Goal: Task Accomplishment & Management: Manage account settings

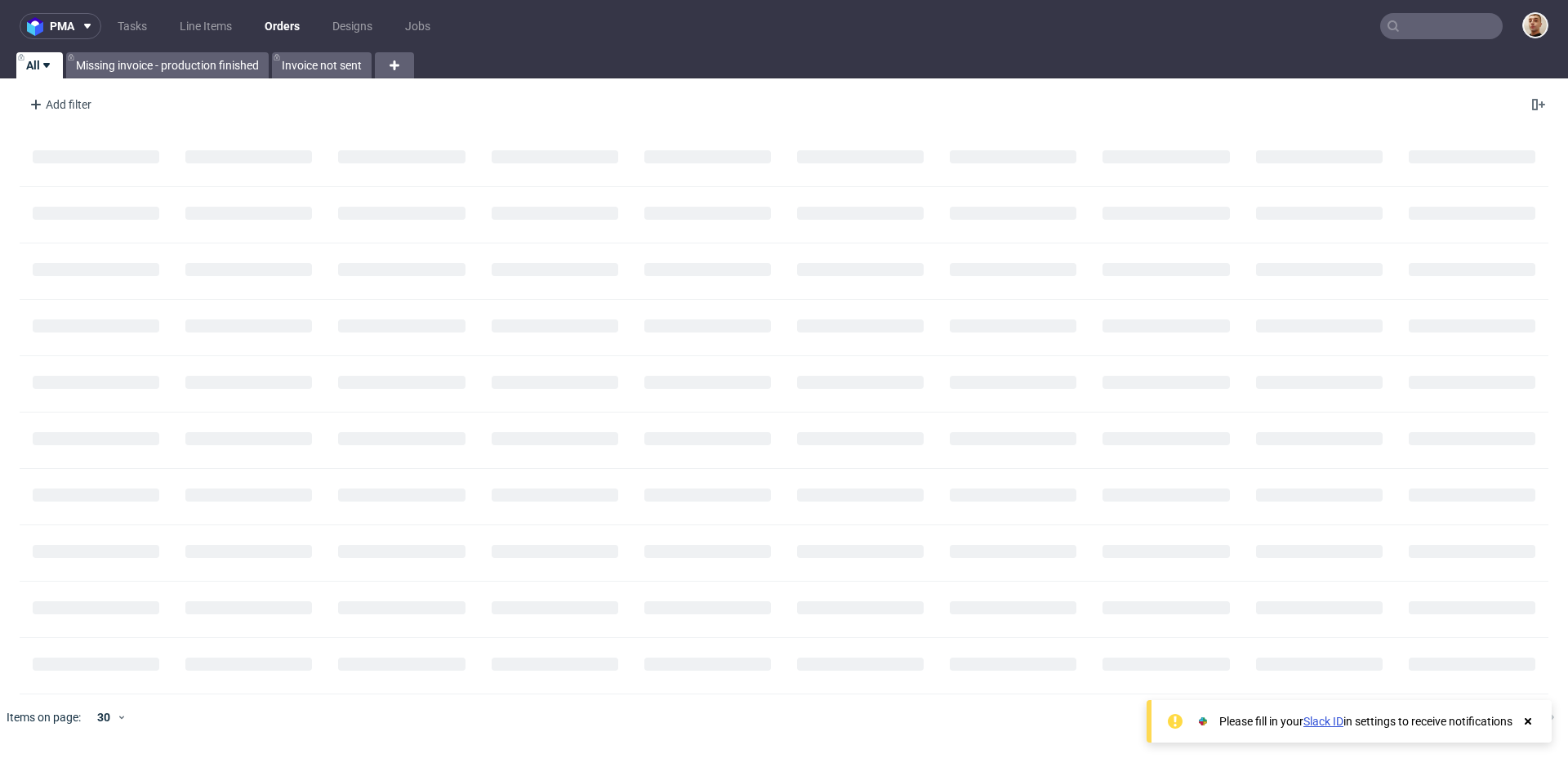
click at [1471, 18] on input "text" at bounding box center [1441, 25] width 122 height 26
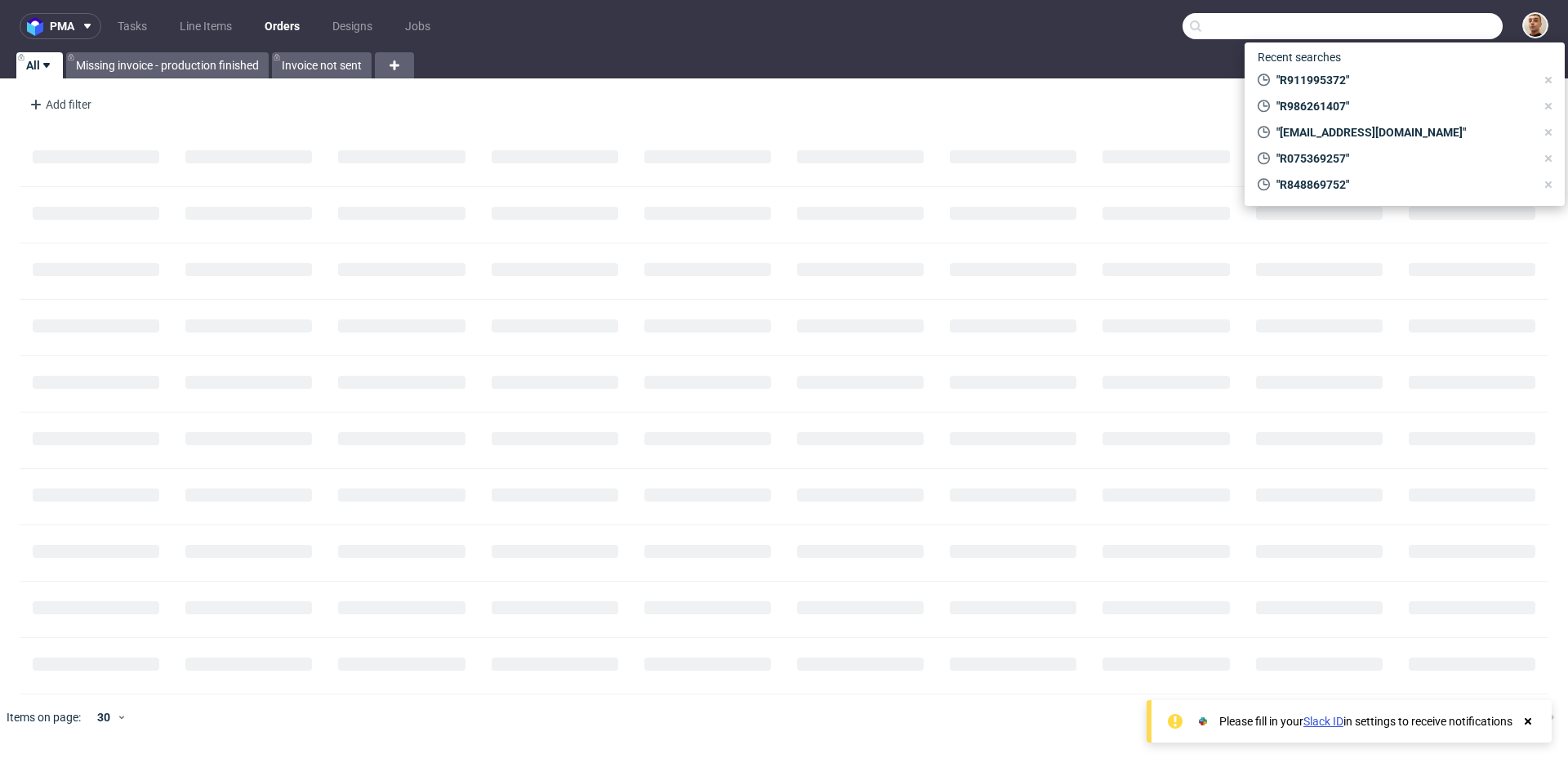
paste input "R971515441"
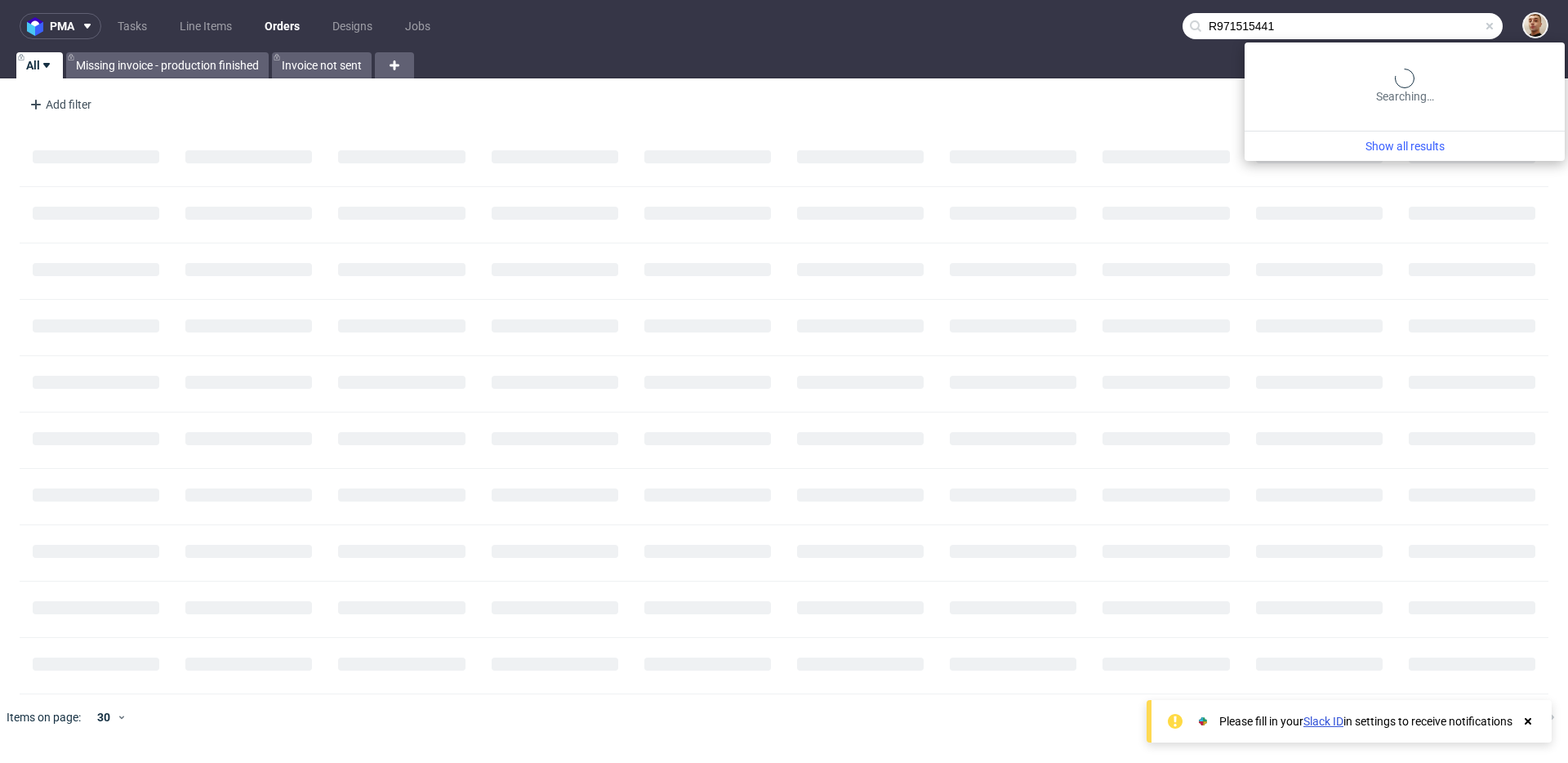
type input "R971515441"
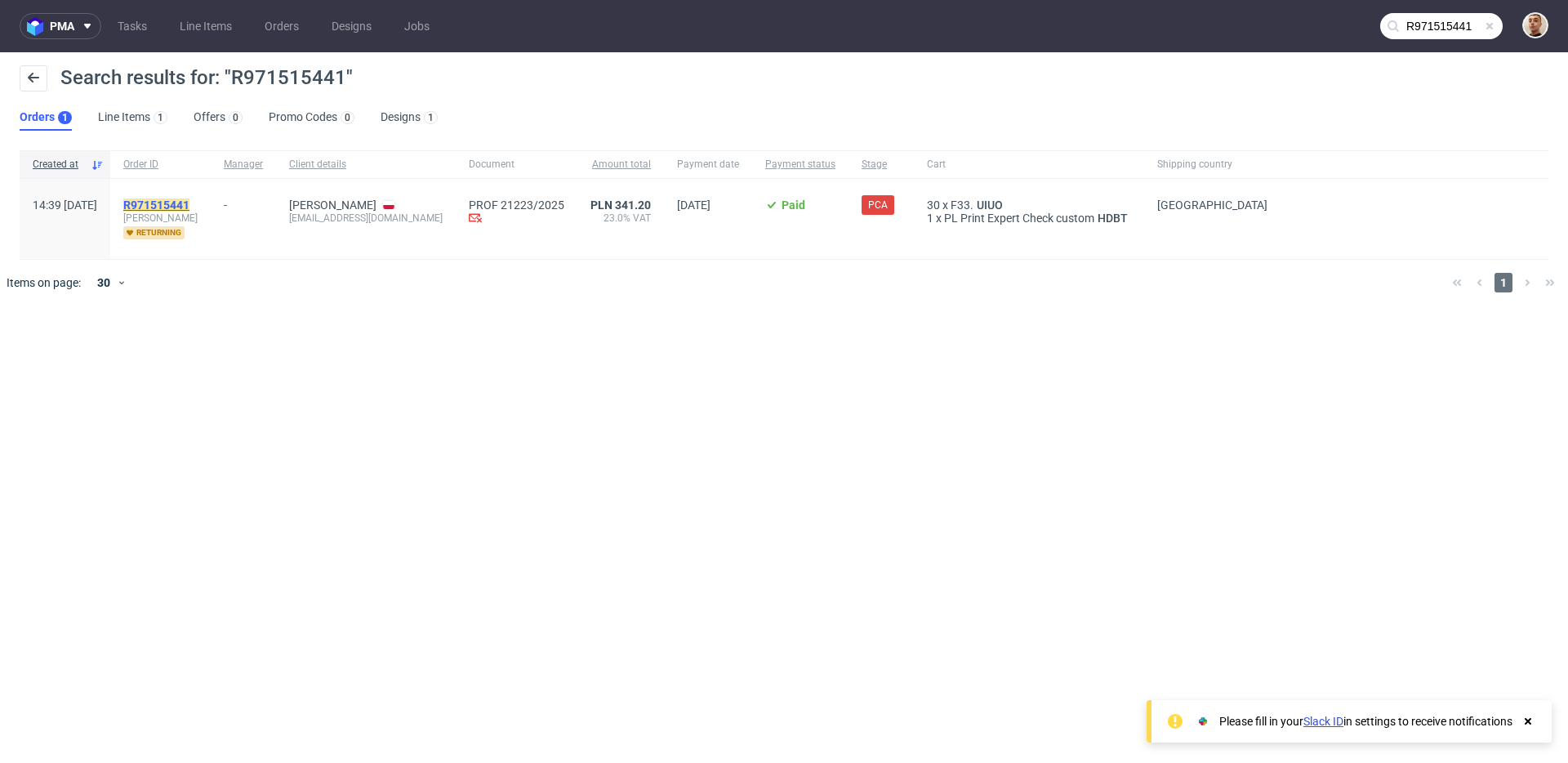
click at [181, 206] on mark "R971515441" at bounding box center [156, 204] width 66 height 13
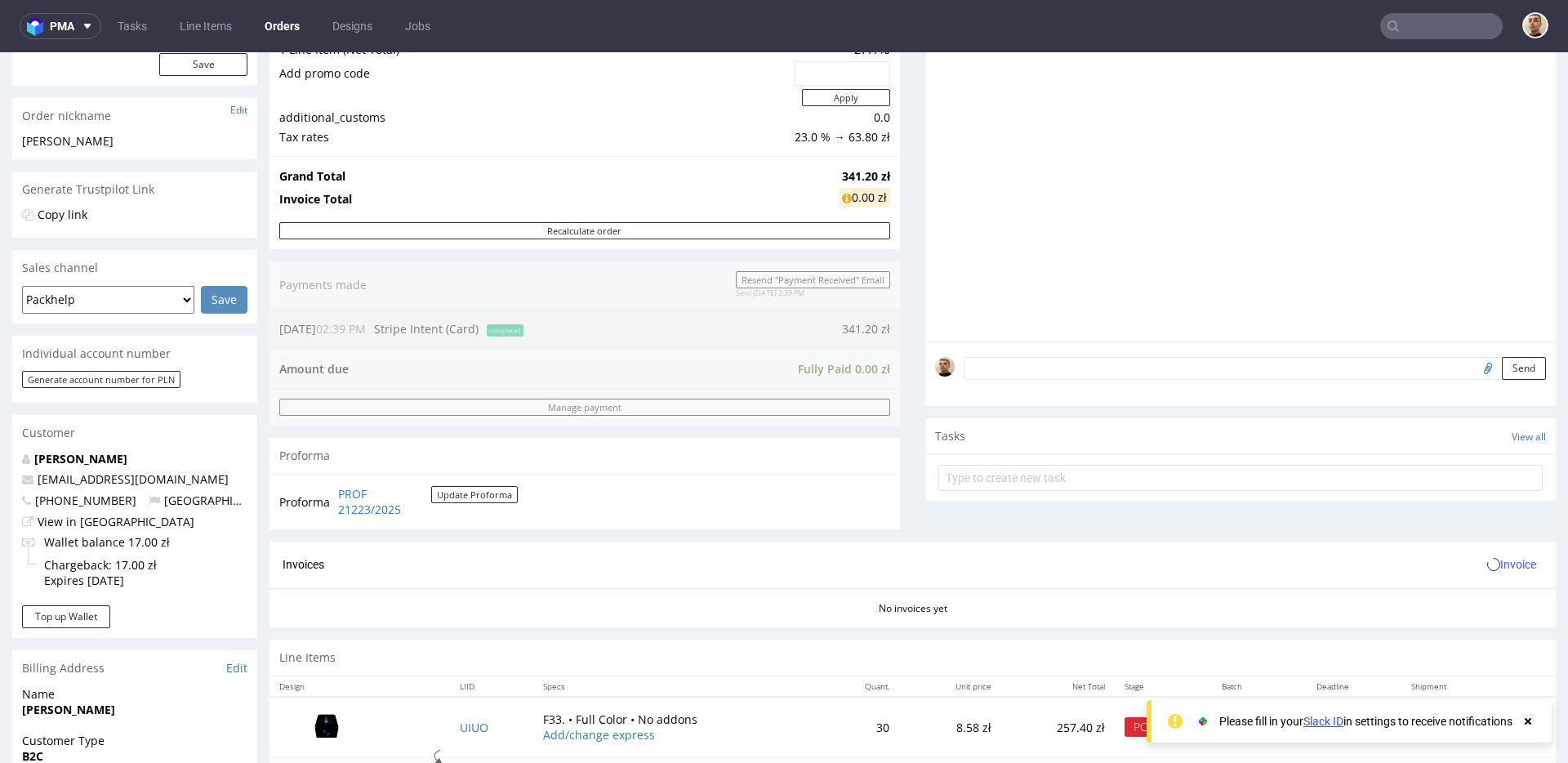
scroll to position [697, 0]
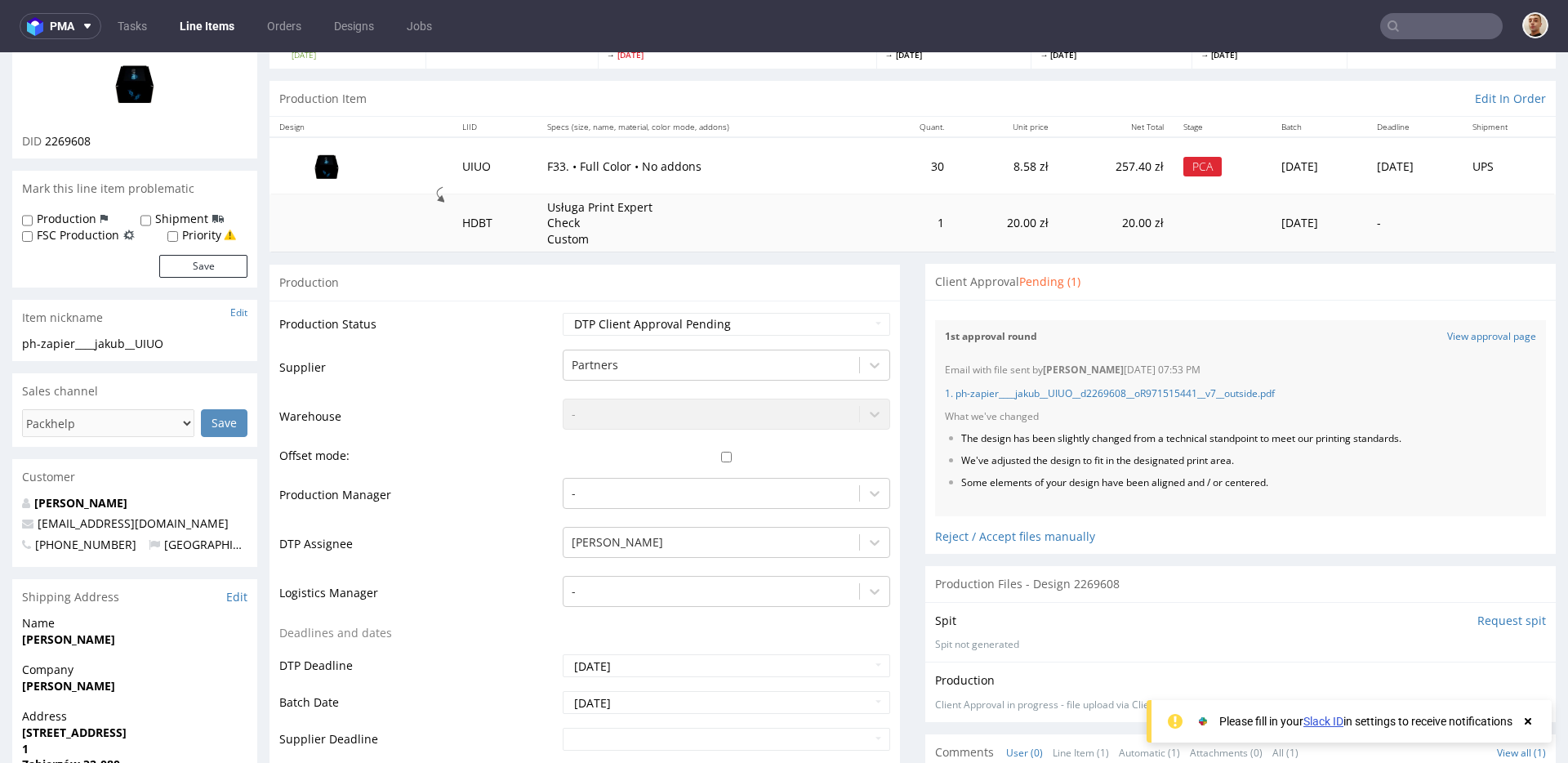
scroll to position [268, 0]
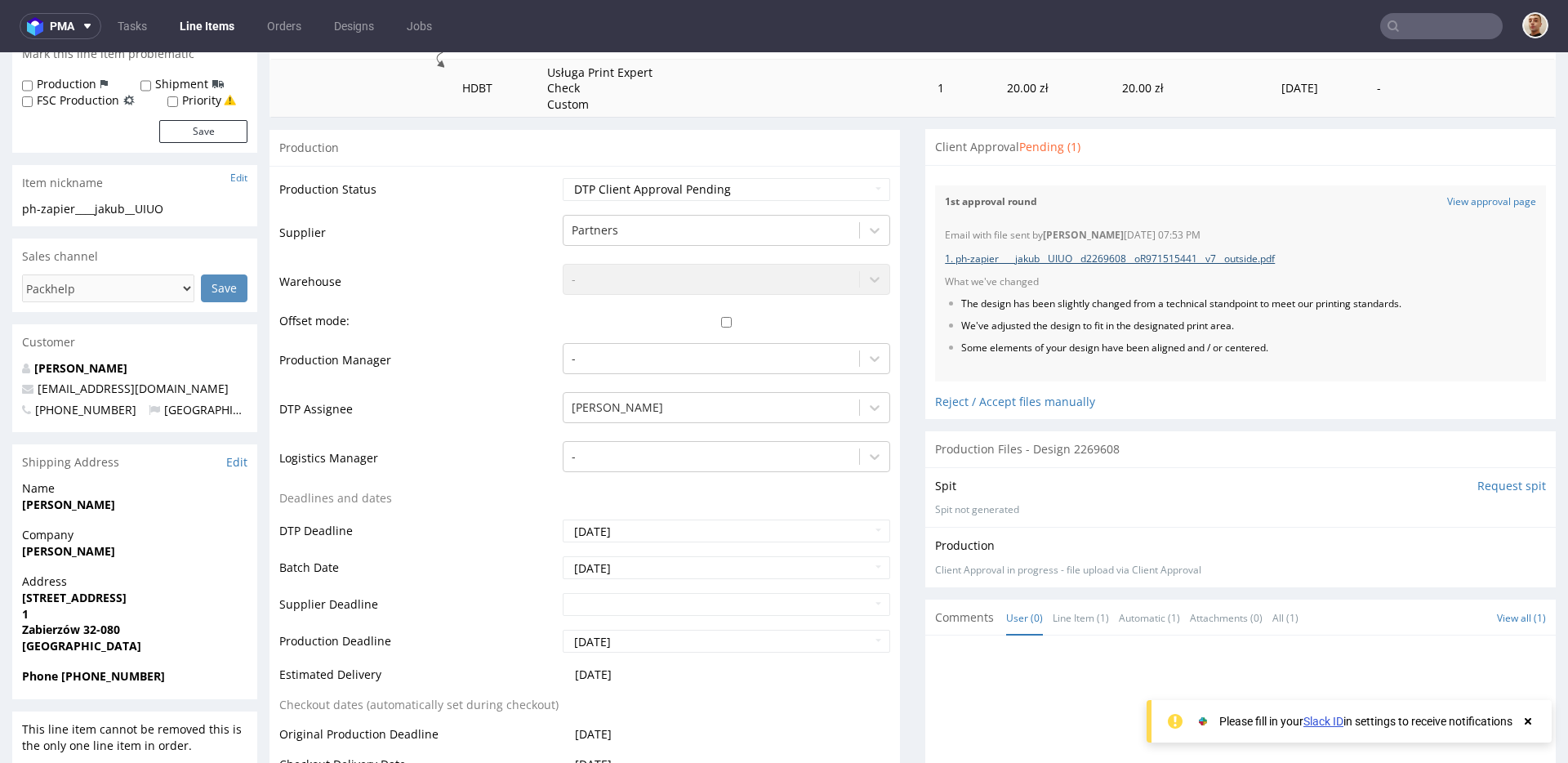
click at [1105, 263] on link "1. ph-zapier____jakub__UIUO__d2269608__oR971515441__v7__outside.pdf" at bounding box center [1110, 259] width 330 height 14
click at [1450, 202] on link "View approval page" at bounding box center [1491, 202] width 89 height 14
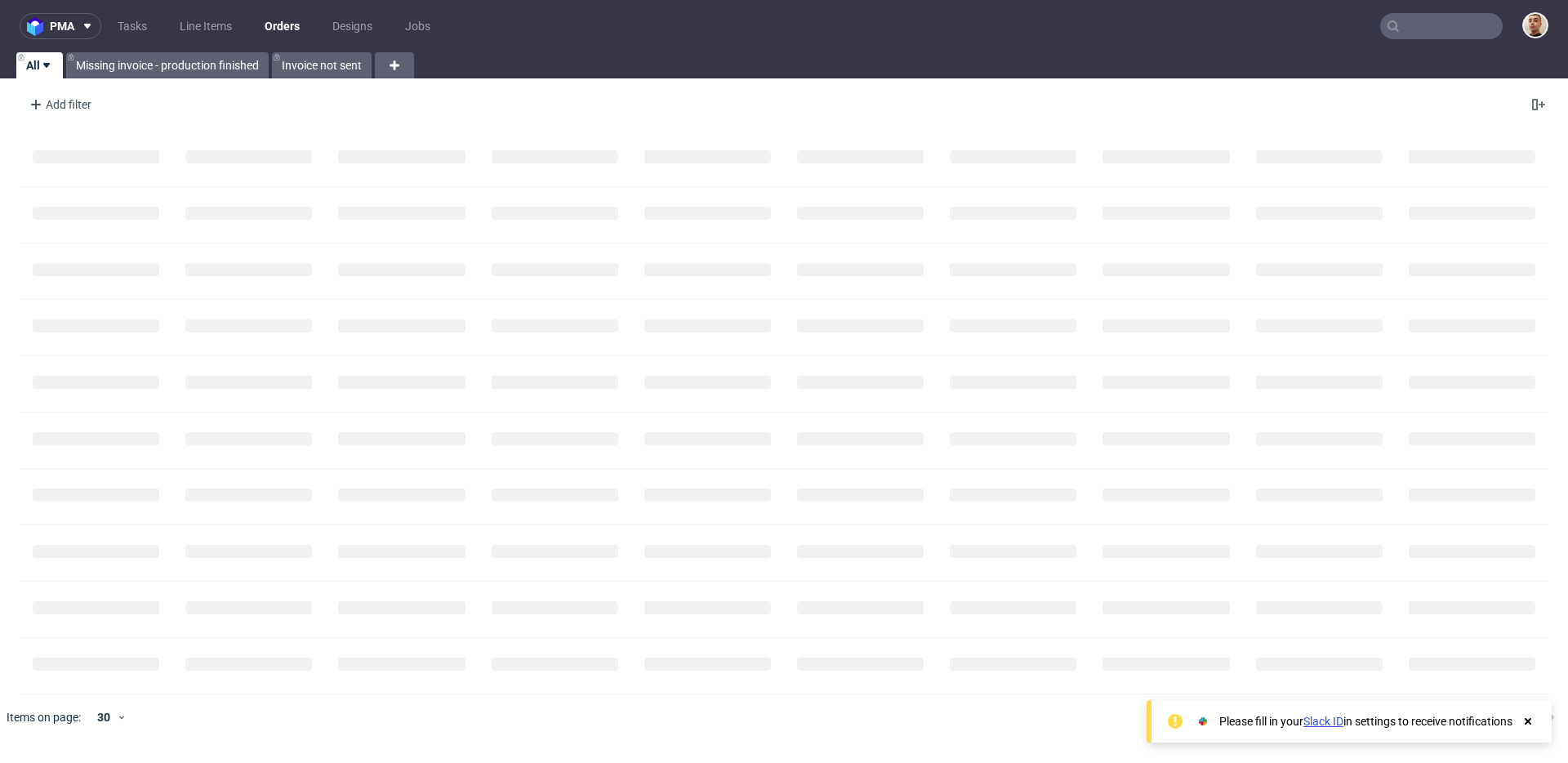
click at [1455, 32] on input "text" at bounding box center [1441, 25] width 122 height 26
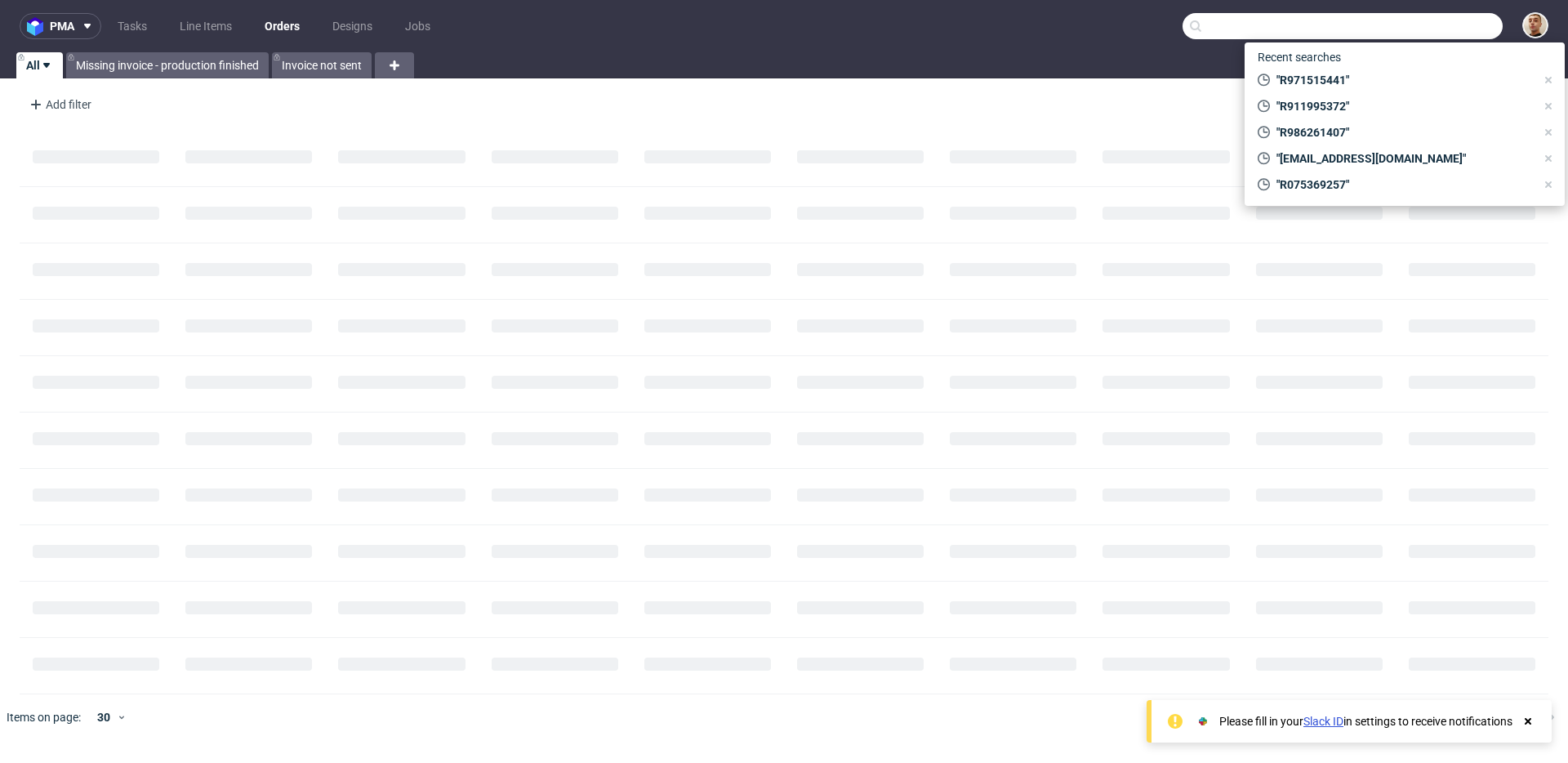
paste input "R437466022"
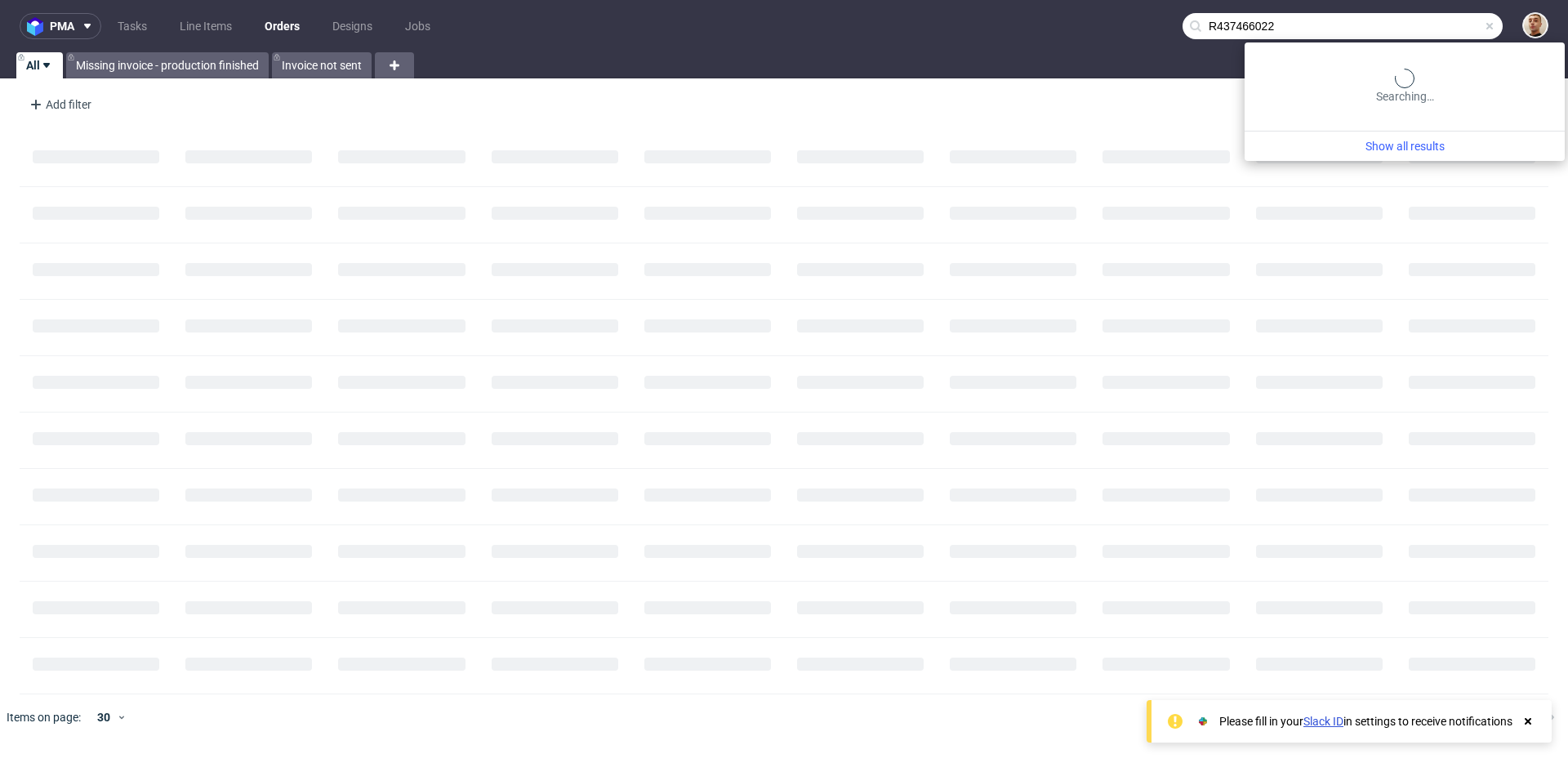
type input "R437466022"
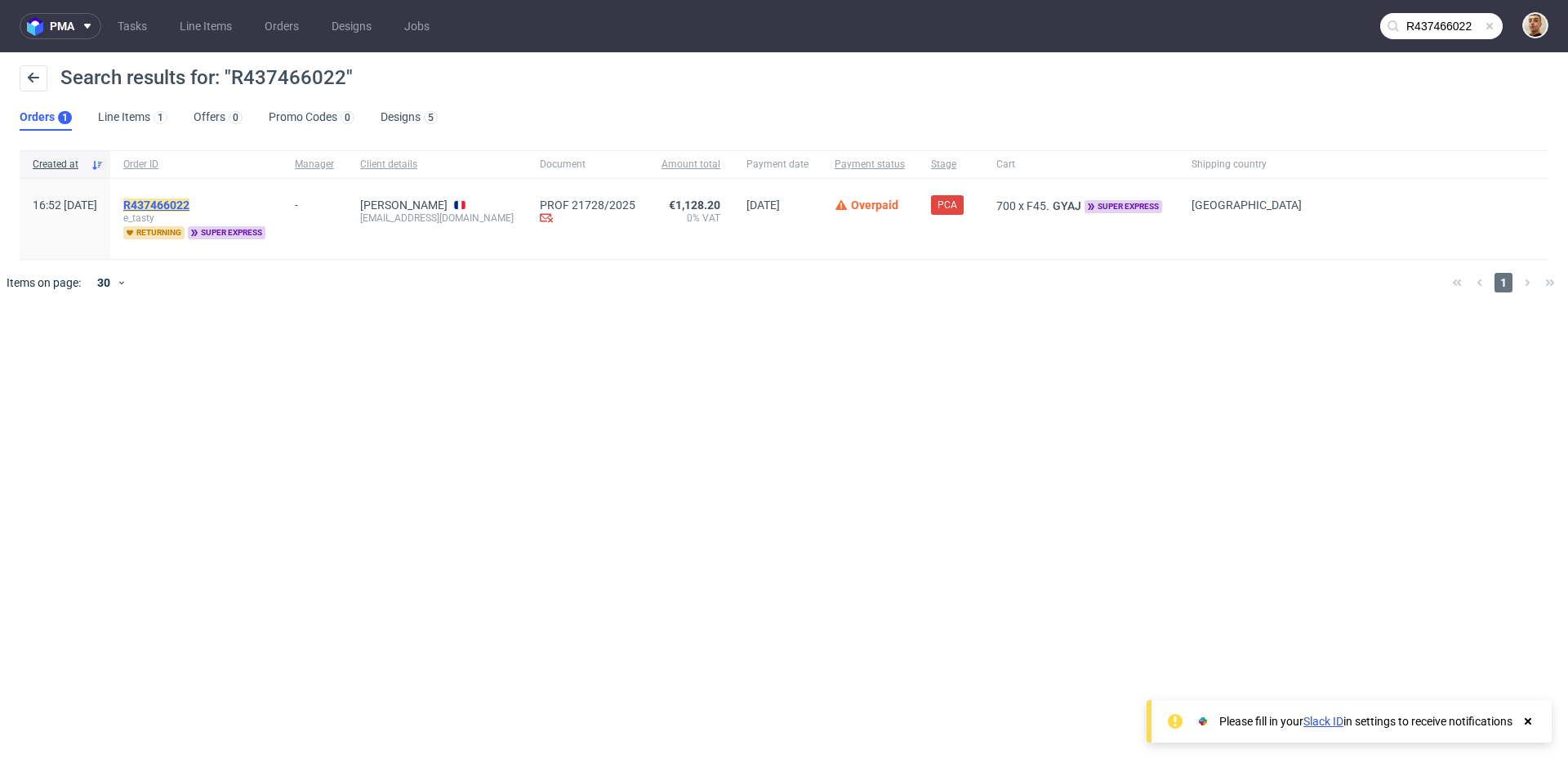
click at [189, 206] on mark "R437466022" at bounding box center [156, 204] width 66 height 13
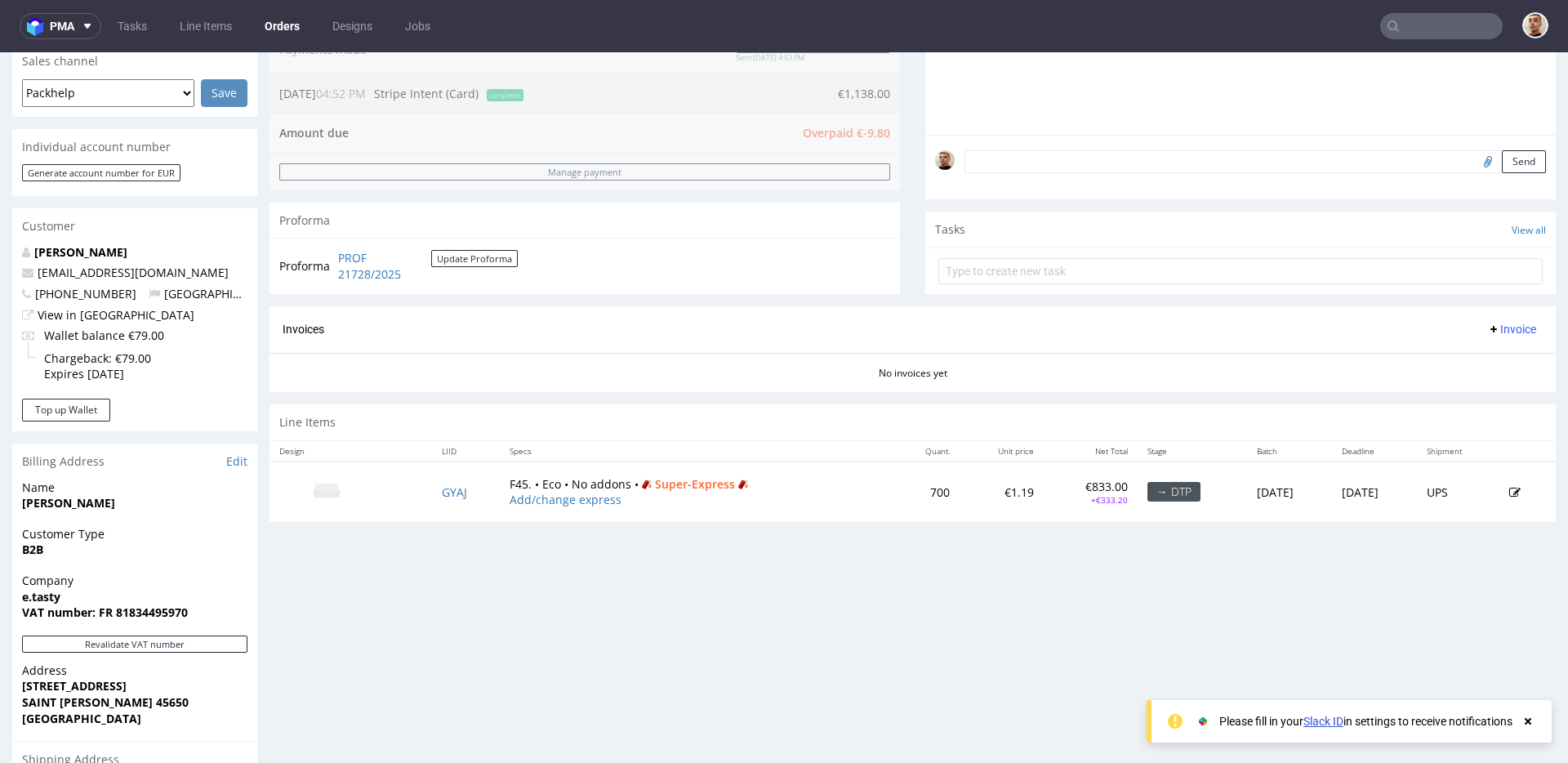
scroll to position [356, 0]
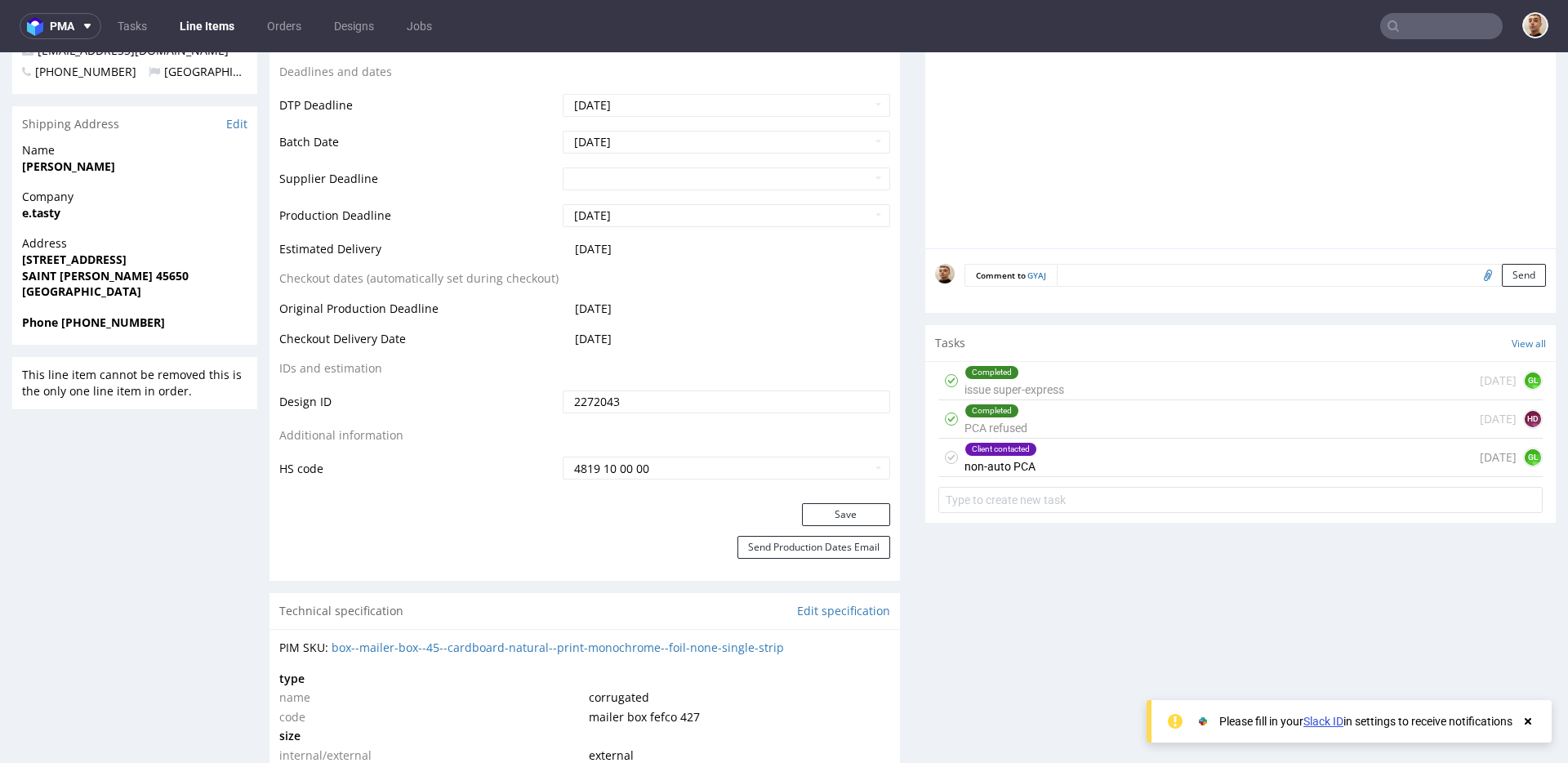
scroll to position [642, 0]
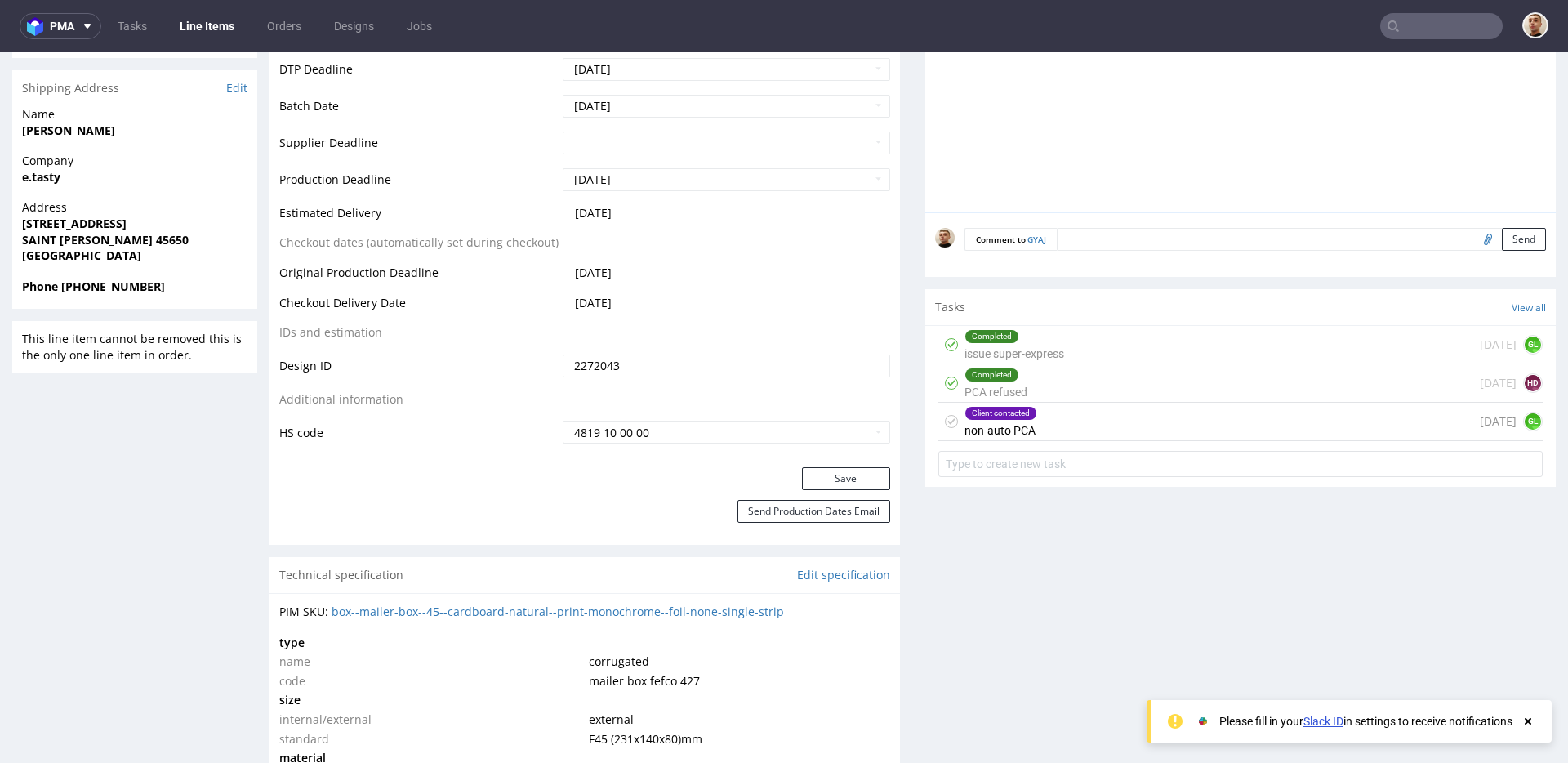
click at [1050, 426] on div "Client contacted non-auto PCA 5 days ago GL" at bounding box center [1240, 421] width 604 height 38
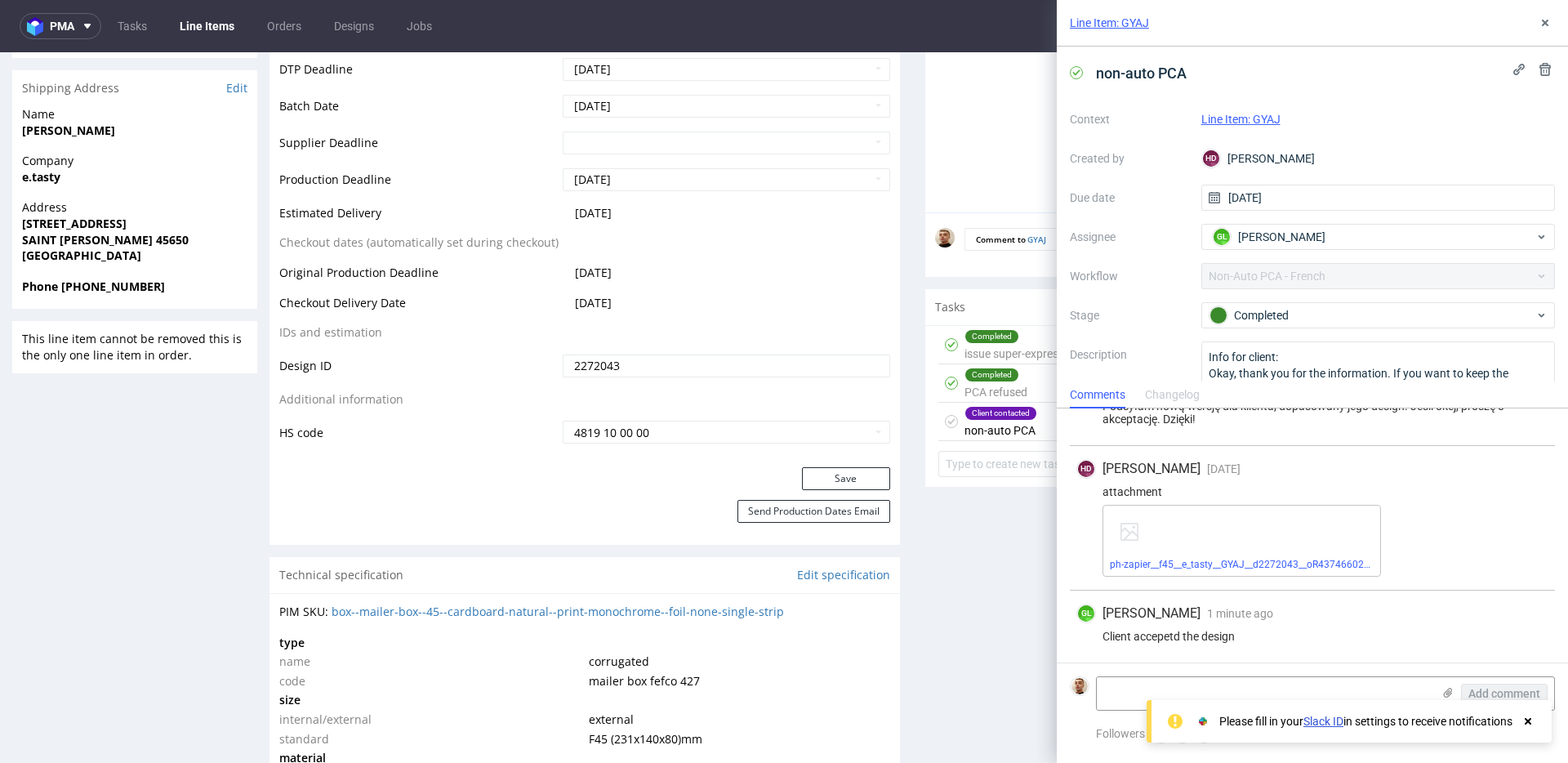
scroll to position [437, 0]
click at [1549, 31] on button at bounding box center [1546, 22] width 20 height 20
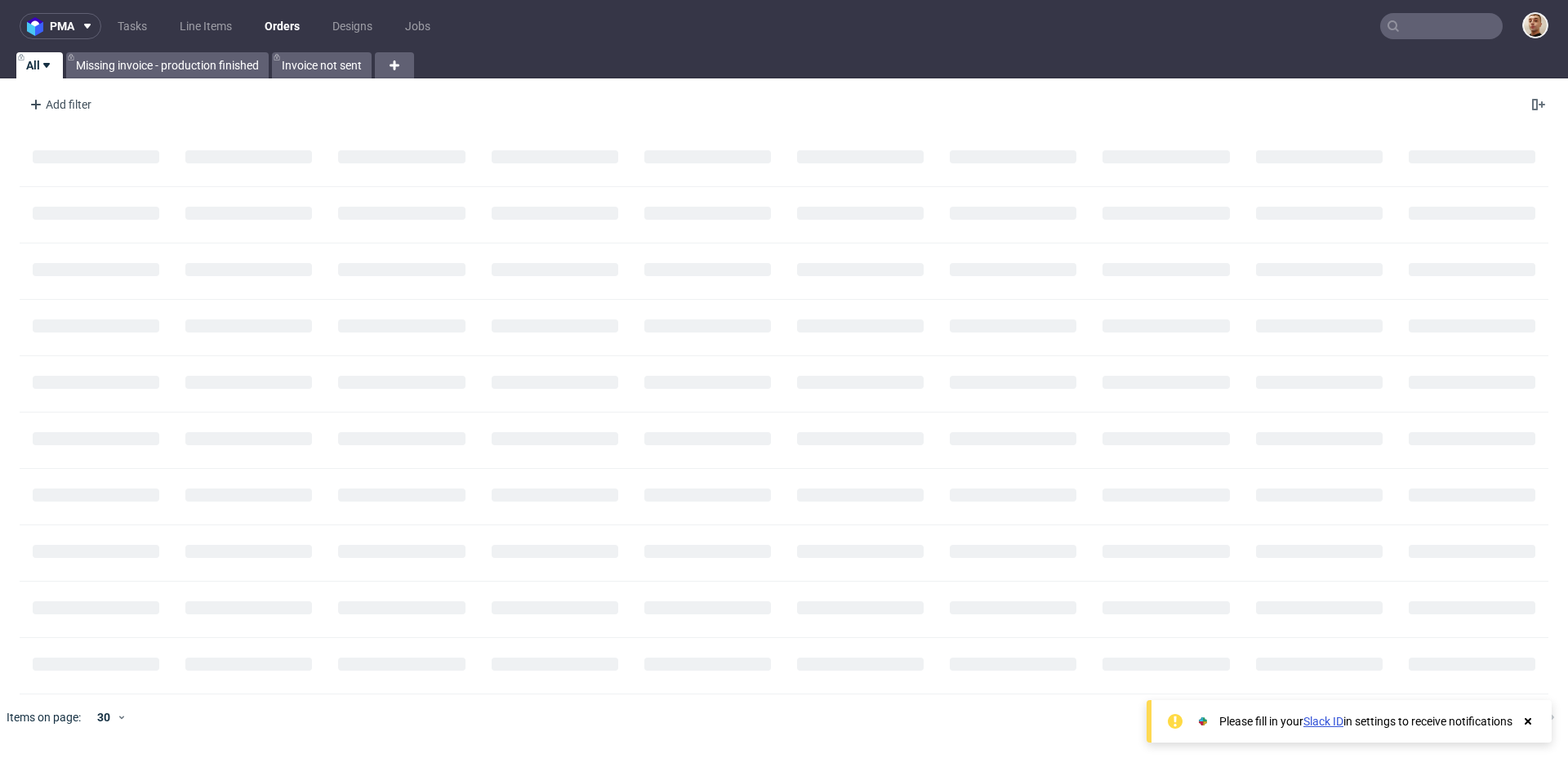
click at [1414, 37] on input "text" at bounding box center [1441, 25] width 122 height 26
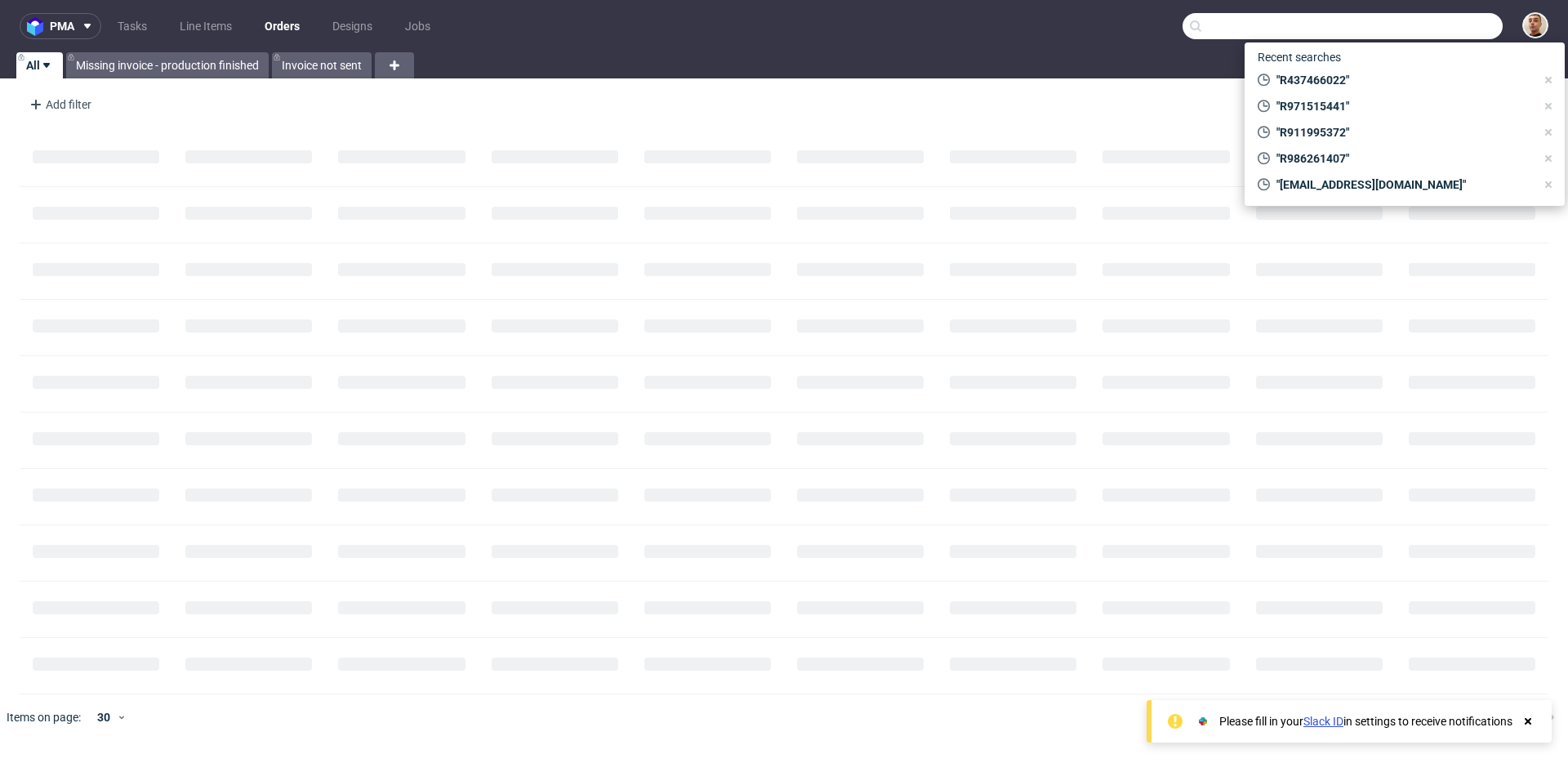
paste input "R016817101"
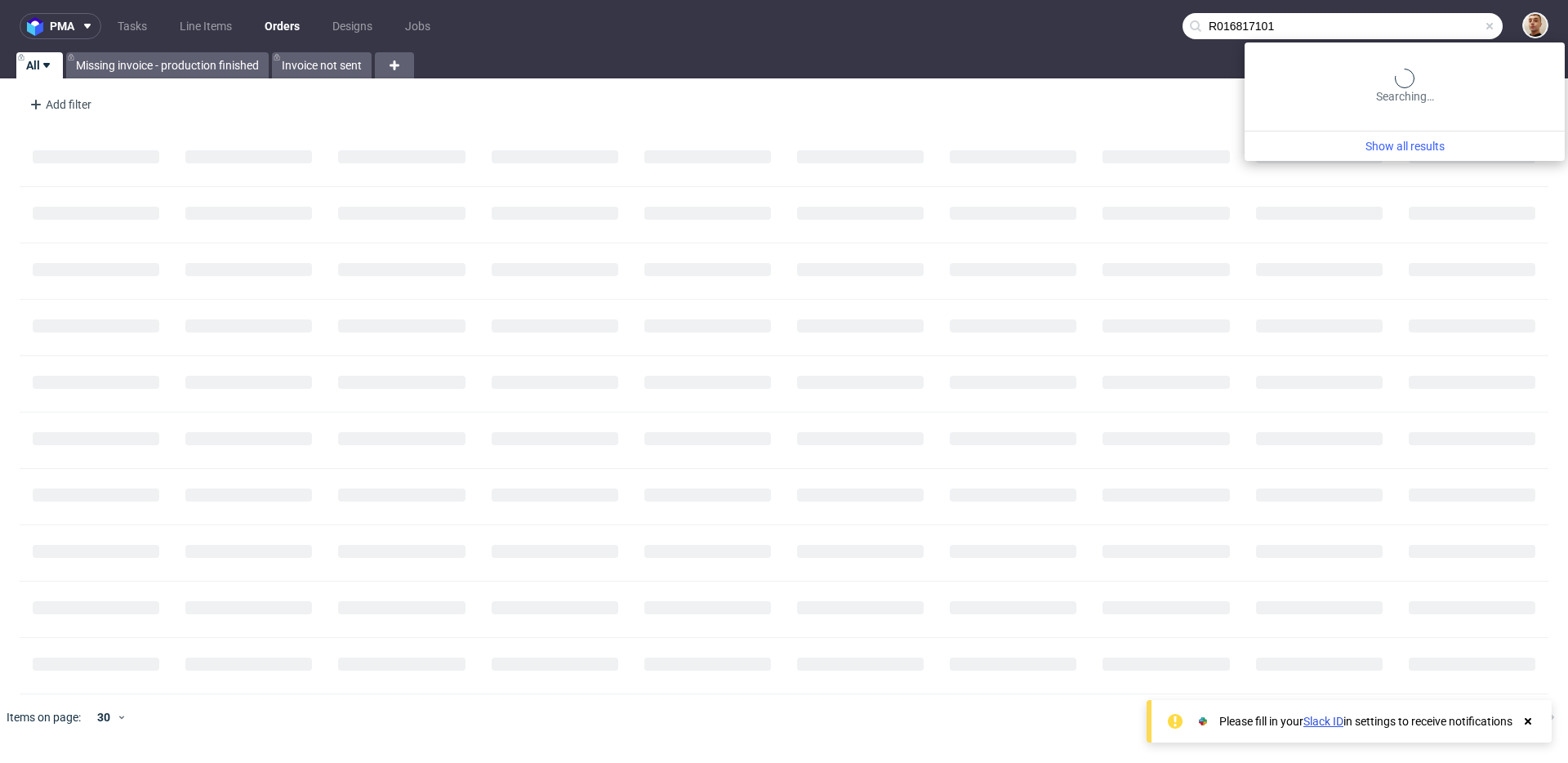
type input "R016817101"
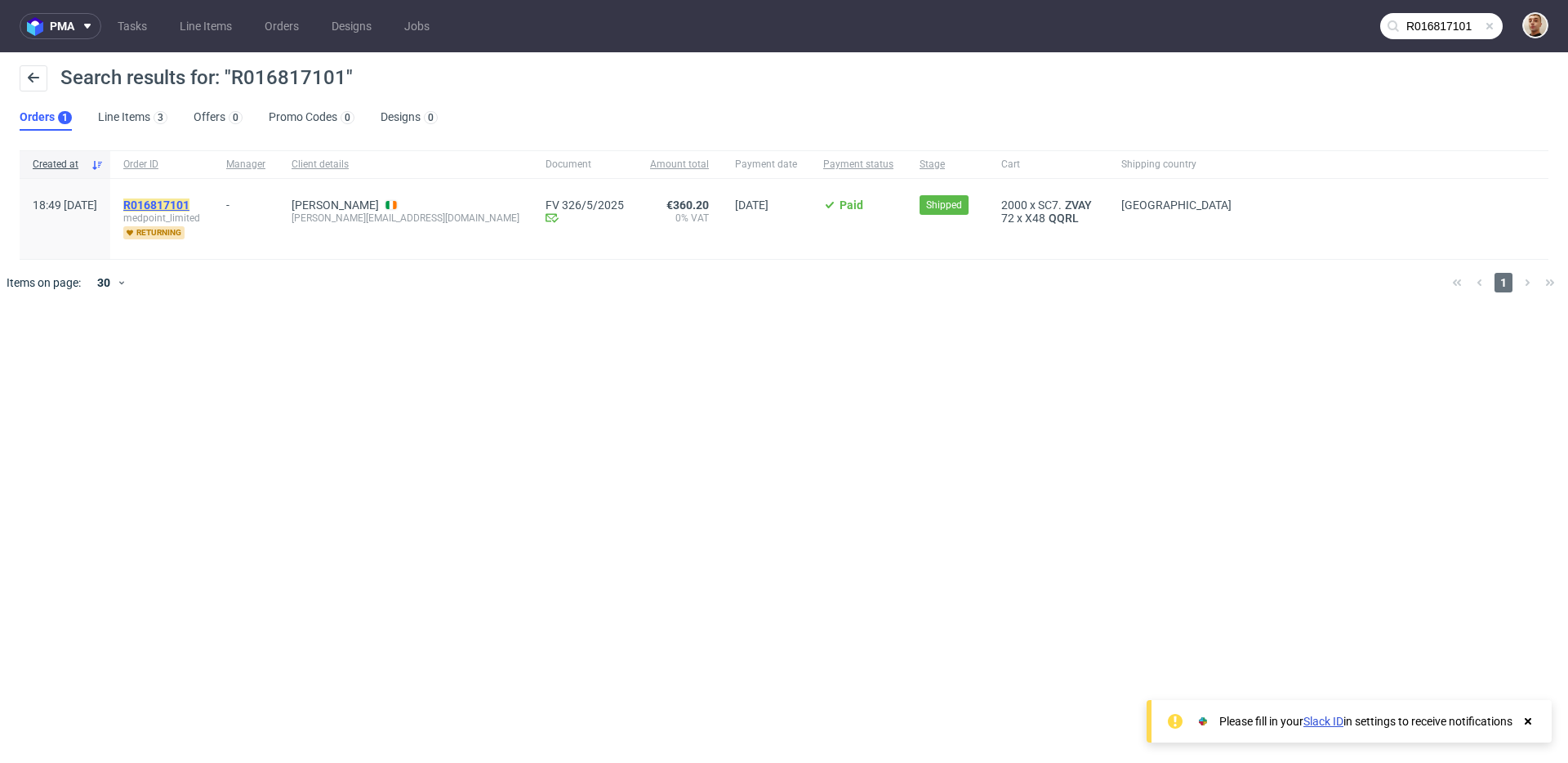
click at [189, 202] on mark "R016817101" at bounding box center [156, 204] width 66 height 13
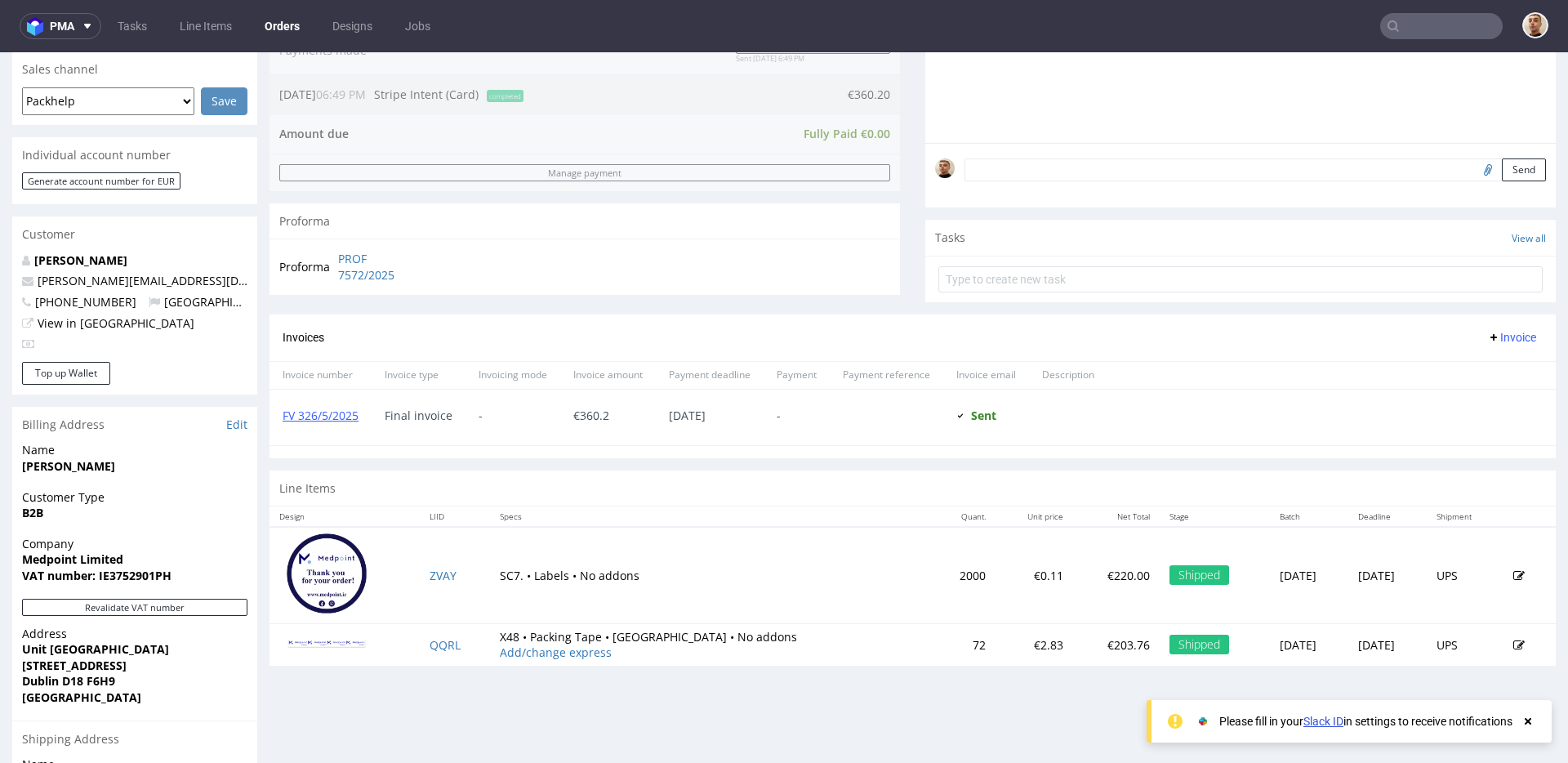
scroll to position [606, 0]
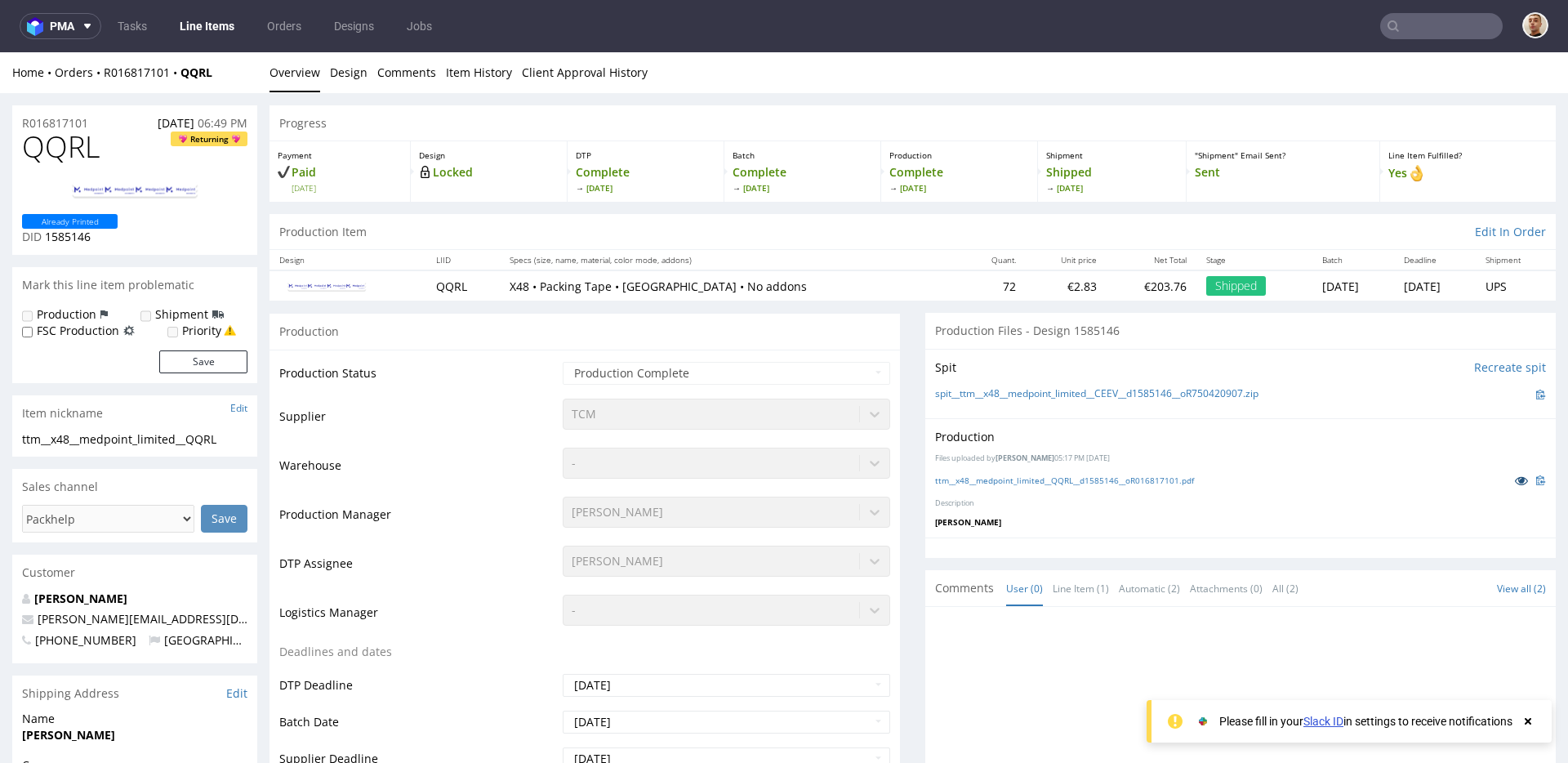
click at [1515, 482] on icon at bounding box center [1521, 481] width 13 height 12
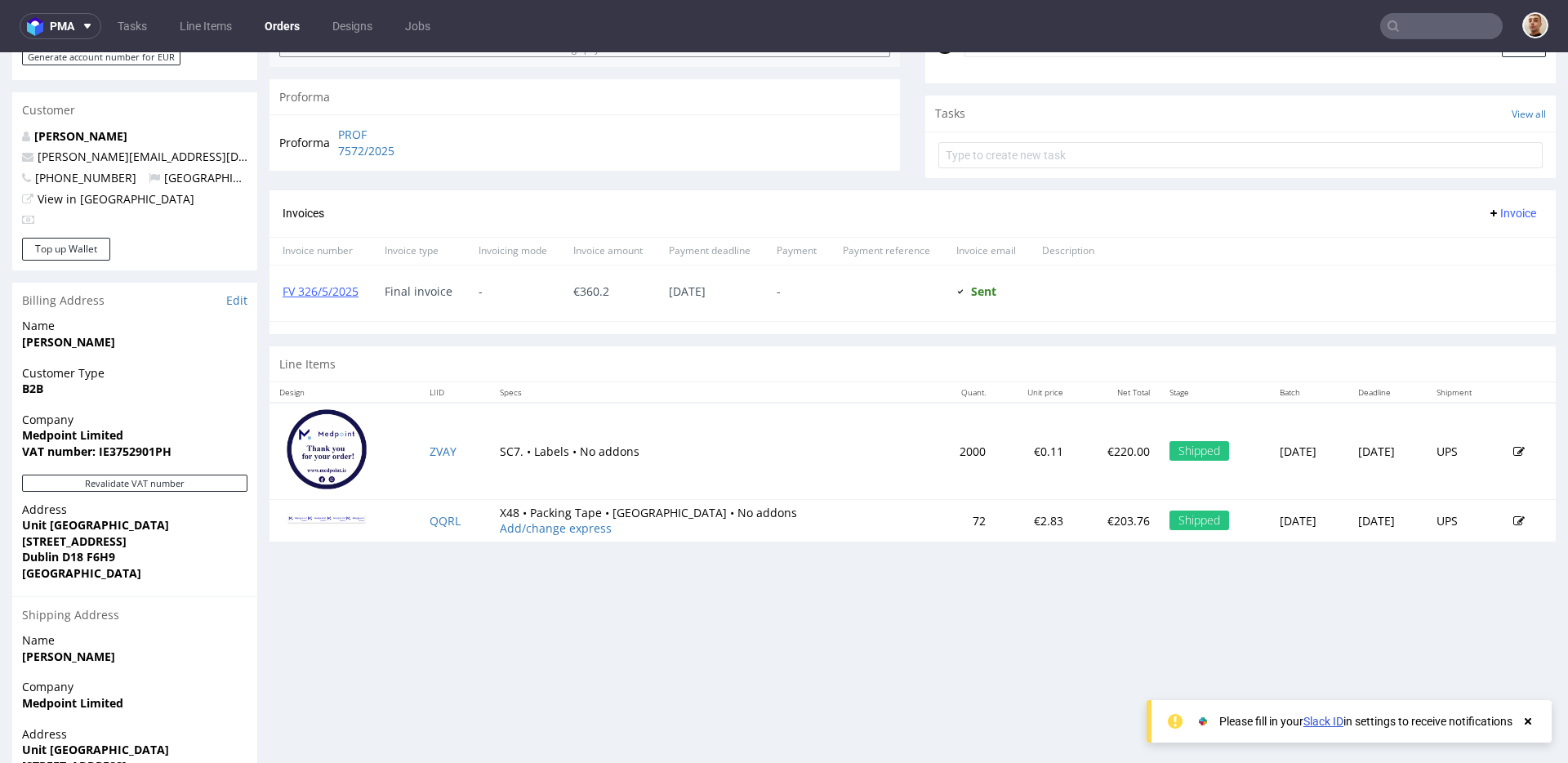
scroll to position [597, 0]
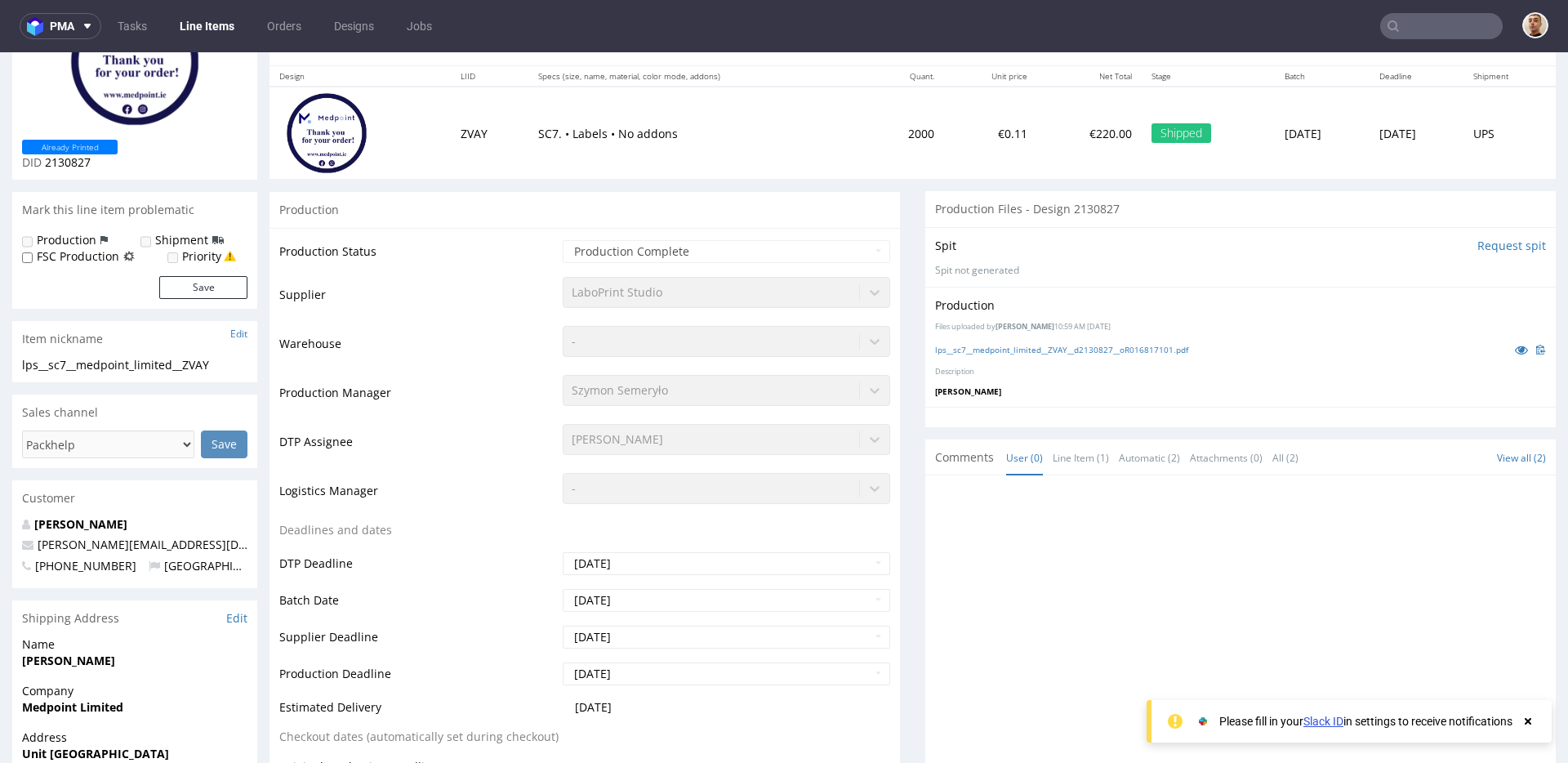
scroll to position [179, 0]
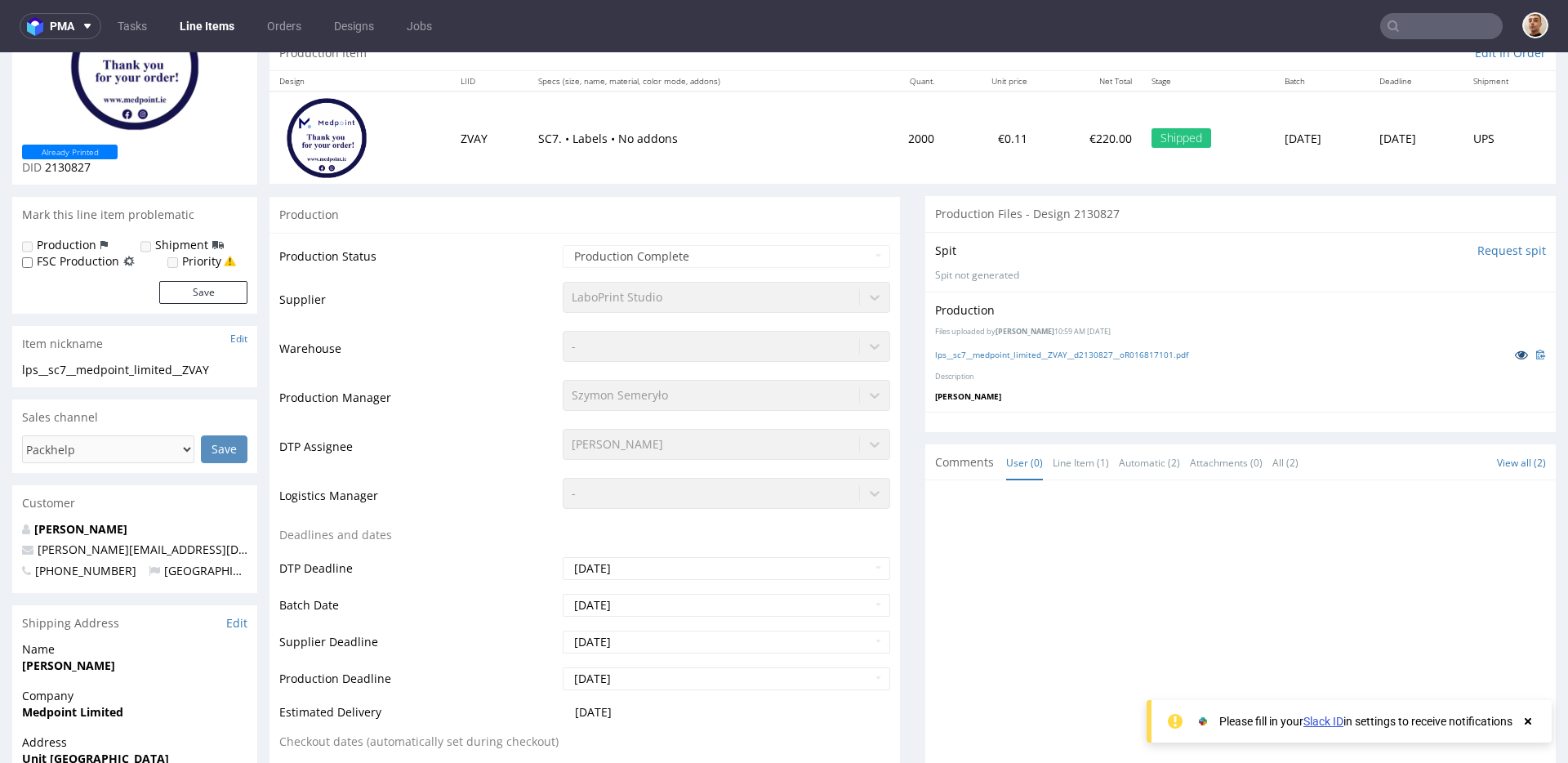
click at [1515, 358] on icon at bounding box center [1521, 355] width 13 height 12
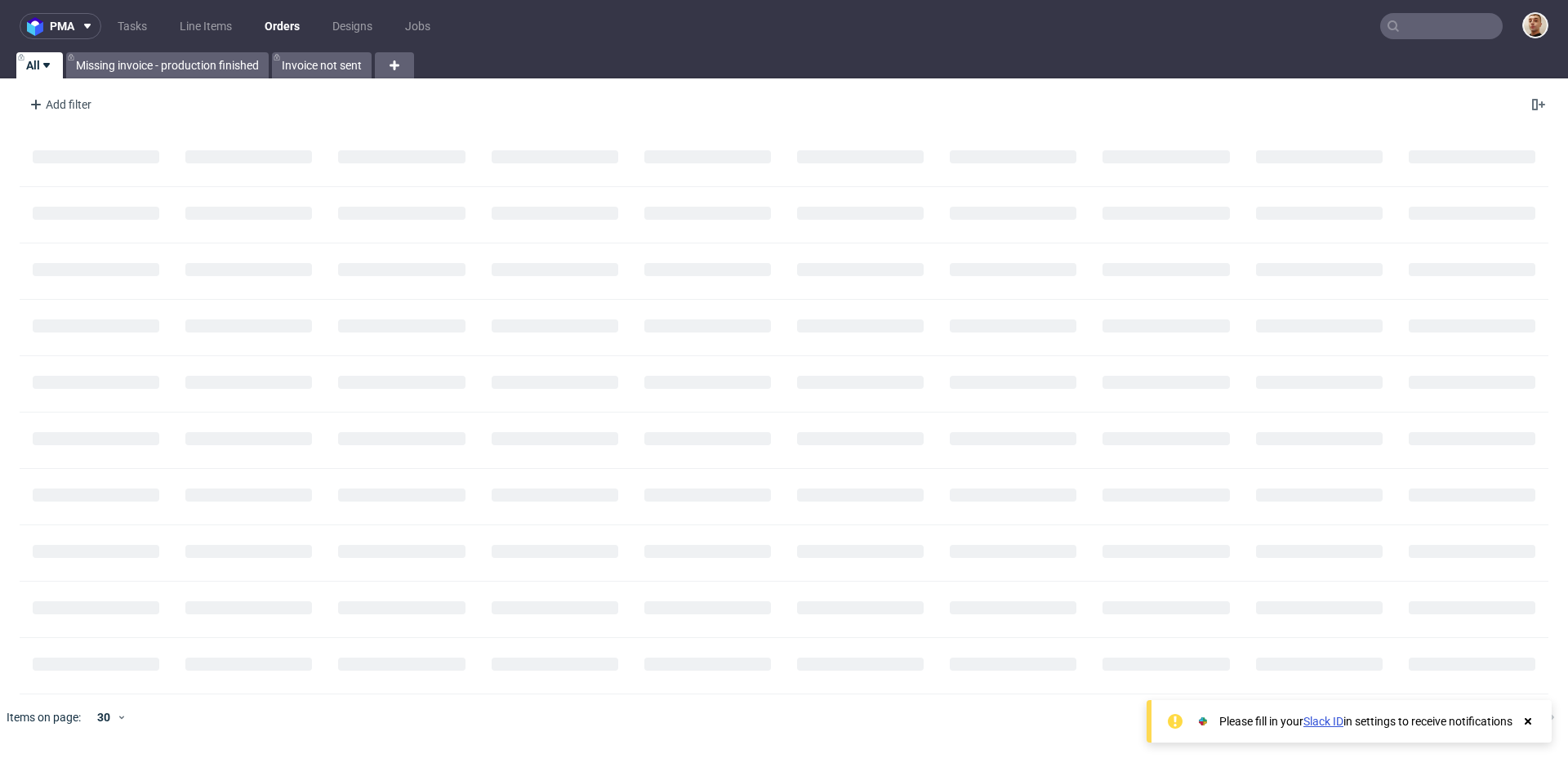
click at [1459, 25] on input "text" at bounding box center [1441, 25] width 122 height 26
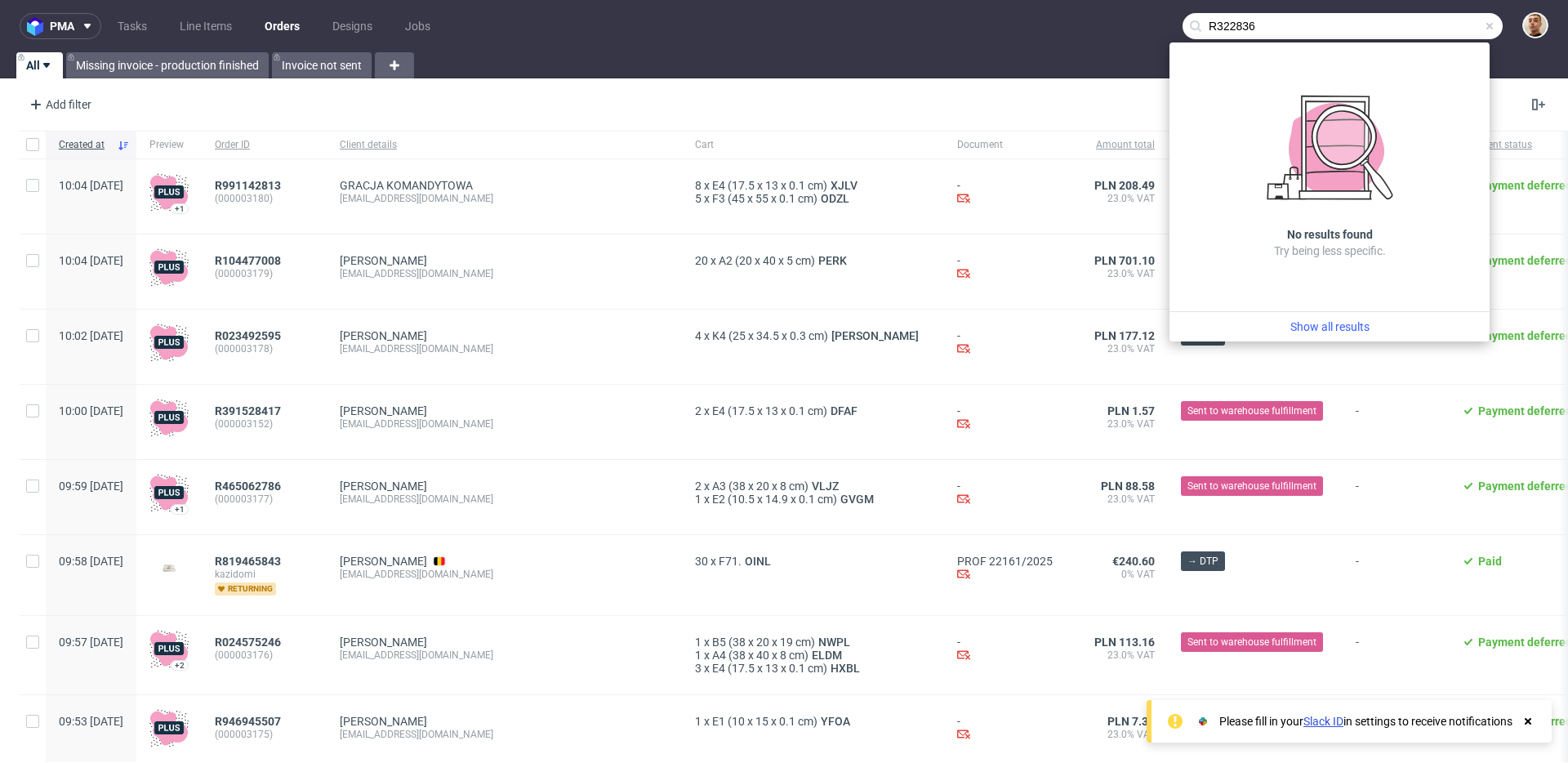
click at [1252, 27] on input "R322836" at bounding box center [1342, 25] width 320 height 26
drag, startPoint x: 1252, startPoint y: 27, endPoint x: 1263, endPoint y: 28, distance: 11.0
click at [1263, 28] on input "R322836" at bounding box center [1342, 25] width 320 height 26
drag, startPoint x: 1280, startPoint y: 30, endPoint x: 1206, endPoint y: 26, distance: 74.1
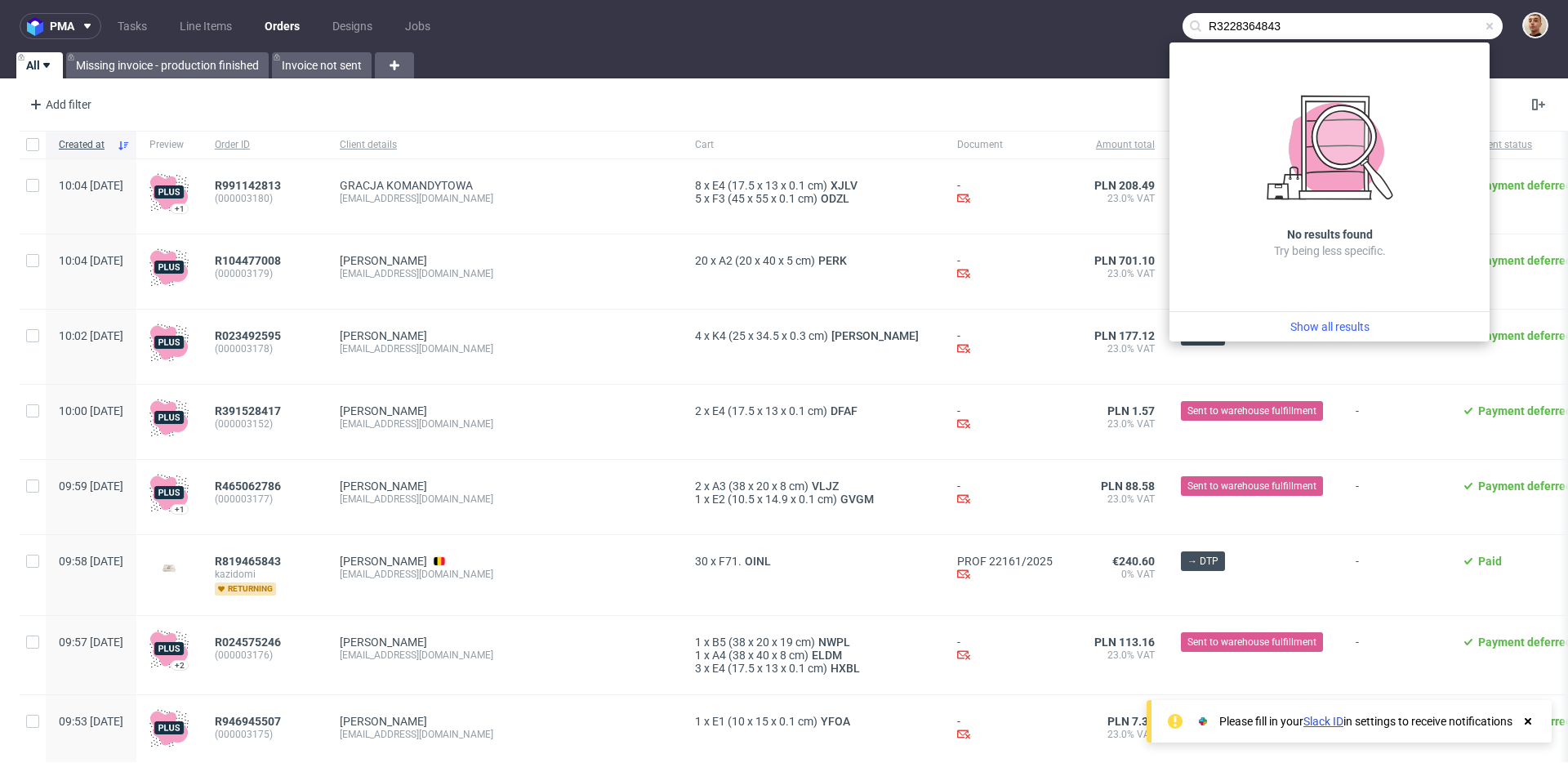
click at [1206, 26] on input "R3228364843" at bounding box center [1342, 25] width 320 height 26
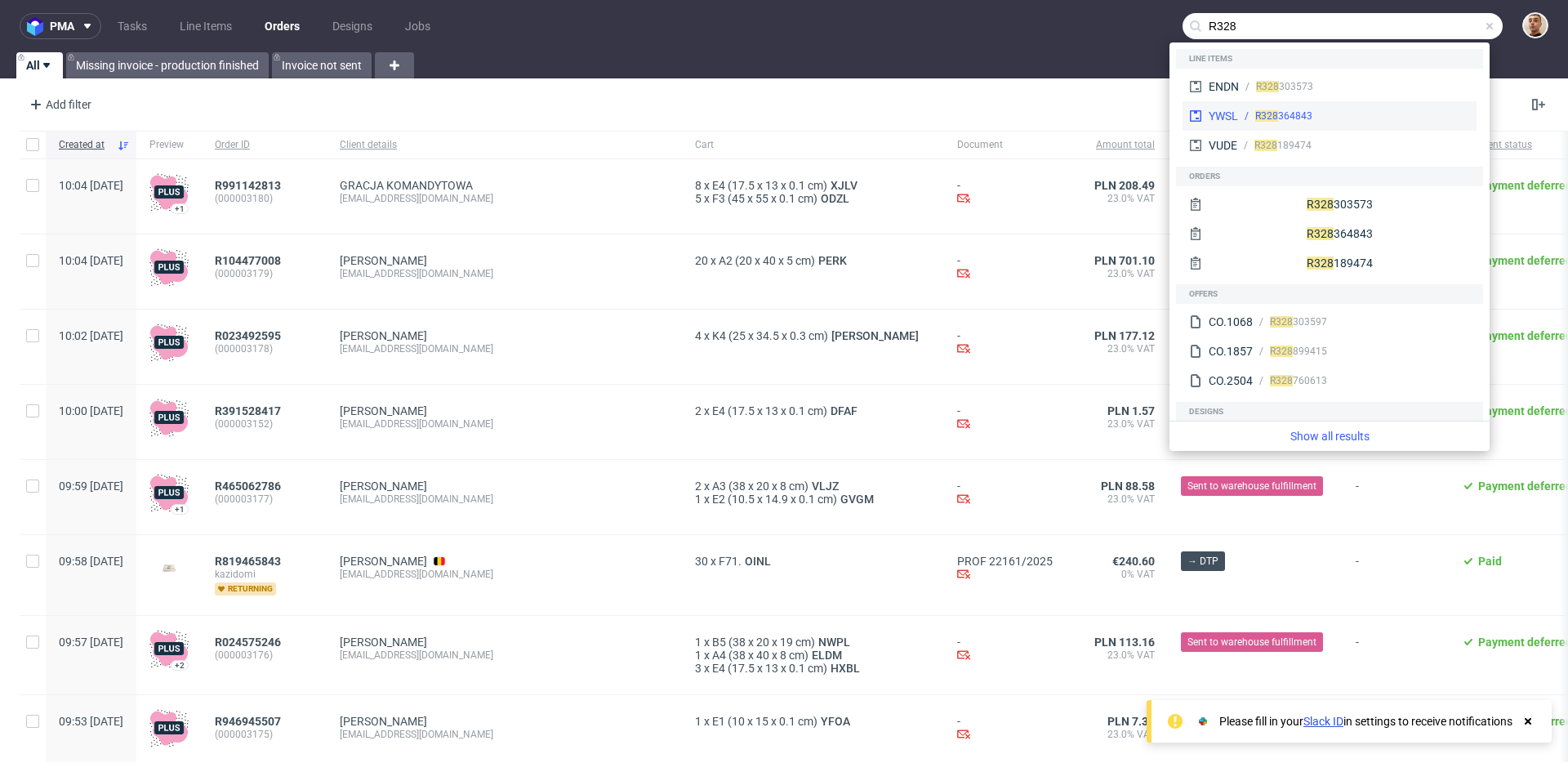
type input "R328"
click at [1279, 120] on div "R328 364843" at bounding box center [1284, 115] width 58 height 15
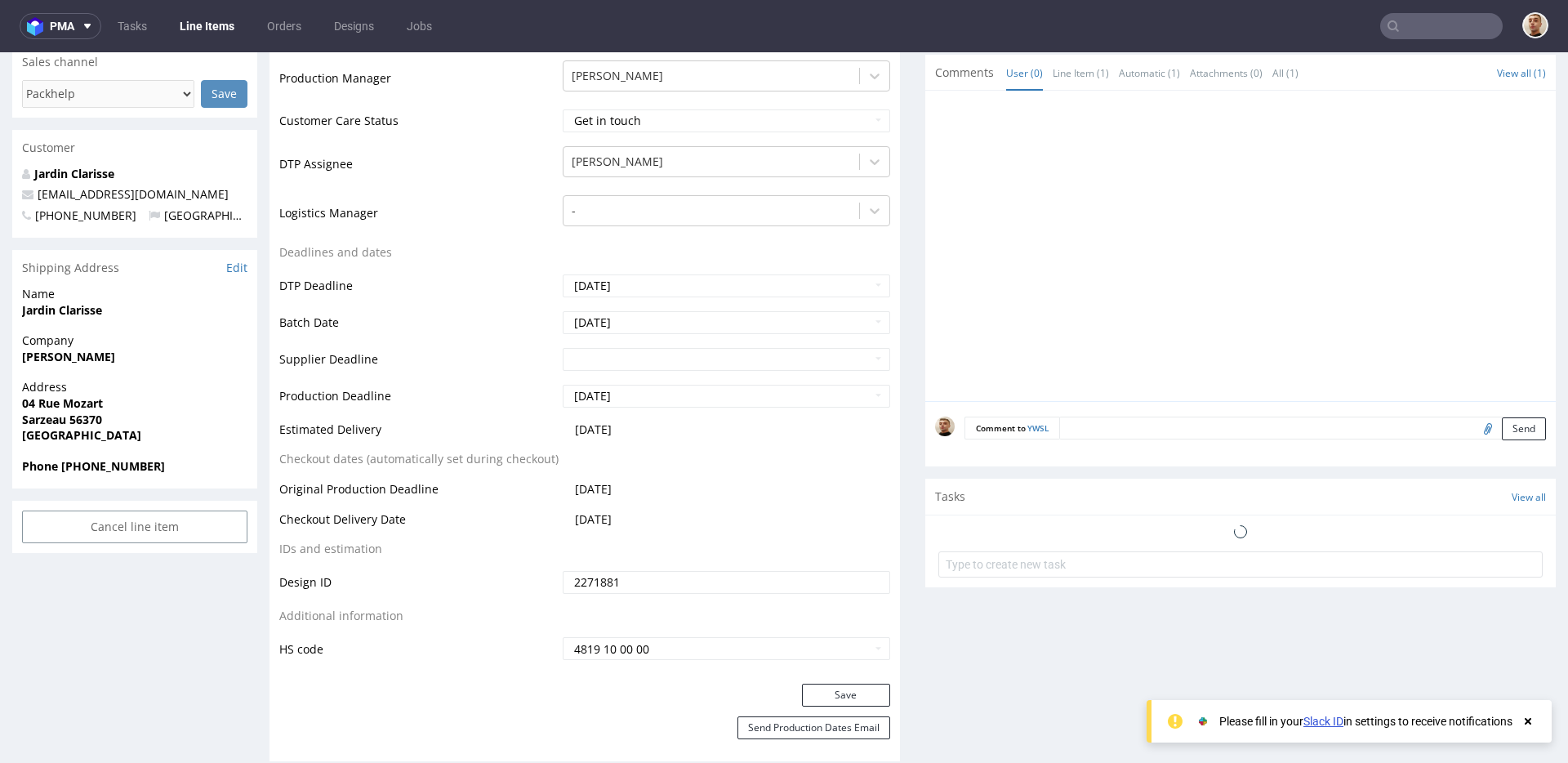
scroll to position [578, 0]
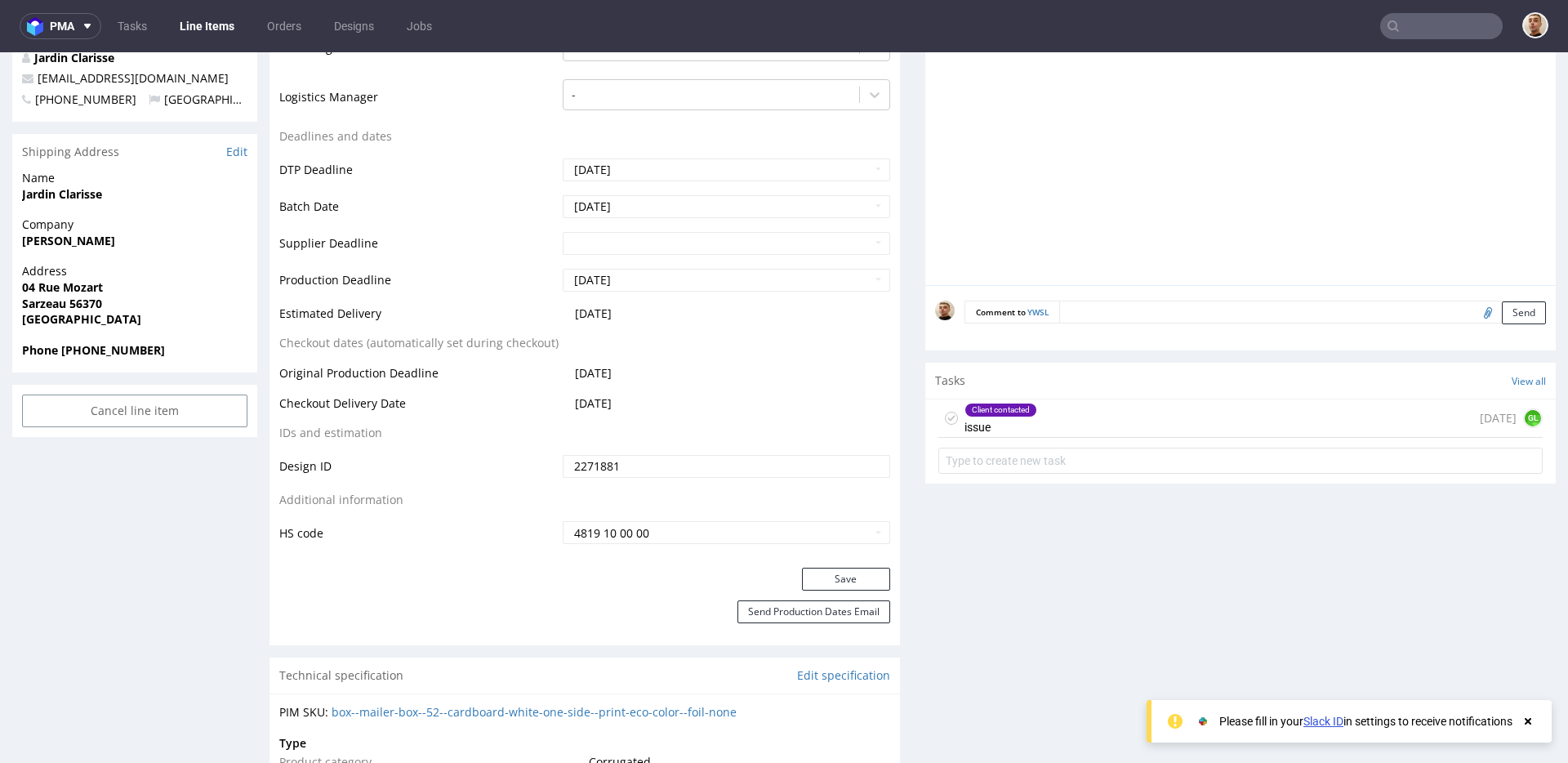
click at [1139, 437] on div "Client contacted issue 4 days ago GL" at bounding box center [1240, 418] width 604 height 38
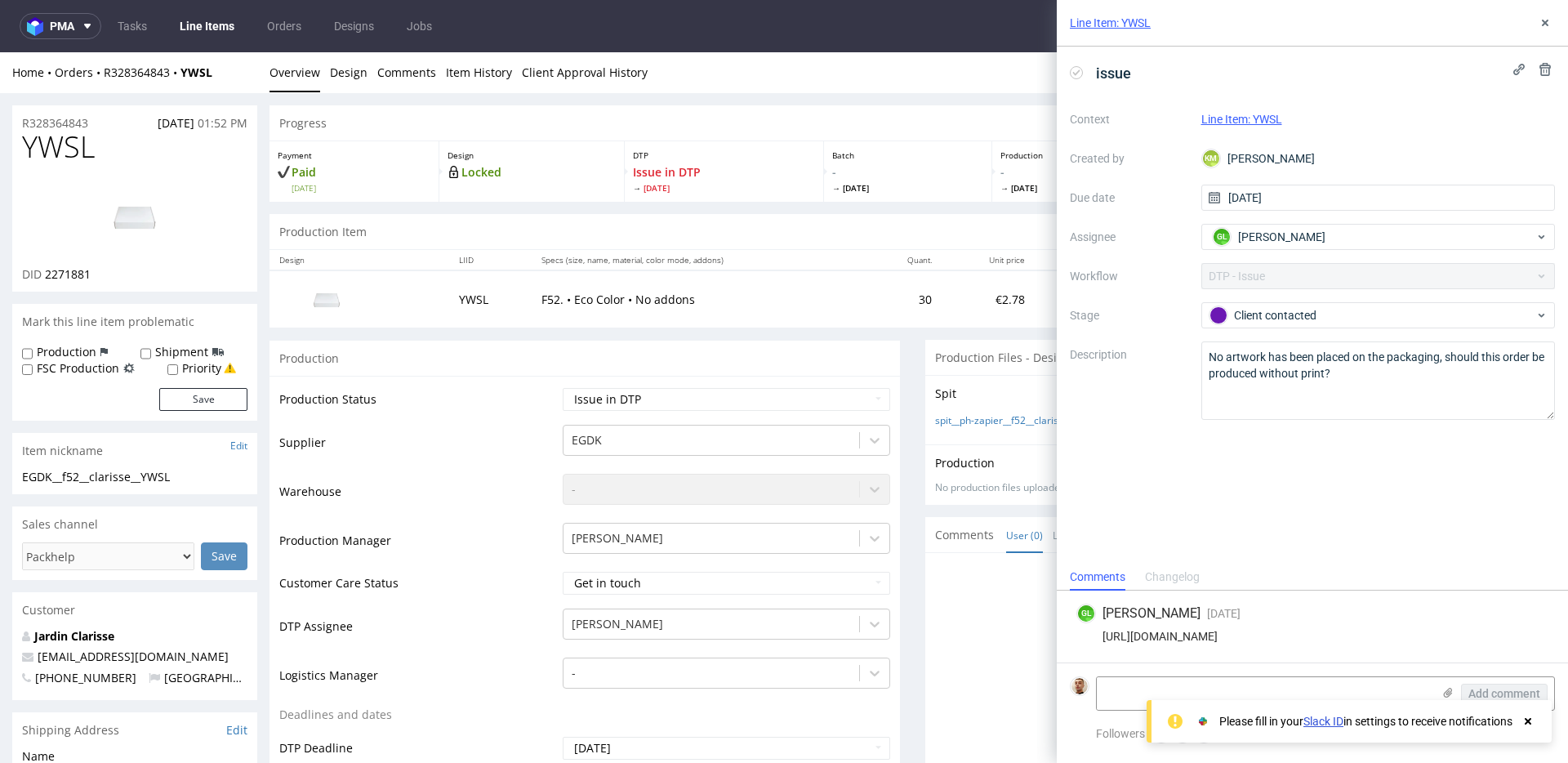
click at [1157, 637] on div "https://app-eu1.hubspot.com/contacts/25600958/record/0-5/247636096239/" at bounding box center [1312, 636] width 472 height 13
click at [1157, 636] on div "https://app-eu1.hubspot.com/contacts/25600958/record/0-5/247636096239/" at bounding box center [1312, 636] width 472 height 13
copy div "https://app-eu1.hubspot.com/contacts/25600958/record/0-5/247636096239/"
click at [1541, 22] on icon at bounding box center [1545, 22] width 13 height 13
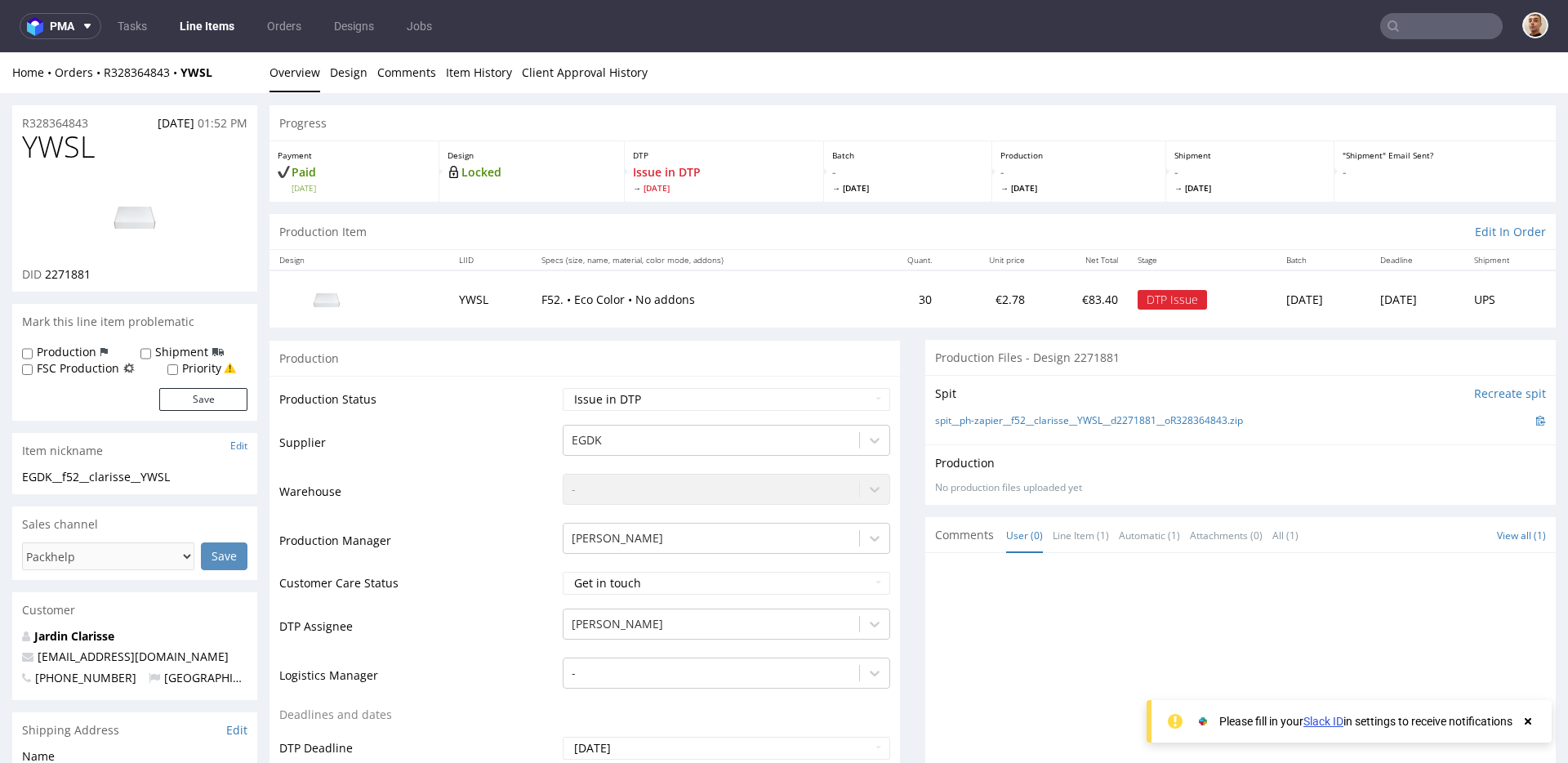
click at [1432, 27] on input "text" at bounding box center [1441, 25] width 122 height 26
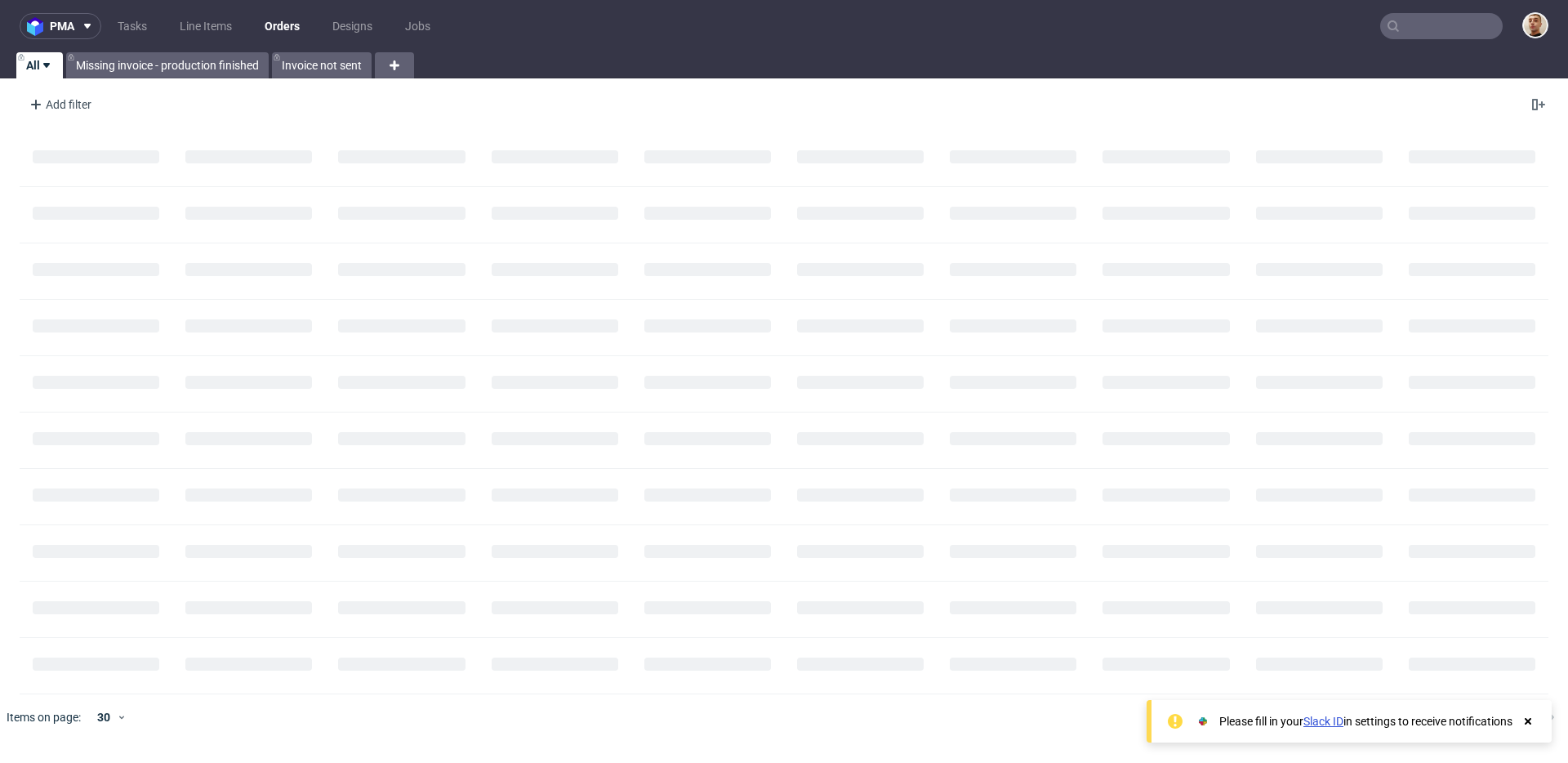
click at [1445, 19] on input "text" at bounding box center [1441, 25] width 122 height 26
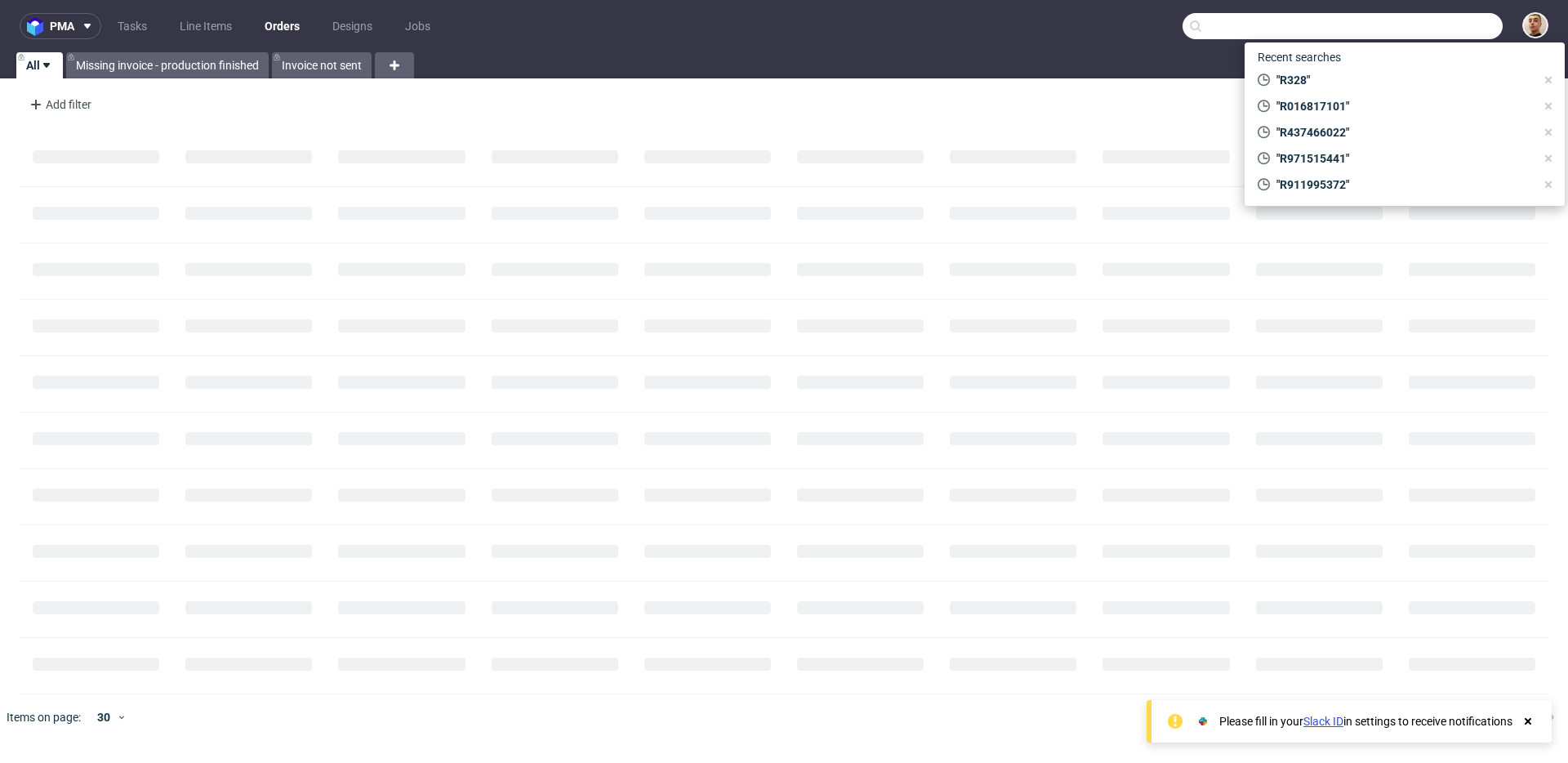
paste input "R463327644"
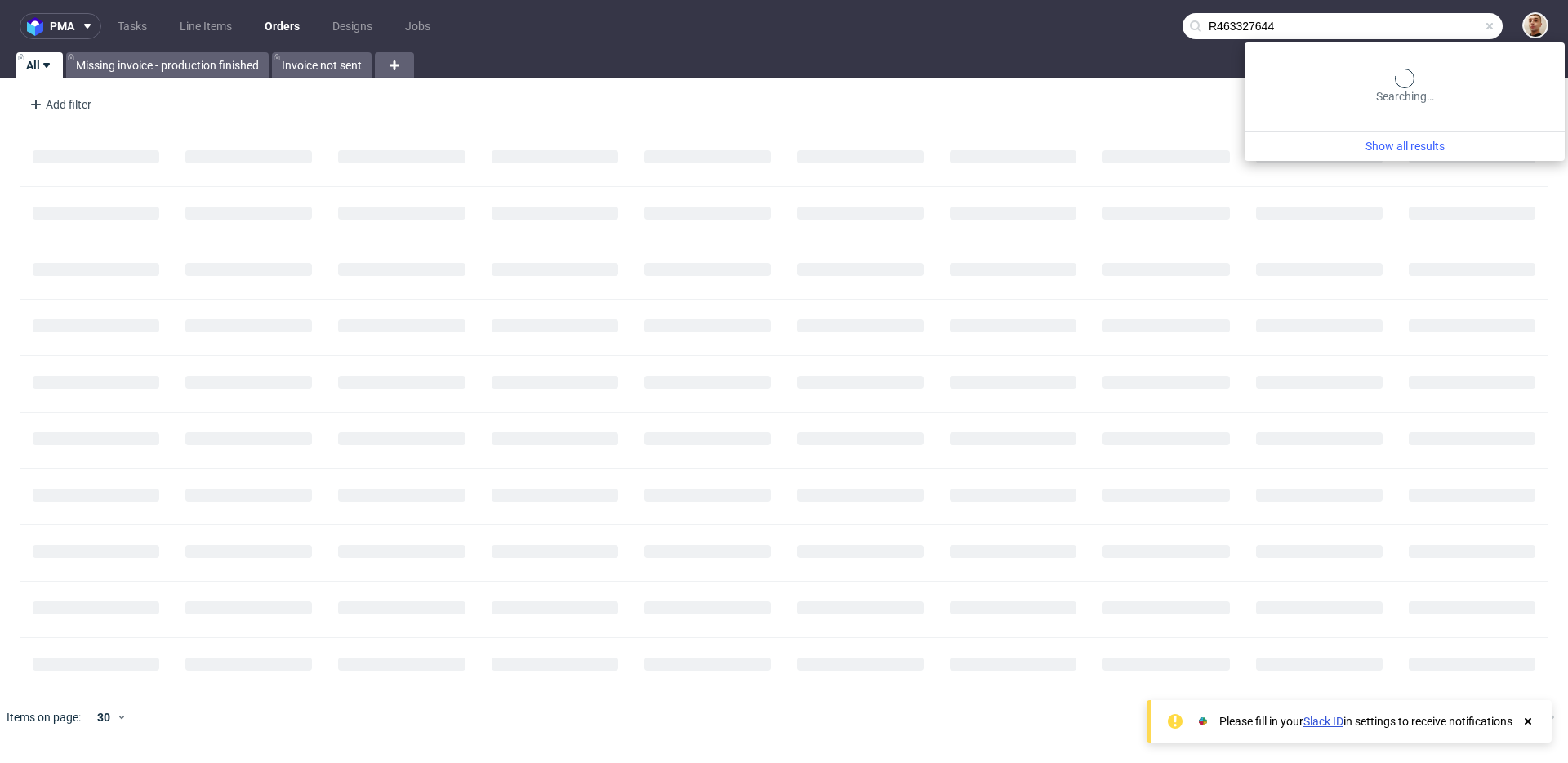
type input "R463327644"
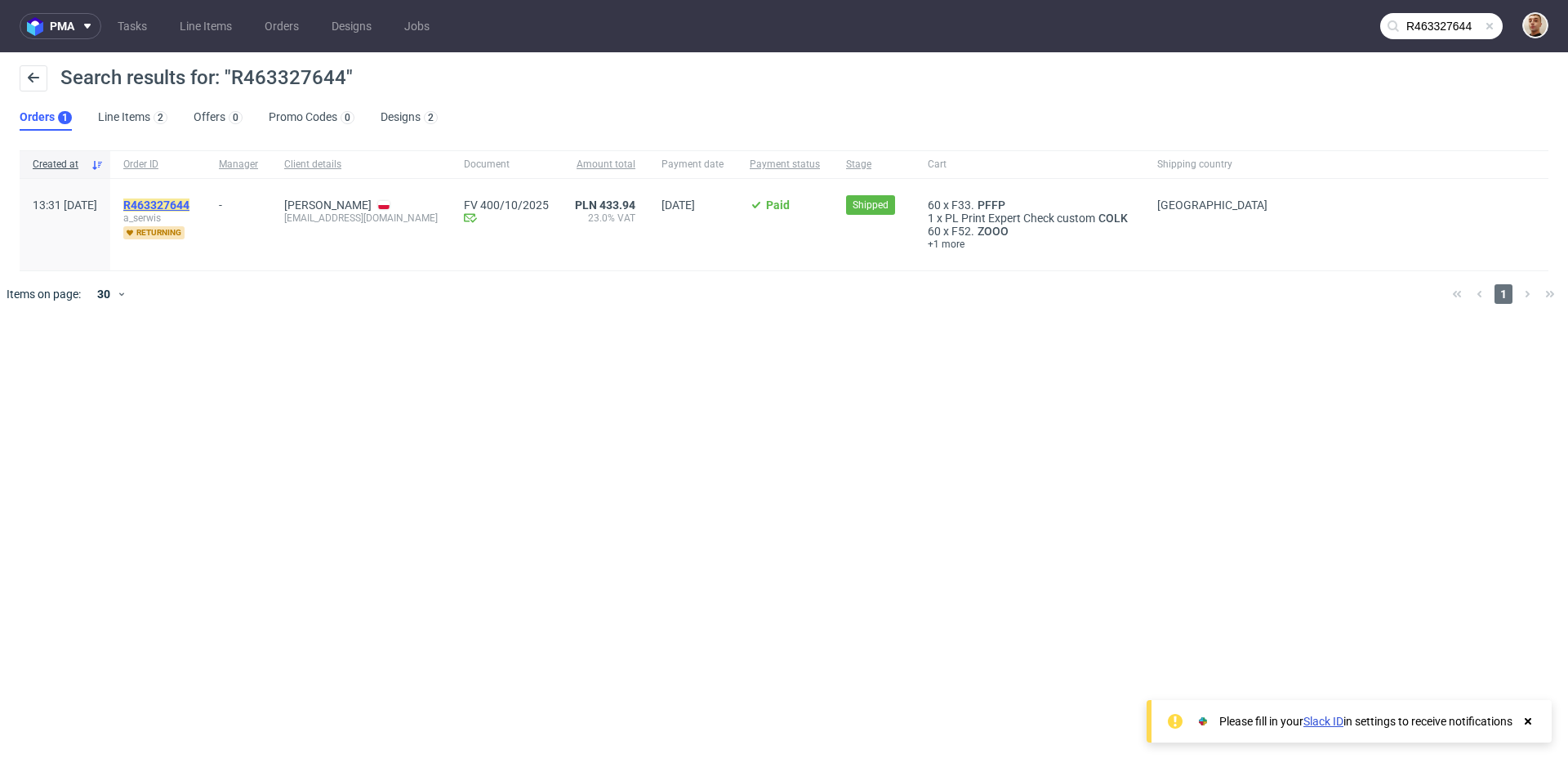
click at [189, 202] on mark "R463327644" at bounding box center [156, 204] width 66 height 13
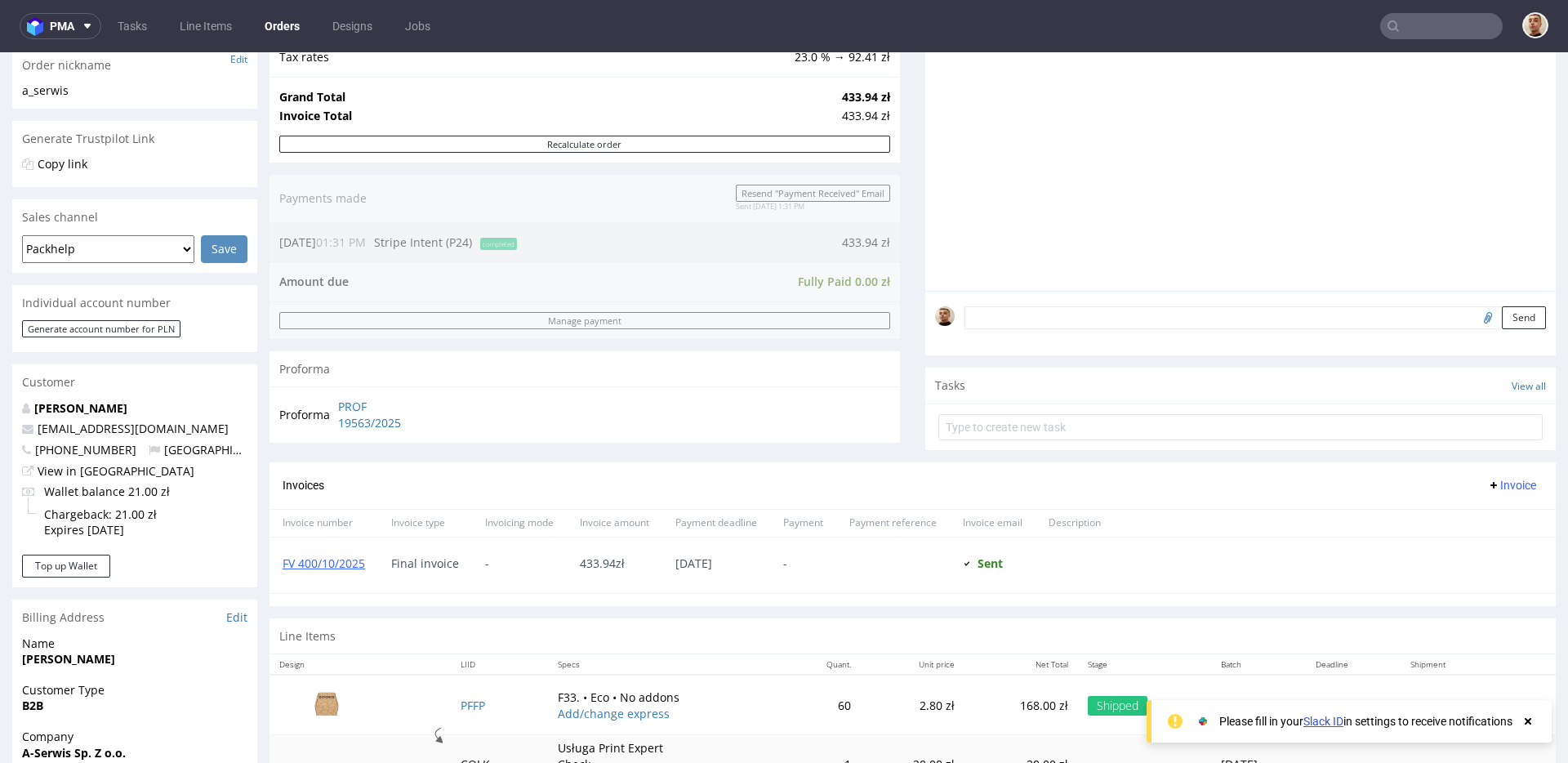
scroll to position [723, 0]
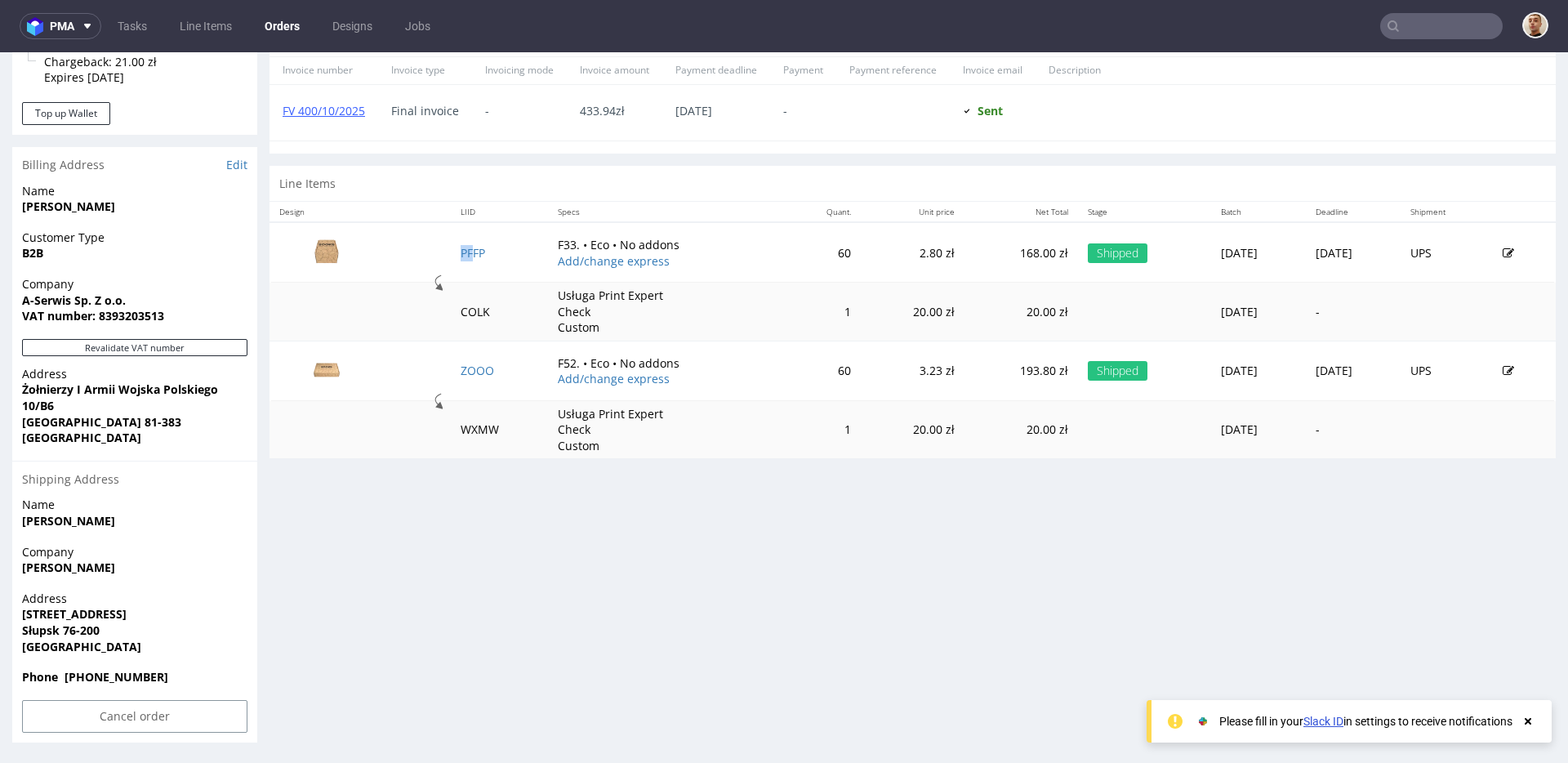
click at [460, 244] on td "PFFP" at bounding box center [500, 253] width 98 height 61
click at [461, 250] on link "PFFP" at bounding box center [473, 253] width 24 height 16
click at [468, 367] on link "ZOOO" at bounding box center [477, 370] width 33 height 16
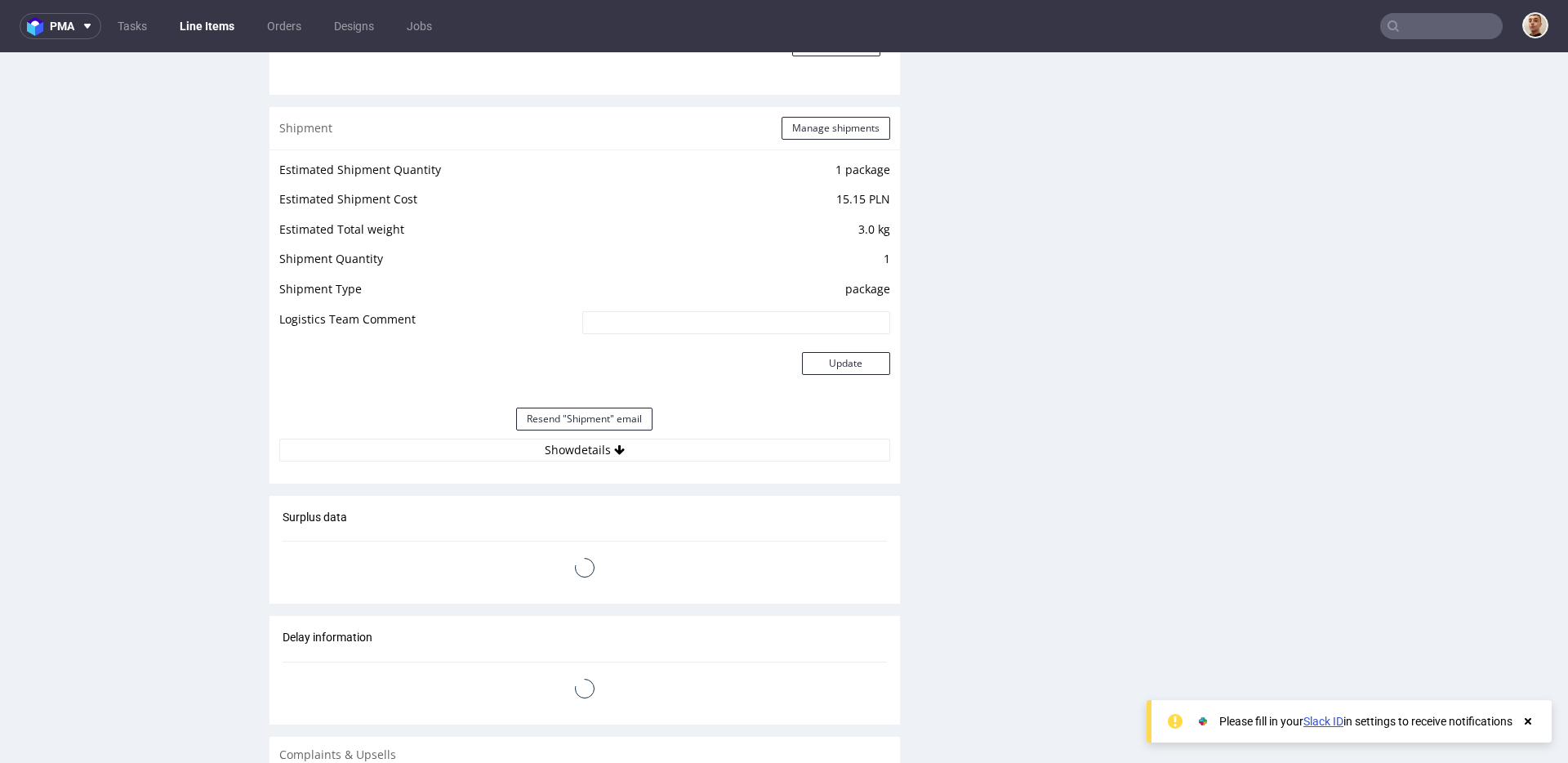
scroll to position [1582, 0]
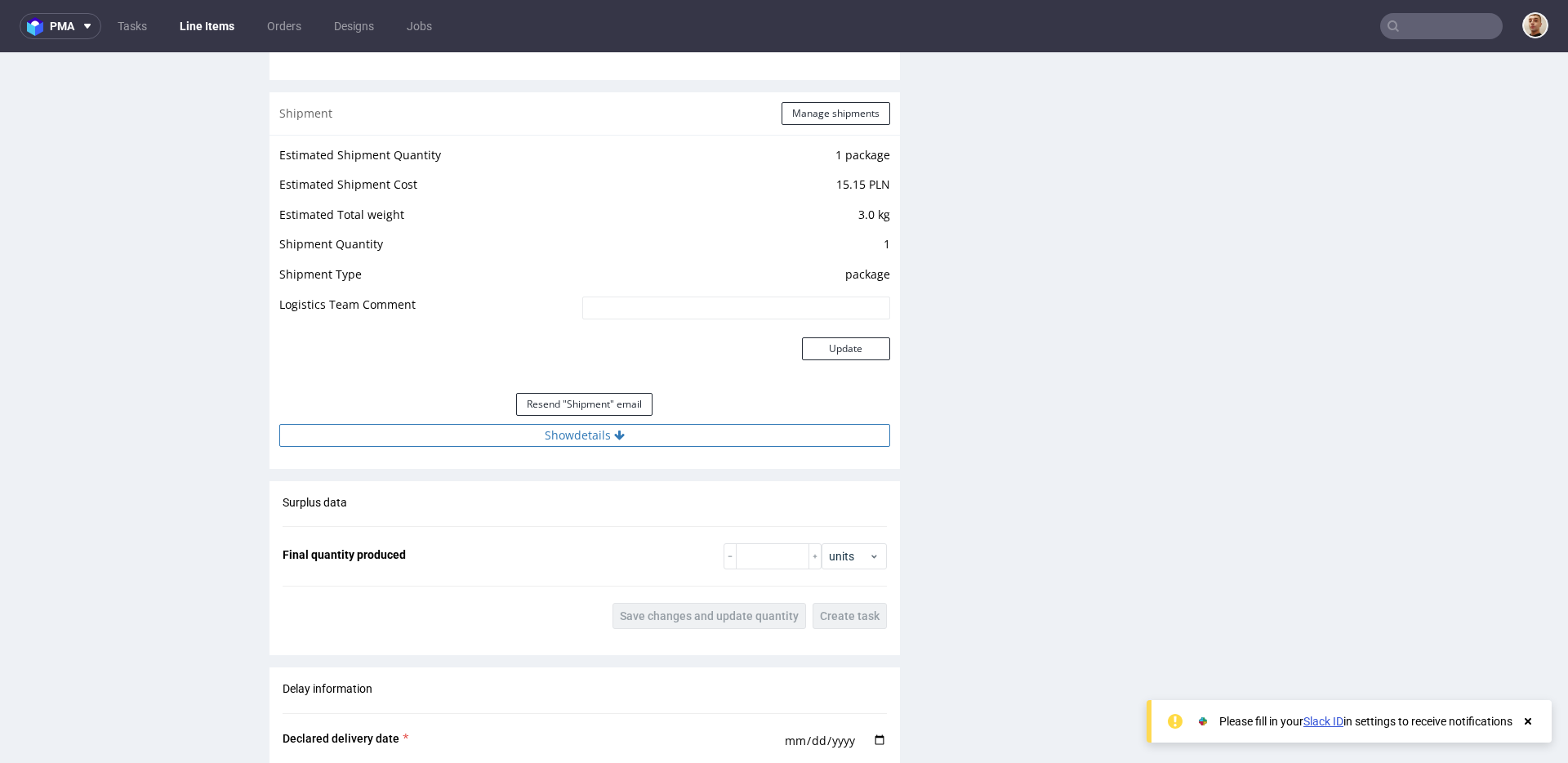
click at [641, 434] on button "Show details" at bounding box center [585, 435] width 611 height 22
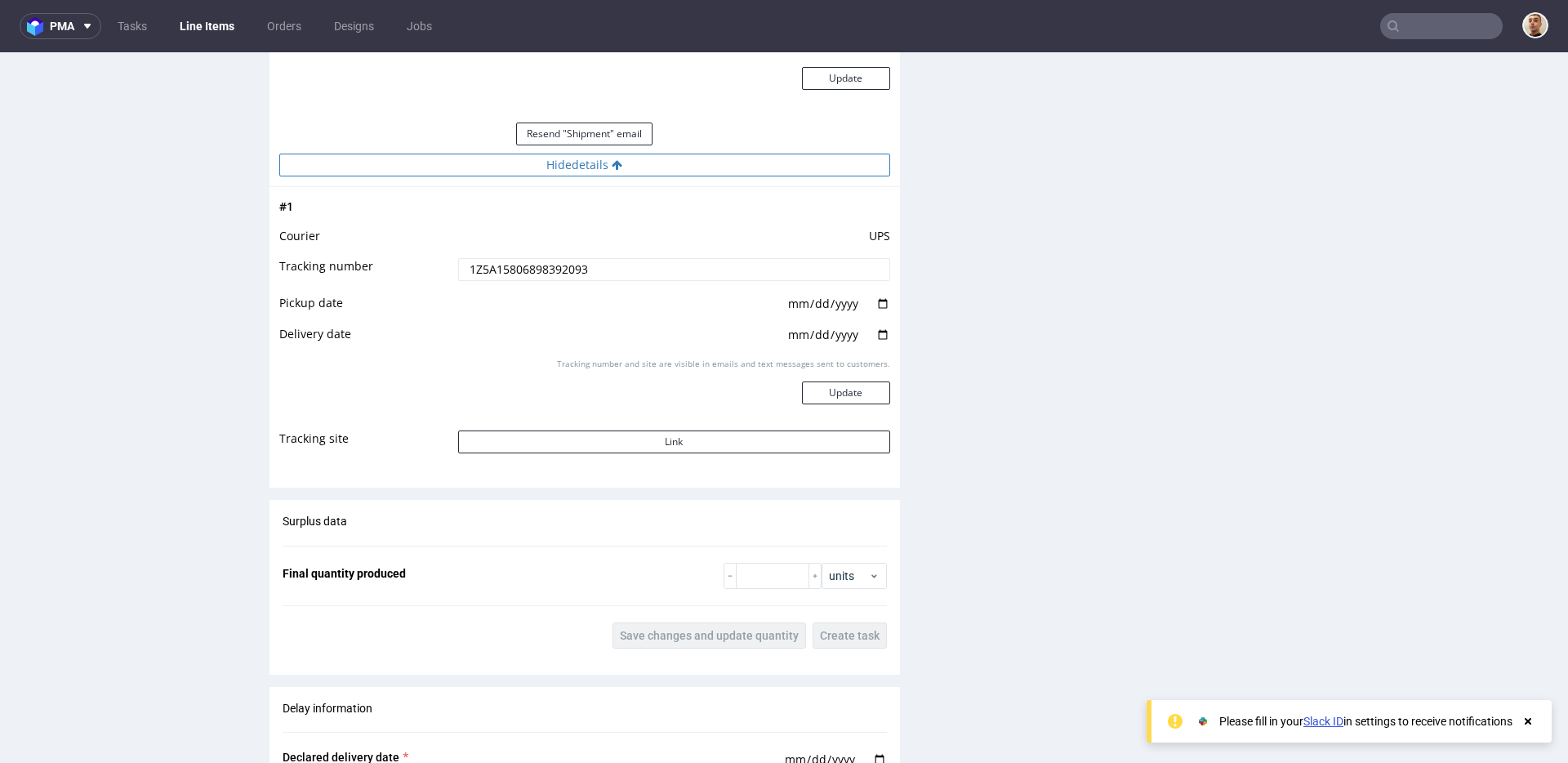
scroll to position [1882, 0]
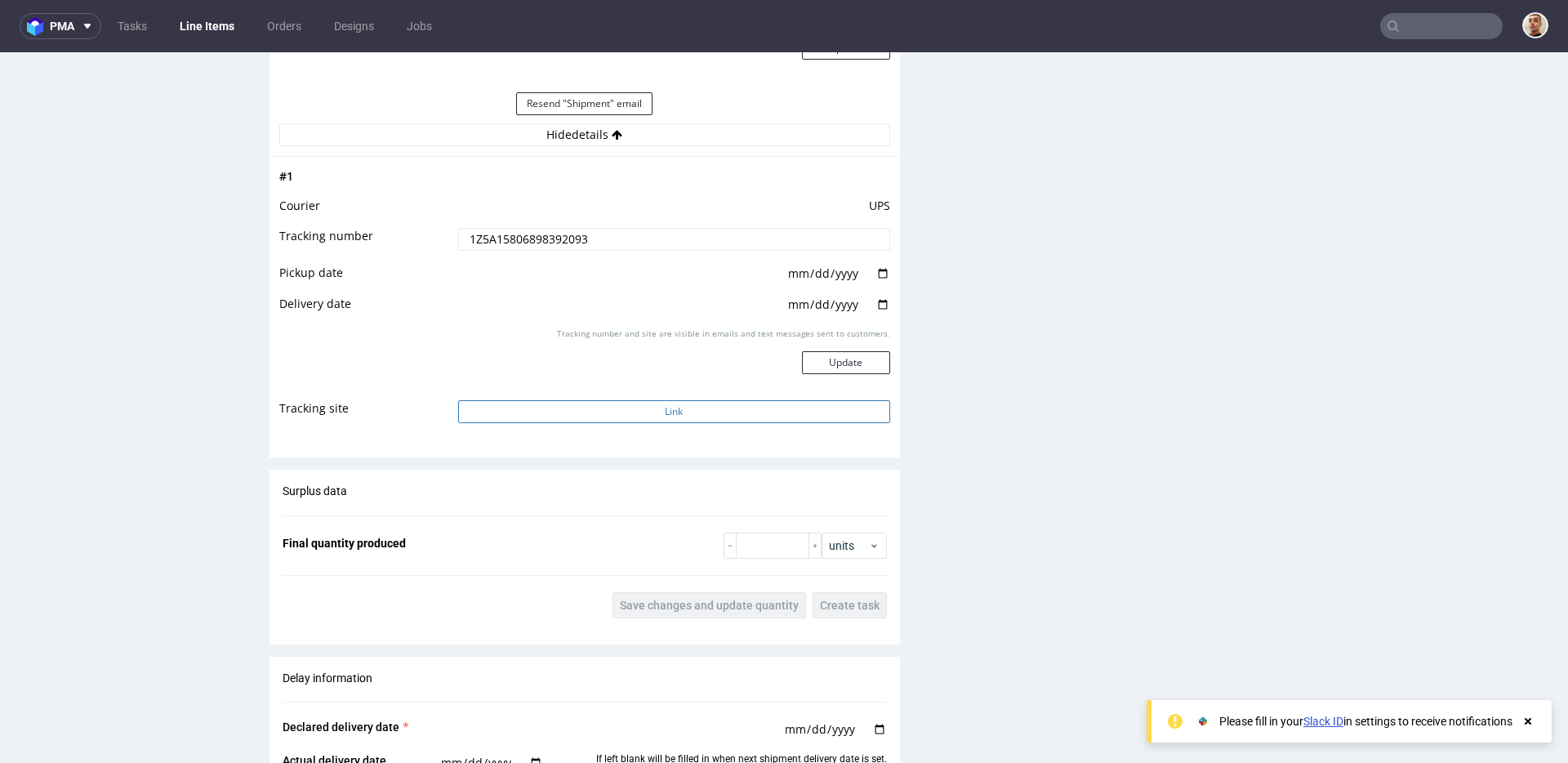
click at [649, 410] on button "Link" at bounding box center [674, 411] width 433 height 22
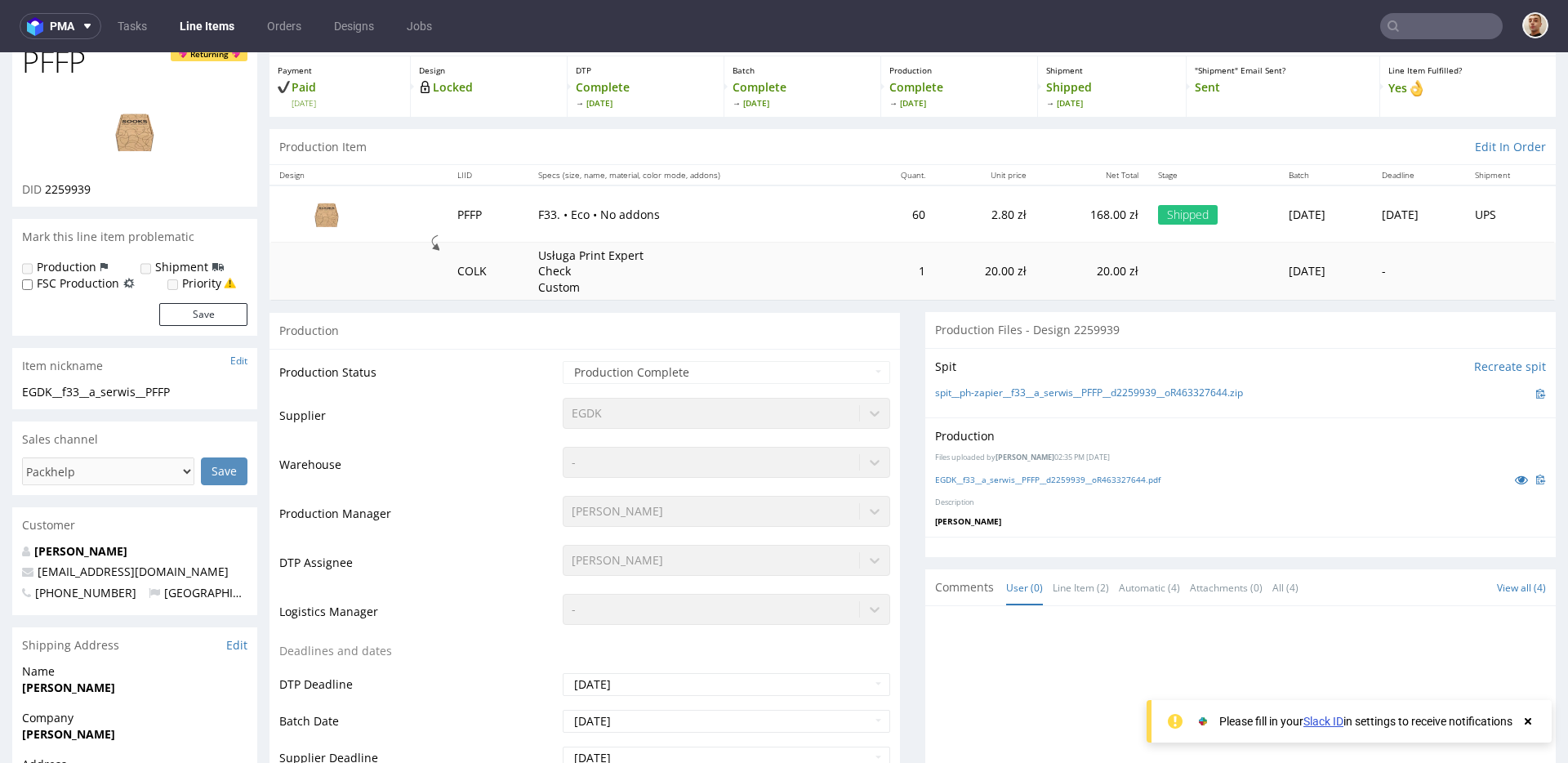
scroll to position [0, 0]
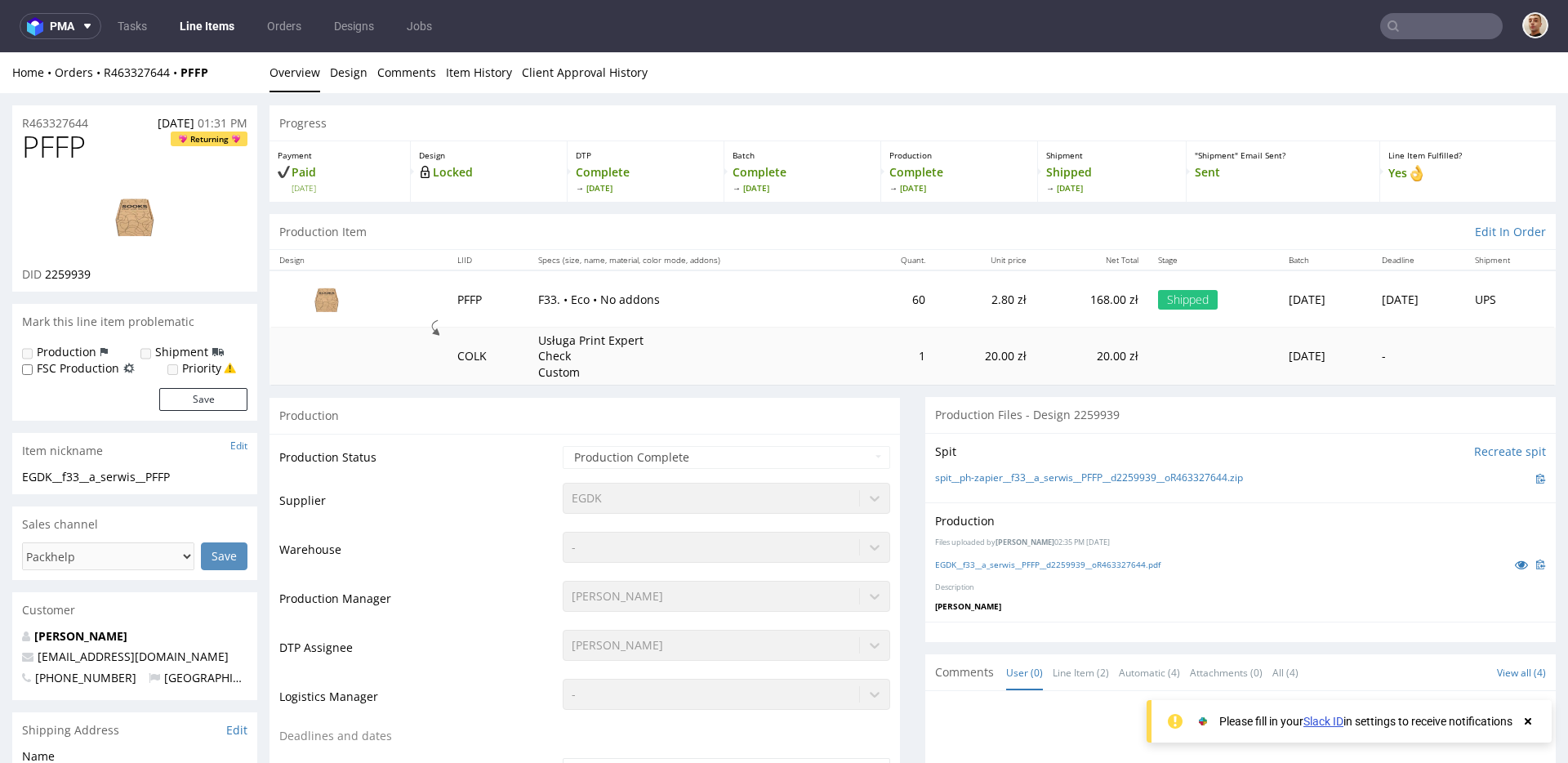
click at [1468, 22] on input "text" at bounding box center [1441, 25] width 122 height 26
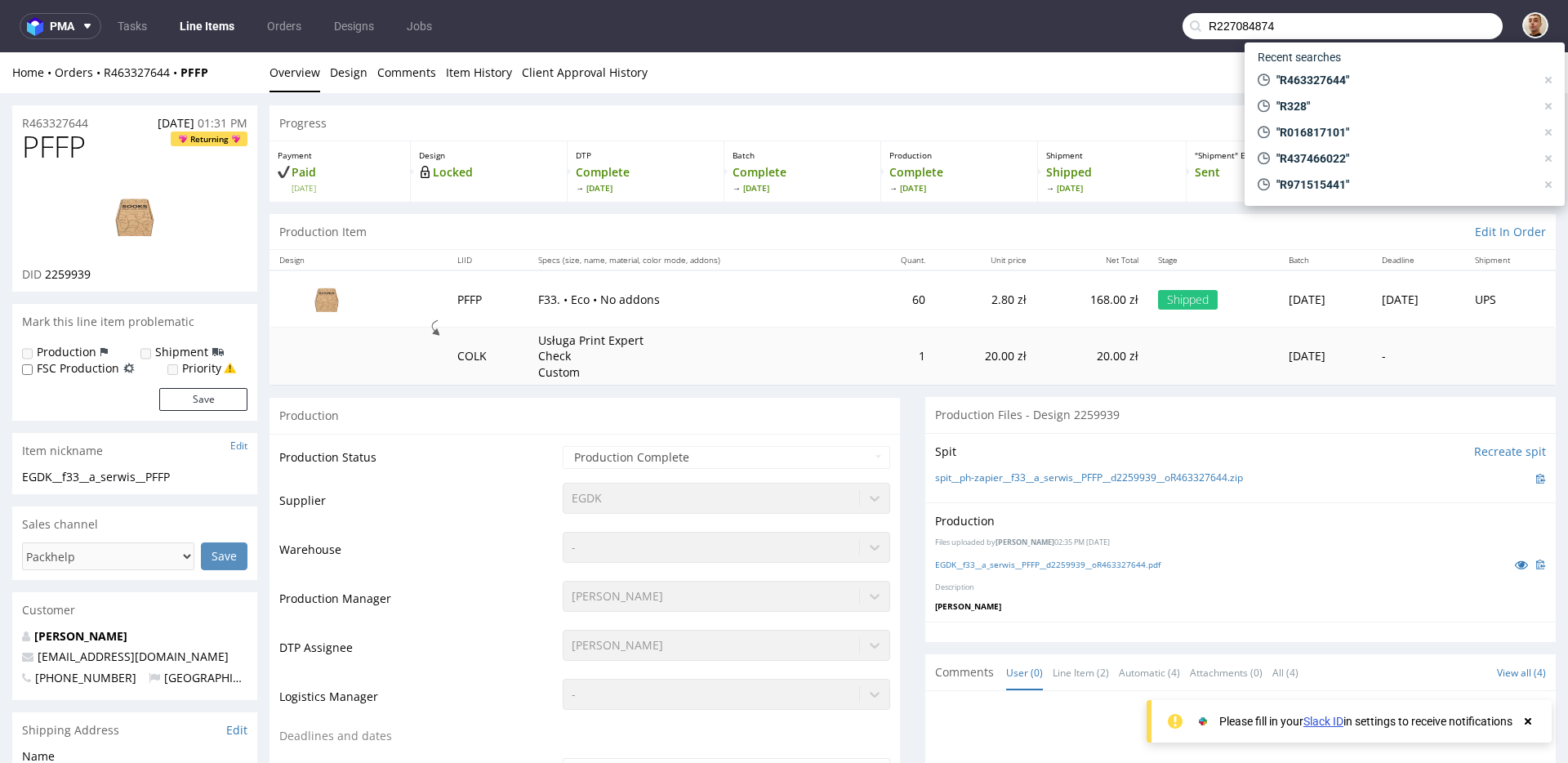
type input "R227084874"
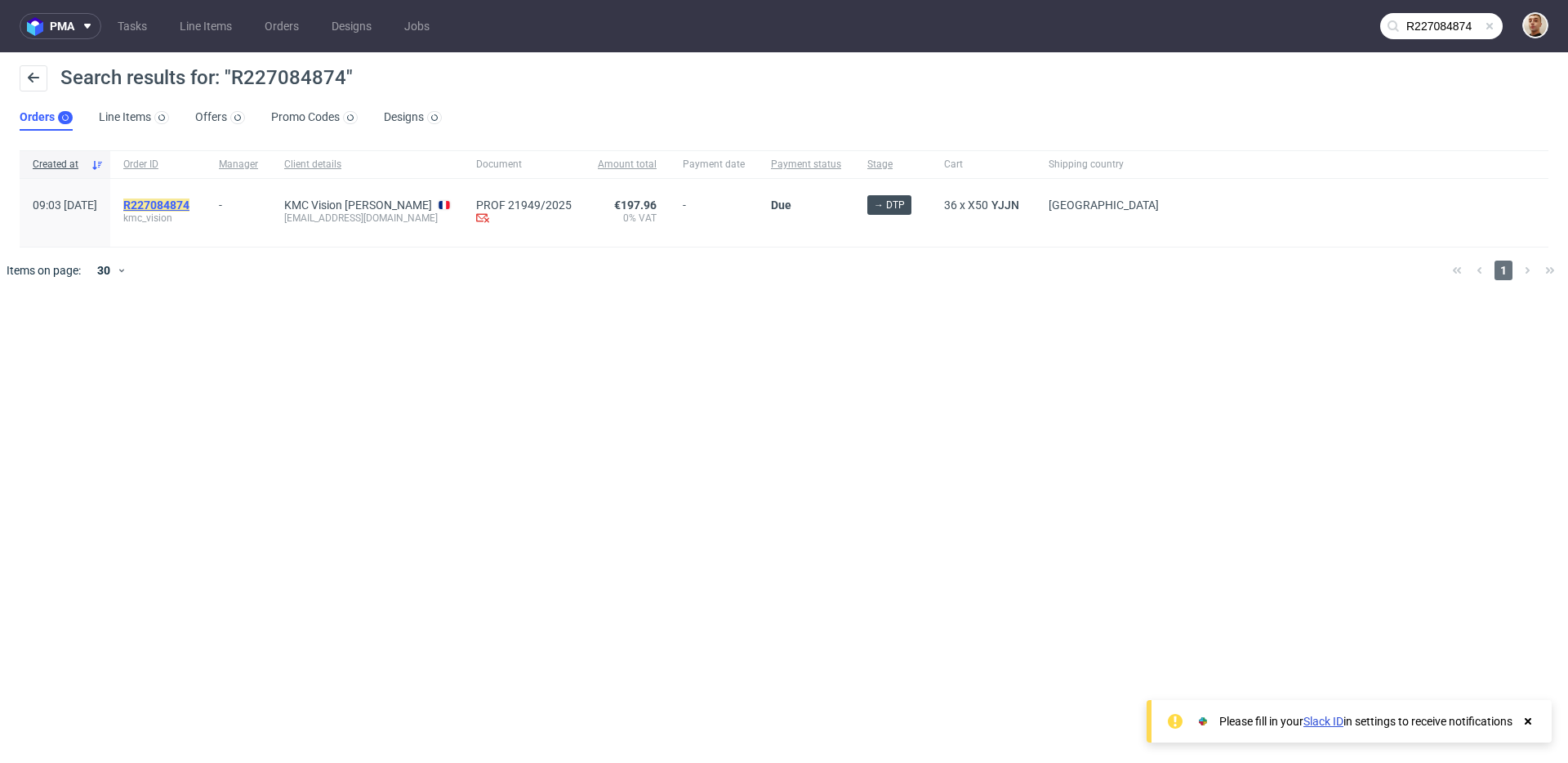
click at [189, 204] on mark "R227084874" at bounding box center [156, 204] width 66 height 13
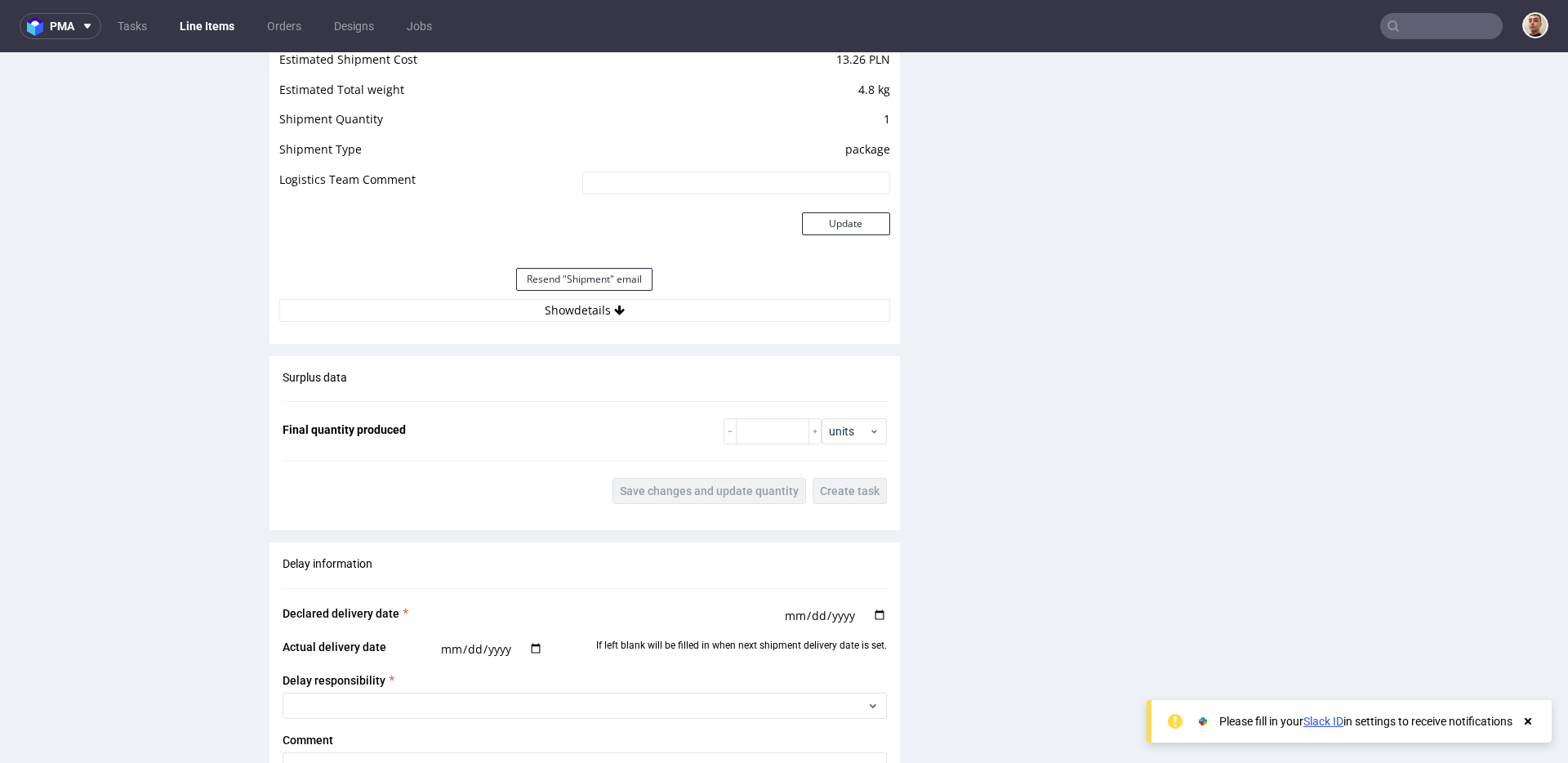
scroll to position [1785, 0]
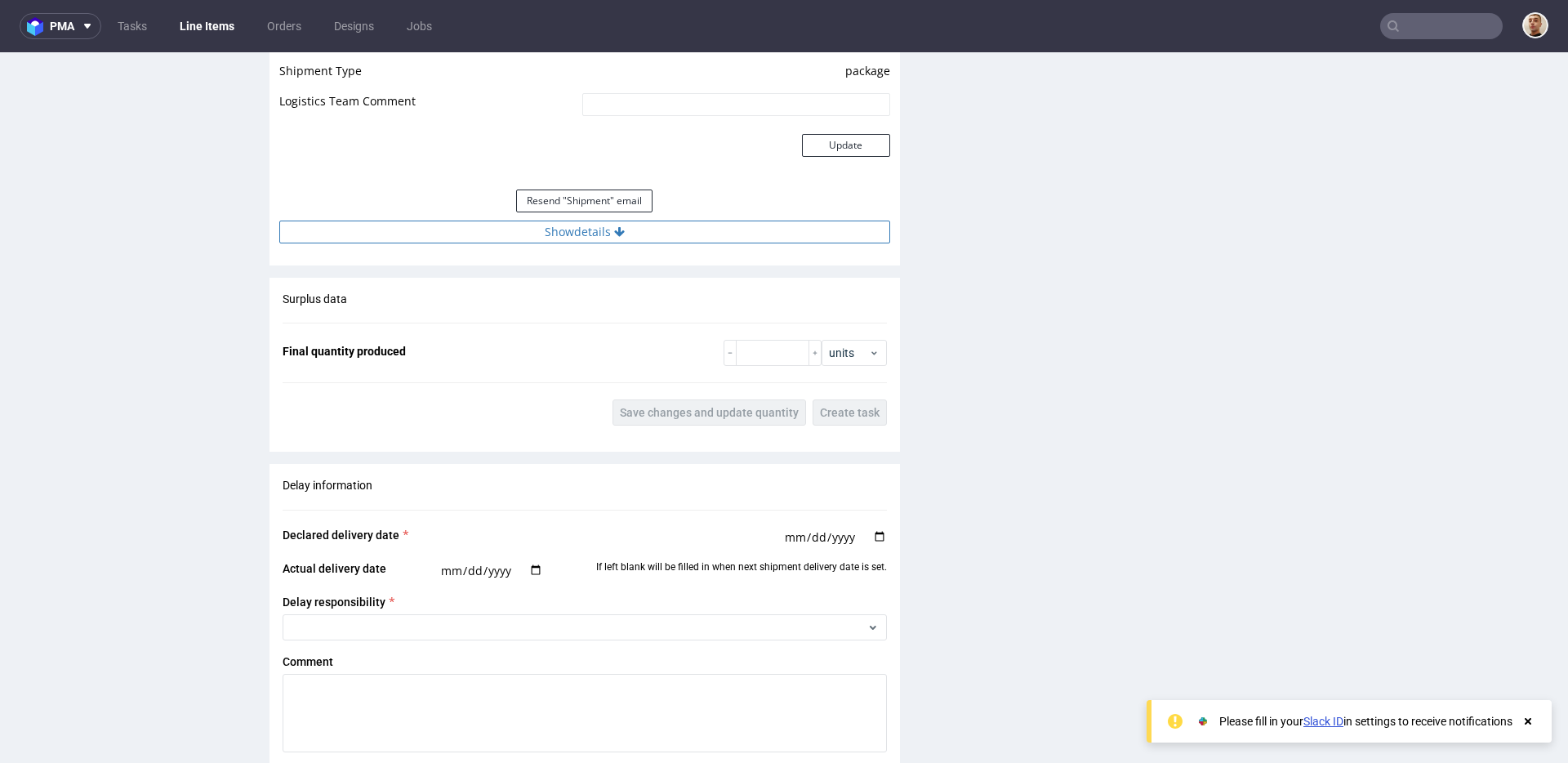
click at [637, 237] on button "Show details" at bounding box center [585, 232] width 611 height 22
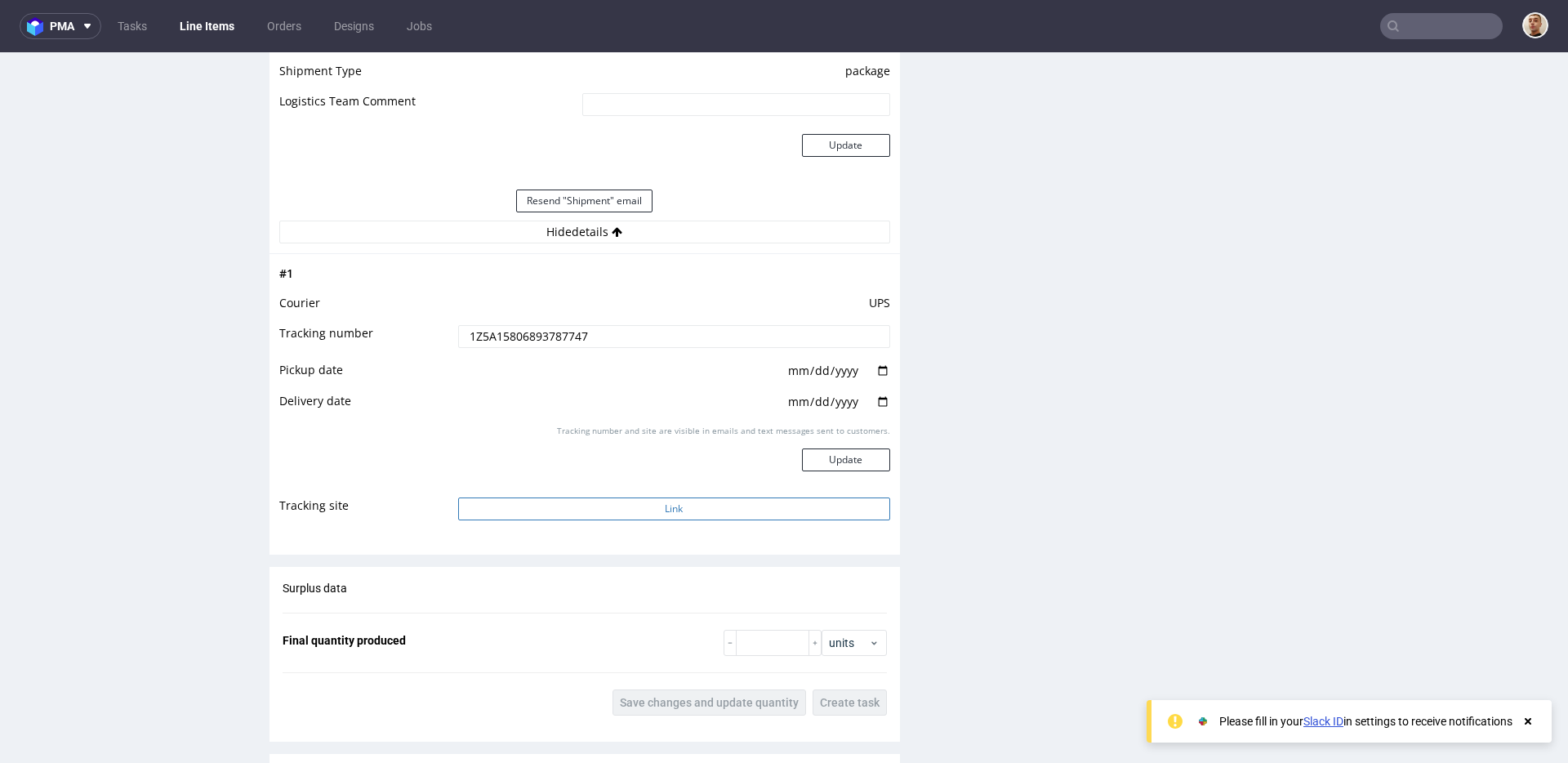
click at [589, 505] on button "Link" at bounding box center [674, 508] width 433 height 22
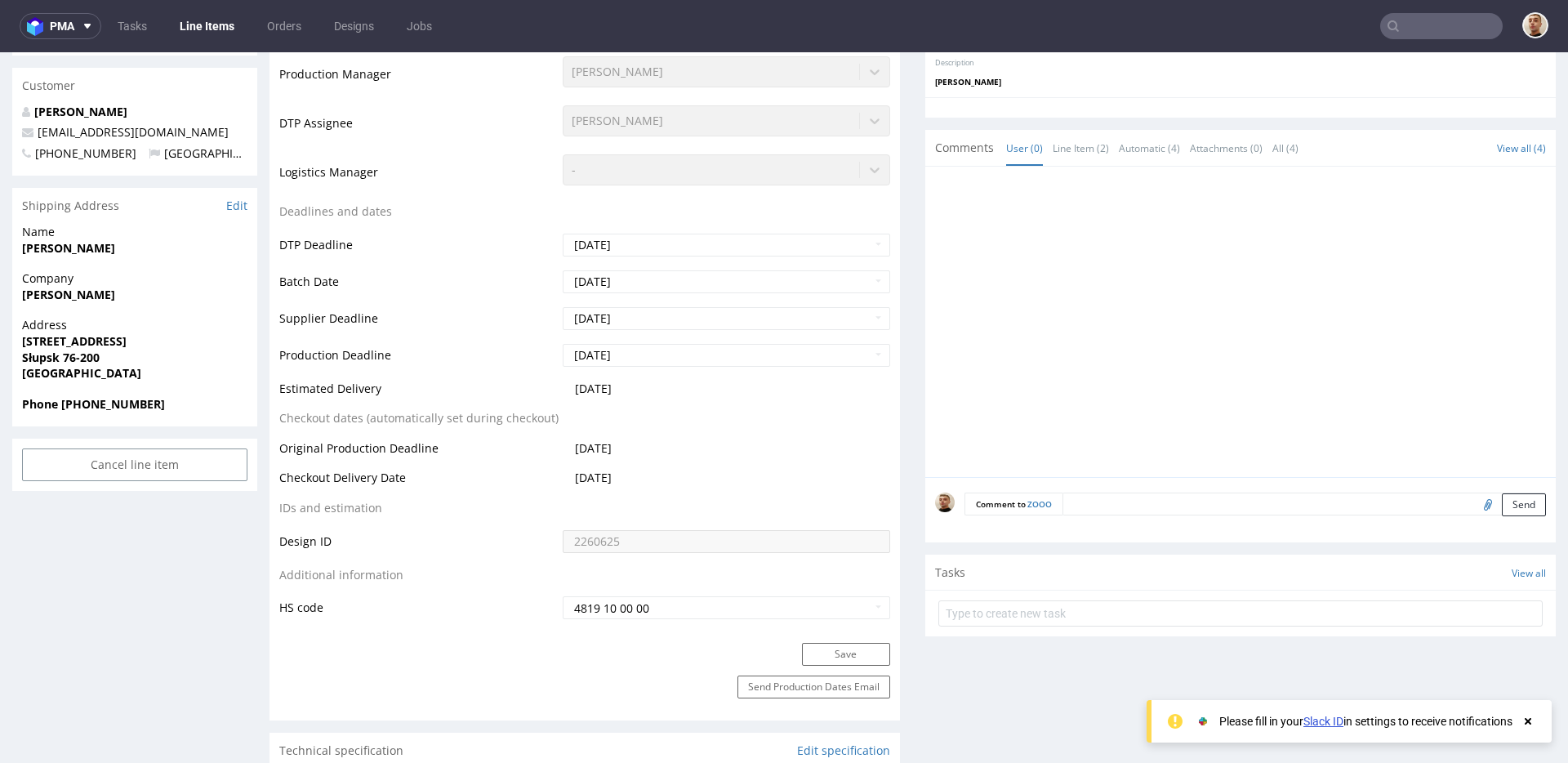
scroll to position [0, 0]
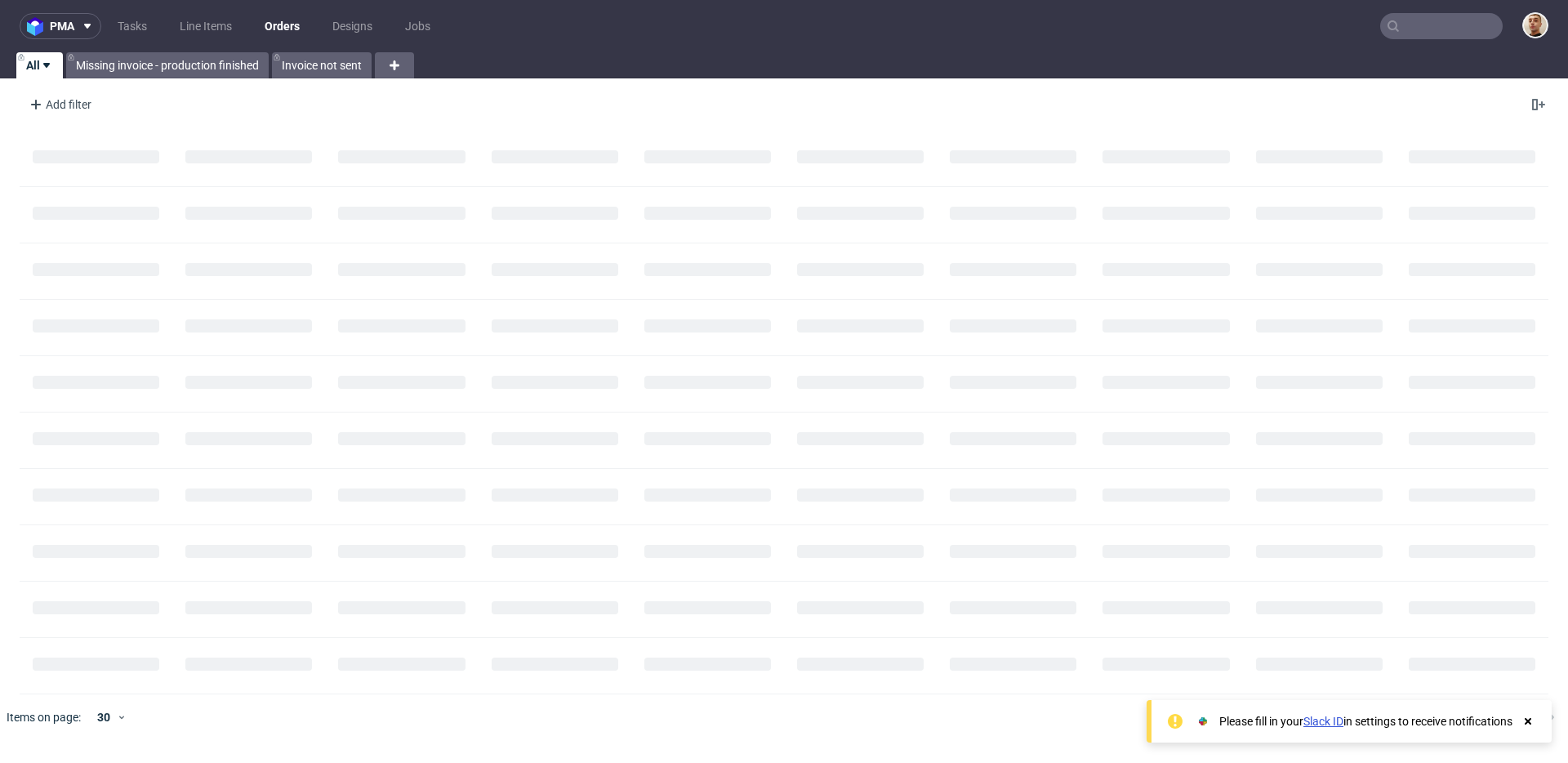
click at [1465, 30] on input "text" at bounding box center [1441, 25] width 122 height 26
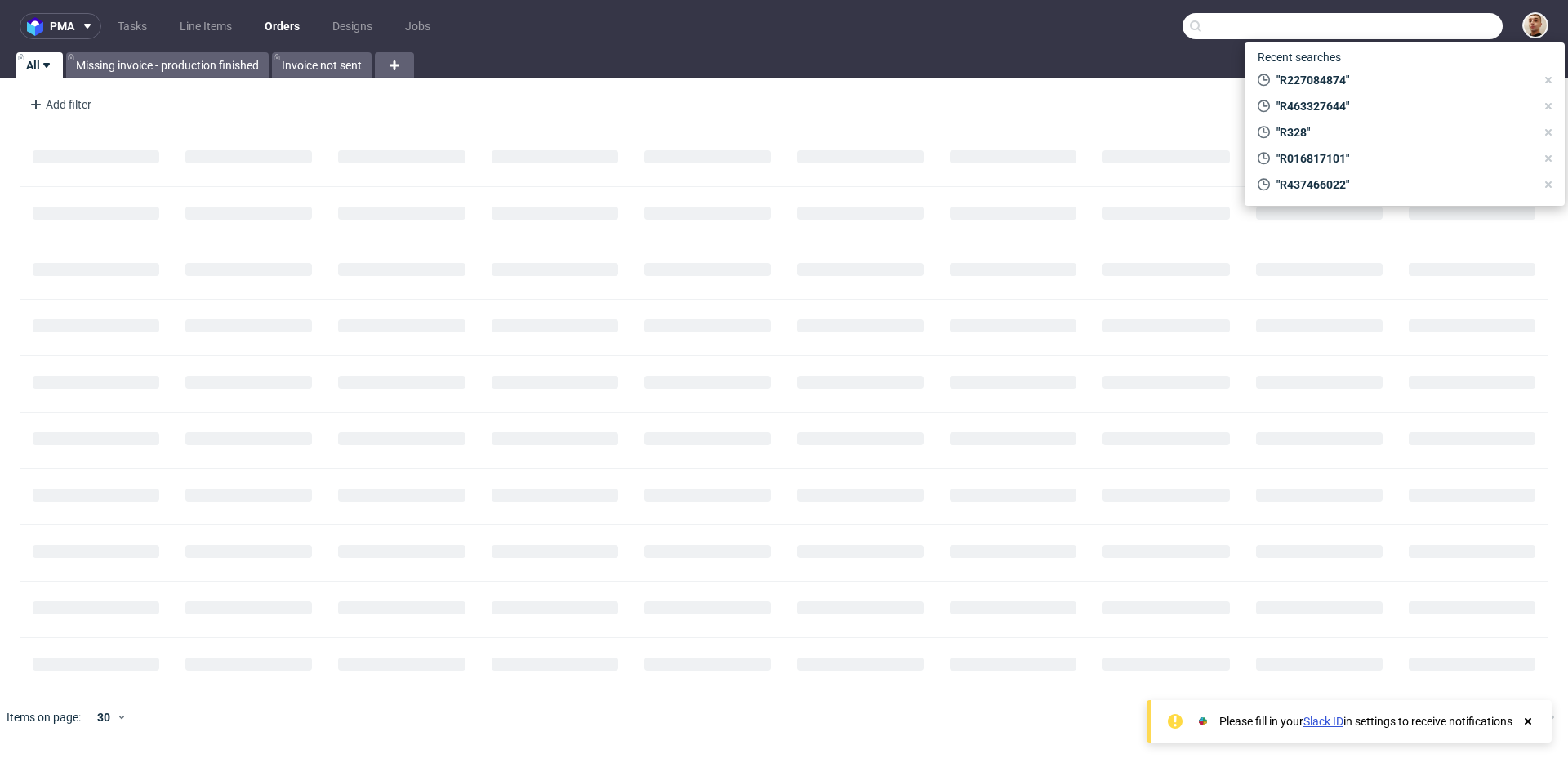
paste input "R829286525"
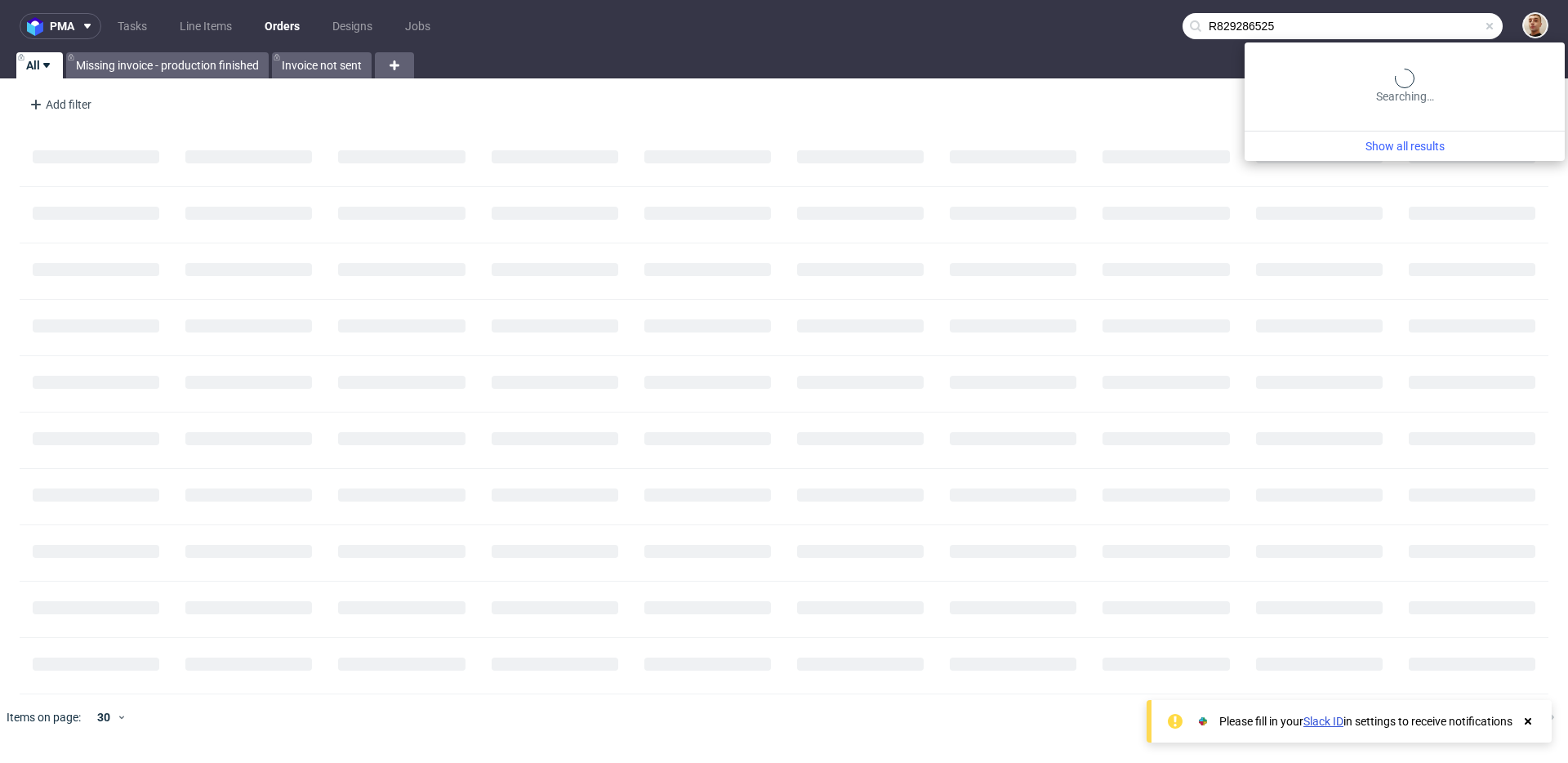
type input "R829286525"
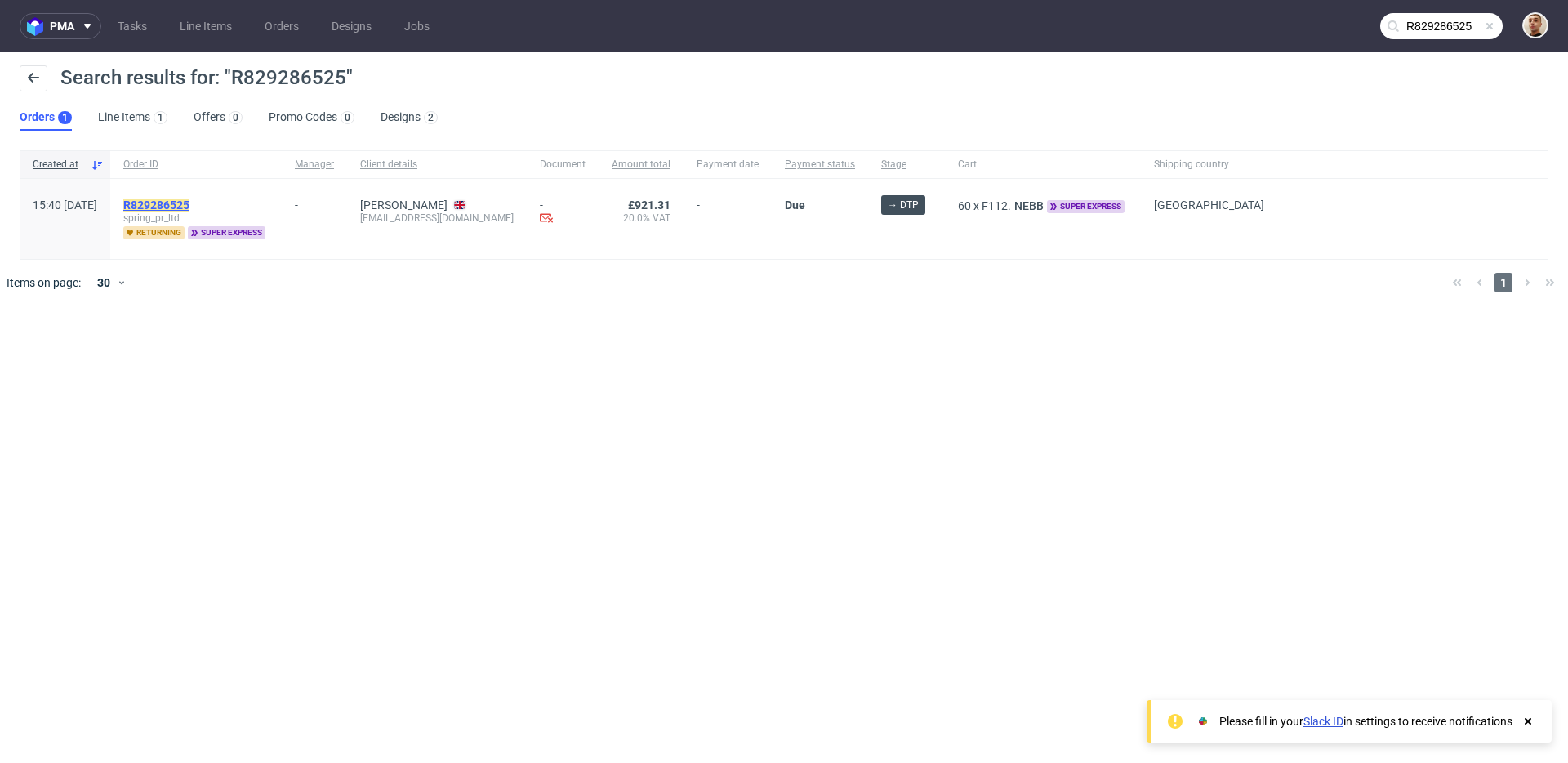
click at [189, 207] on mark "R829286525" at bounding box center [156, 204] width 66 height 13
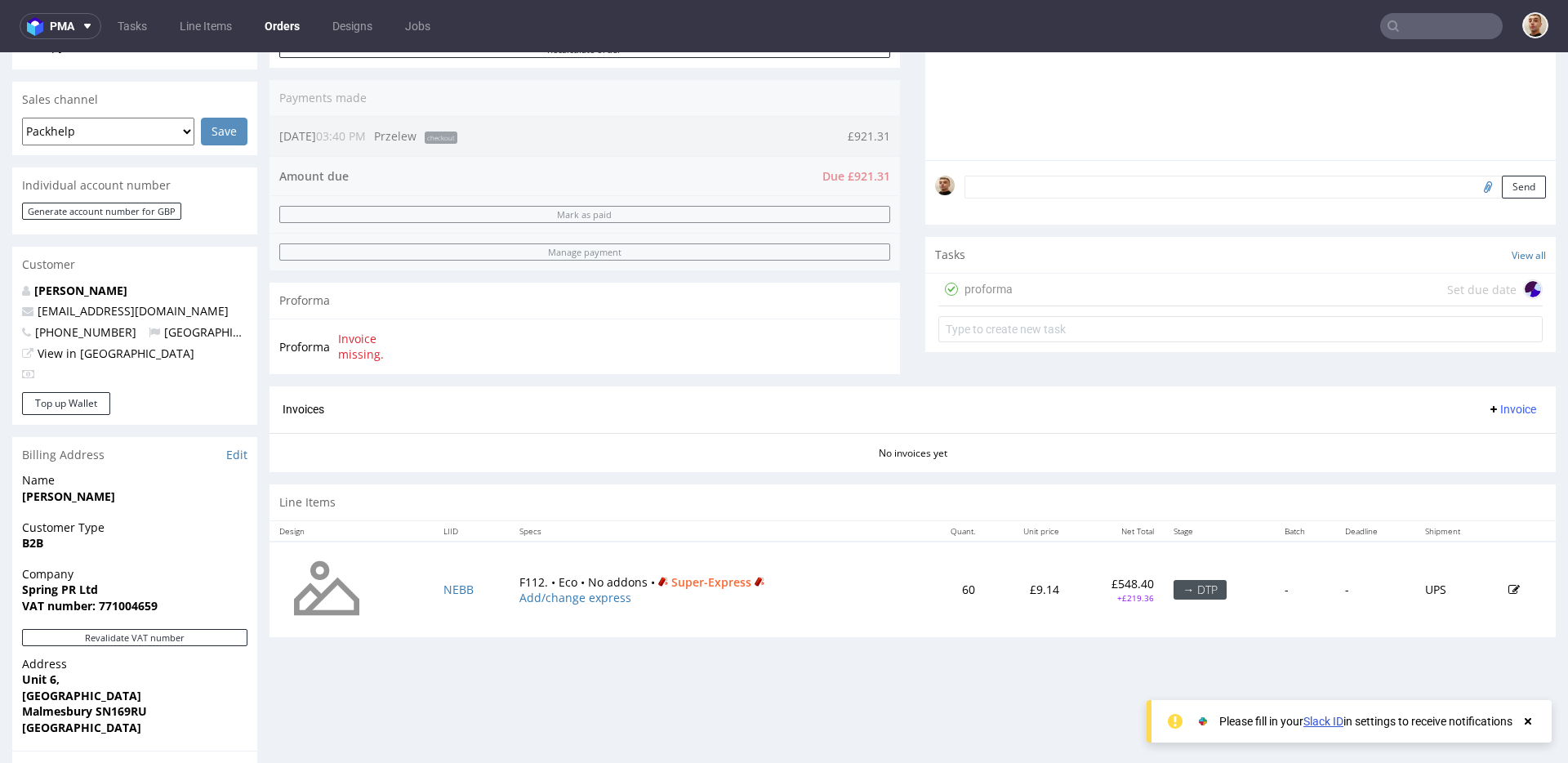
scroll to position [392, 0]
click at [945, 288] on icon at bounding box center [951, 285] width 13 height 13
click at [1007, 286] on div "proforma Set due date" at bounding box center [1240, 286] width 604 height 32
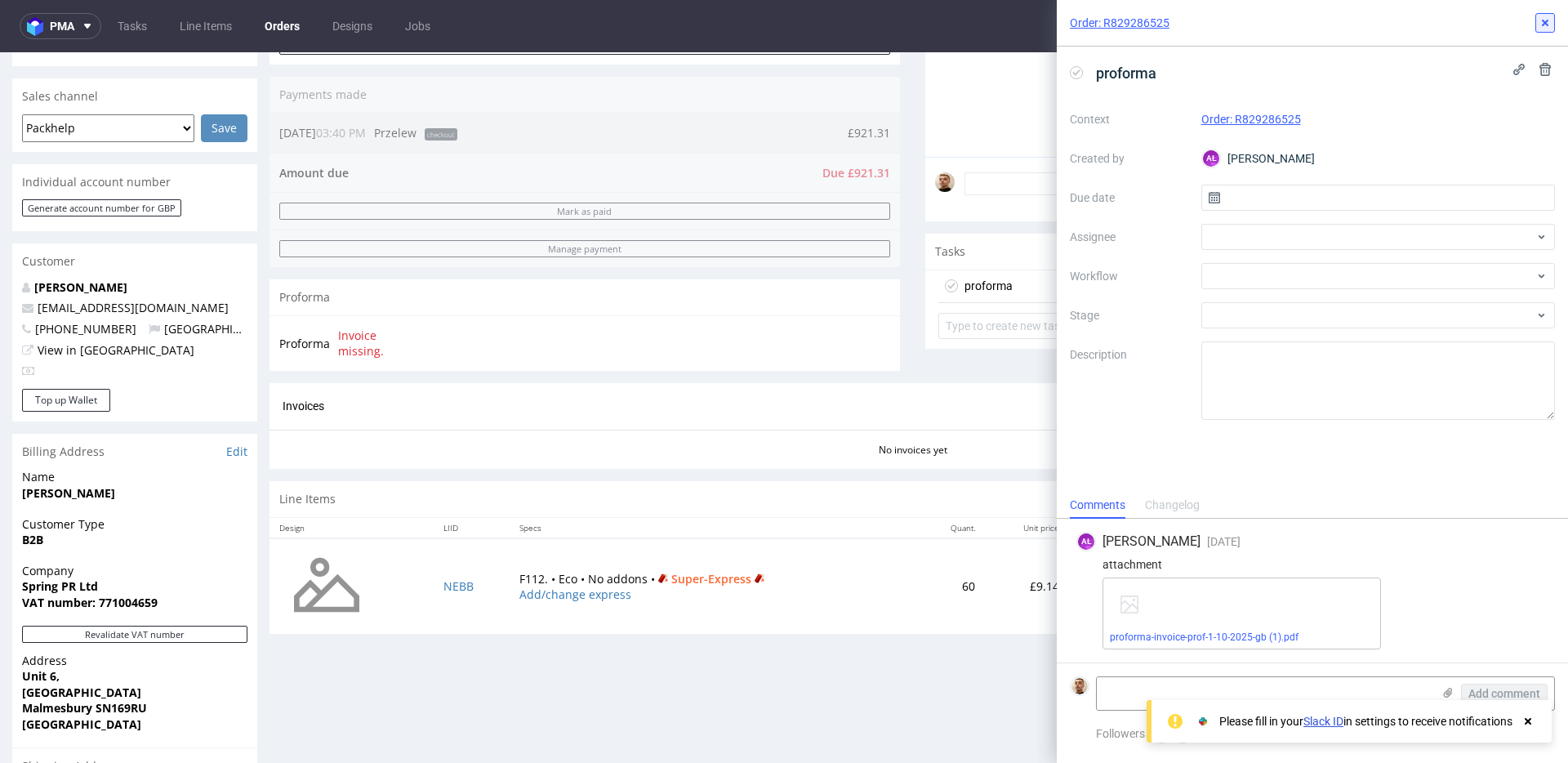
click at [1544, 26] on icon at bounding box center [1545, 22] width 13 height 13
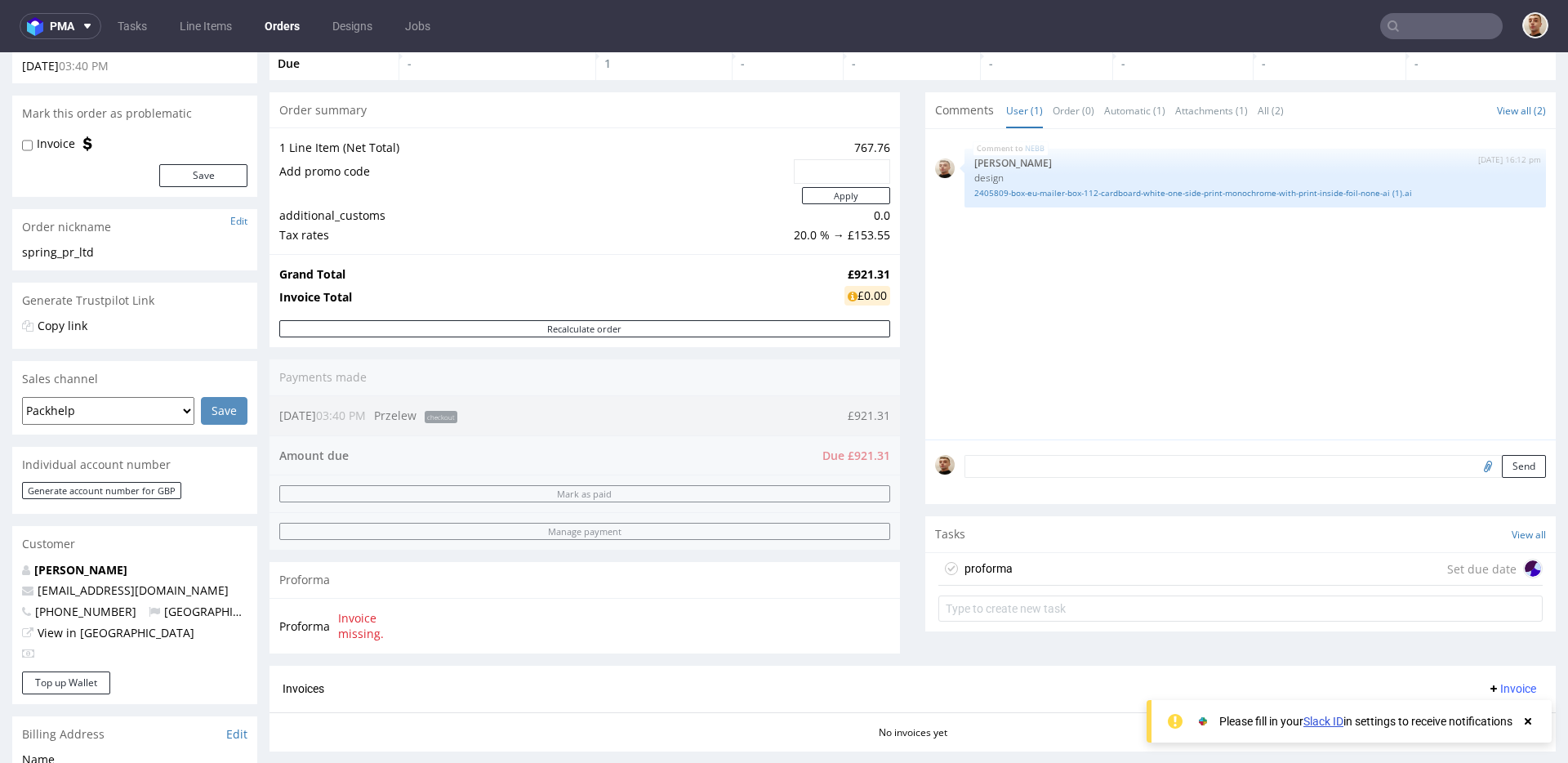
scroll to position [42, 0]
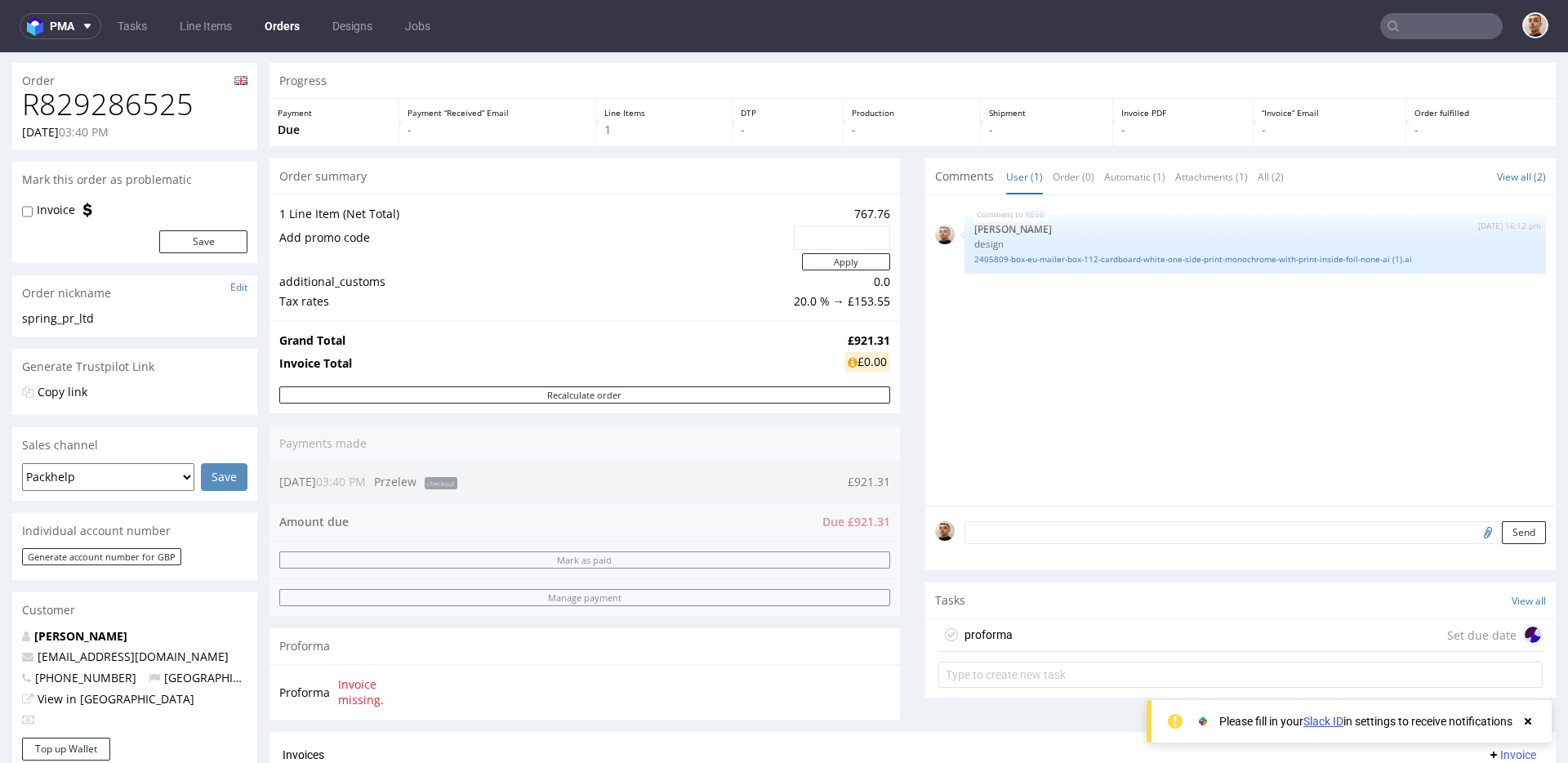
click at [1413, 26] on input "text" at bounding box center [1441, 25] width 122 height 26
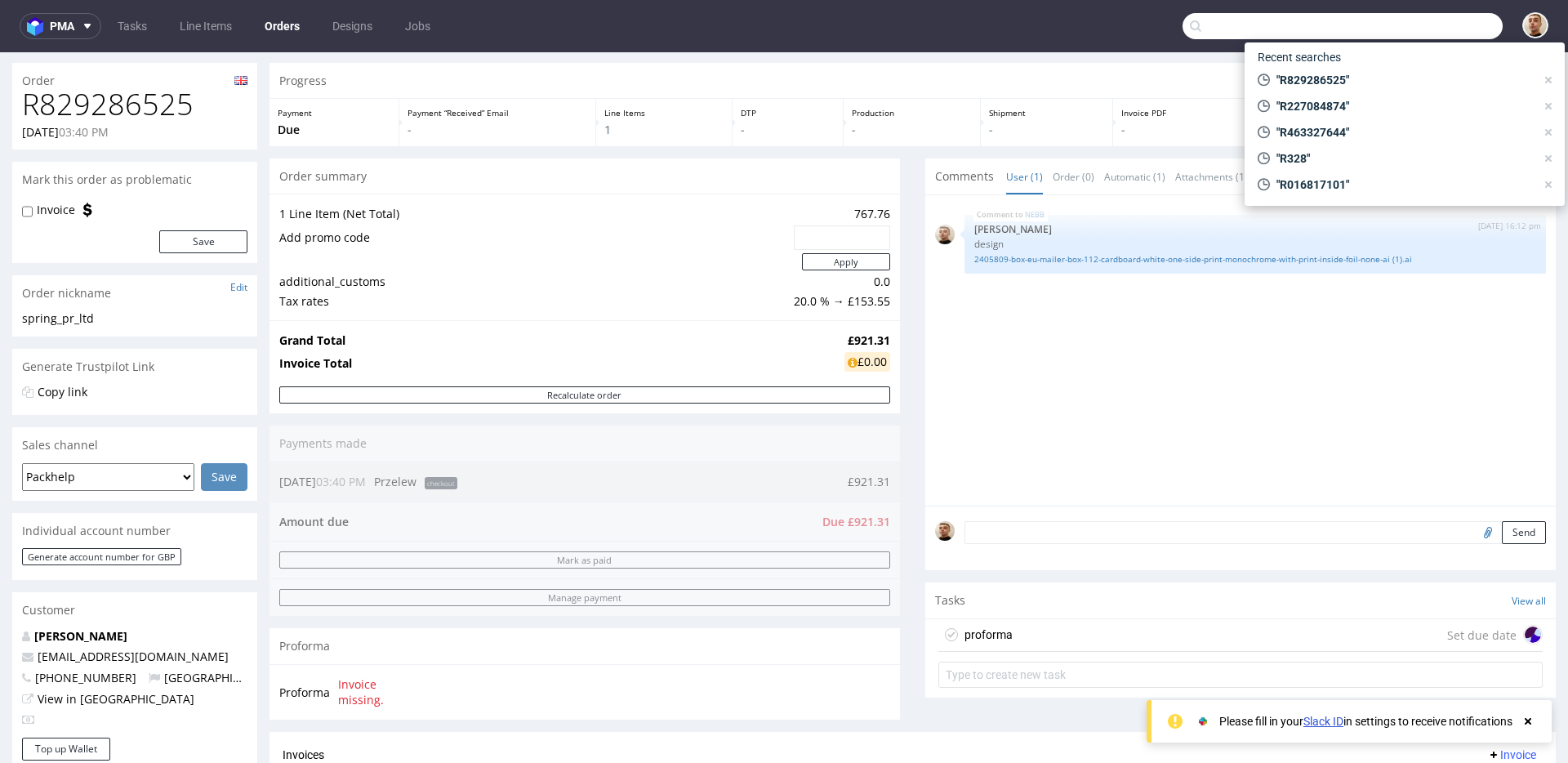
paste input "R341358152"
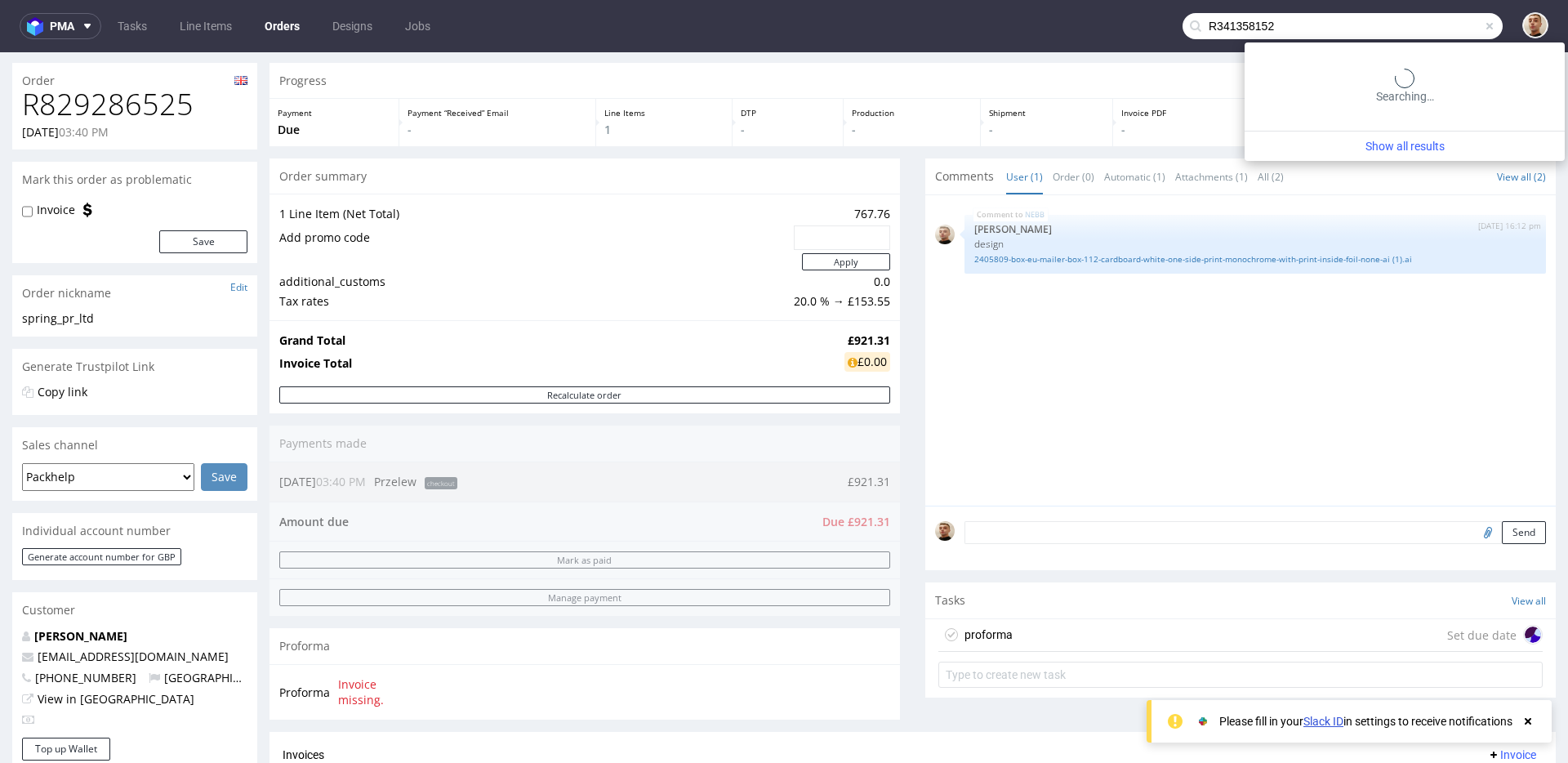
type input "R341358152"
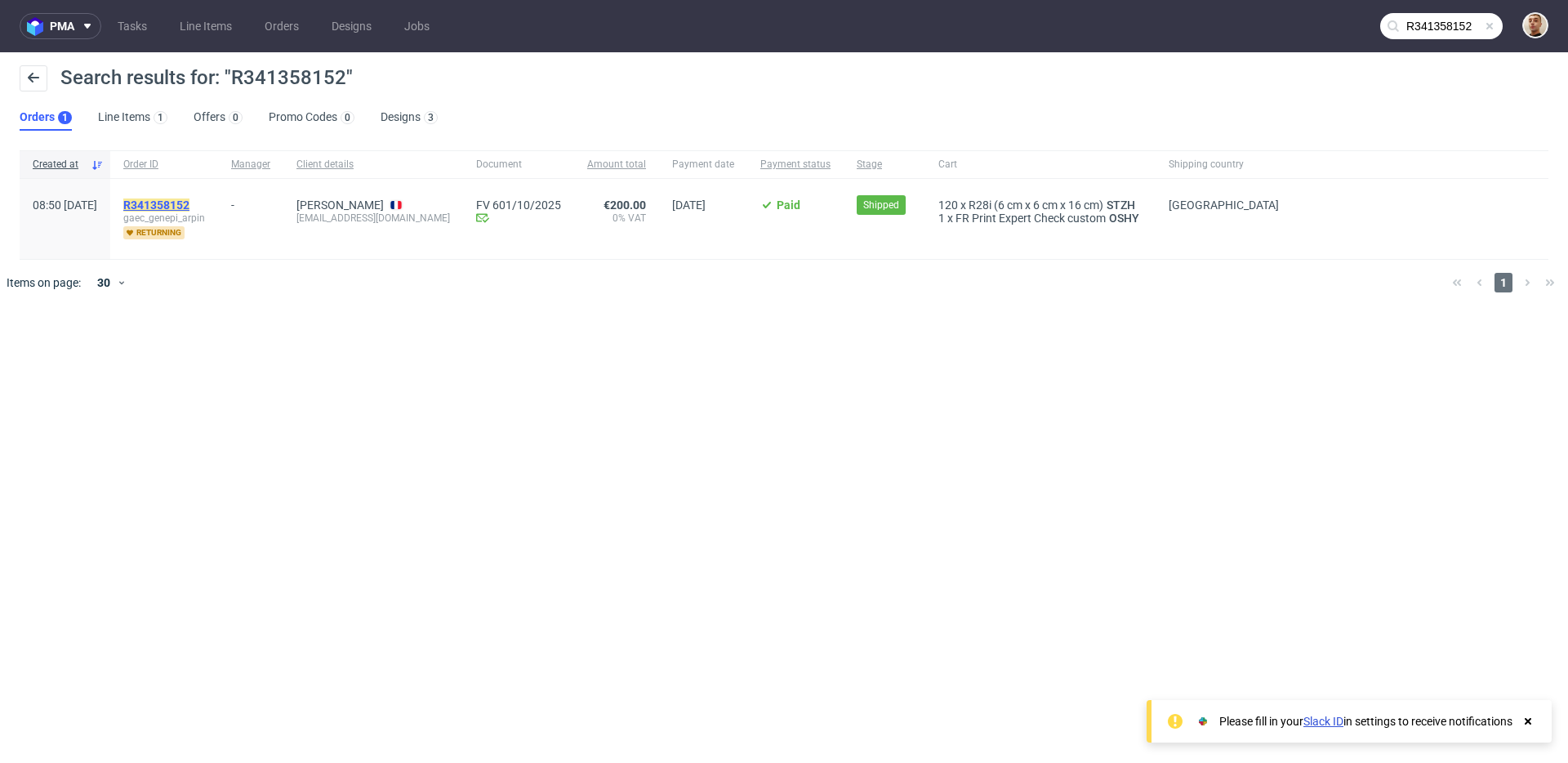
click at [189, 203] on mark "R341358152" at bounding box center [156, 204] width 66 height 13
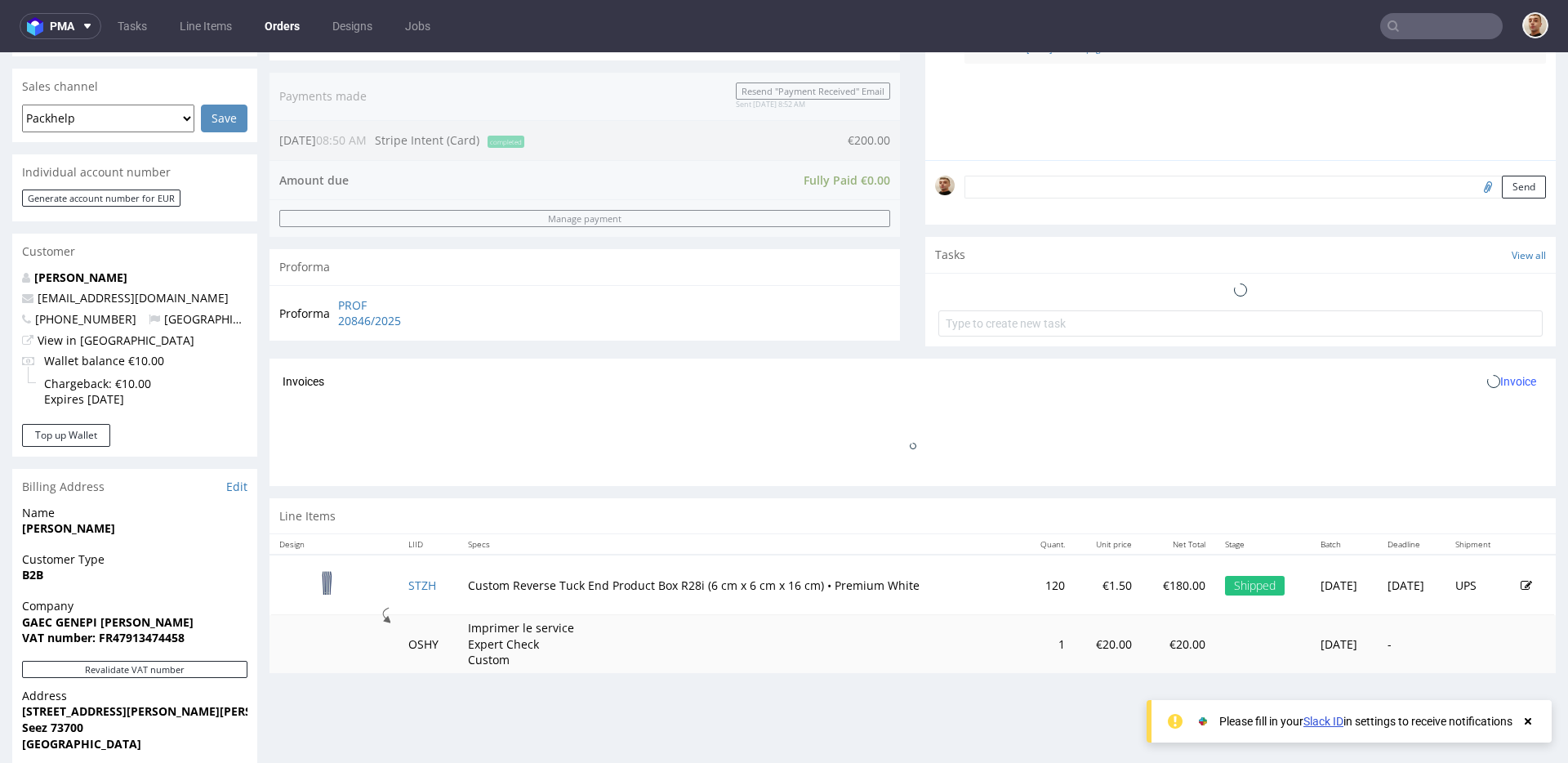
scroll to position [707, 0]
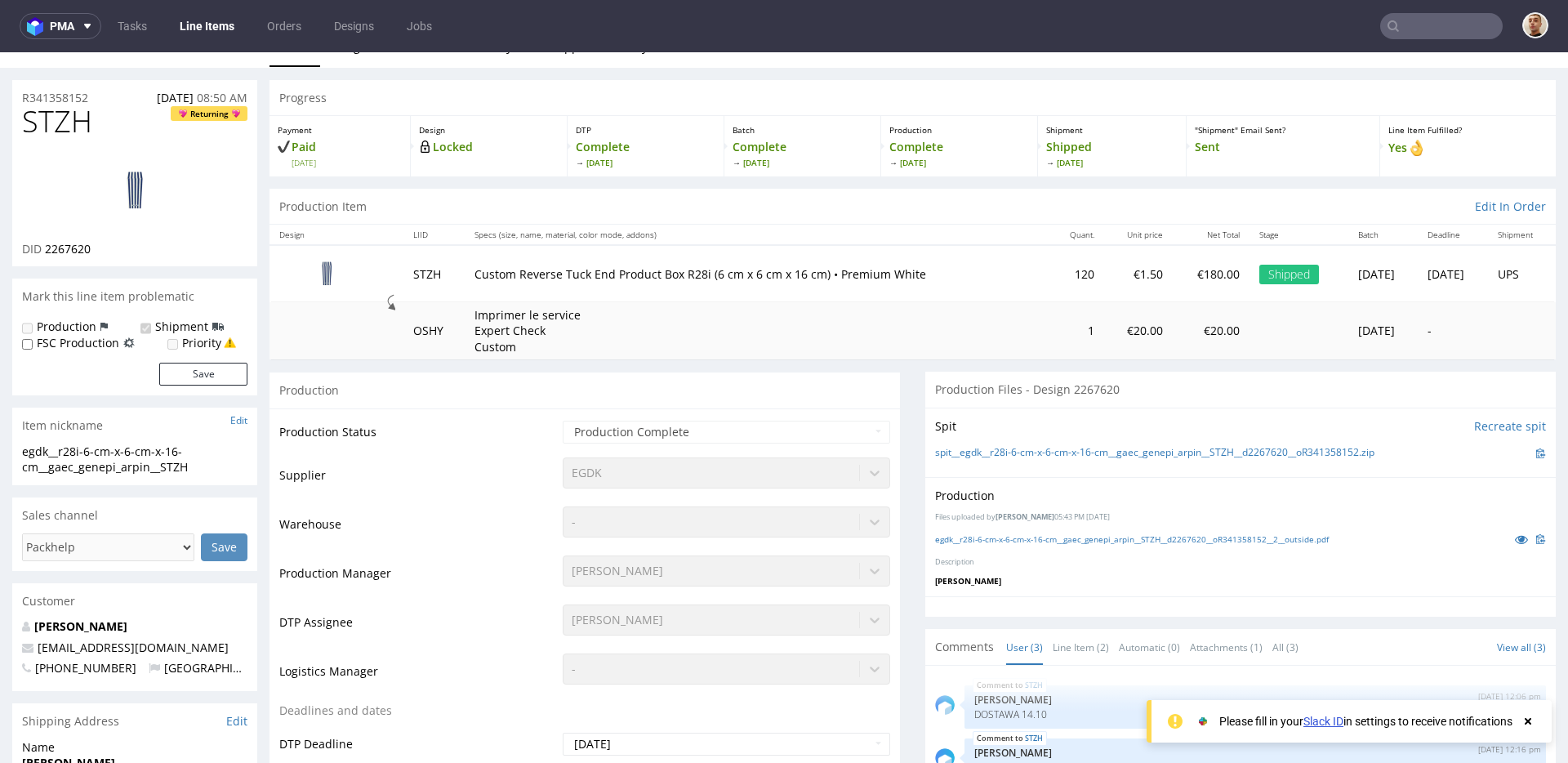
scroll to position [83, 0]
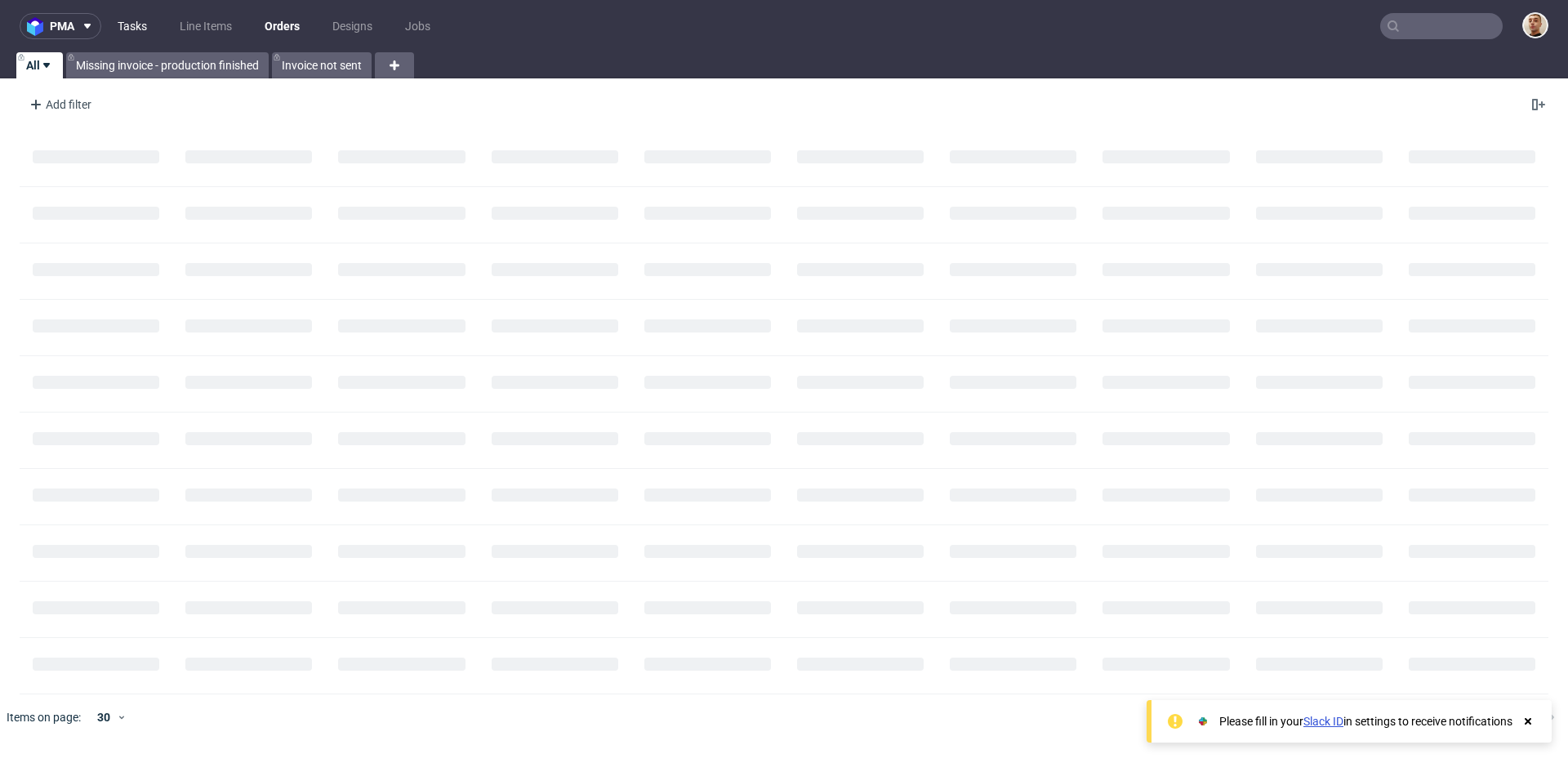
click at [140, 27] on link "Tasks" at bounding box center [132, 25] width 49 height 26
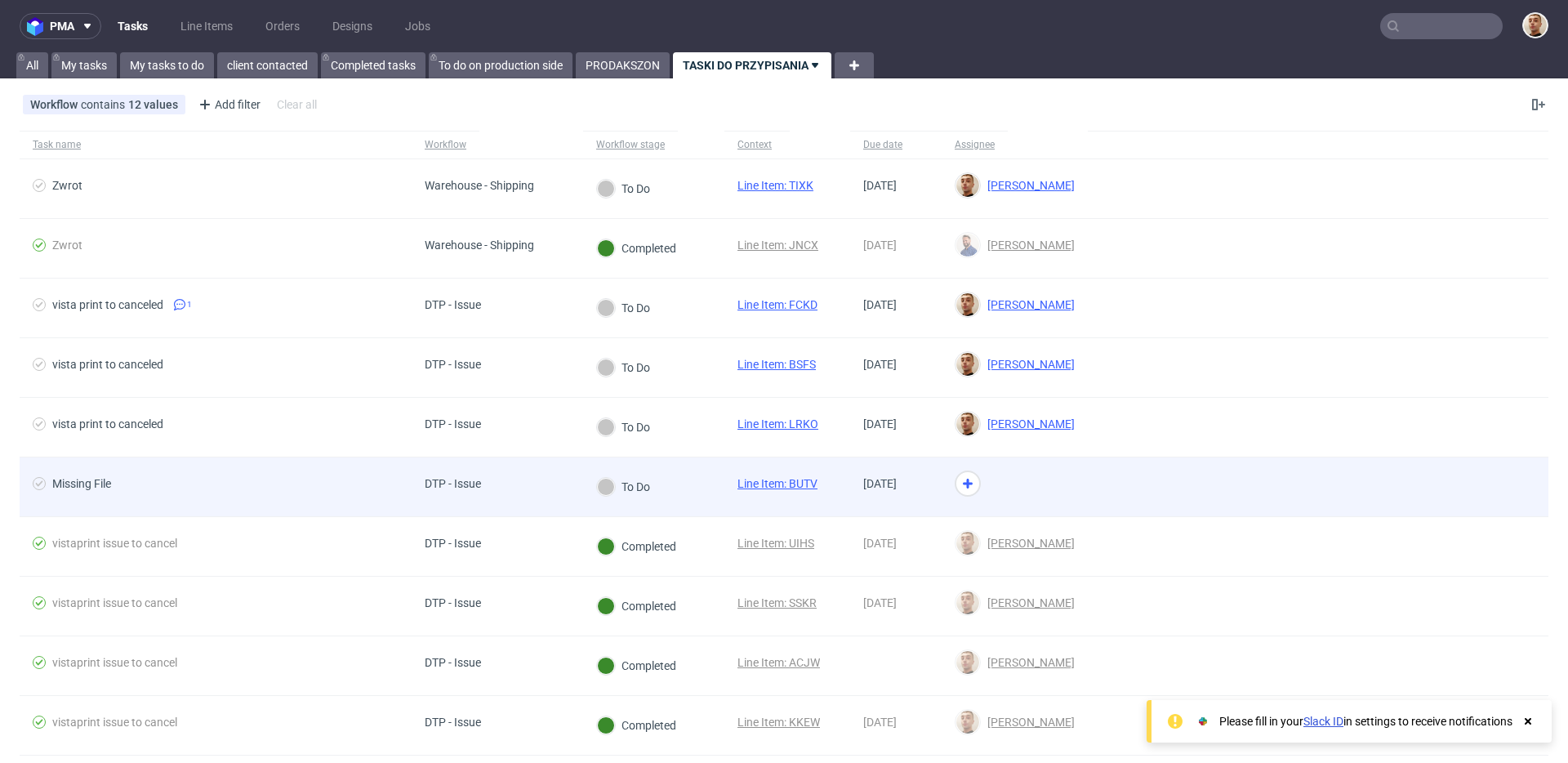
click at [541, 482] on div "DTP - Issue" at bounding box center [498, 487] width 172 height 60
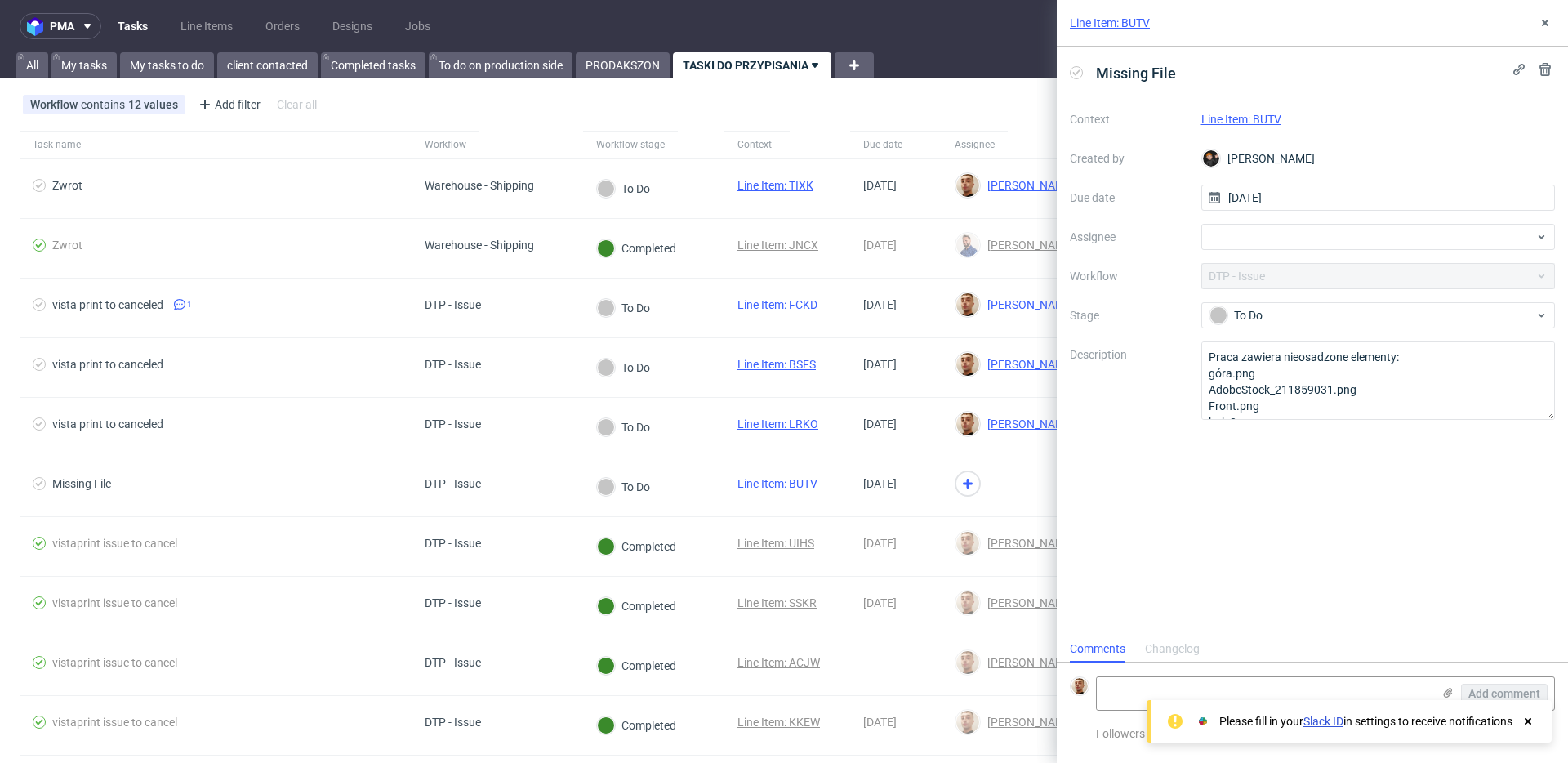
scroll to position [13, 0]
click at [1236, 119] on link "Line Item: BUTV" at bounding box center [1241, 118] width 80 height 13
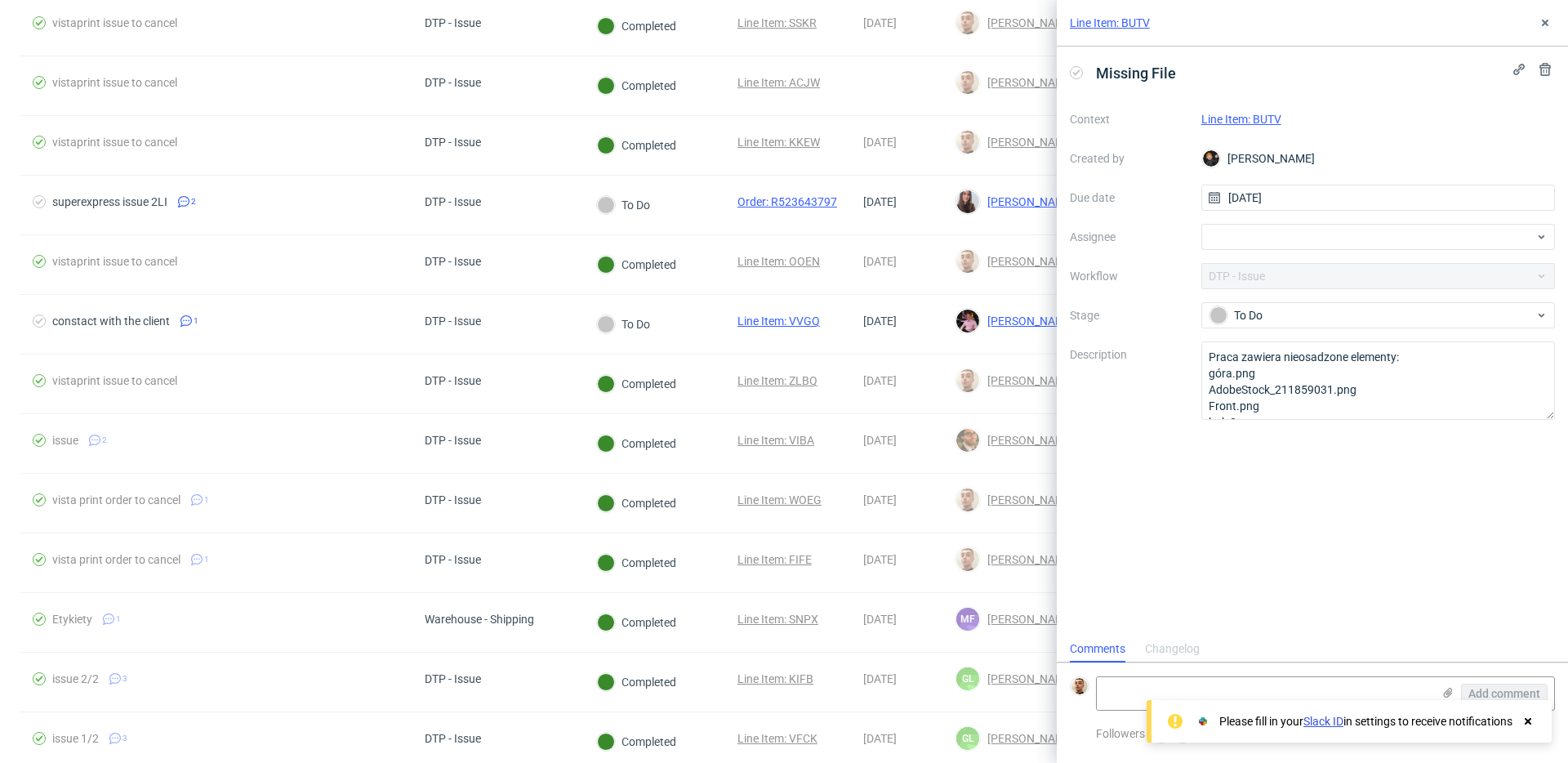
scroll to position [582, 0]
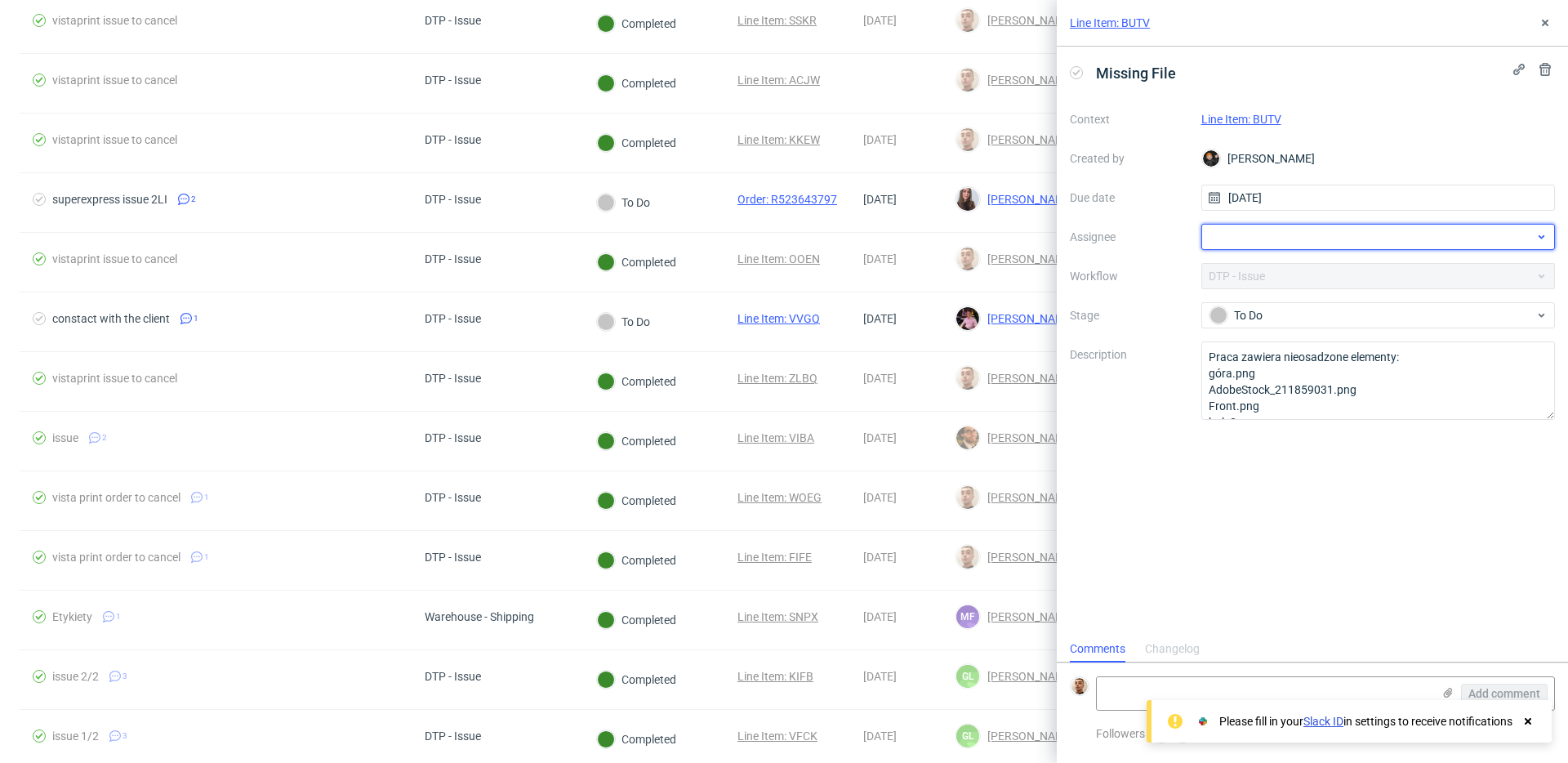
click at [1369, 233] on div at bounding box center [1378, 236] width 354 height 26
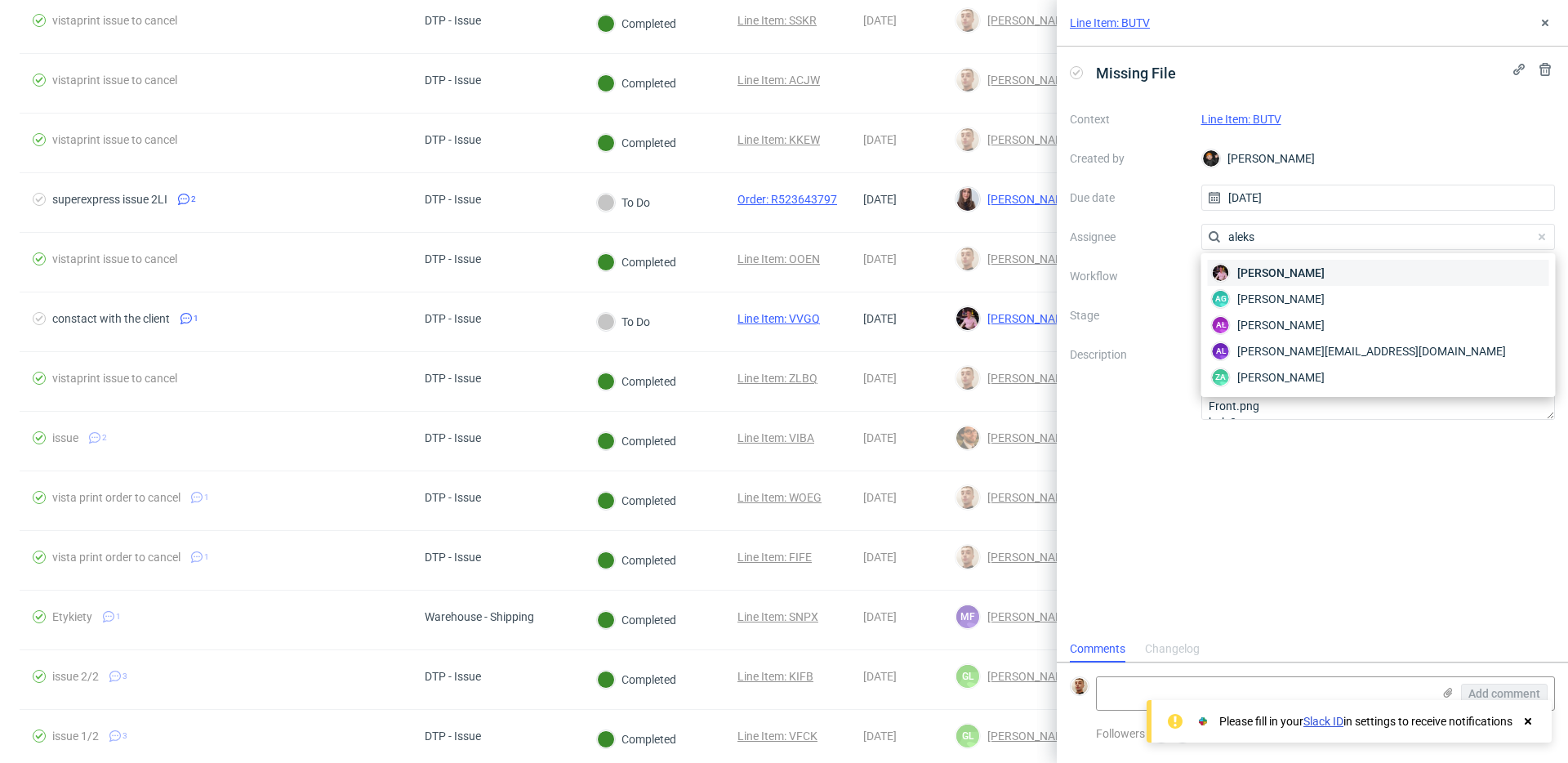
type input "aleks"
click at [1371, 266] on div "Aleks Ziemkowski" at bounding box center [1379, 273] width 342 height 26
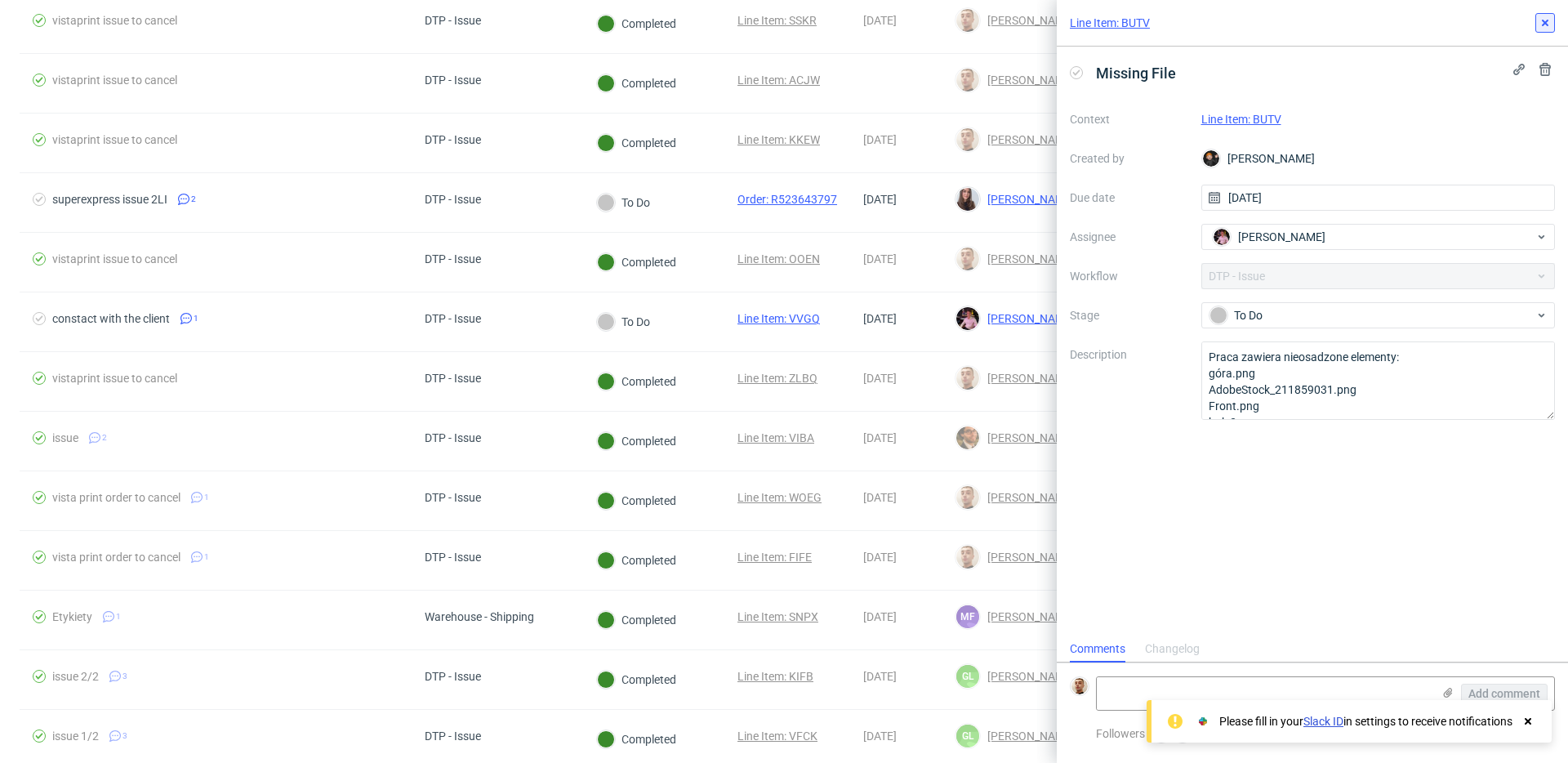
click at [1542, 22] on icon at bounding box center [1545, 22] width 13 height 13
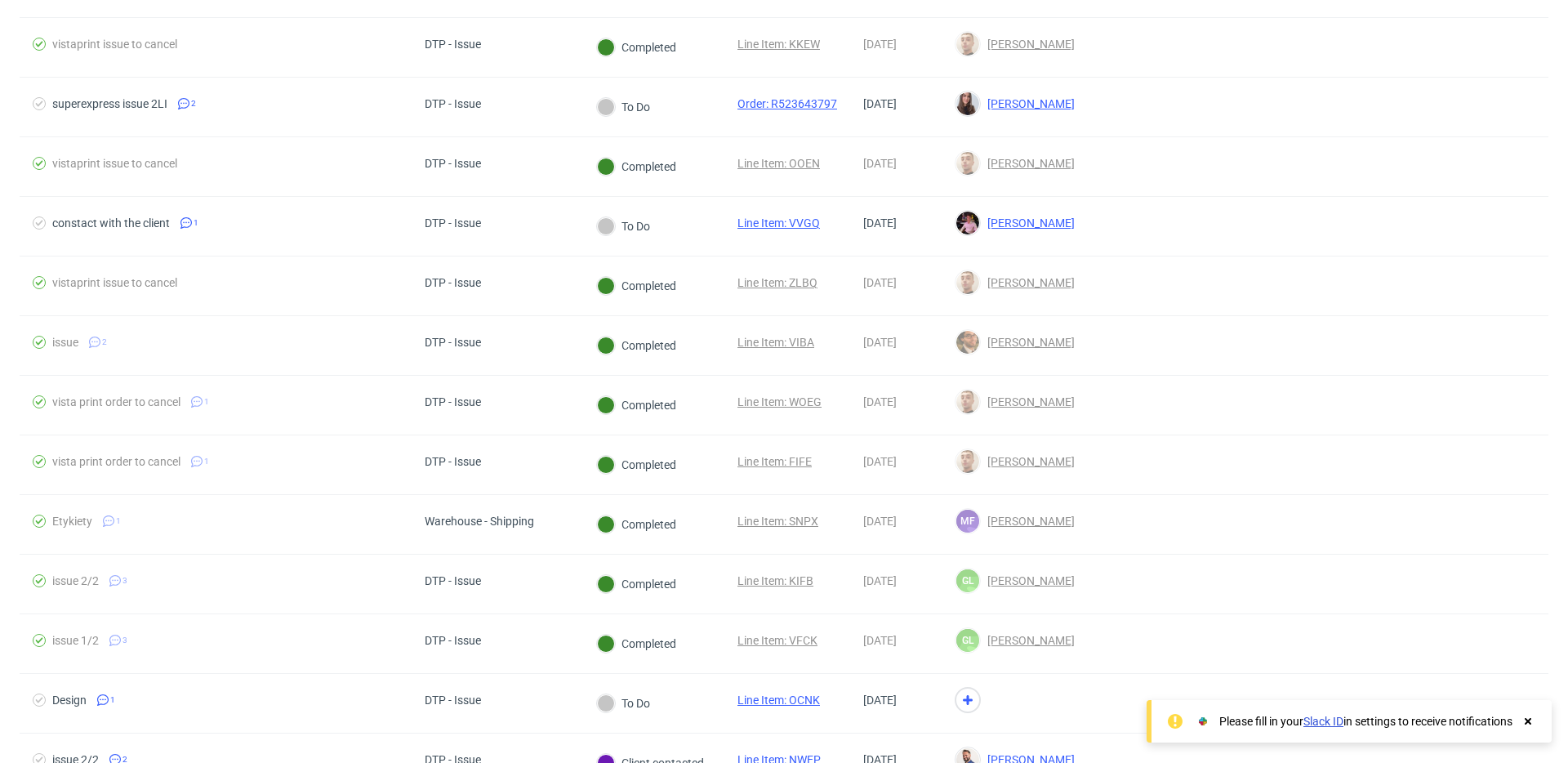
scroll to position [138, 0]
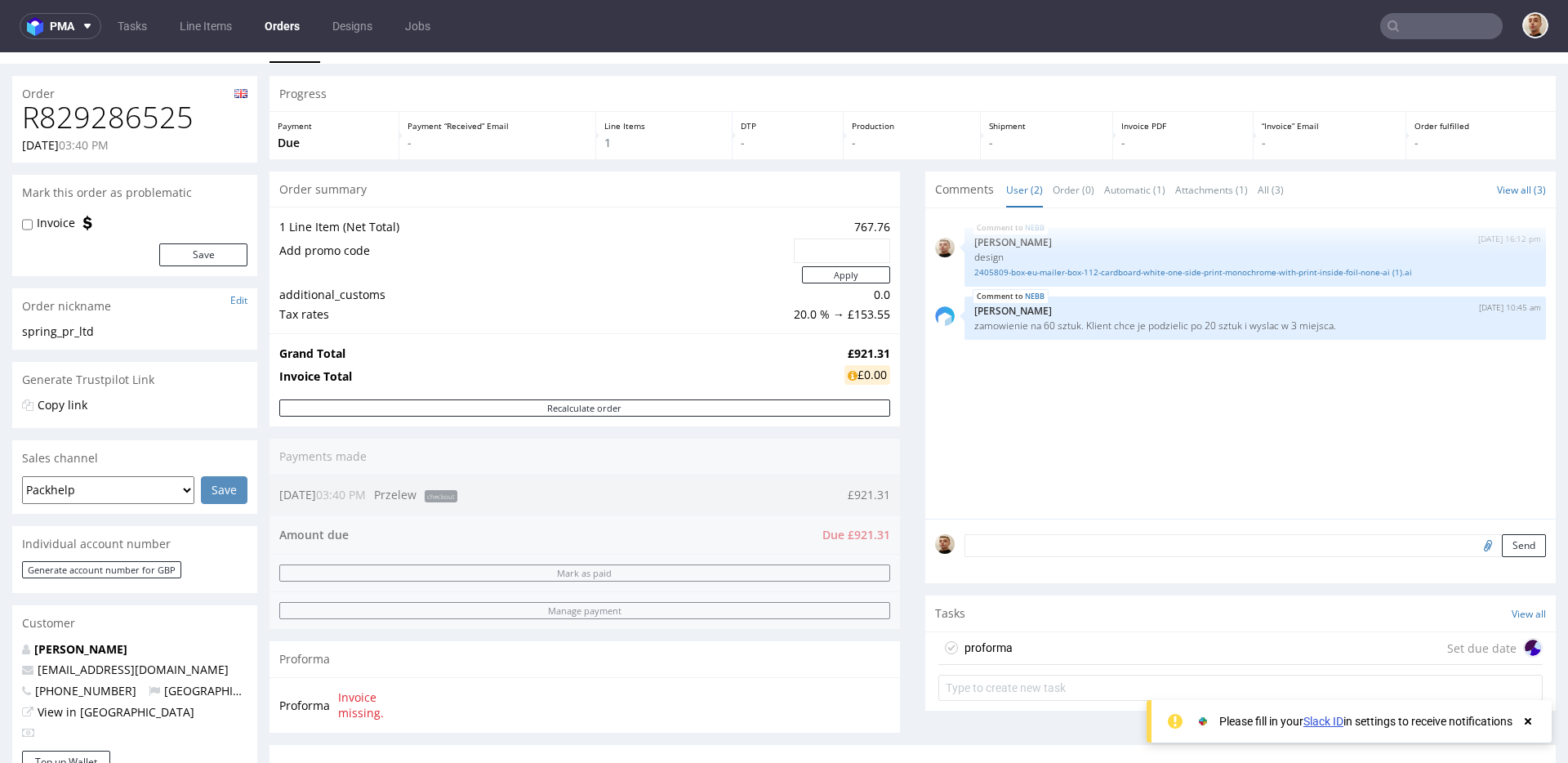
scroll to position [30, 0]
click at [991, 551] on textarea at bounding box center [1256, 544] width 582 height 22
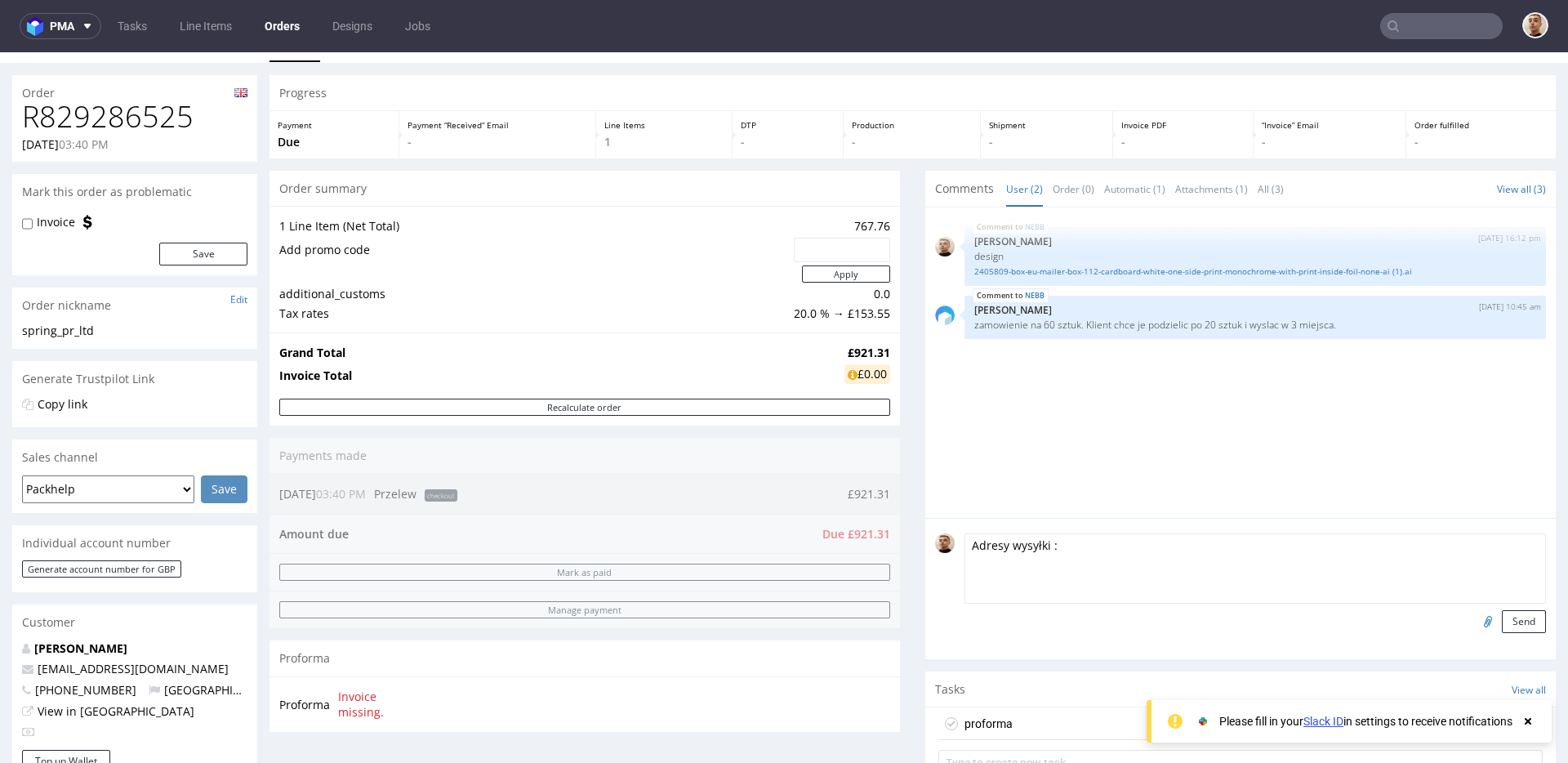
paste textarea "20 pcs - Agence MRP,1 bis rue des Arquebusiers, Paris, 75003 France 20 pcs - Ha…"
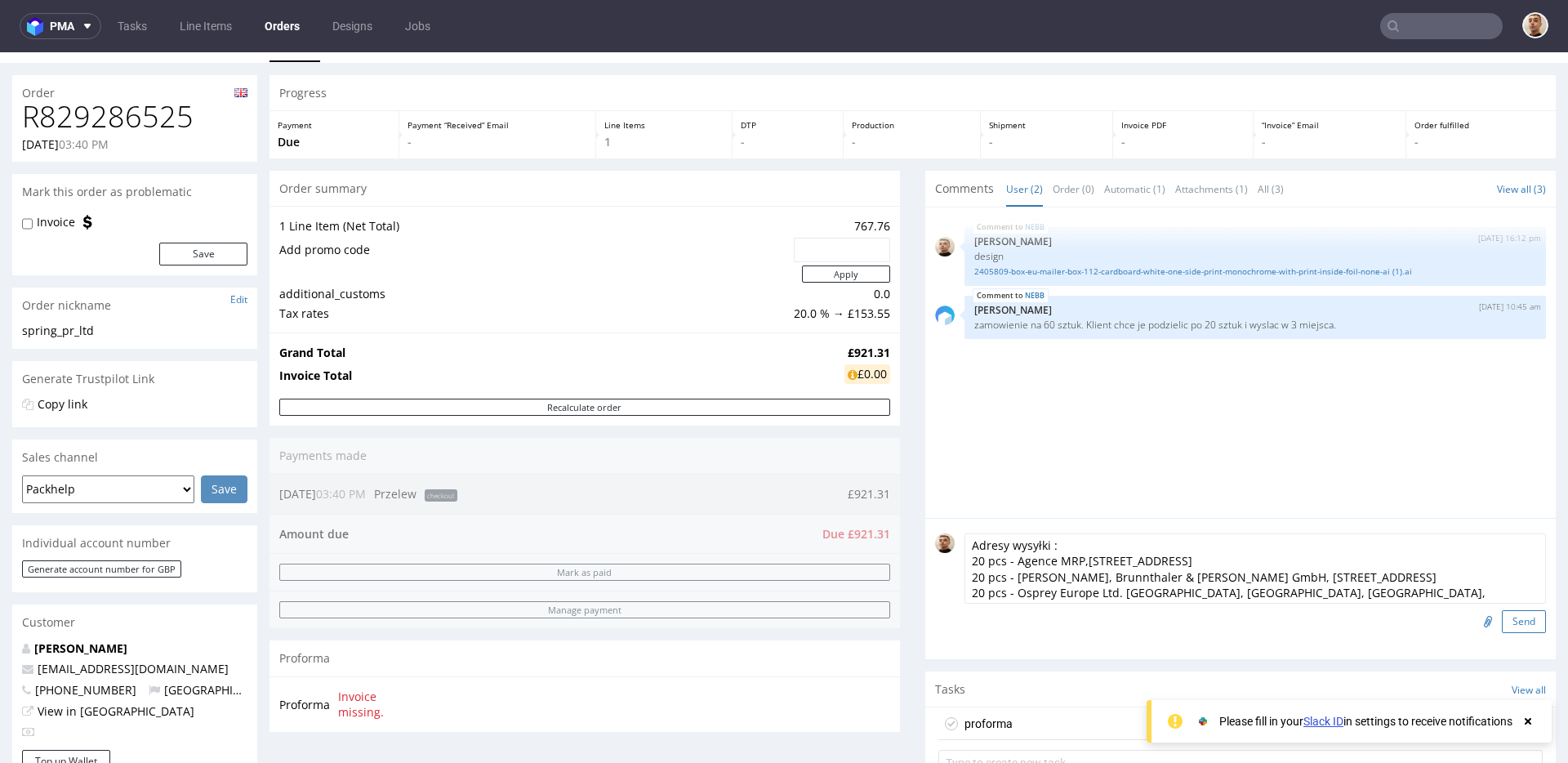
type textarea "Adresy wysyłki : 20 pcs - Agence MRP,1 bis rue des Arquebusiers, Paris, 75003 F…"
click at [1513, 616] on button "Send" at bounding box center [1523, 621] width 44 height 22
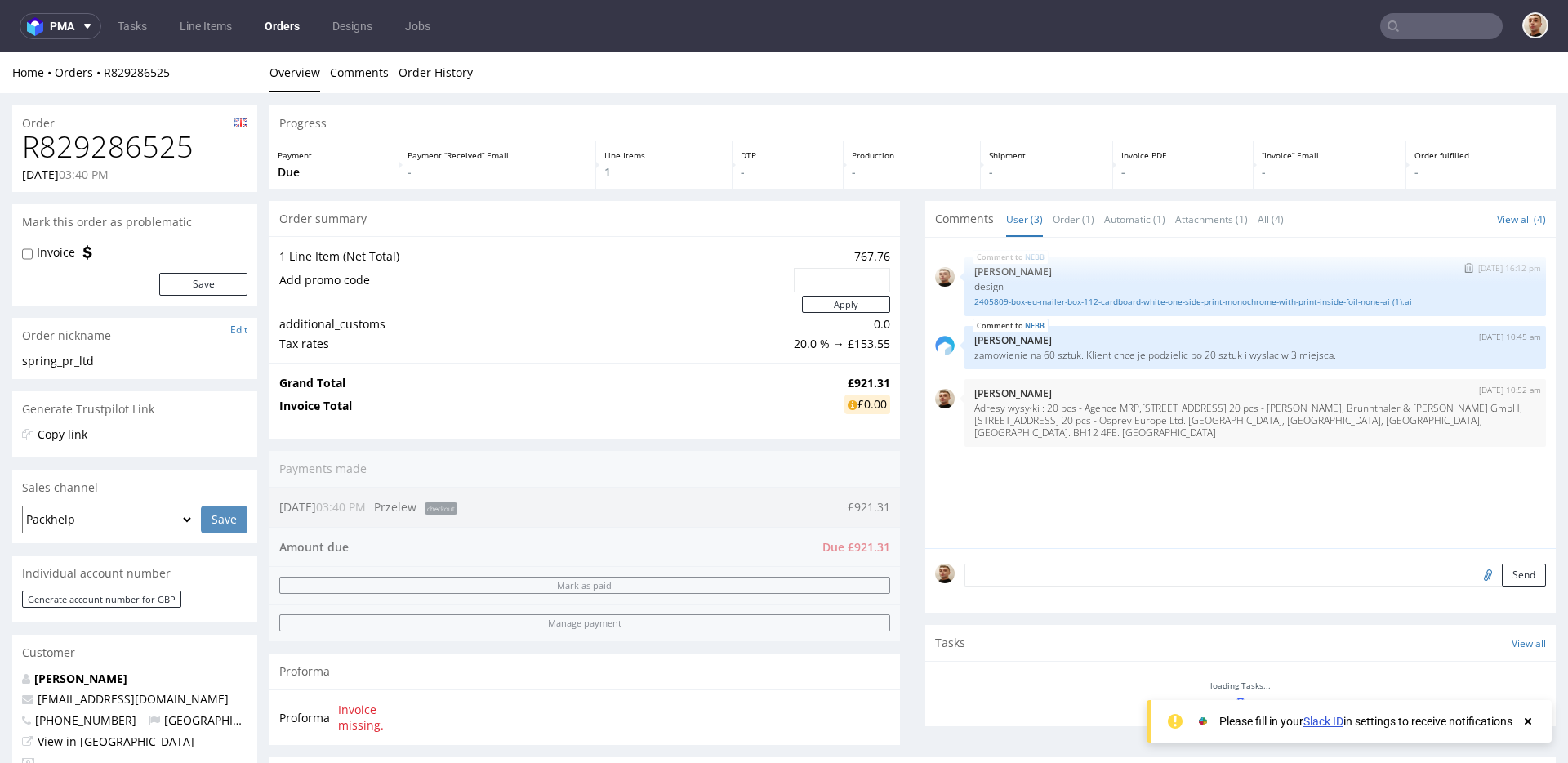
scroll to position [0, 0]
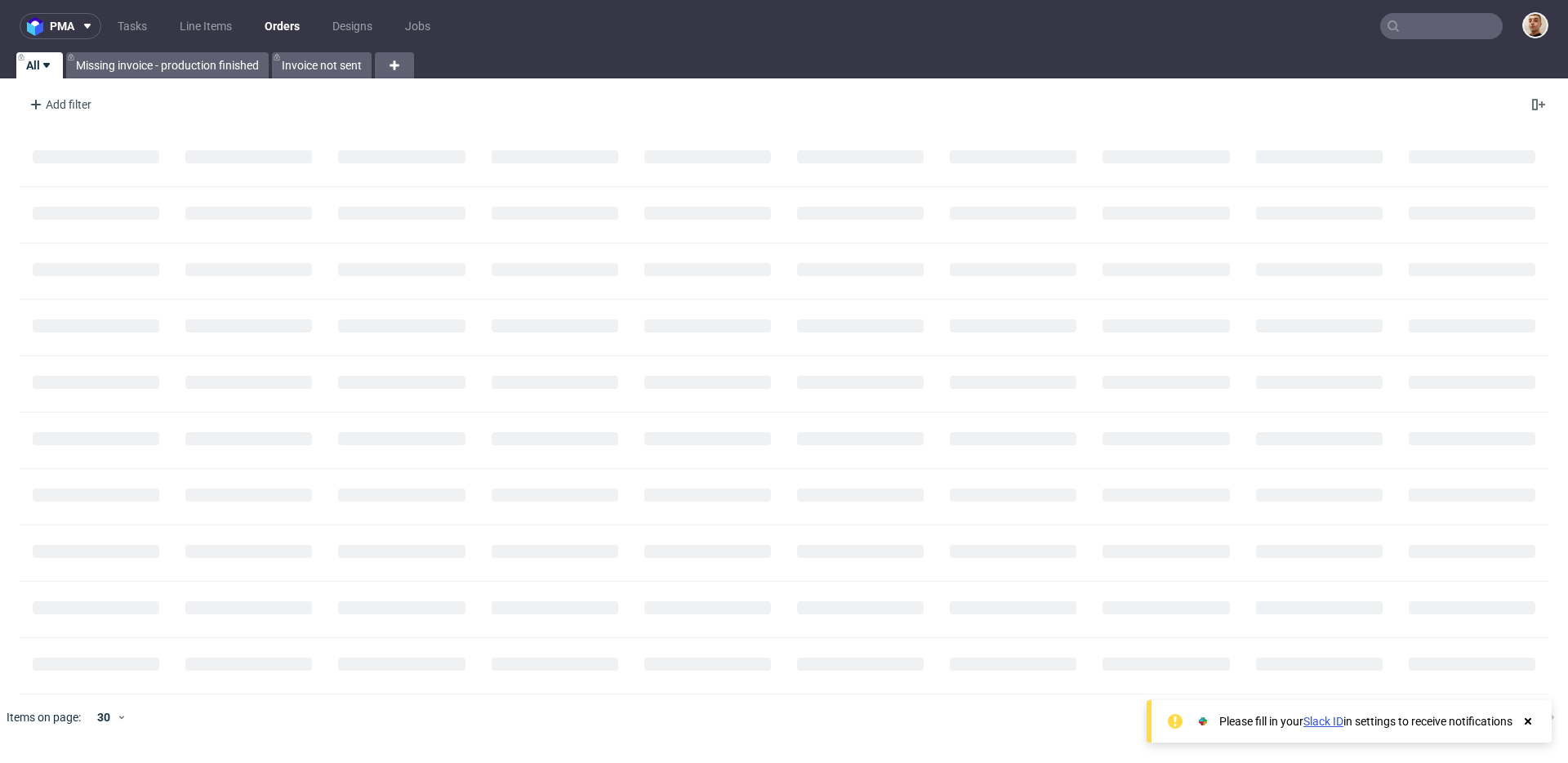
click at [1433, 32] on input "text" at bounding box center [1441, 25] width 122 height 26
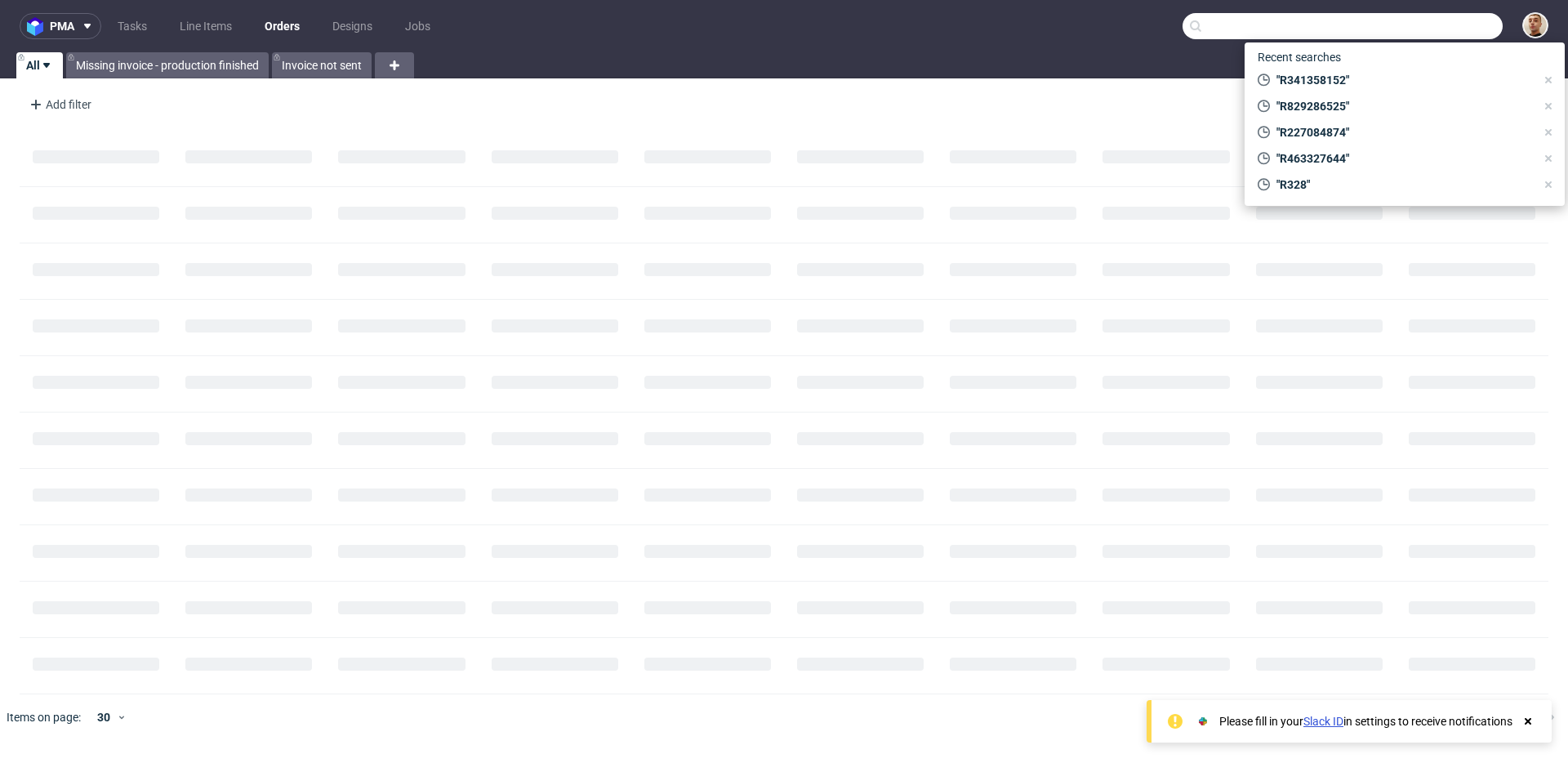
paste input "R573009002"
type input "R573009002"
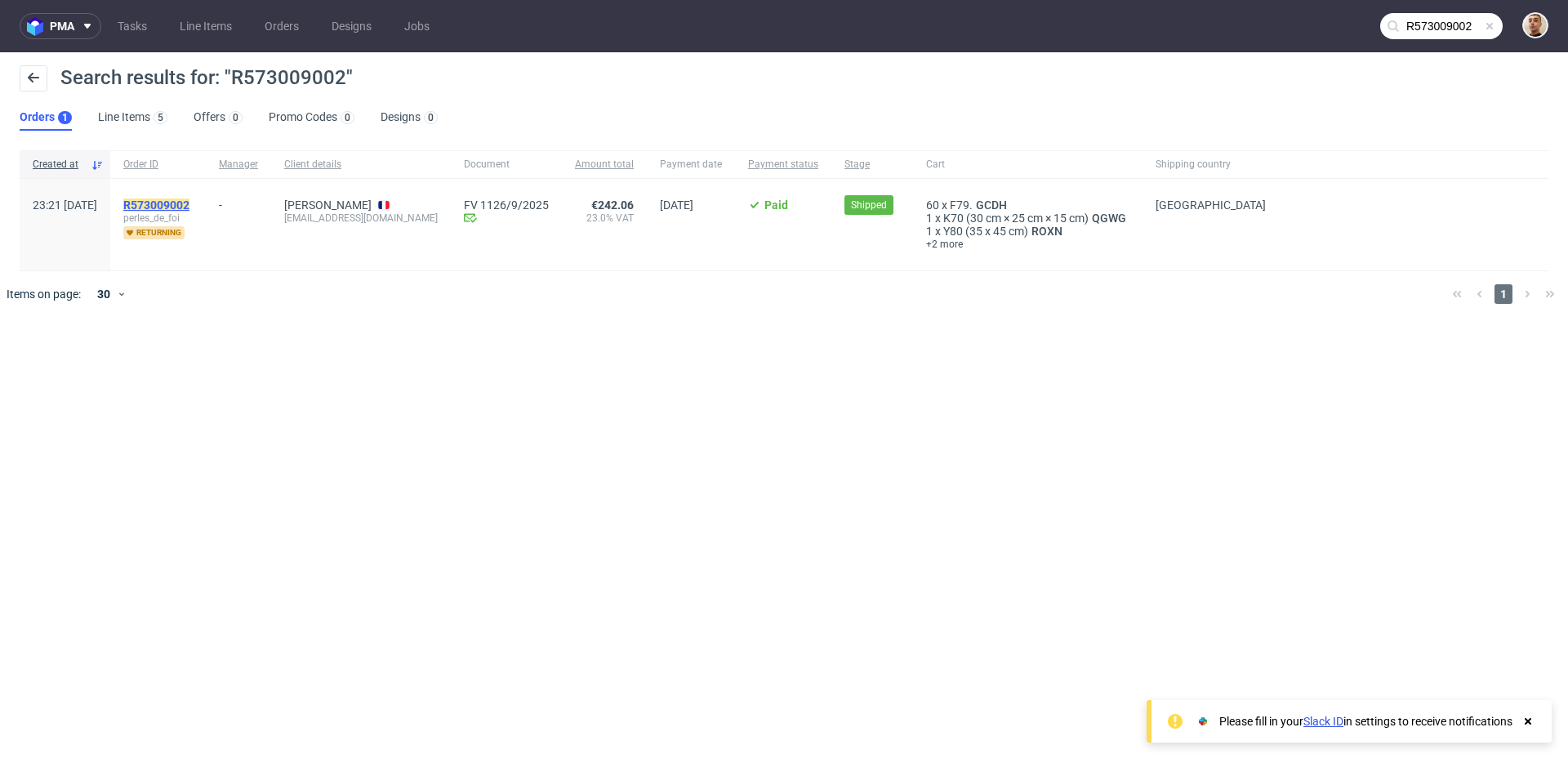
click at [189, 207] on mark "R573009002" at bounding box center [156, 204] width 66 height 13
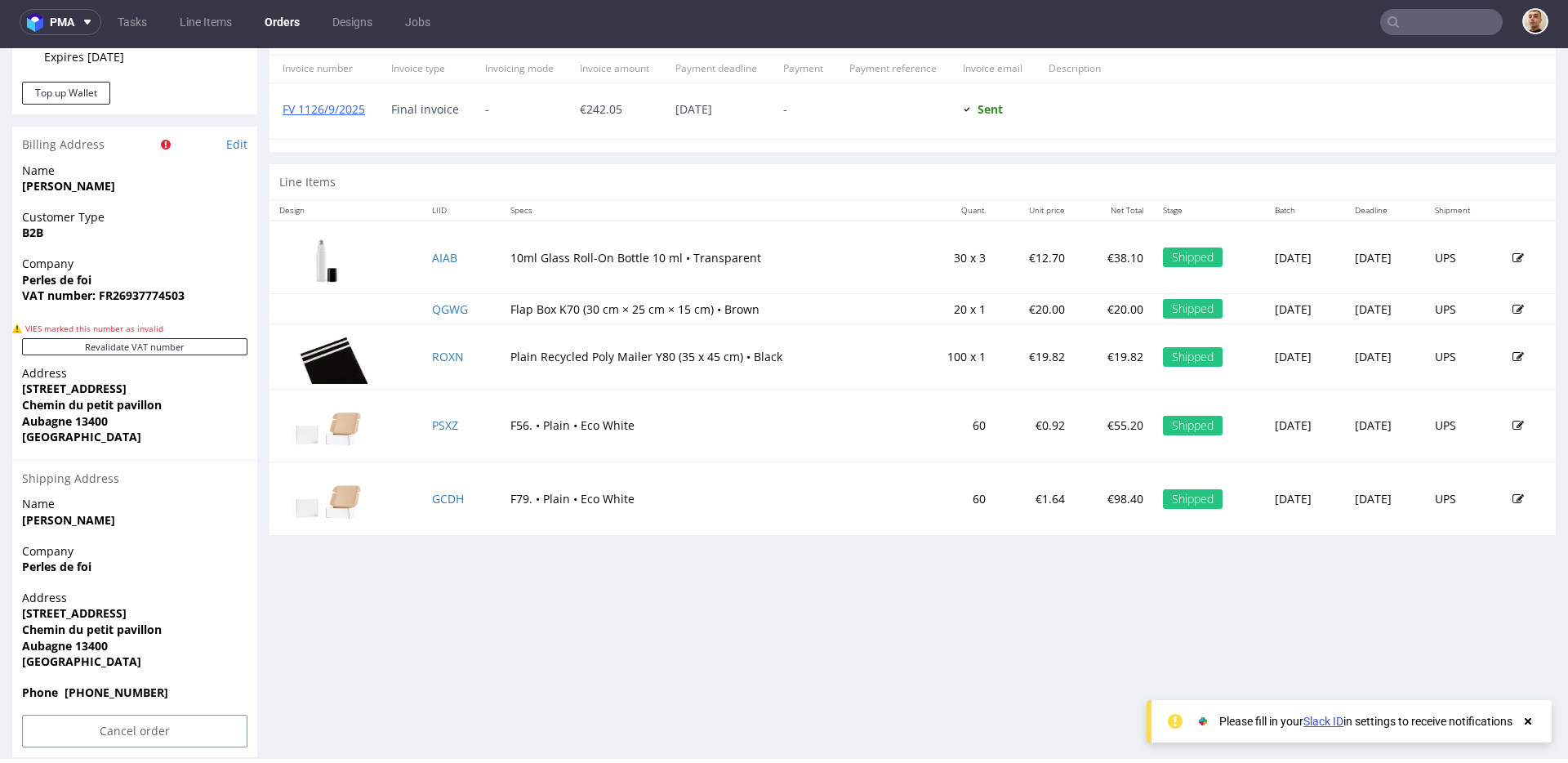
scroll to position [781, 0]
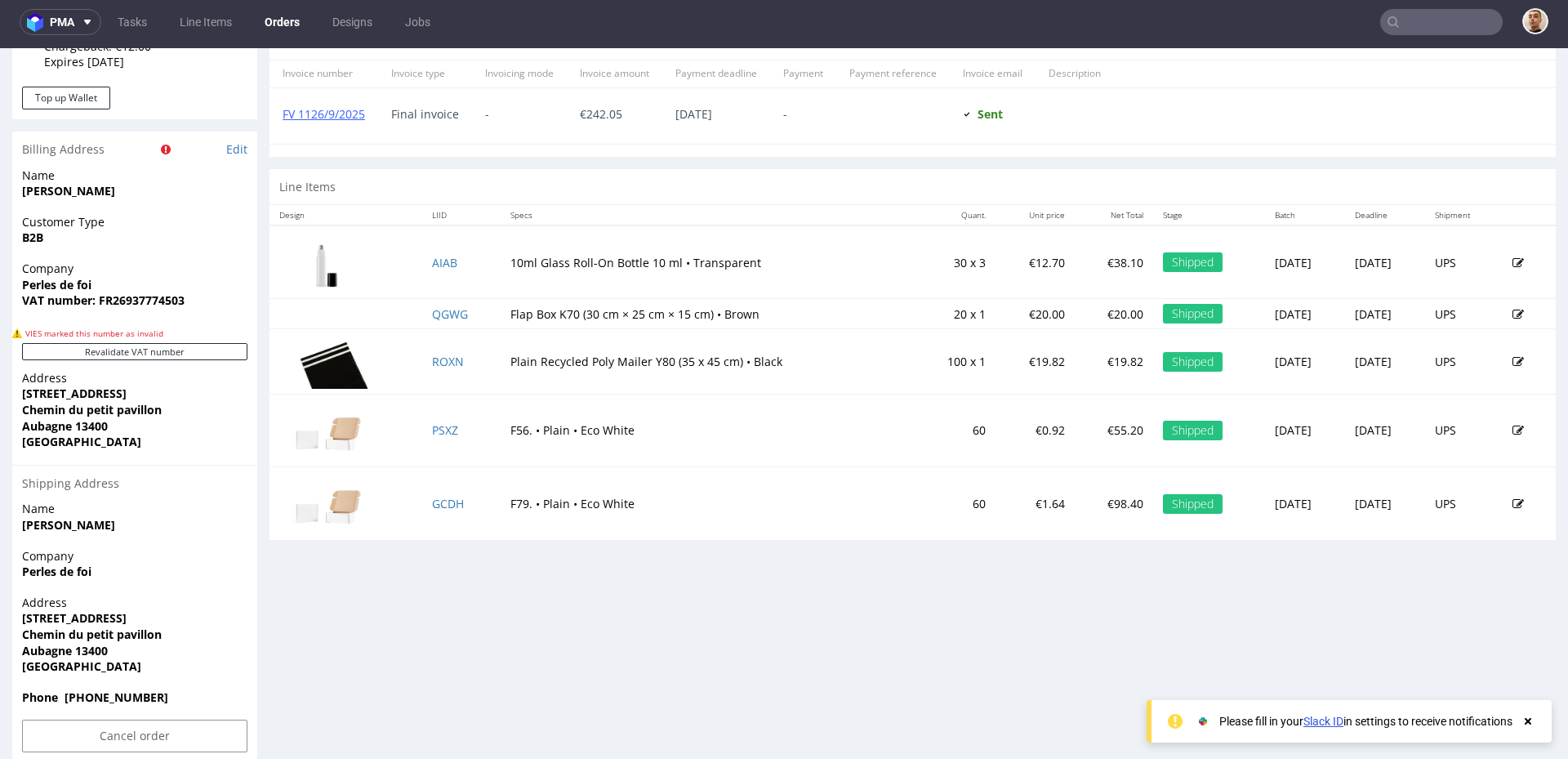
click at [399, 197] on div "Line Items" at bounding box center [912, 187] width 1286 height 36
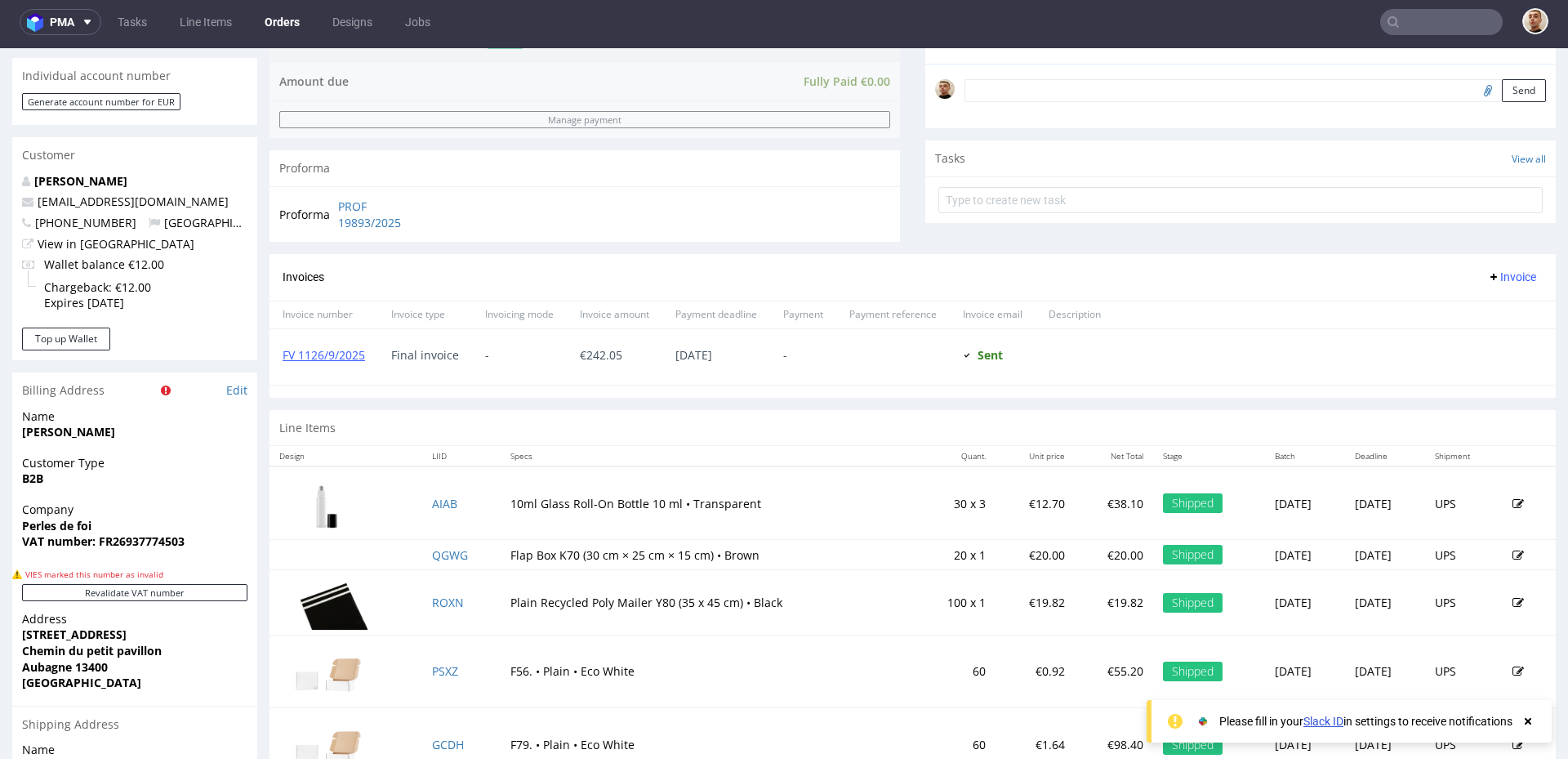
scroll to position [447, 0]
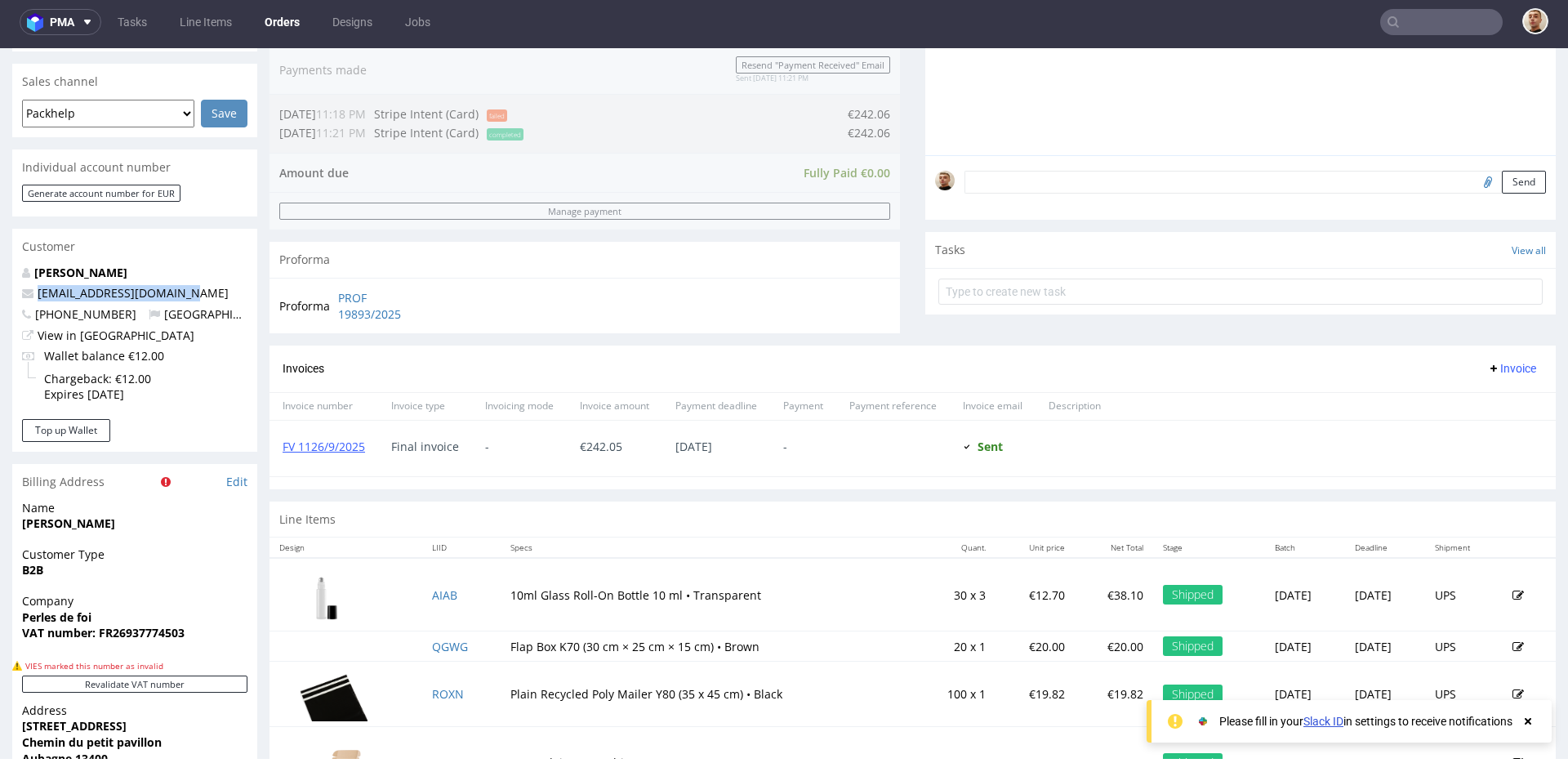
drag, startPoint x: 186, startPoint y: 296, endPoint x: 35, endPoint y: 300, distance: 151.1
click at [34, 300] on p "lesperlesdefoi@gmail.com" at bounding box center [135, 293] width 226 height 17
copy link "lesperlesdefoi@gmail.com"
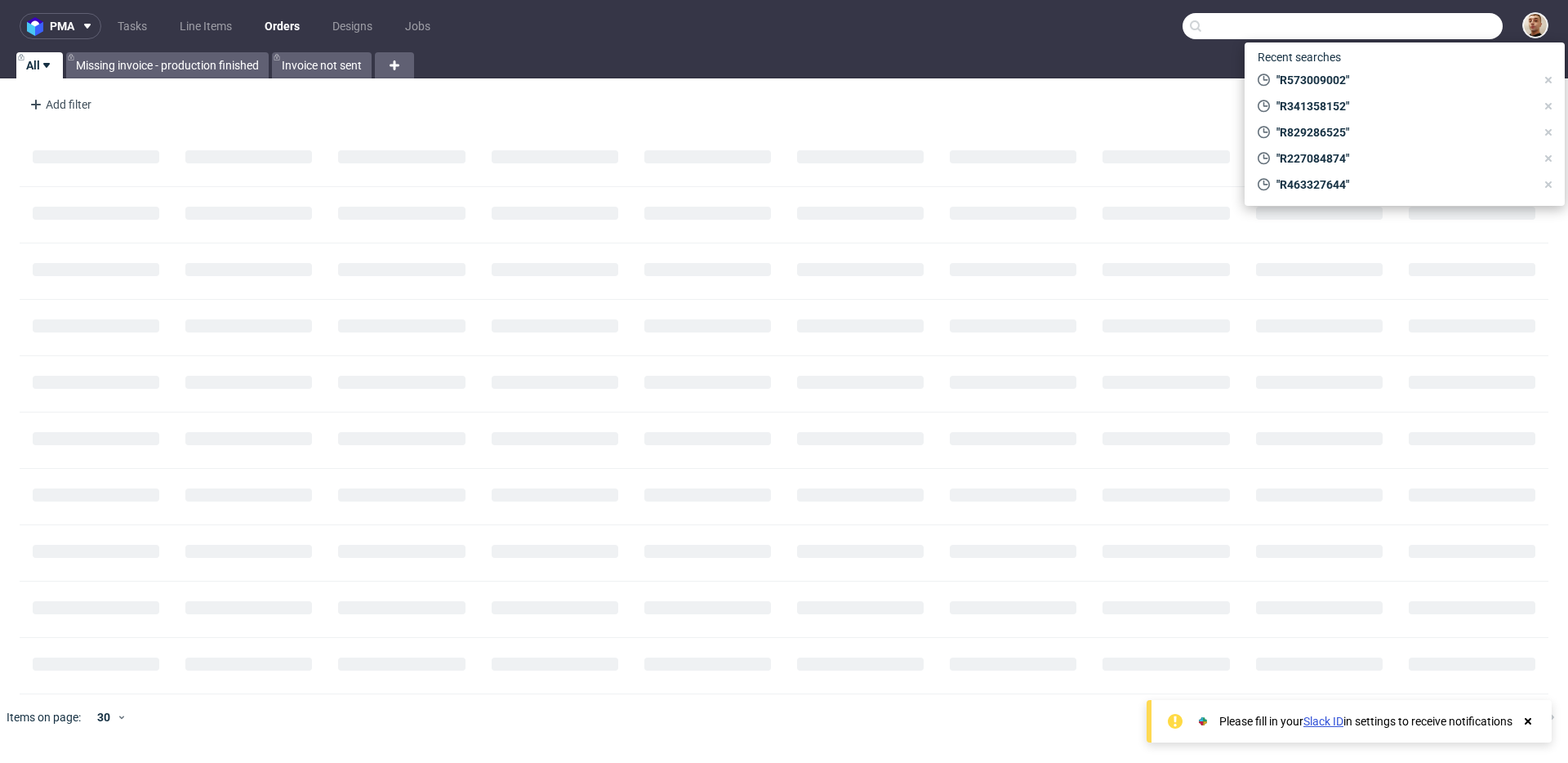
click at [1479, 27] on input "text" at bounding box center [1342, 25] width 320 height 26
paste input "R883262587"
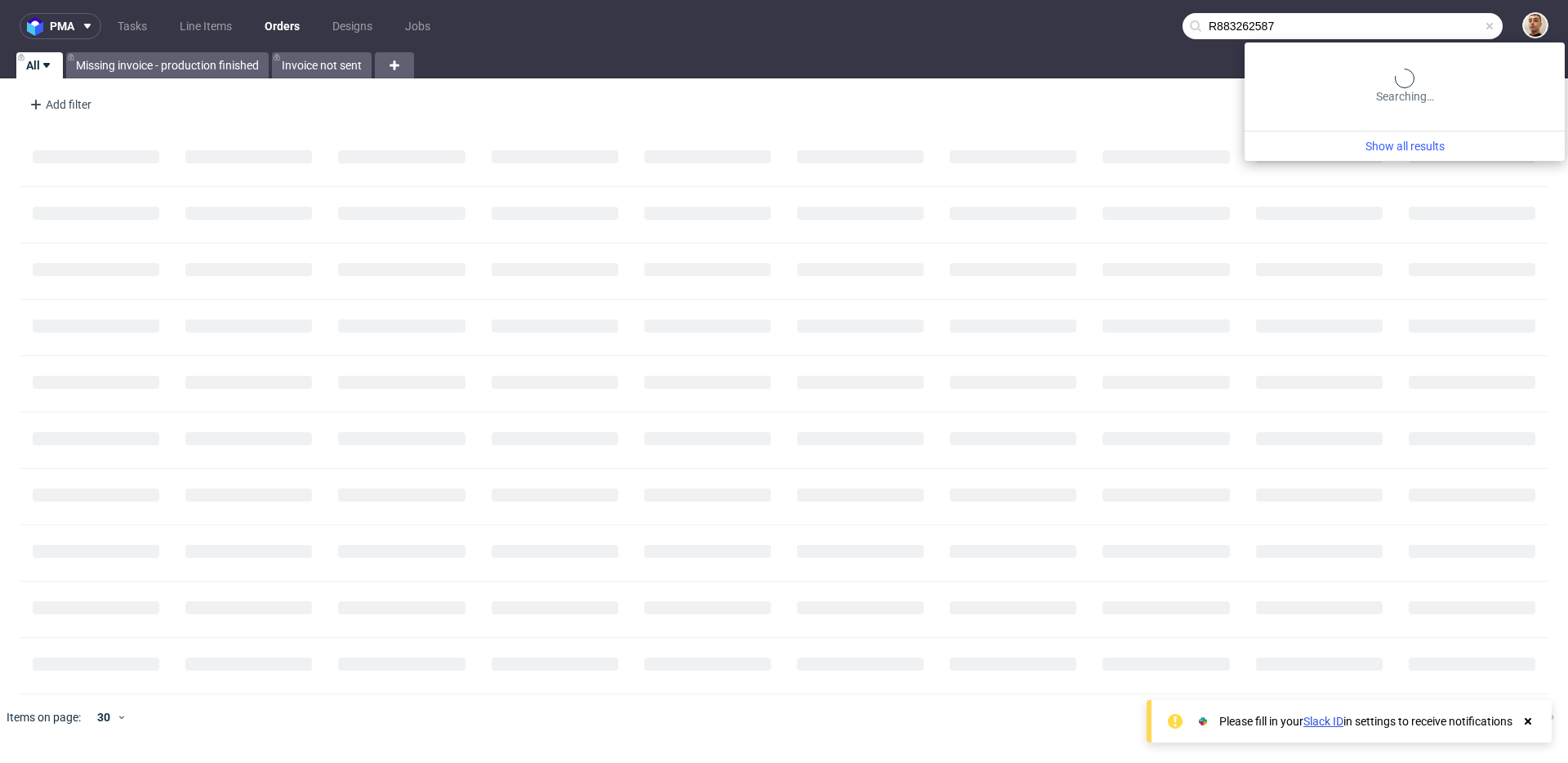
type input "R883262587"
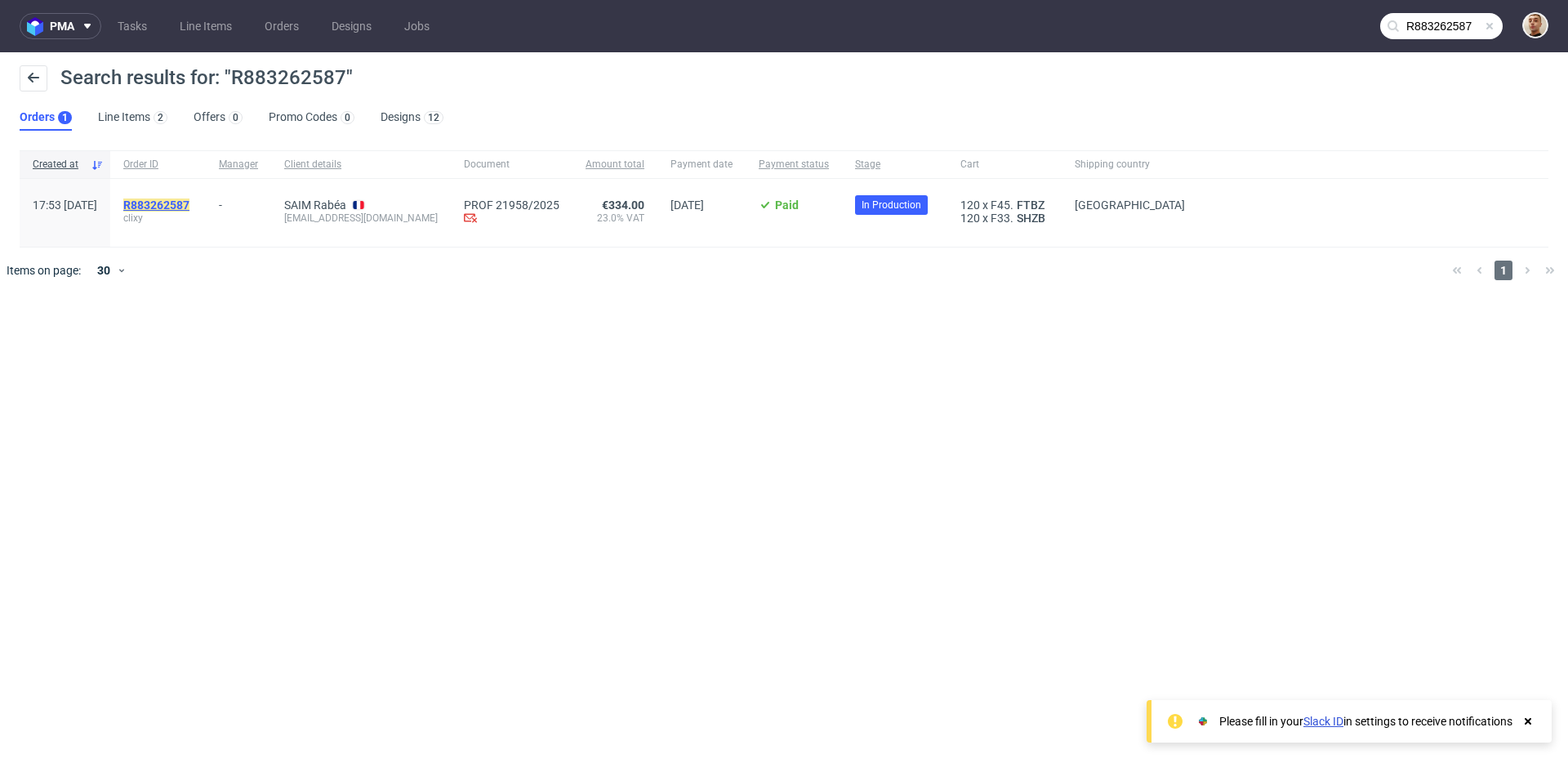
click at [189, 201] on mark "R883262587" at bounding box center [156, 204] width 66 height 13
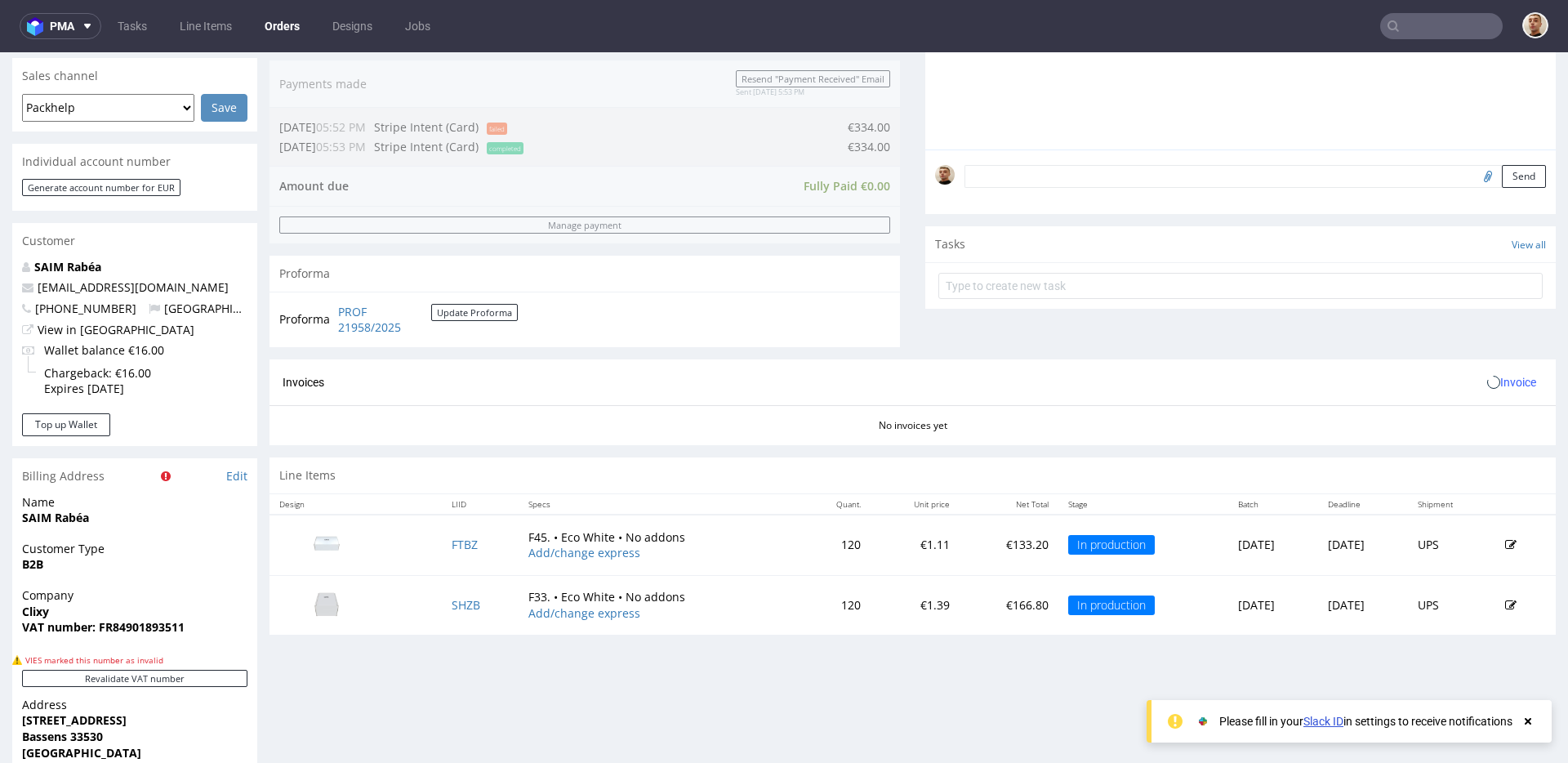
scroll to position [597, 0]
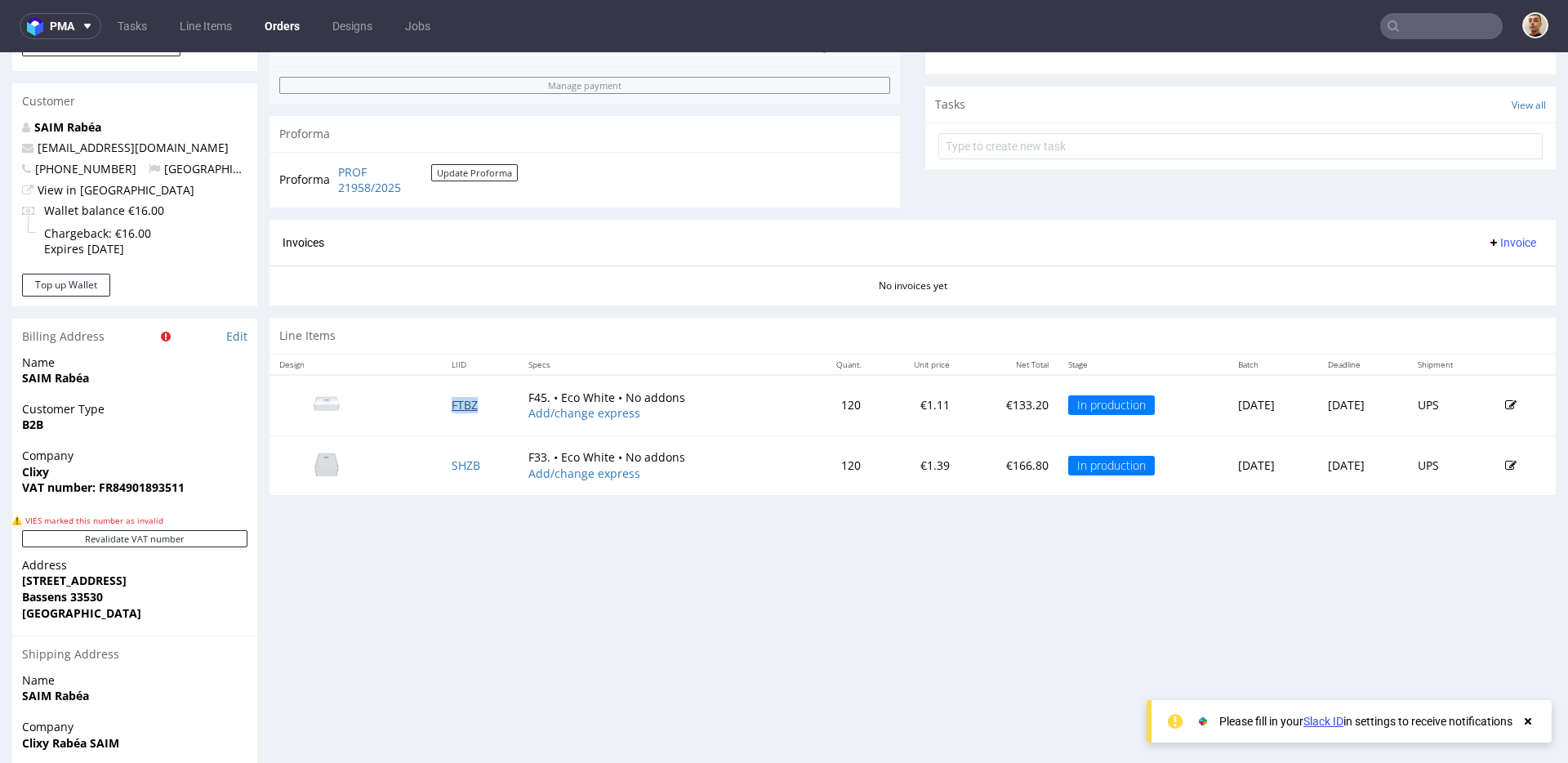
click at [452, 403] on link "FTBZ" at bounding box center [465, 405] width 26 height 16
click at [452, 459] on link "SHZB" at bounding box center [466, 465] width 28 height 16
click at [711, 295] on section "Invoices Invoice No invoices yet" at bounding box center [912, 263] width 1286 height 86
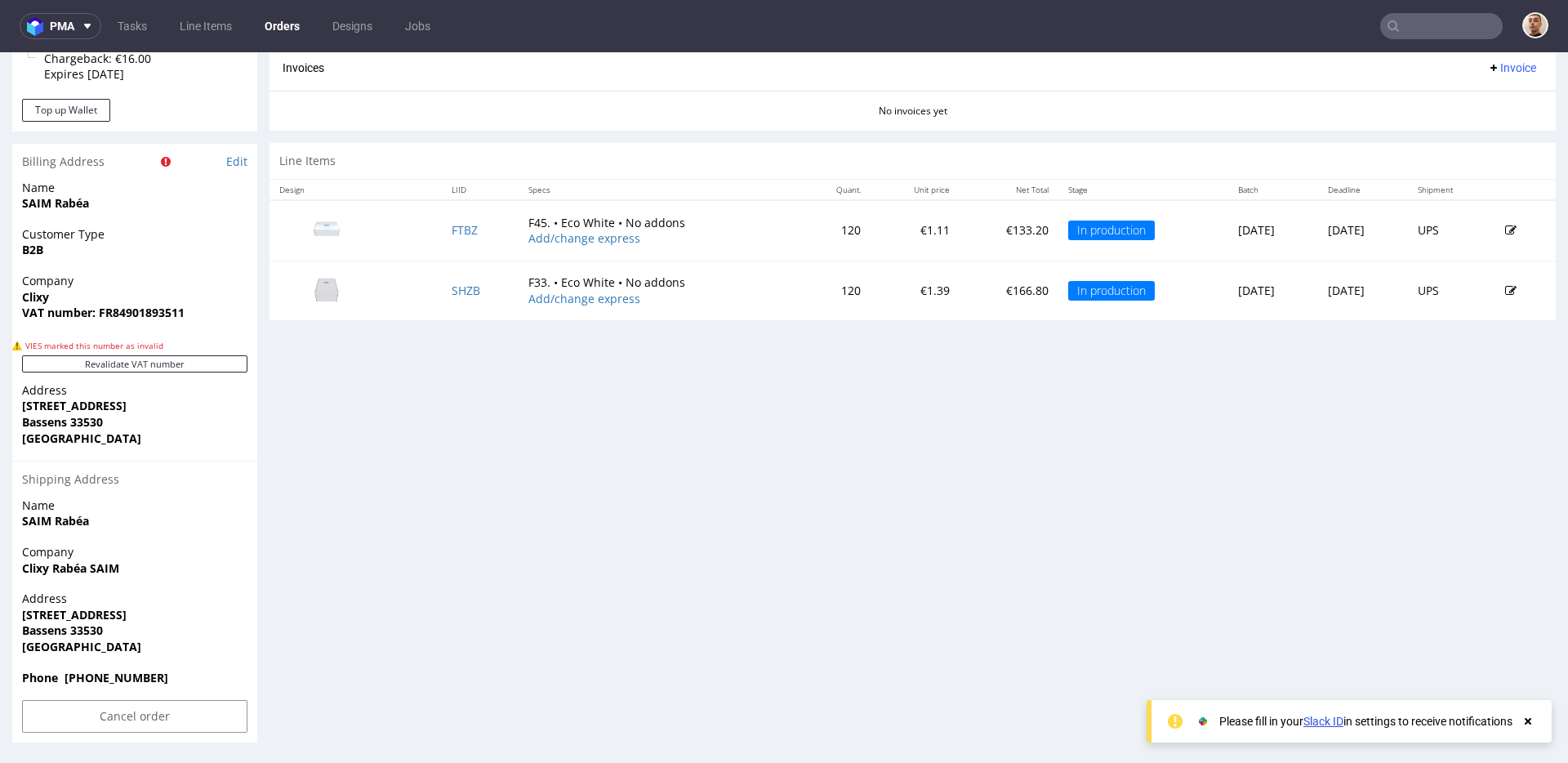
scroll to position [4, 0]
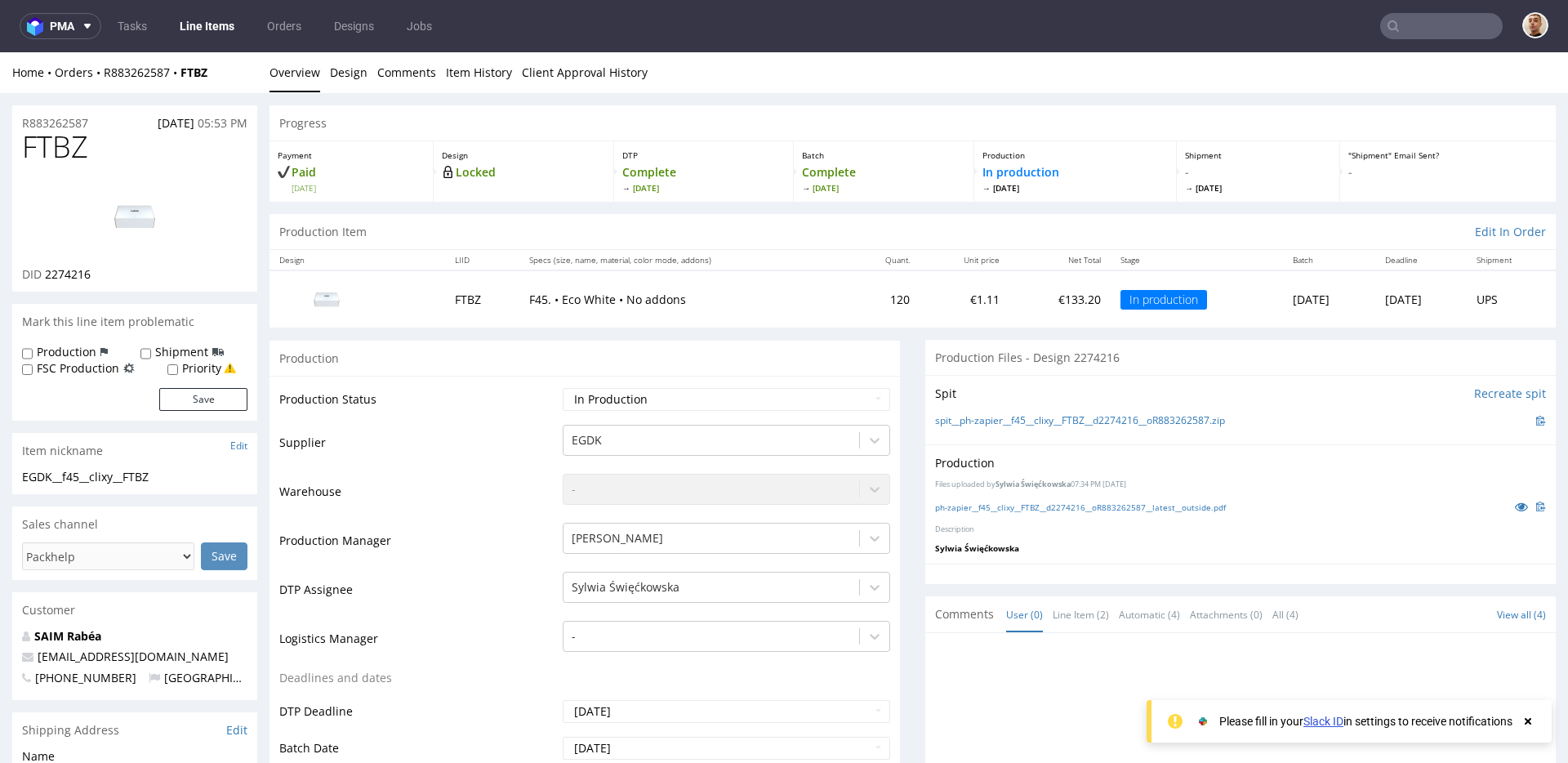
click at [501, 378] on div "Production Status Waiting for Artwork Waiting for Diecut Waiting for Mockup Wai…" at bounding box center [585, 742] width 631 height 734
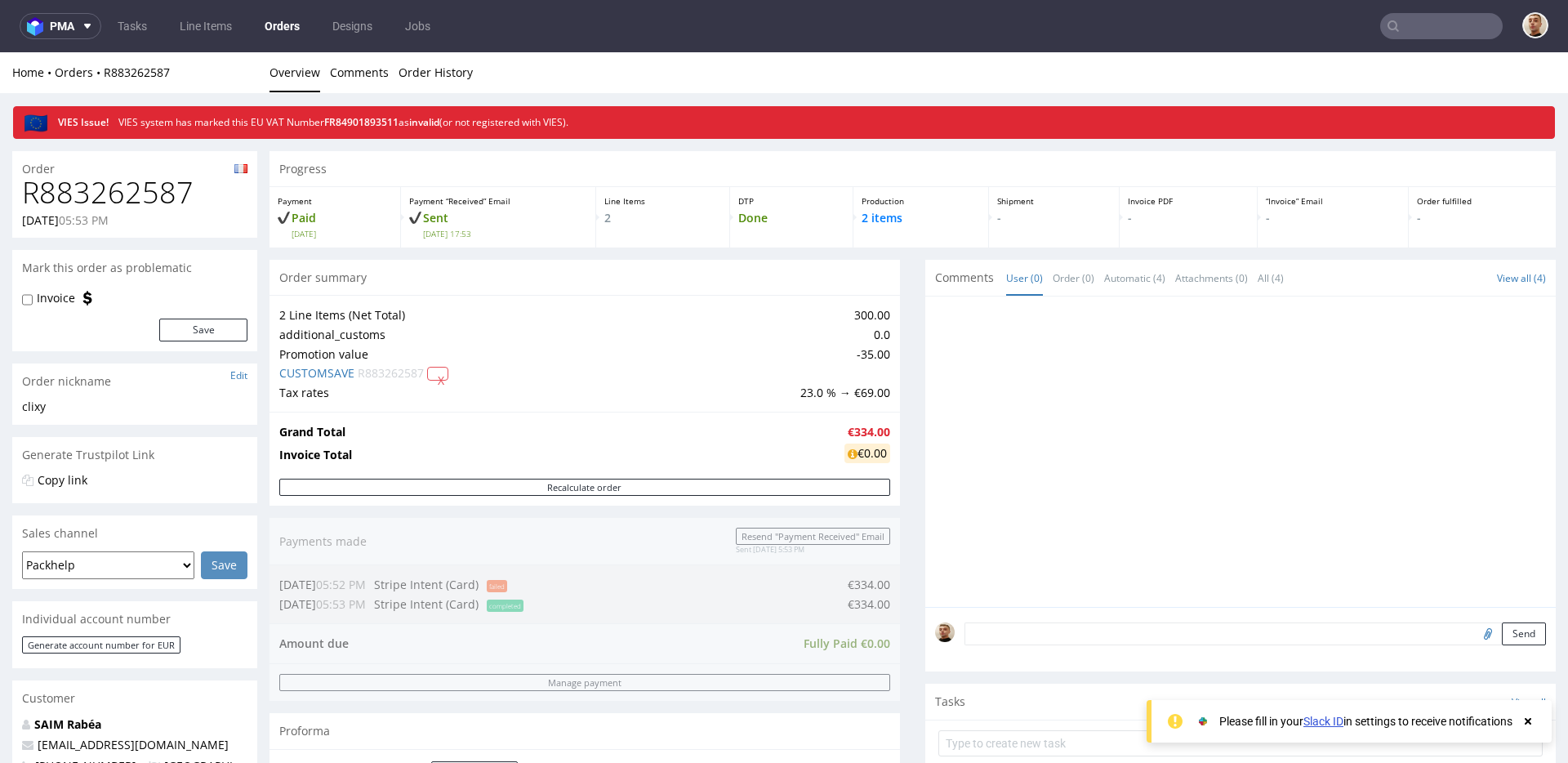
scroll to position [568, 0]
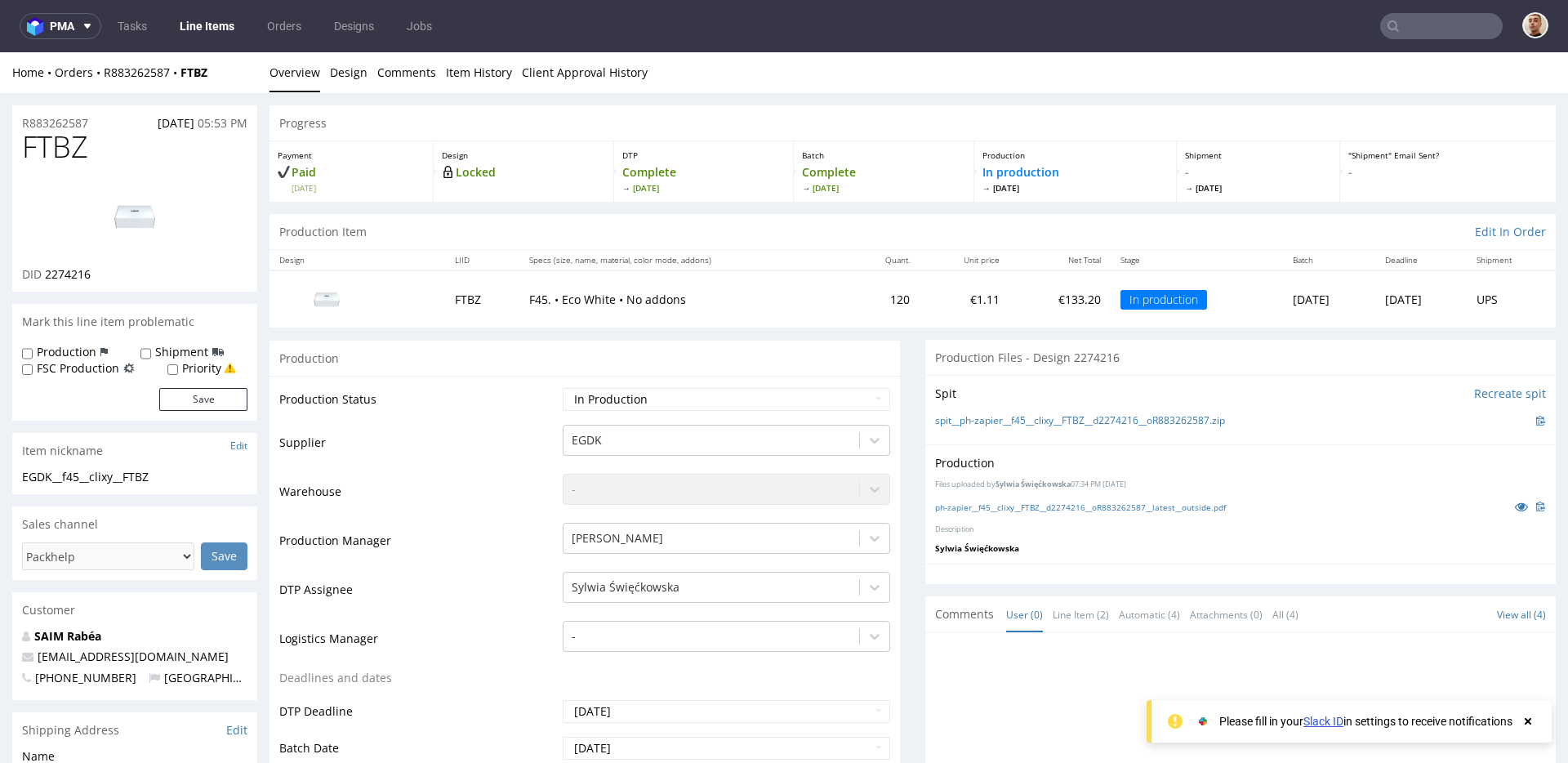
click at [529, 305] on p "F45. • Eco White • No addons" at bounding box center [683, 300] width 309 height 17
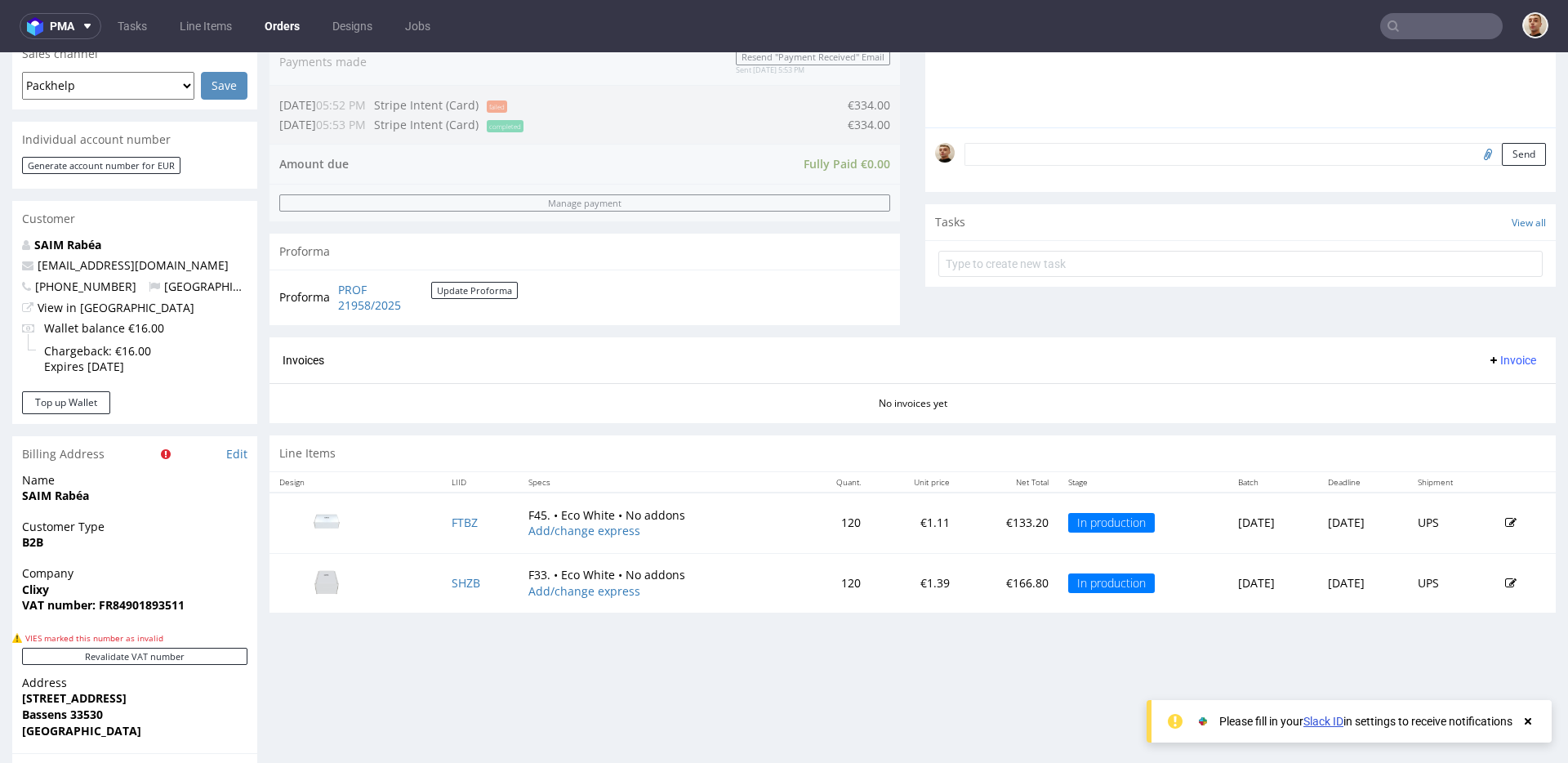
scroll to position [671, 0]
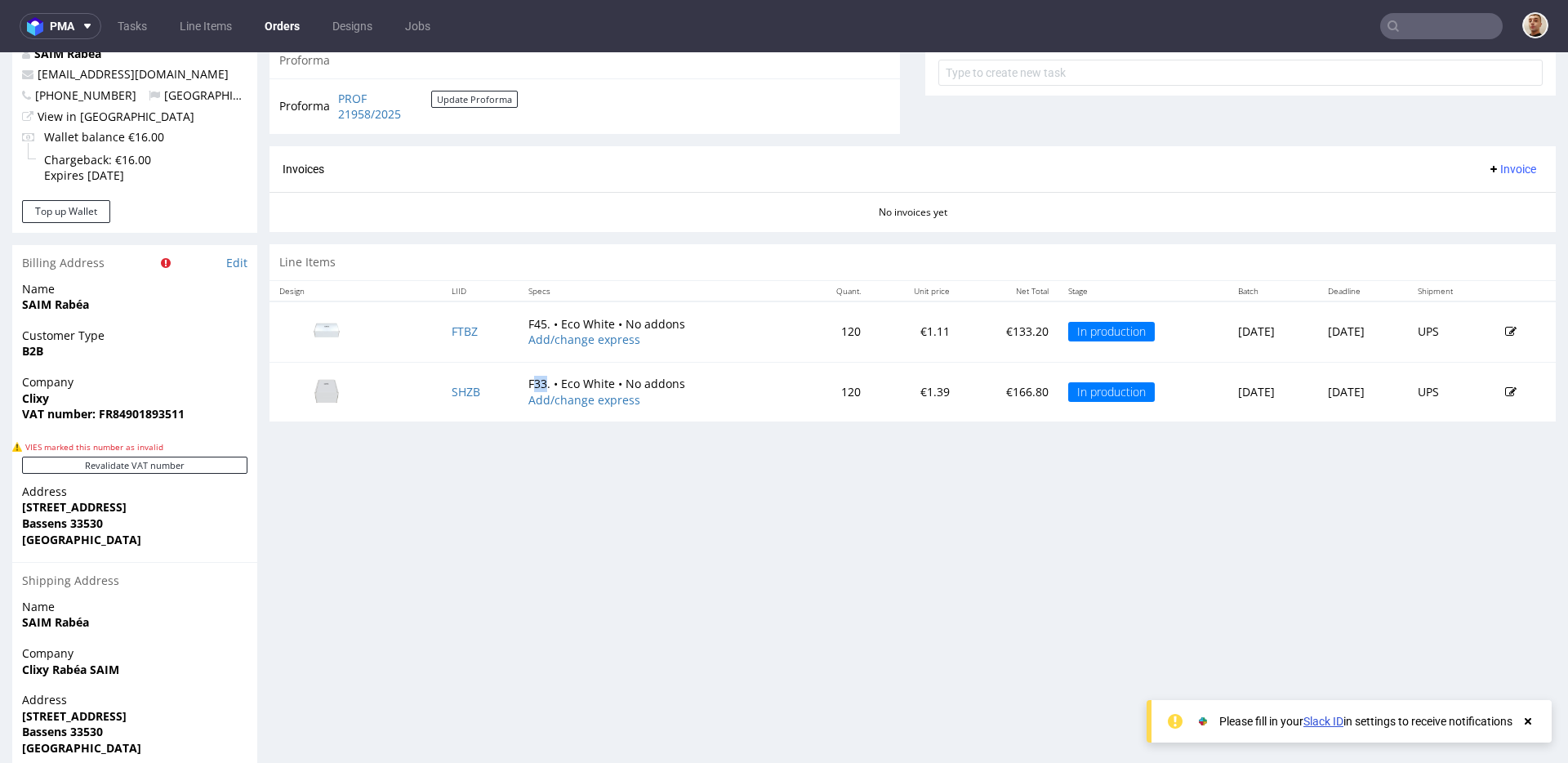
drag, startPoint x: 518, startPoint y: 388, endPoint x: 542, endPoint y: 387, distance: 24.0
click at [542, 387] on td "F33. • Eco White • No addons Add/change express" at bounding box center [659, 392] width 282 height 60
click at [647, 400] on td "F33. • Eco White • No addons Add/change express" at bounding box center [659, 392] width 282 height 60
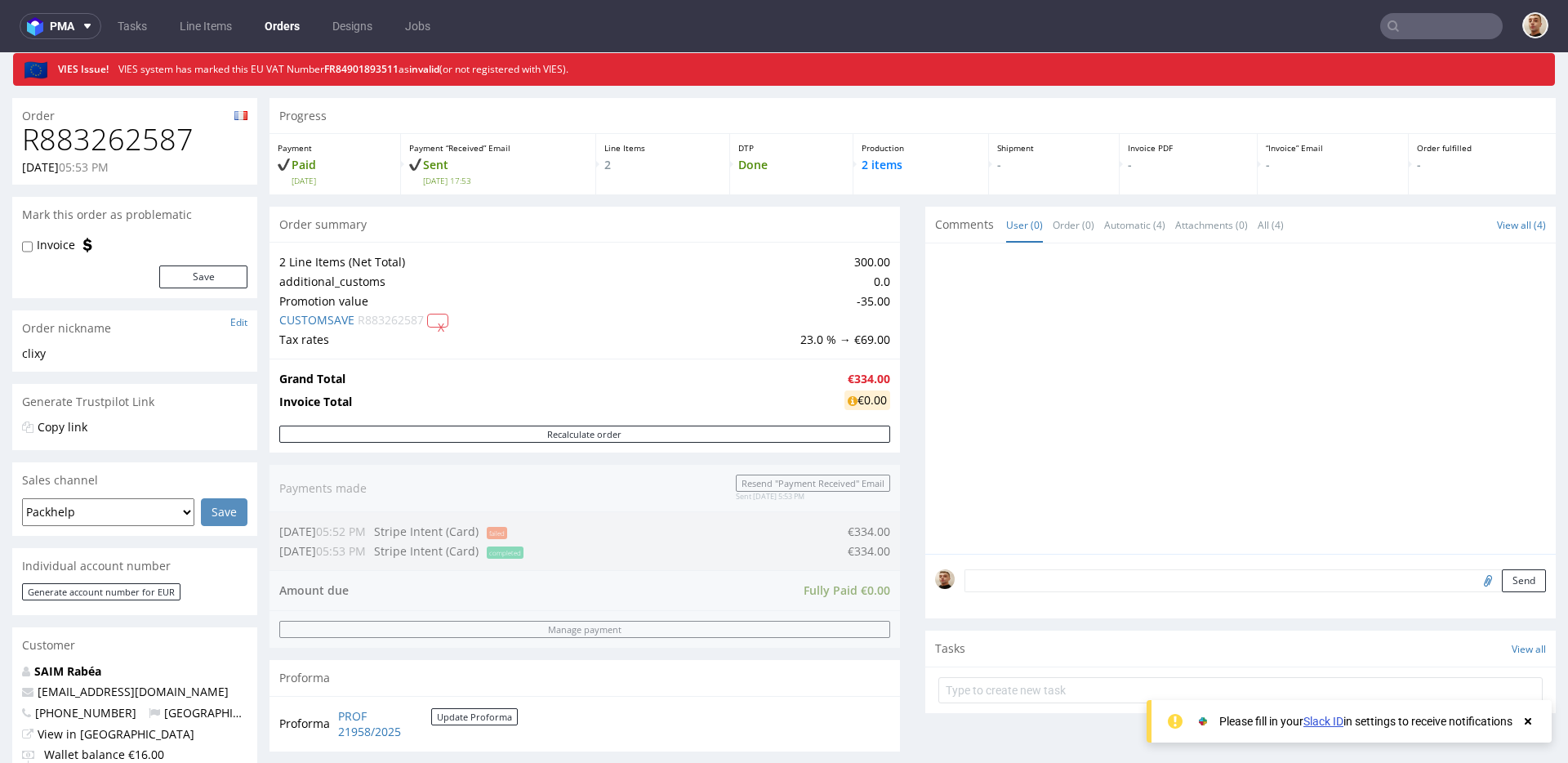
scroll to position [0, 0]
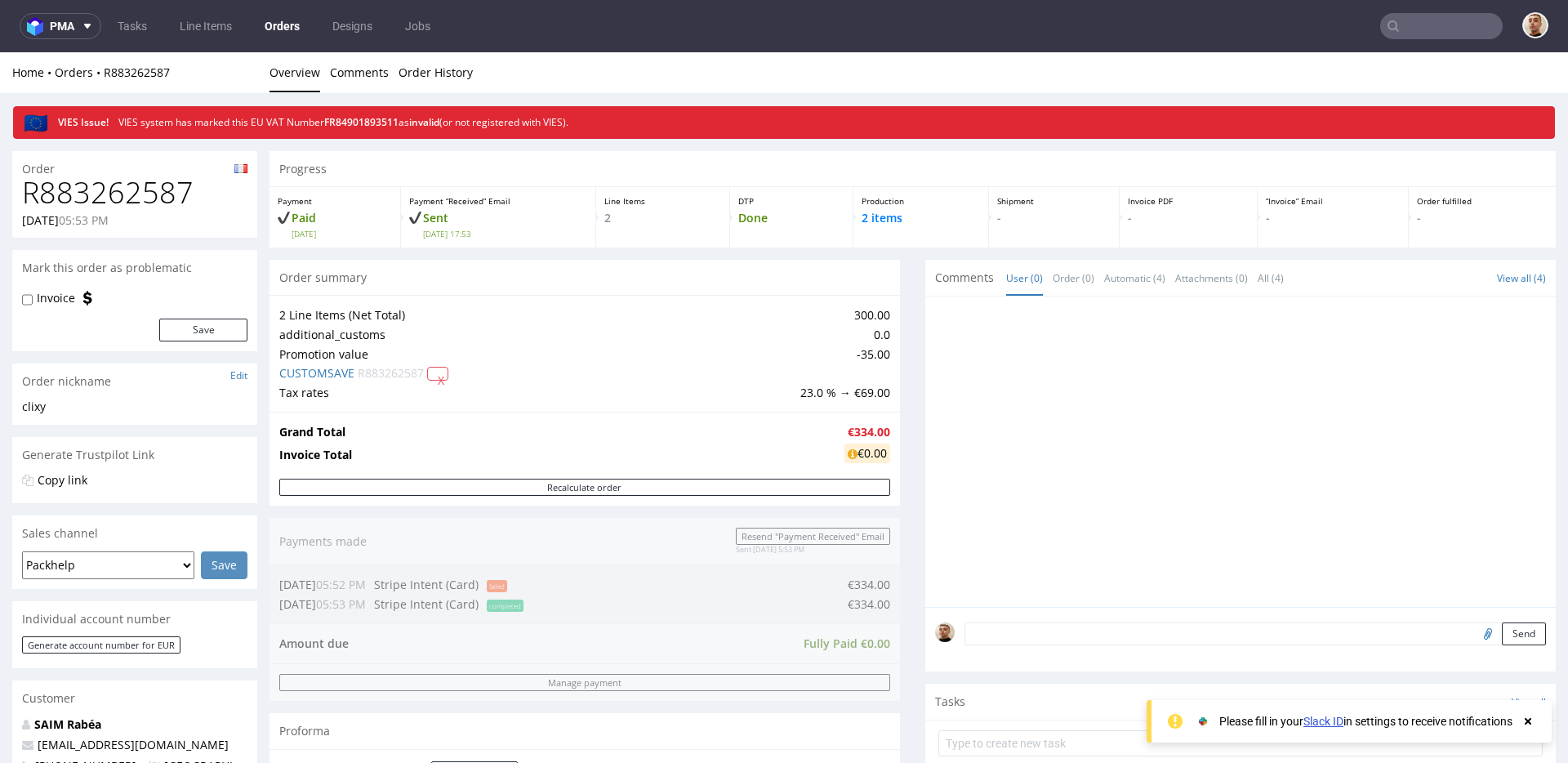
click at [920, 234] on div "Production 2 items" at bounding box center [921, 218] width 136 height 61
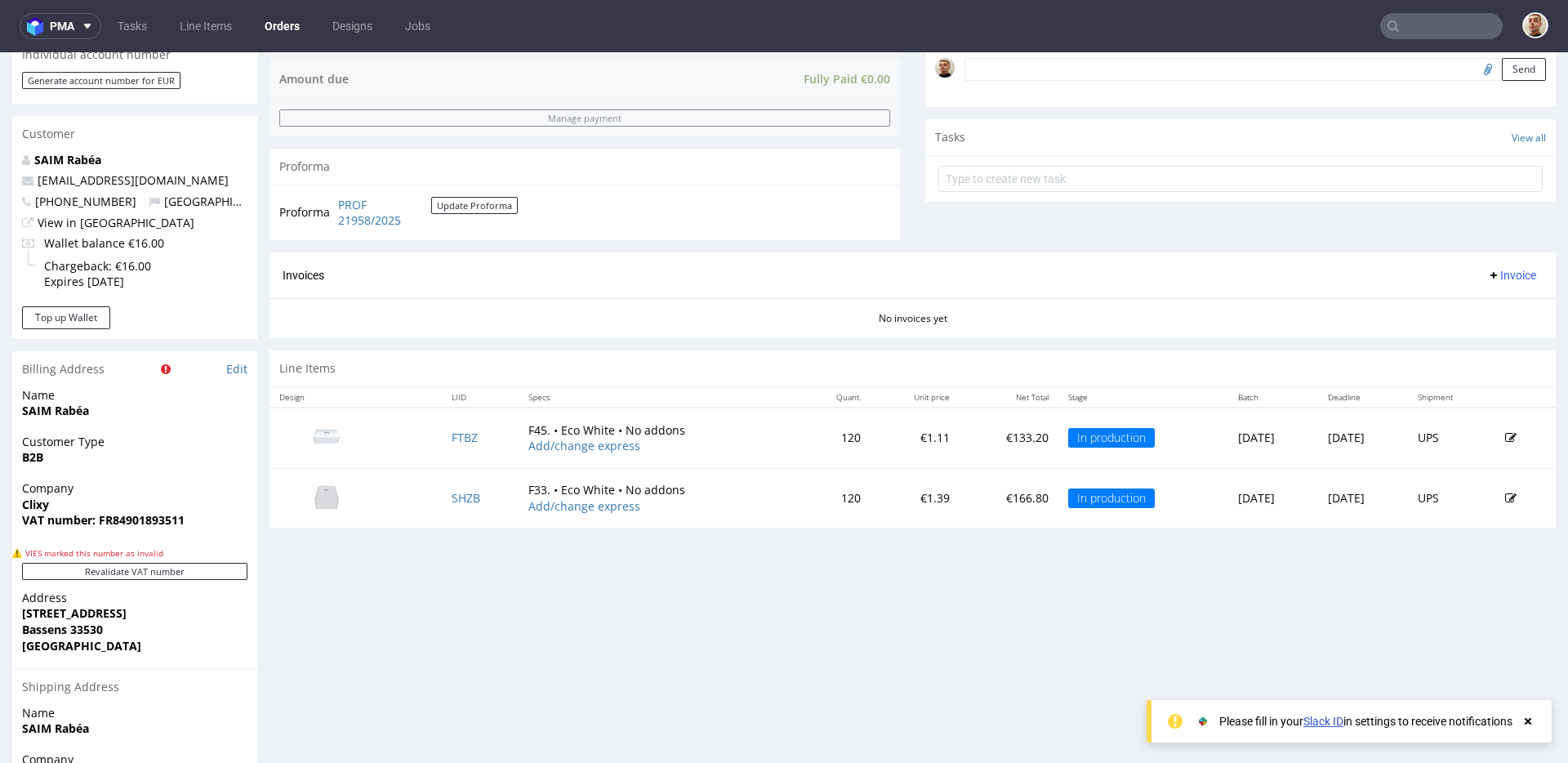
scroll to position [772, 0]
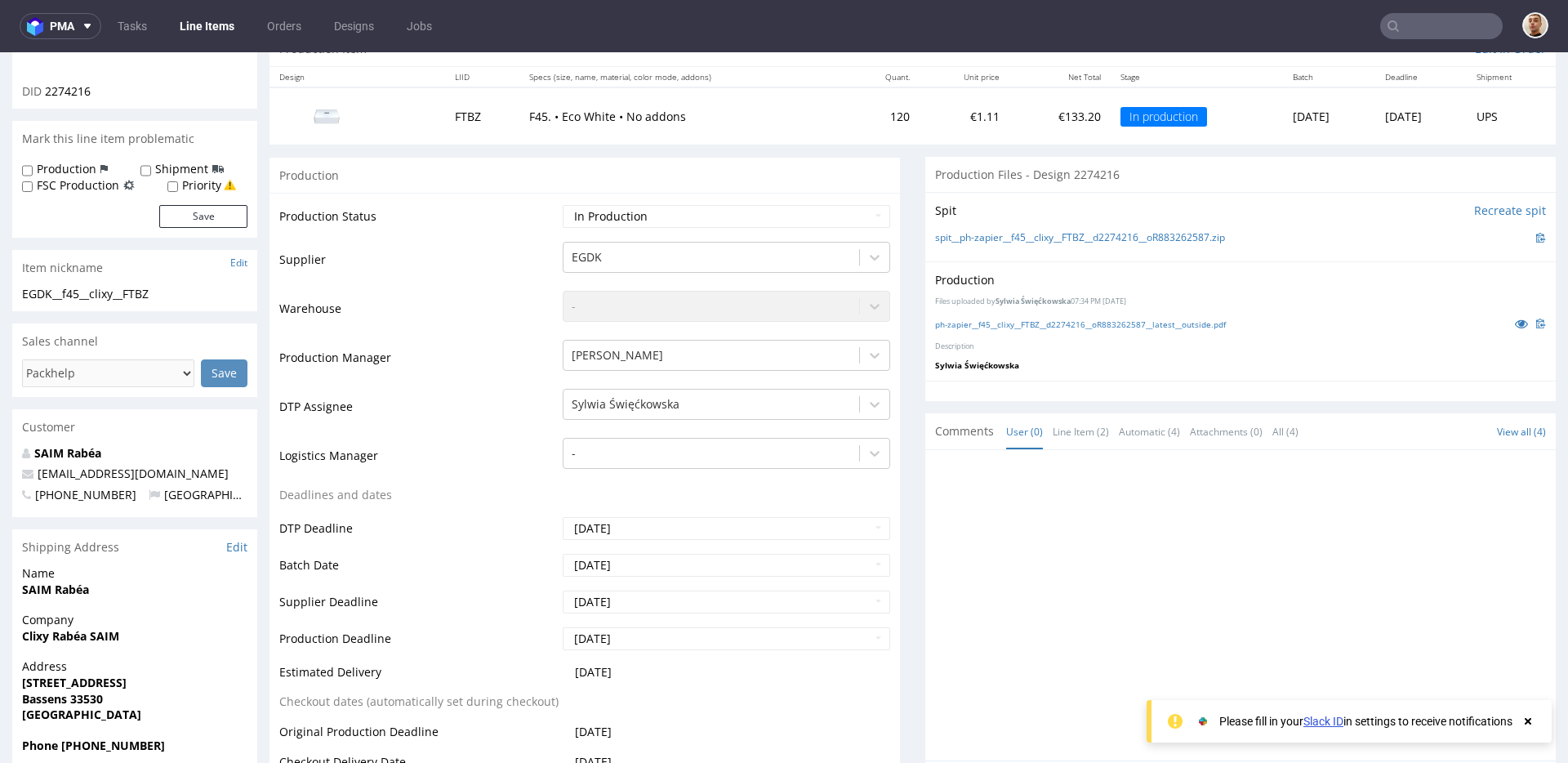
scroll to position [107, 0]
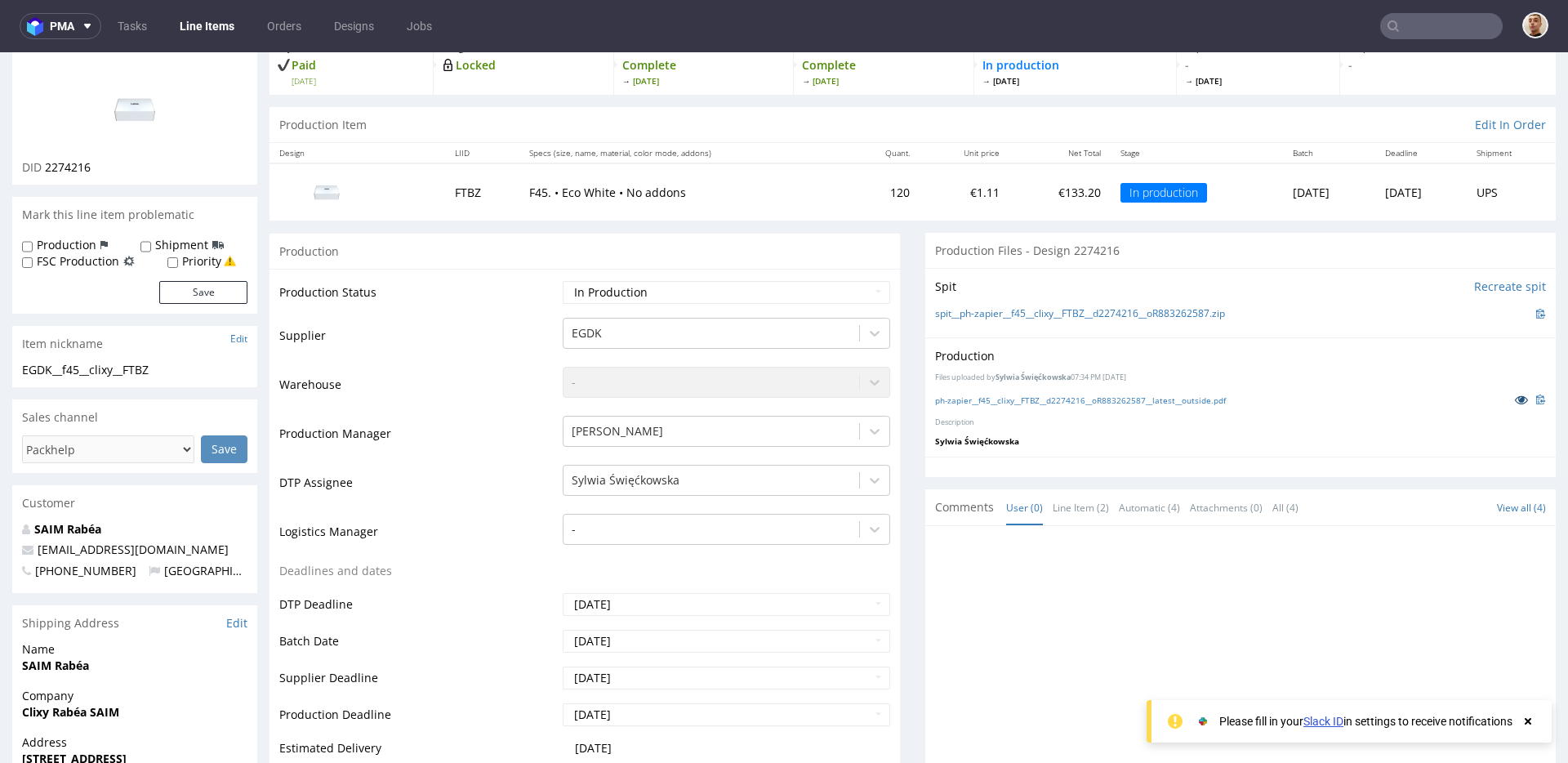
click at [1515, 400] on icon at bounding box center [1521, 400] width 13 height 12
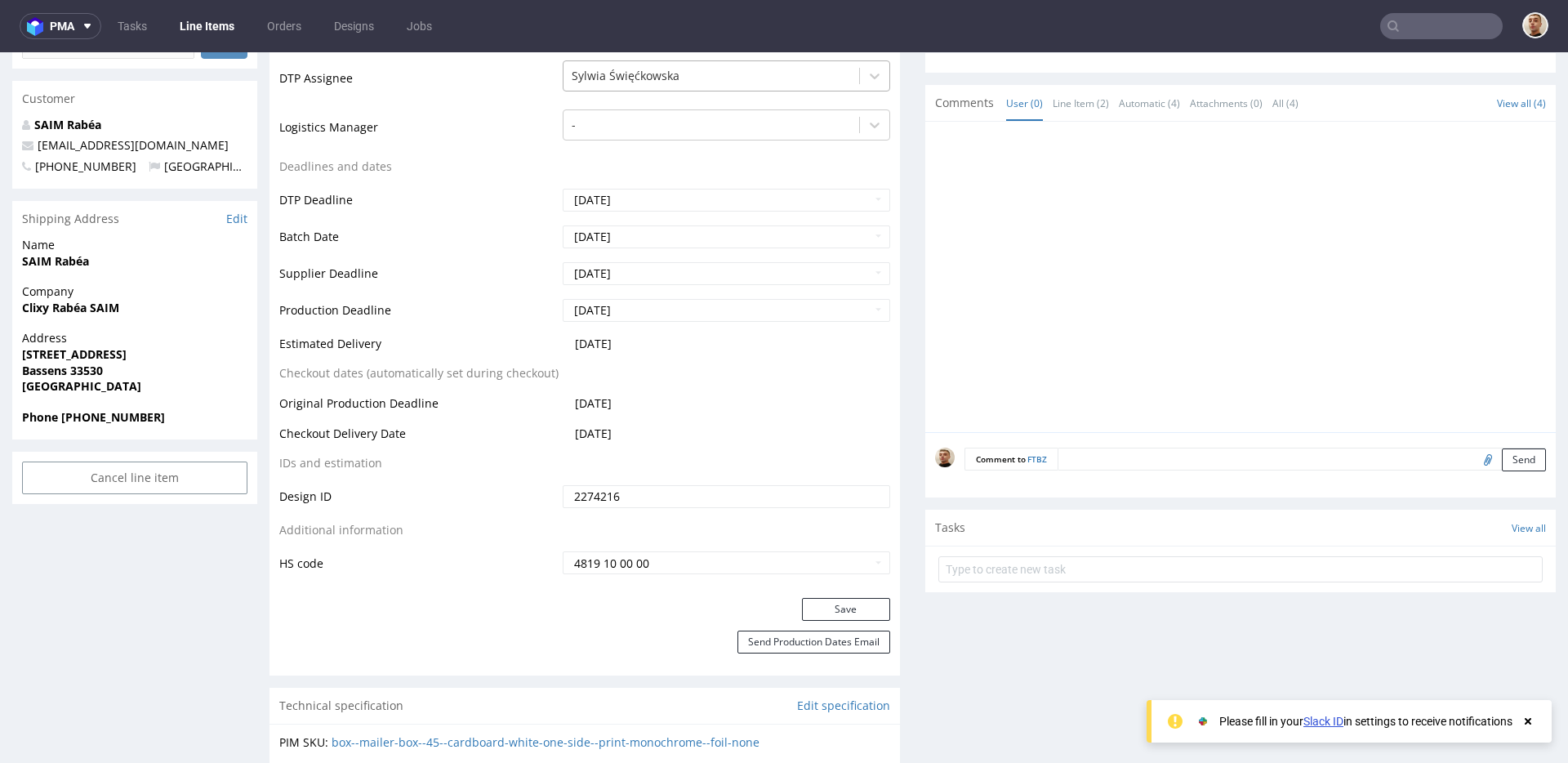
scroll to position [0, 0]
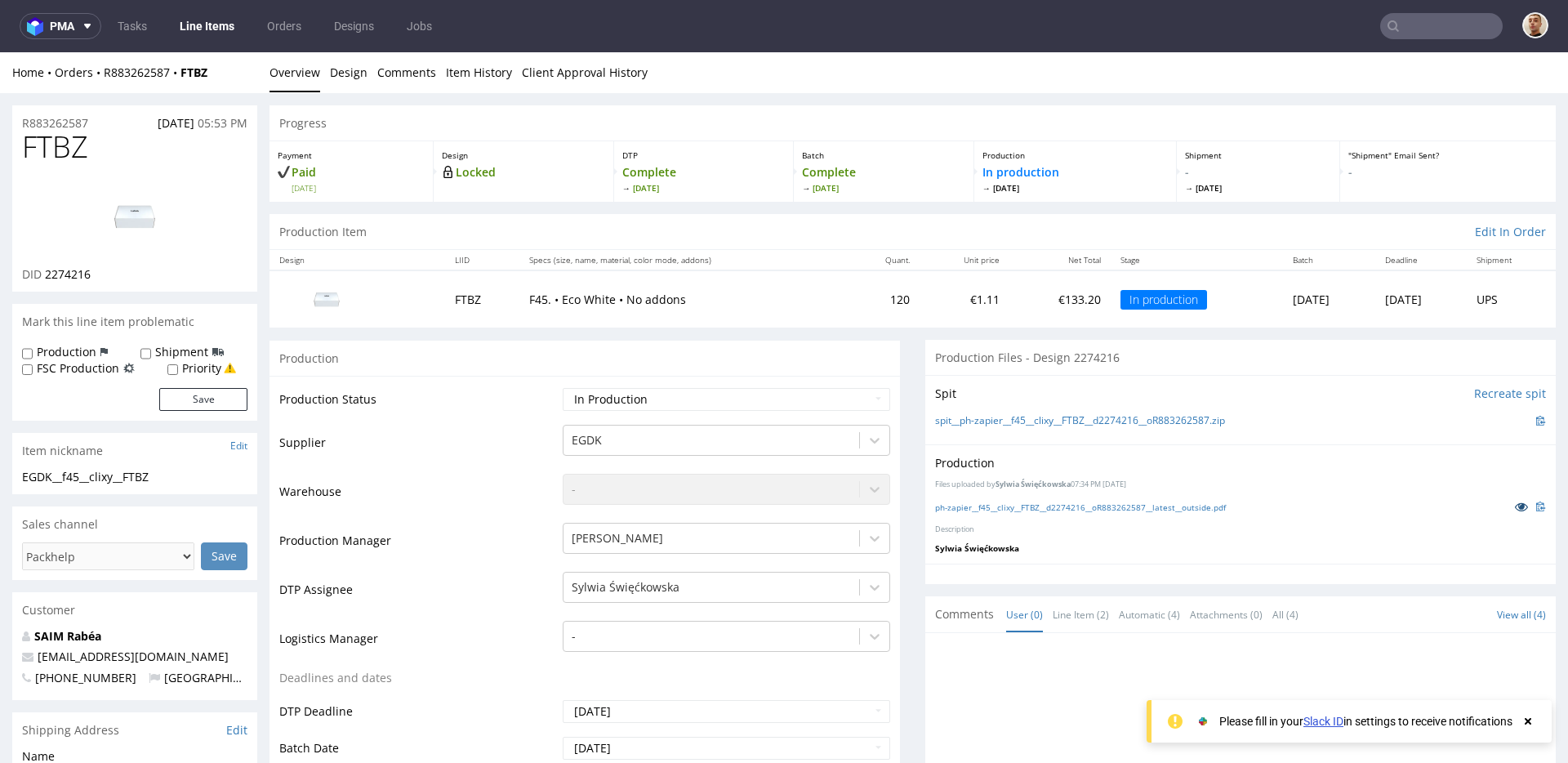
click at [1515, 508] on icon at bounding box center [1521, 507] width 13 height 12
click at [346, 84] on link "Design" at bounding box center [349, 72] width 37 height 40
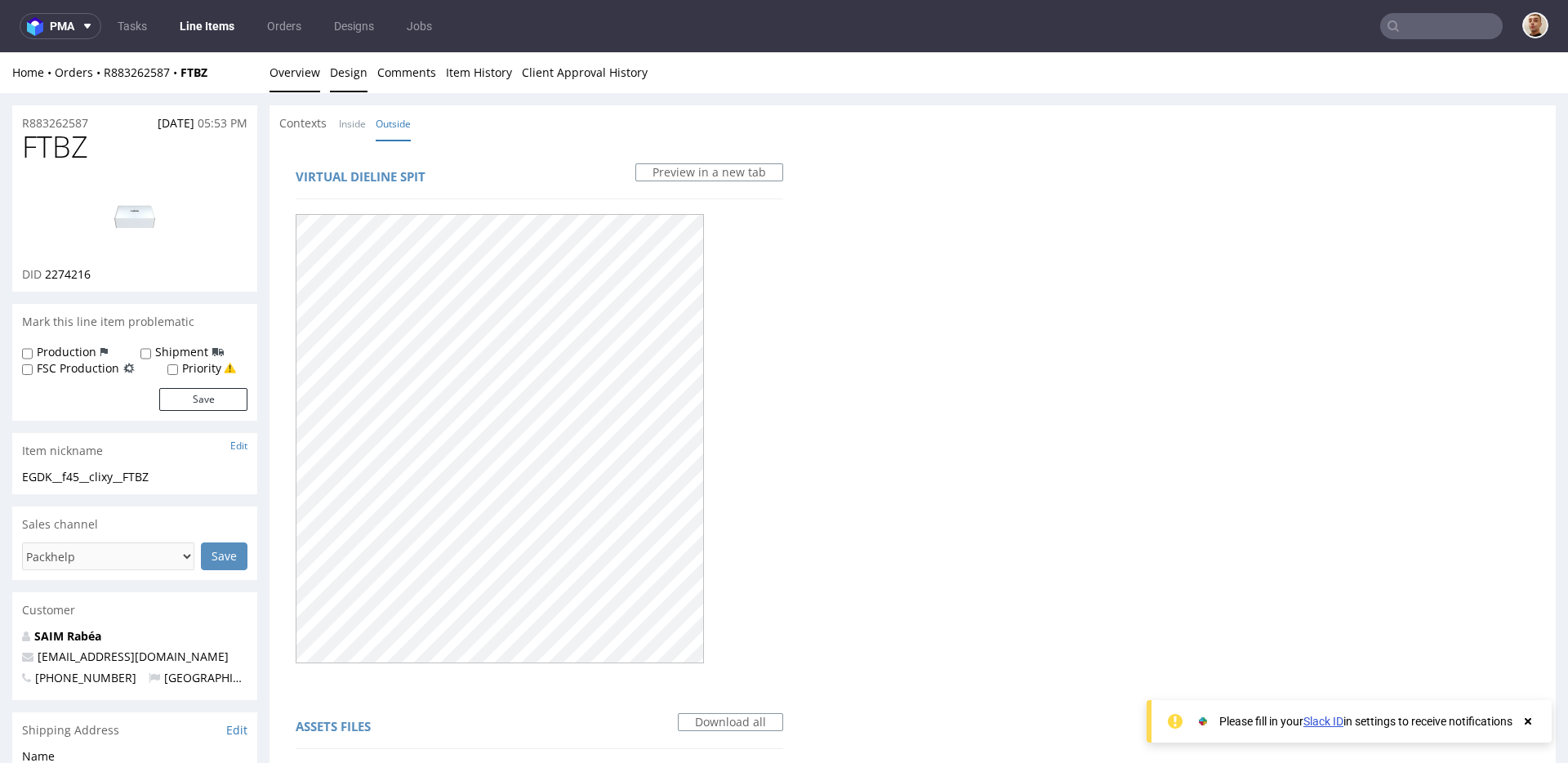
click at [288, 69] on link "Overview" at bounding box center [295, 72] width 51 height 40
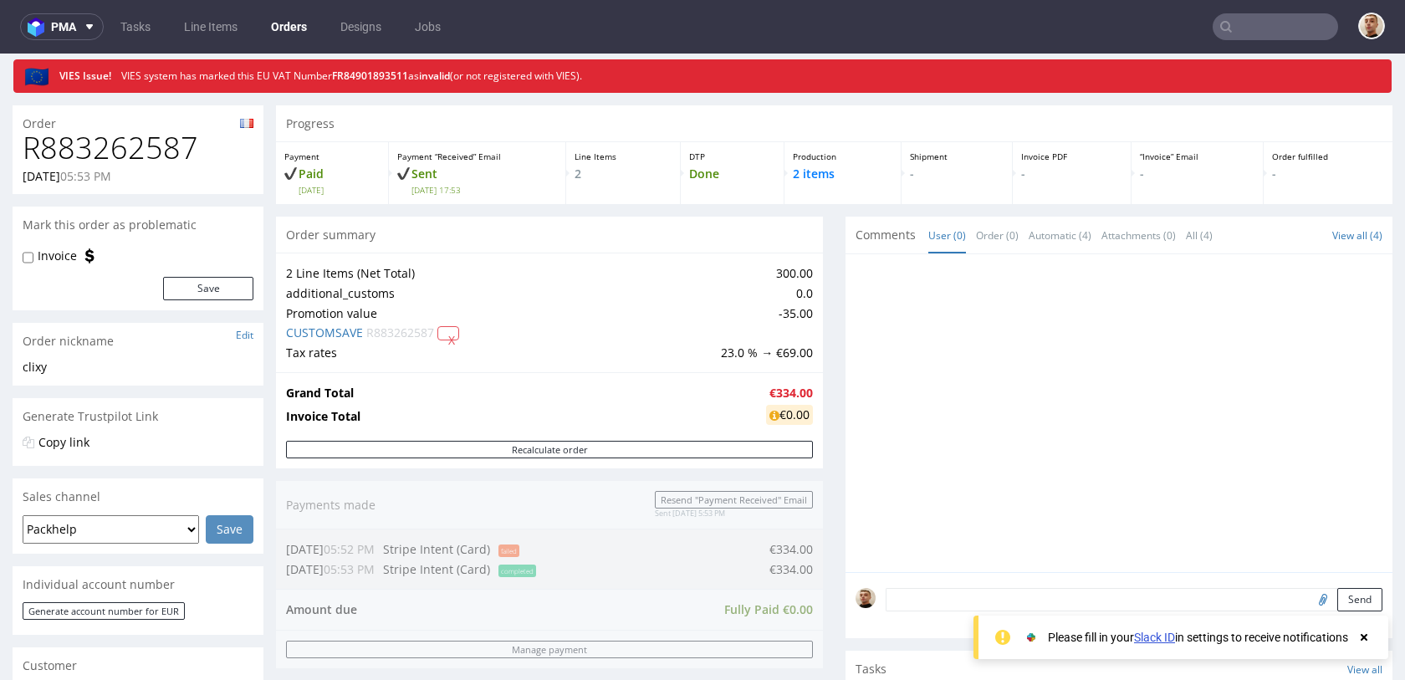
scroll to position [110, 0]
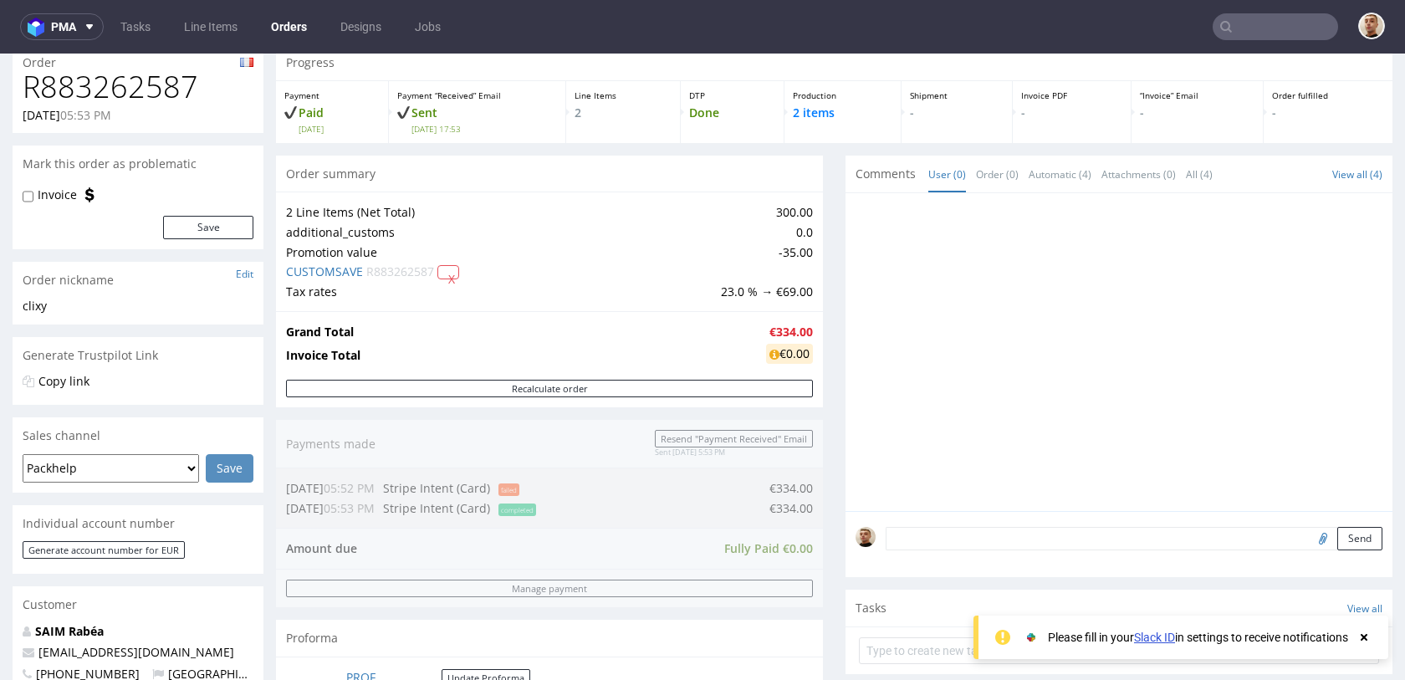
drag, startPoint x: 754, startPoint y: 344, endPoint x: 780, endPoint y: 341, distance: 26.9
click at [780, 342] on td "€0.00" at bounding box center [787, 356] width 51 height 28
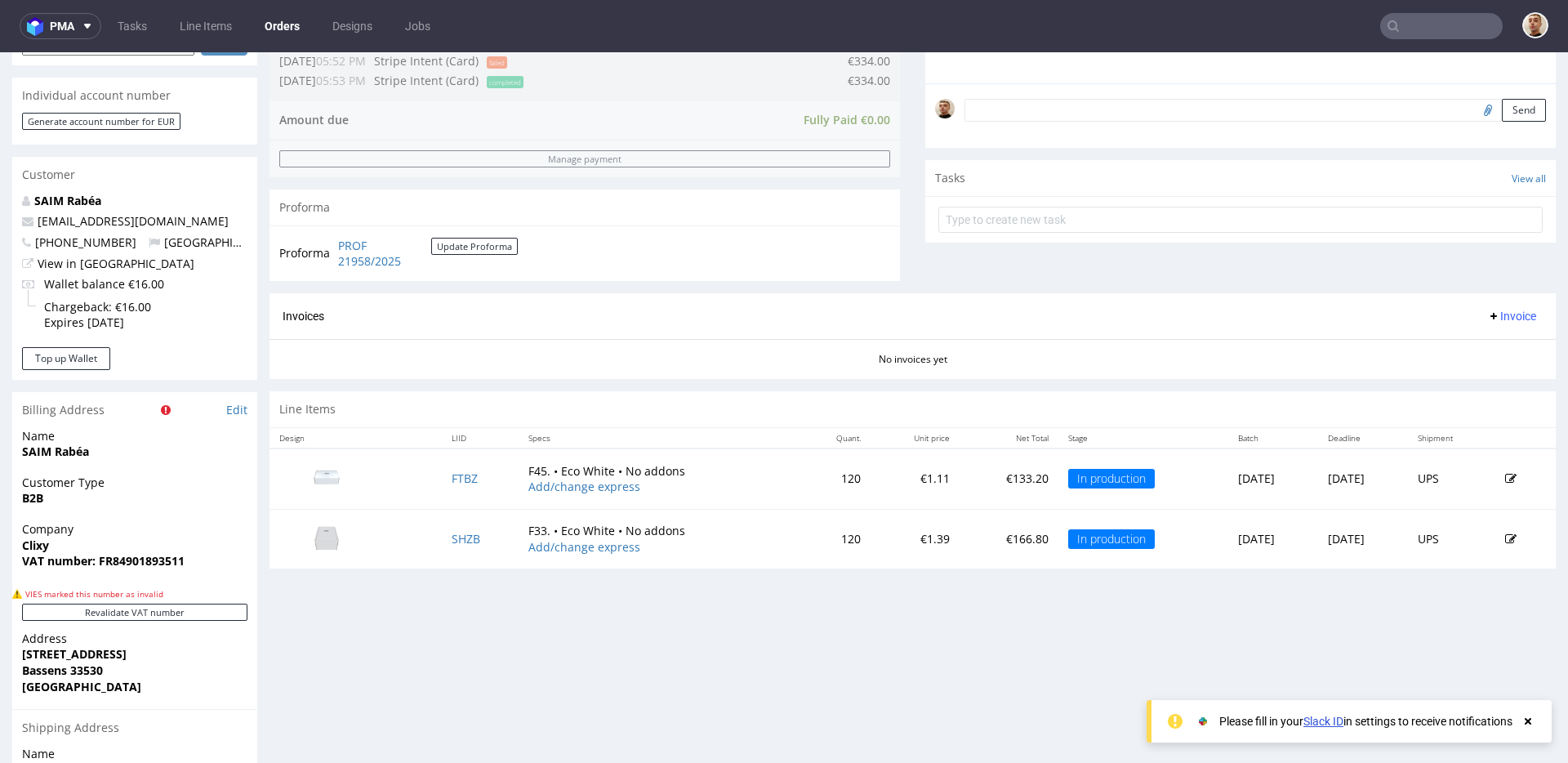
scroll to position [772, 0]
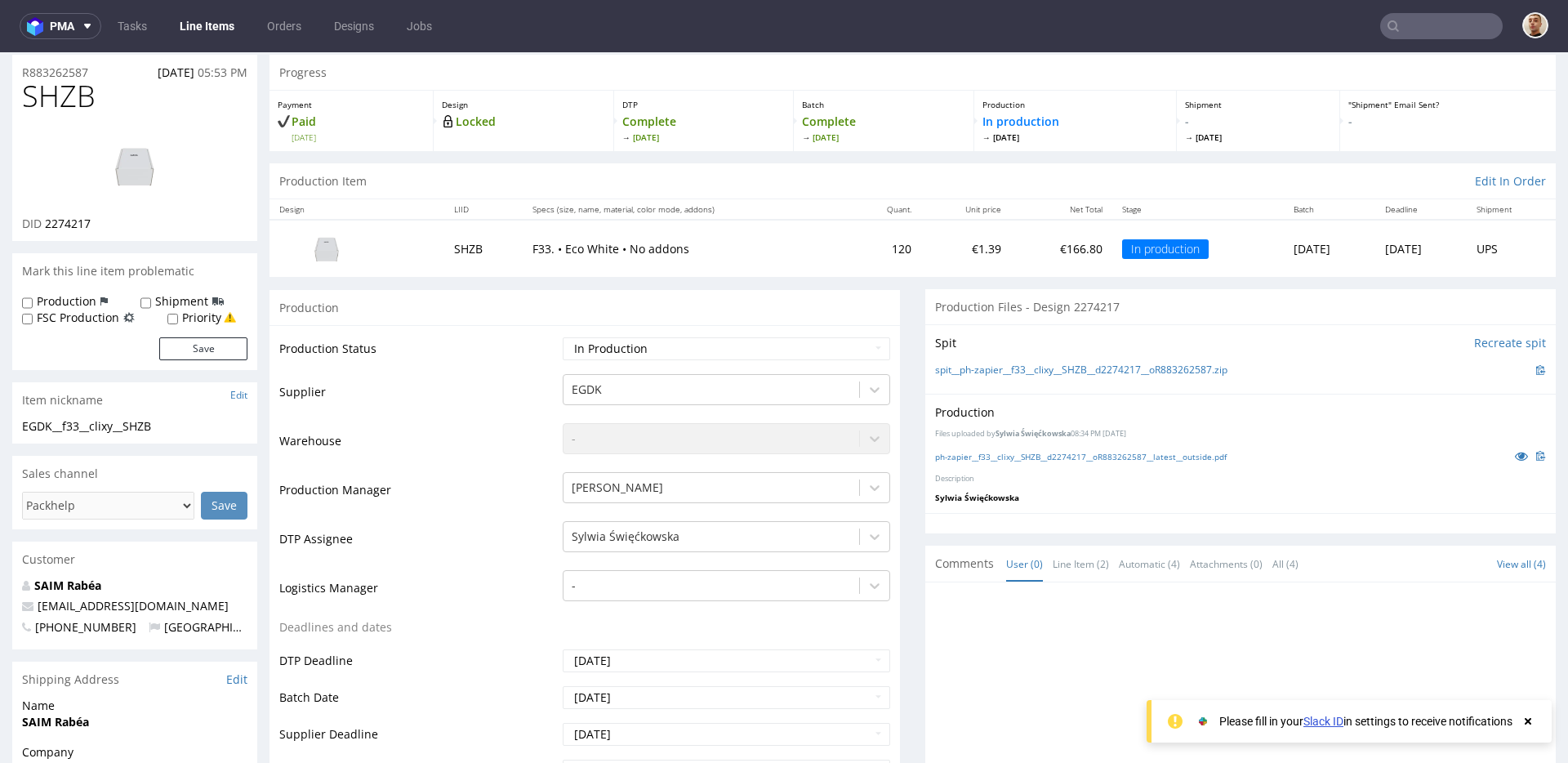
scroll to position [103, 0]
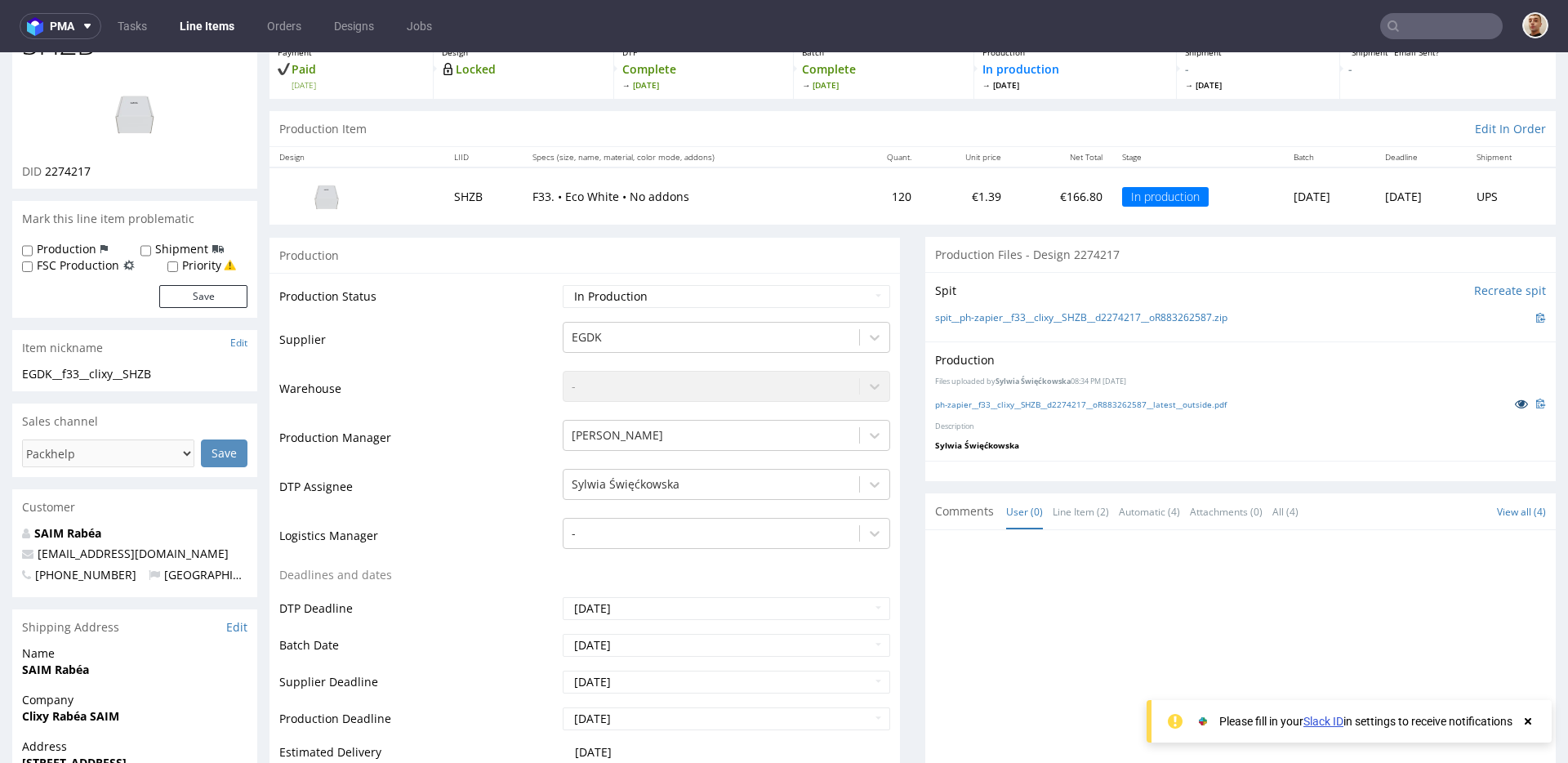
click at [1515, 401] on icon at bounding box center [1521, 403] width 13 height 12
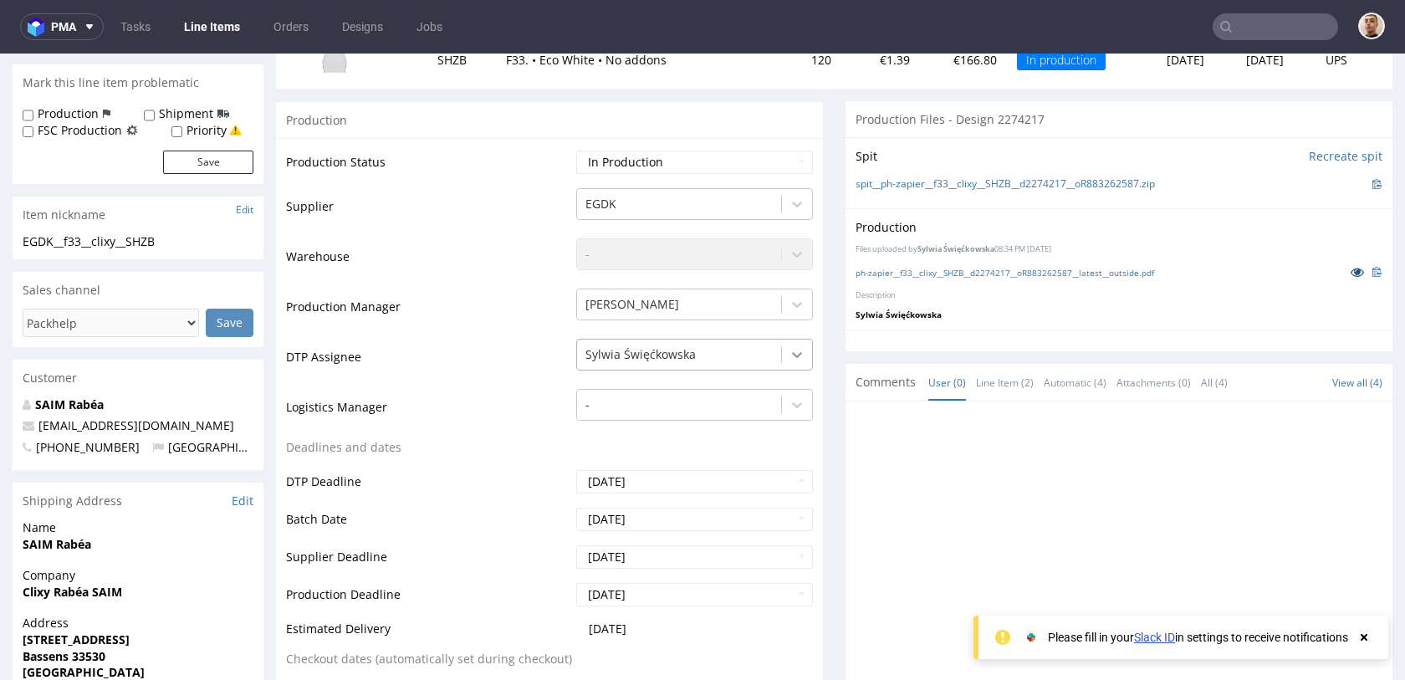
scroll to position [0, 0]
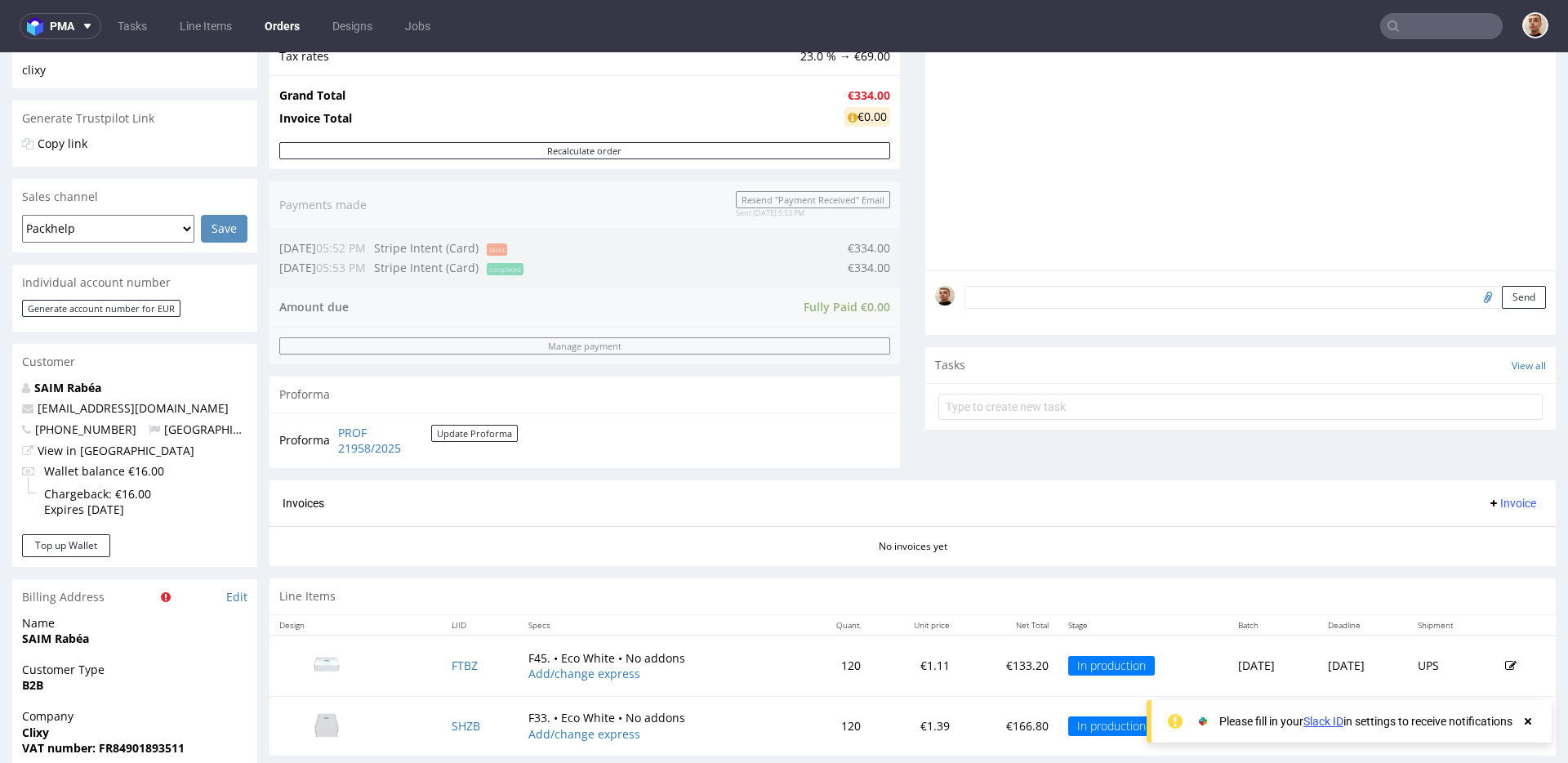
scroll to position [772, 0]
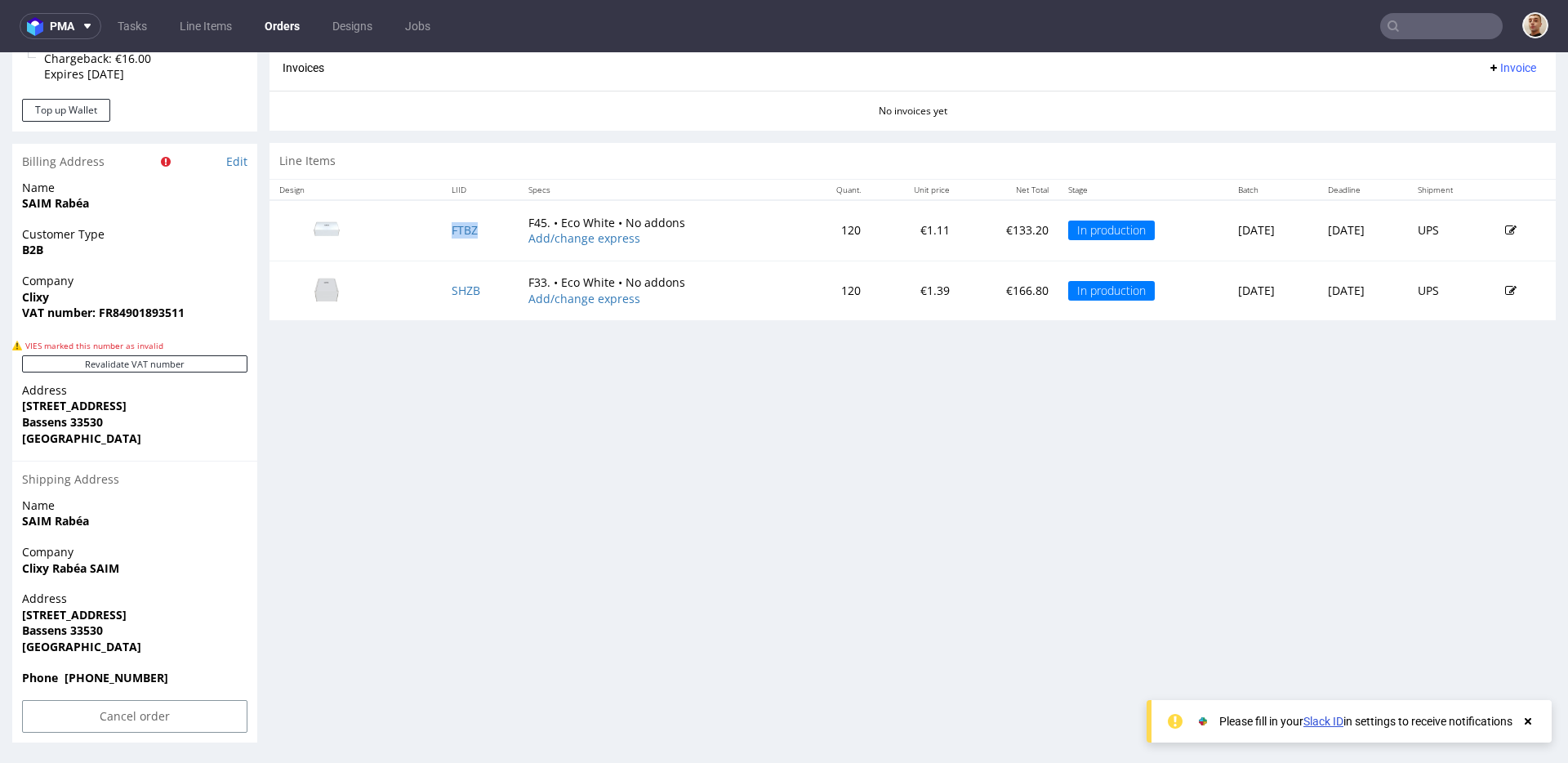
click at [486, 242] on td "FTBZ" at bounding box center [480, 231] width 77 height 61
click at [452, 228] on link "FTBZ" at bounding box center [465, 231] width 26 height 16
click at [452, 284] on link "SHZB" at bounding box center [466, 290] width 28 height 16
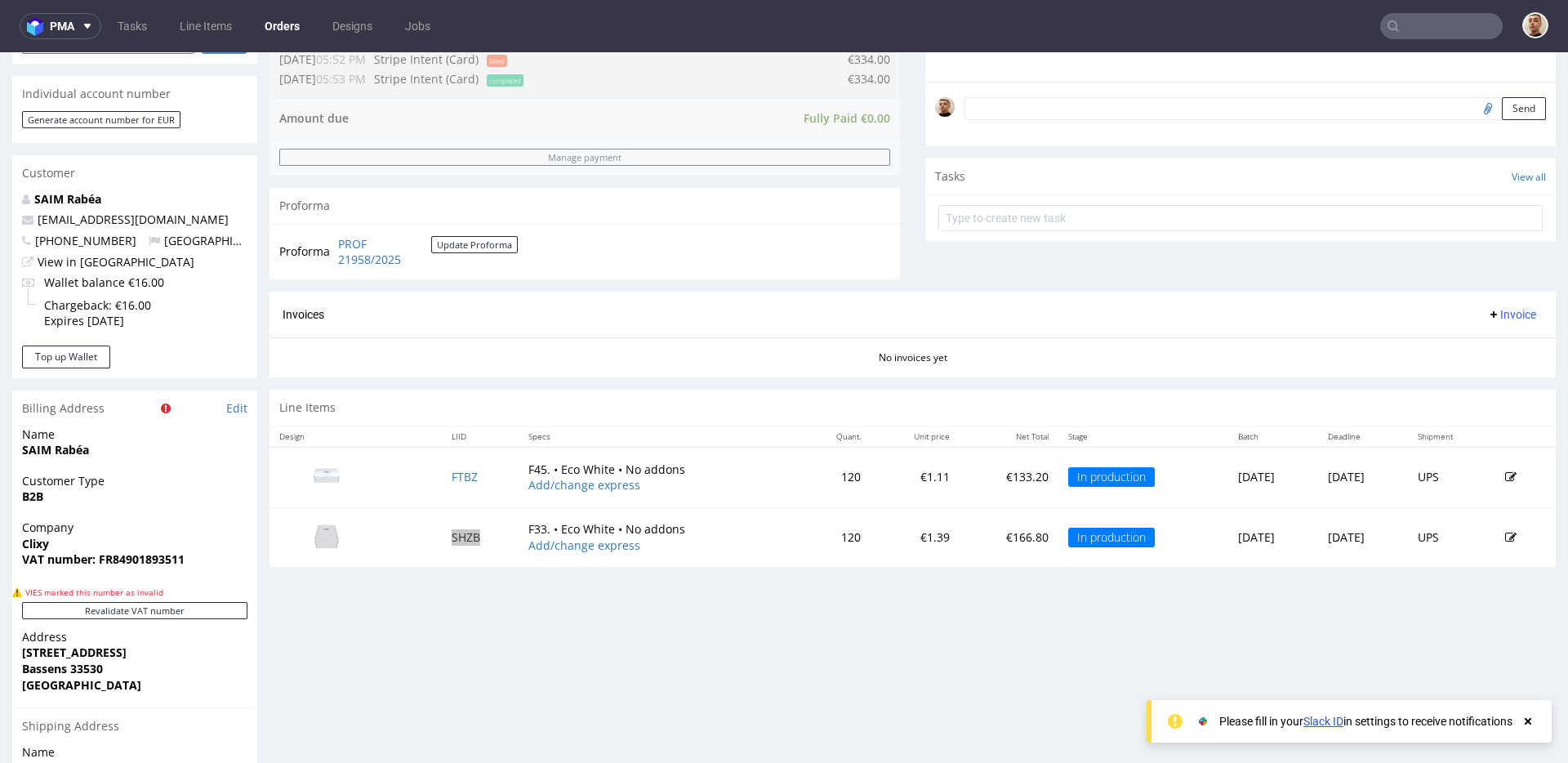
scroll to position [297, 0]
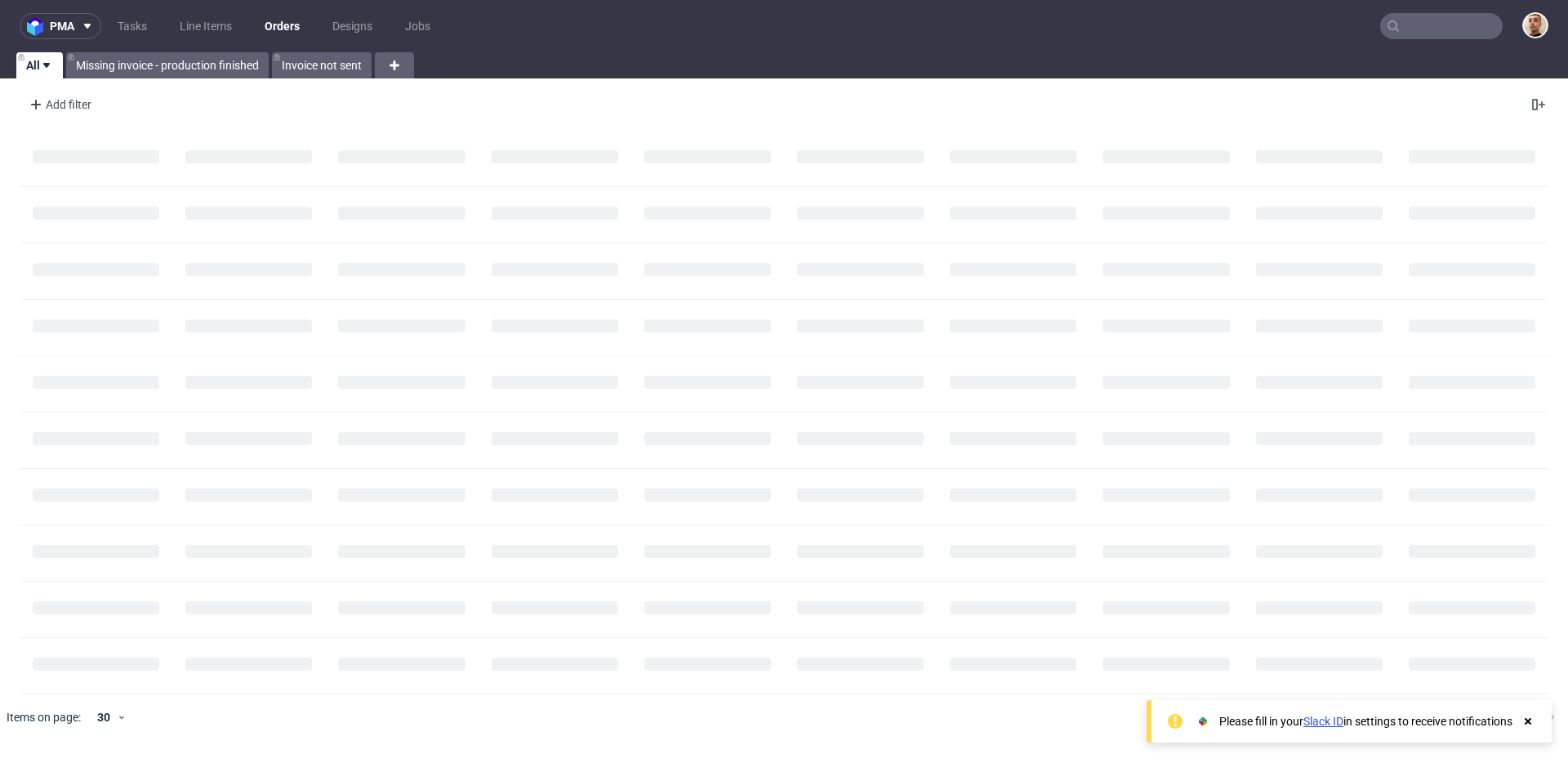
click at [1431, 35] on input "text" at bounding box center [1441, 25] width 122 height 26
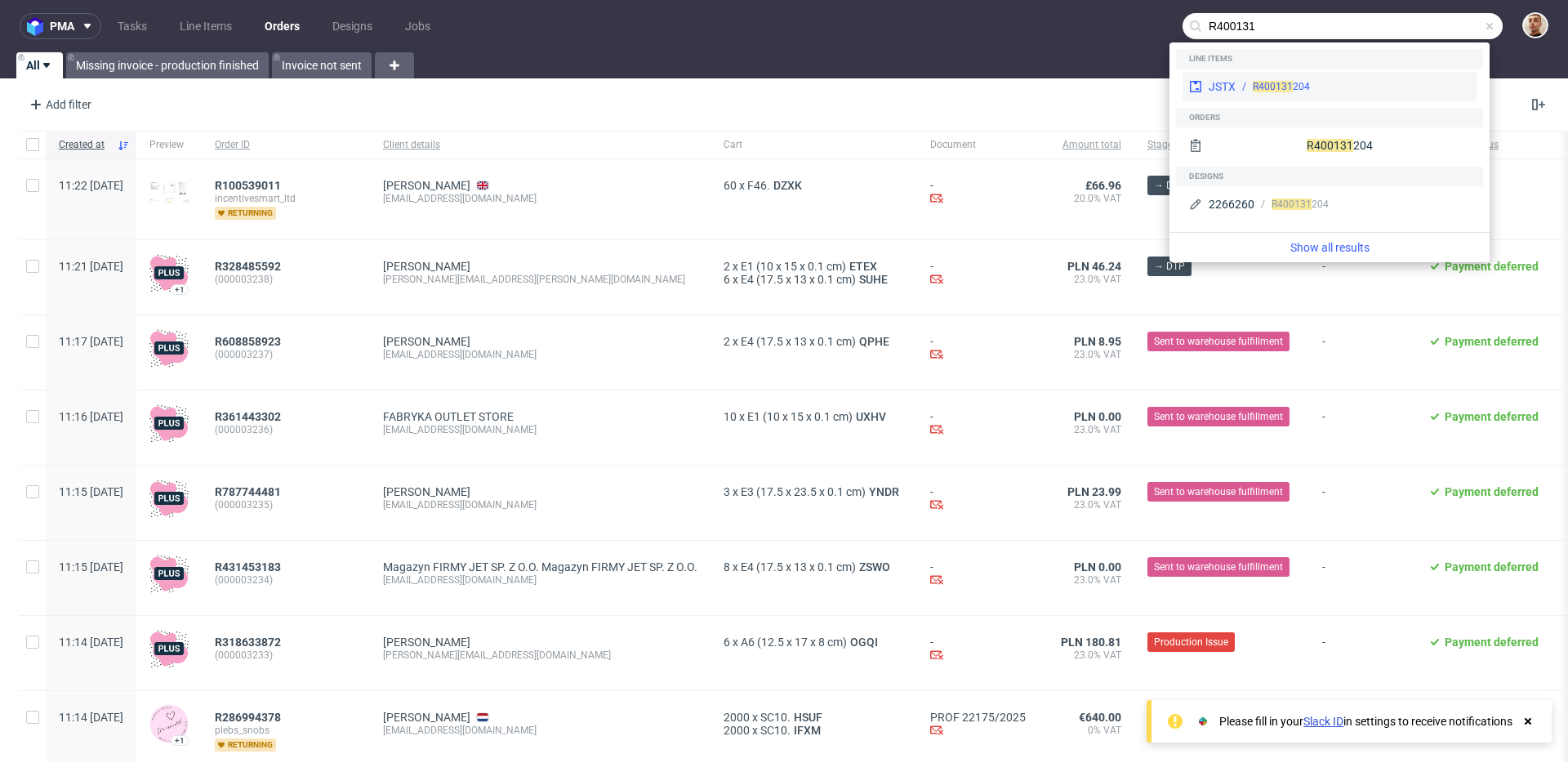
type input "R400131"
click at [1408, 83] on div "R400131 204" at bounding box center [1353, 86] width 234 height 15
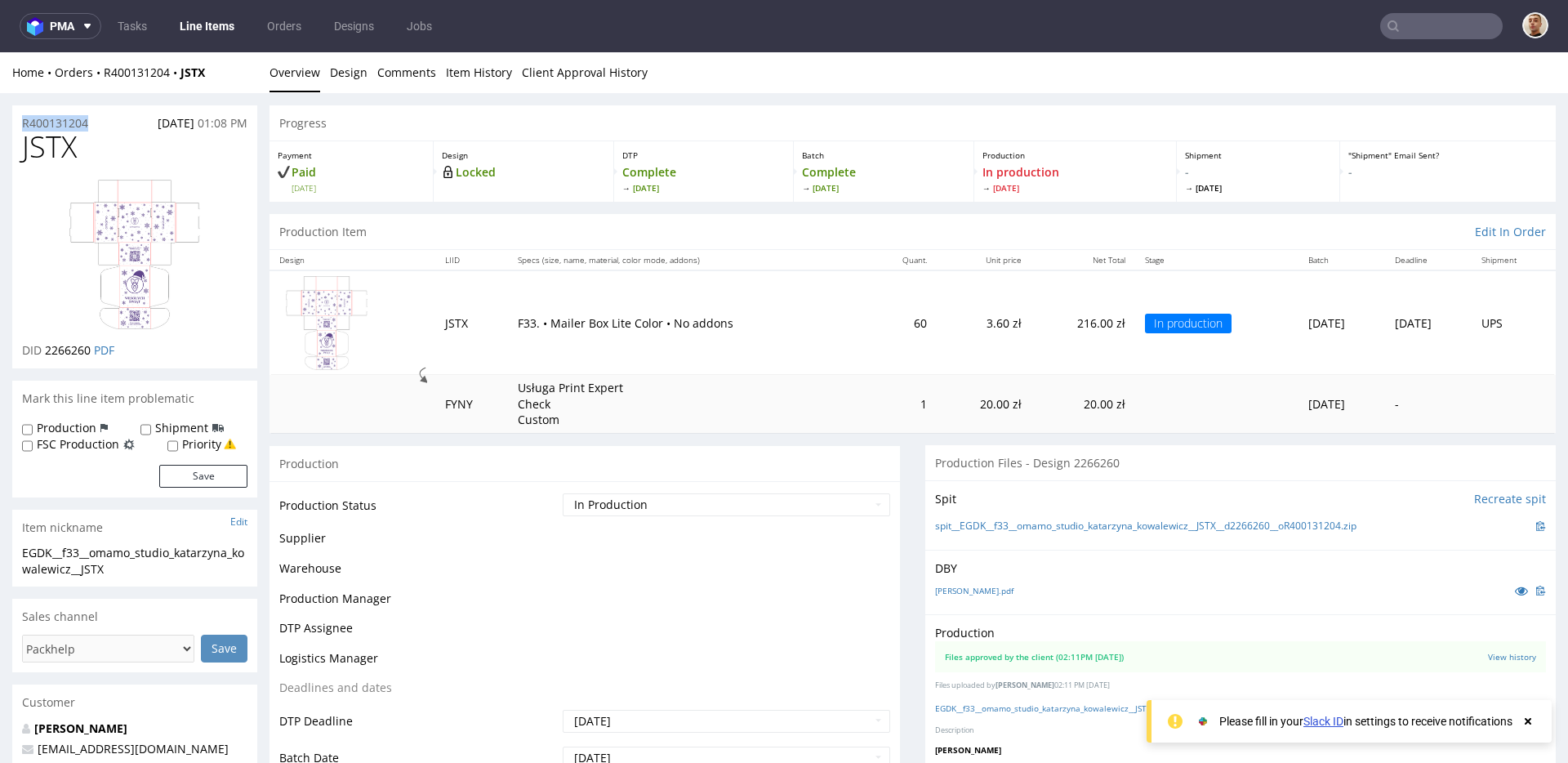
drag, startPoint x: 106, startPoint y: 125, endPoint x: 7, endPoint y: 121, distance: 99.1
copy p "R400131204"
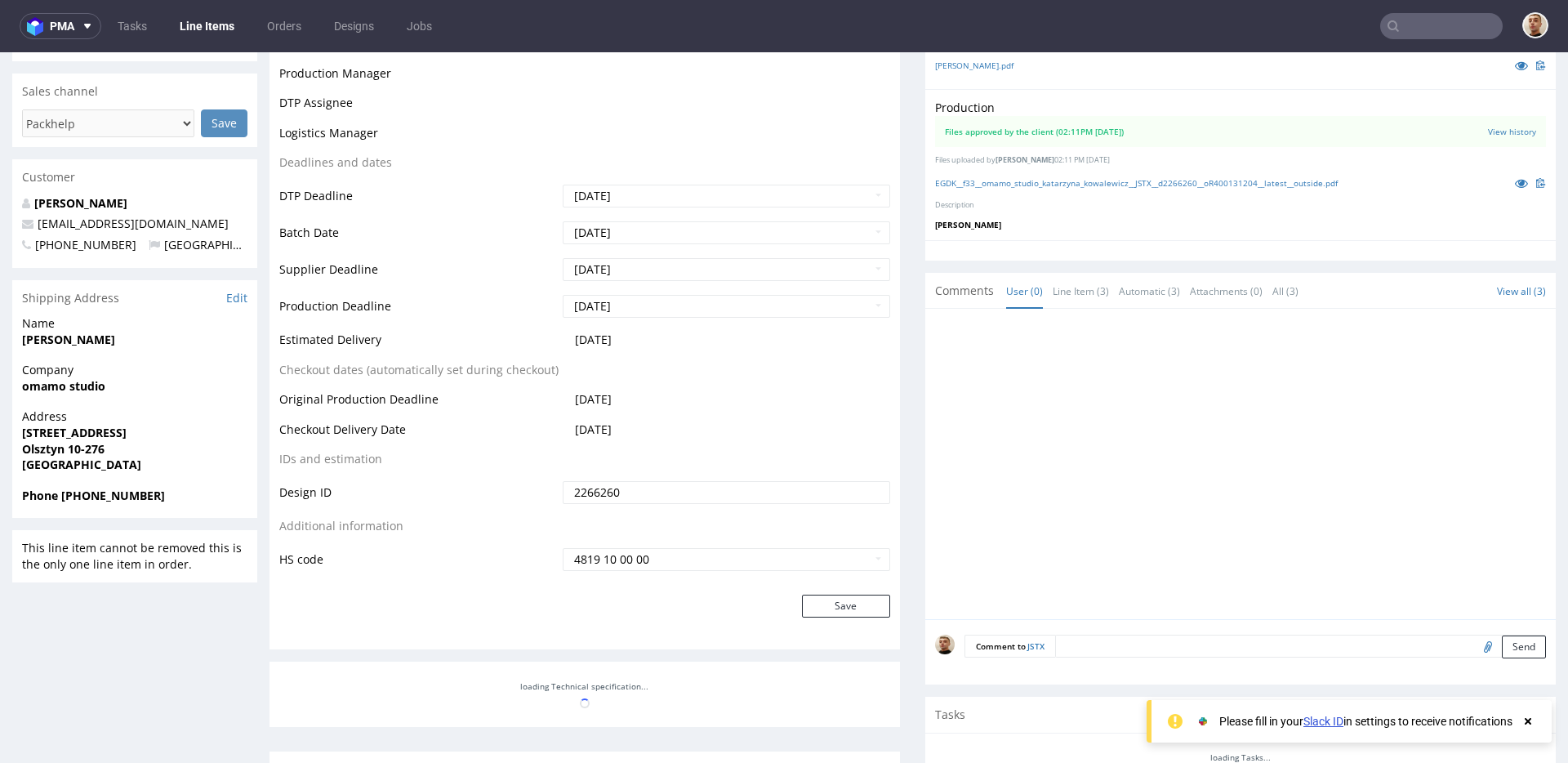
scroll to position [530, 0]
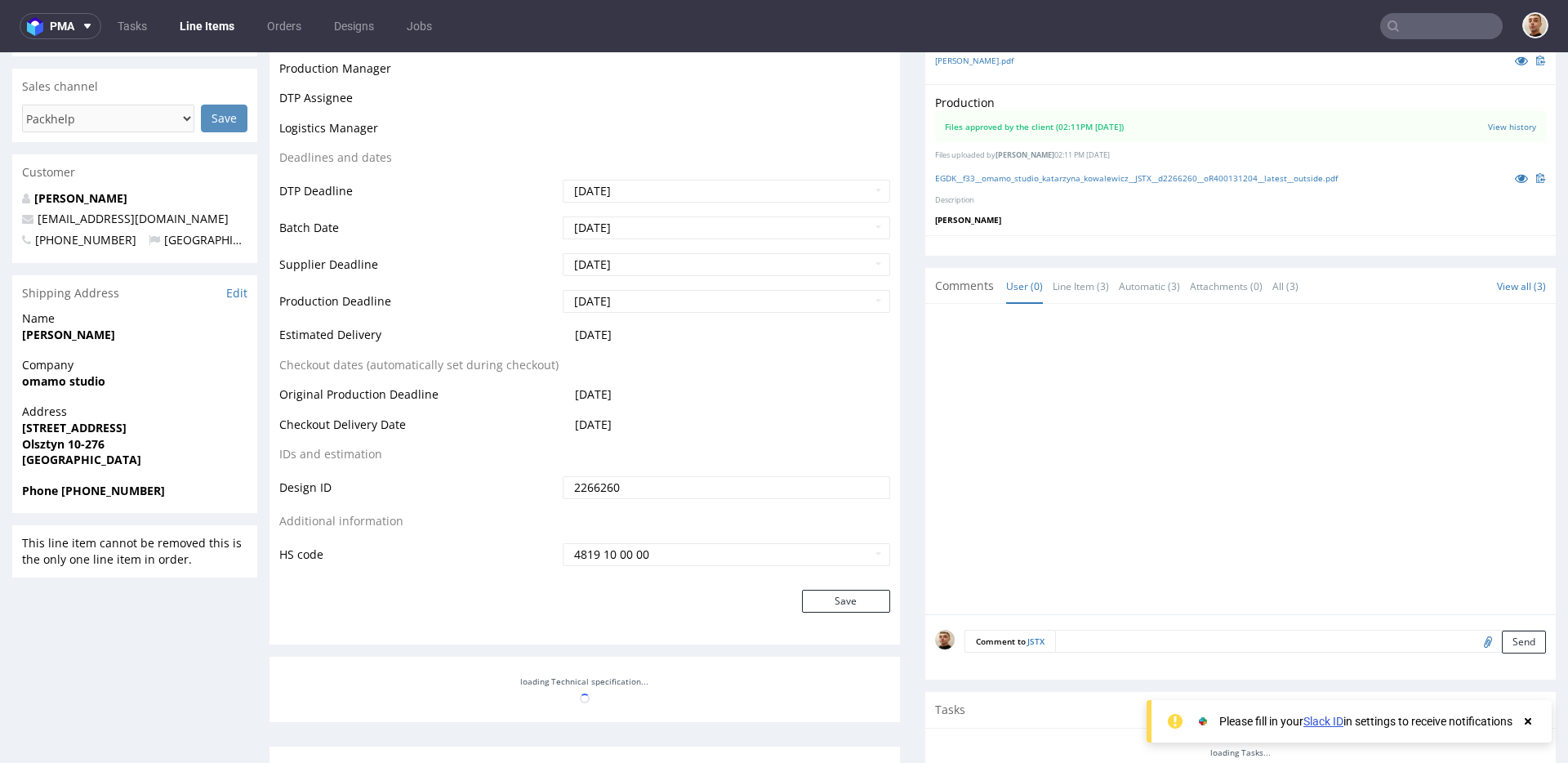
click at [639, 420] on td "2025-10-10" at bounding box center [724, 430] width 332 height 30
drag, startPoint x: 637, startPoint y: 426, endPoint x: 573, endPoint y: 427, distance: 64.0
click at [573, 427] on td "[DATE]" at bounding box center [724, 430] width 332 height 30
click at [575, 427] on span "[DATE]" at bounding box center [594, 425] width 37 height 16
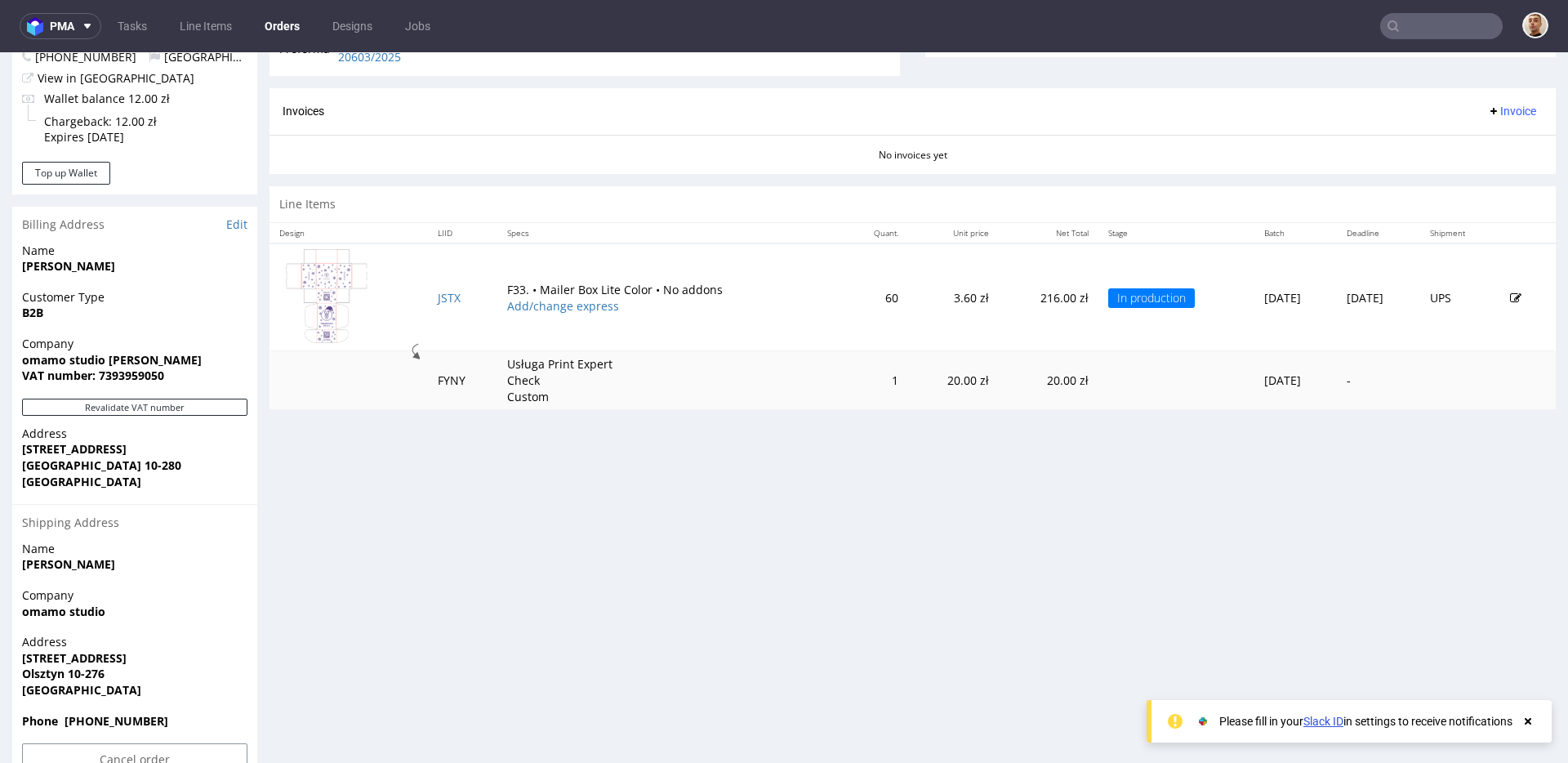
scroll to position [707, 0]
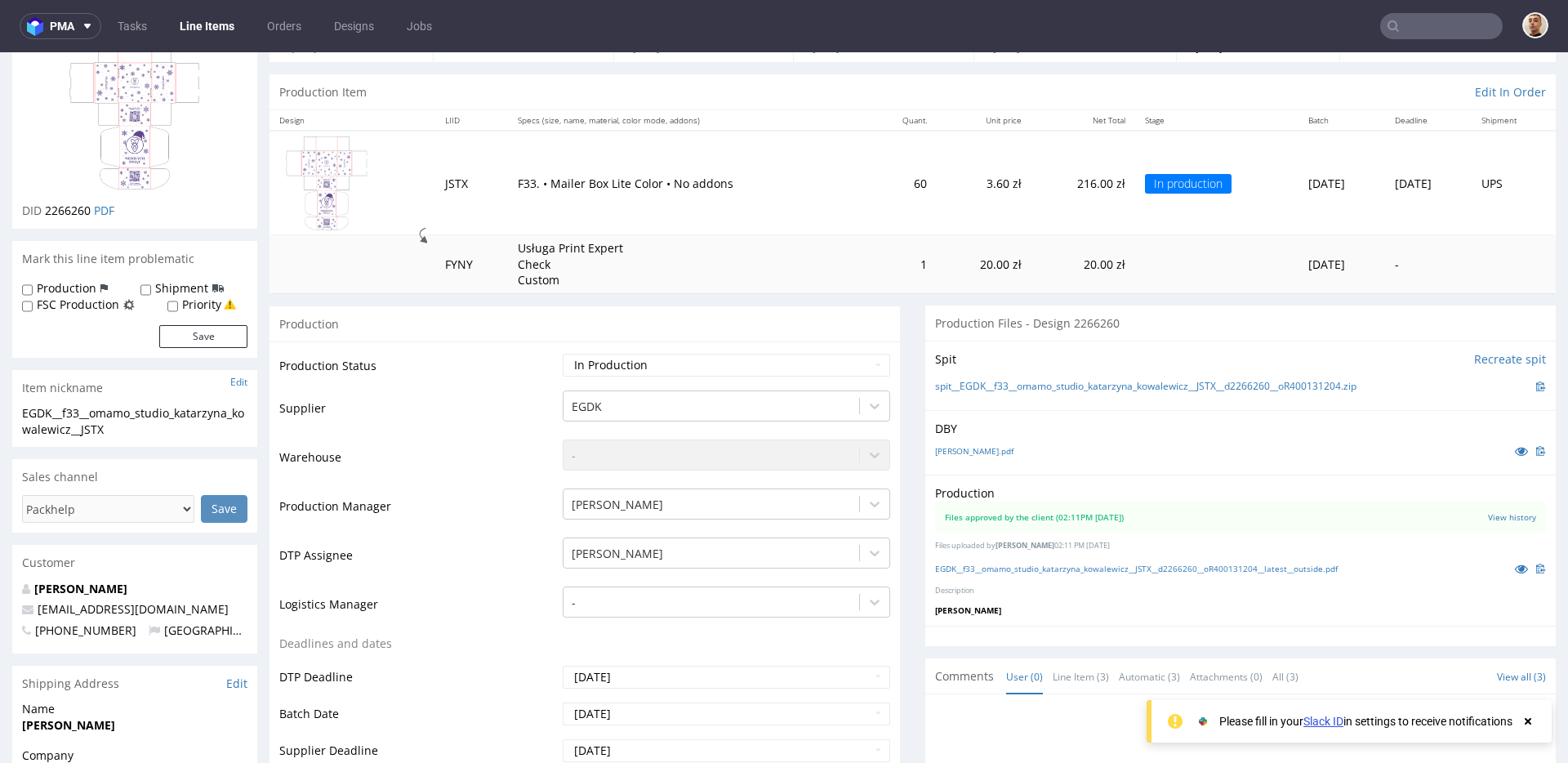
scroll to position [135, 0]
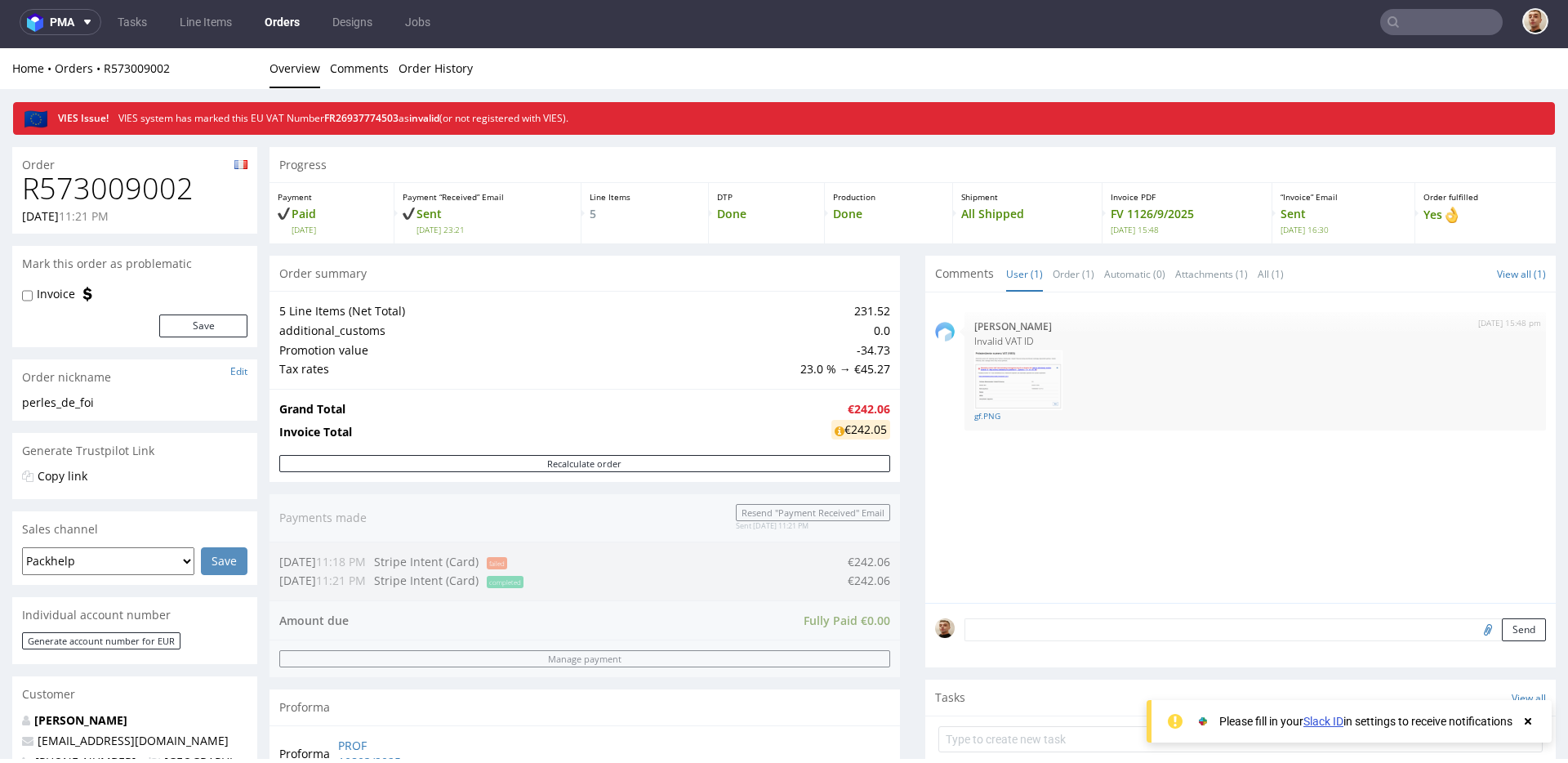
click at [499, 496] on div "Order summary 5 Line Items (Net Total) 231.52 additional_customs 0.0 Promotion …" at bounding box center [585, 525] width 631 height 537
click at [1457, 20] on input "text" at bounding box center [1441, 21] width 122 height 26
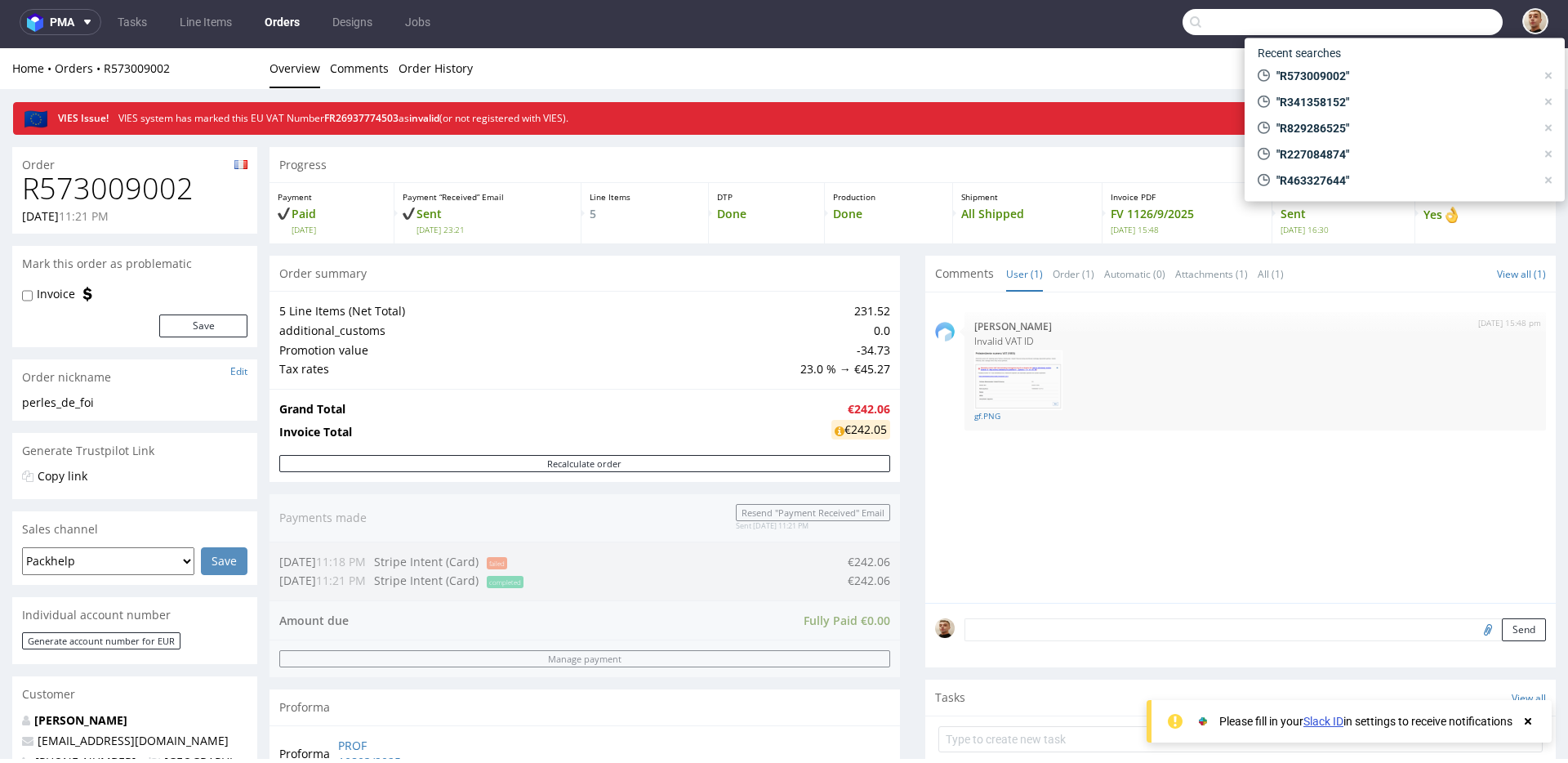
paste input "R547809087"
type input "R547809087"
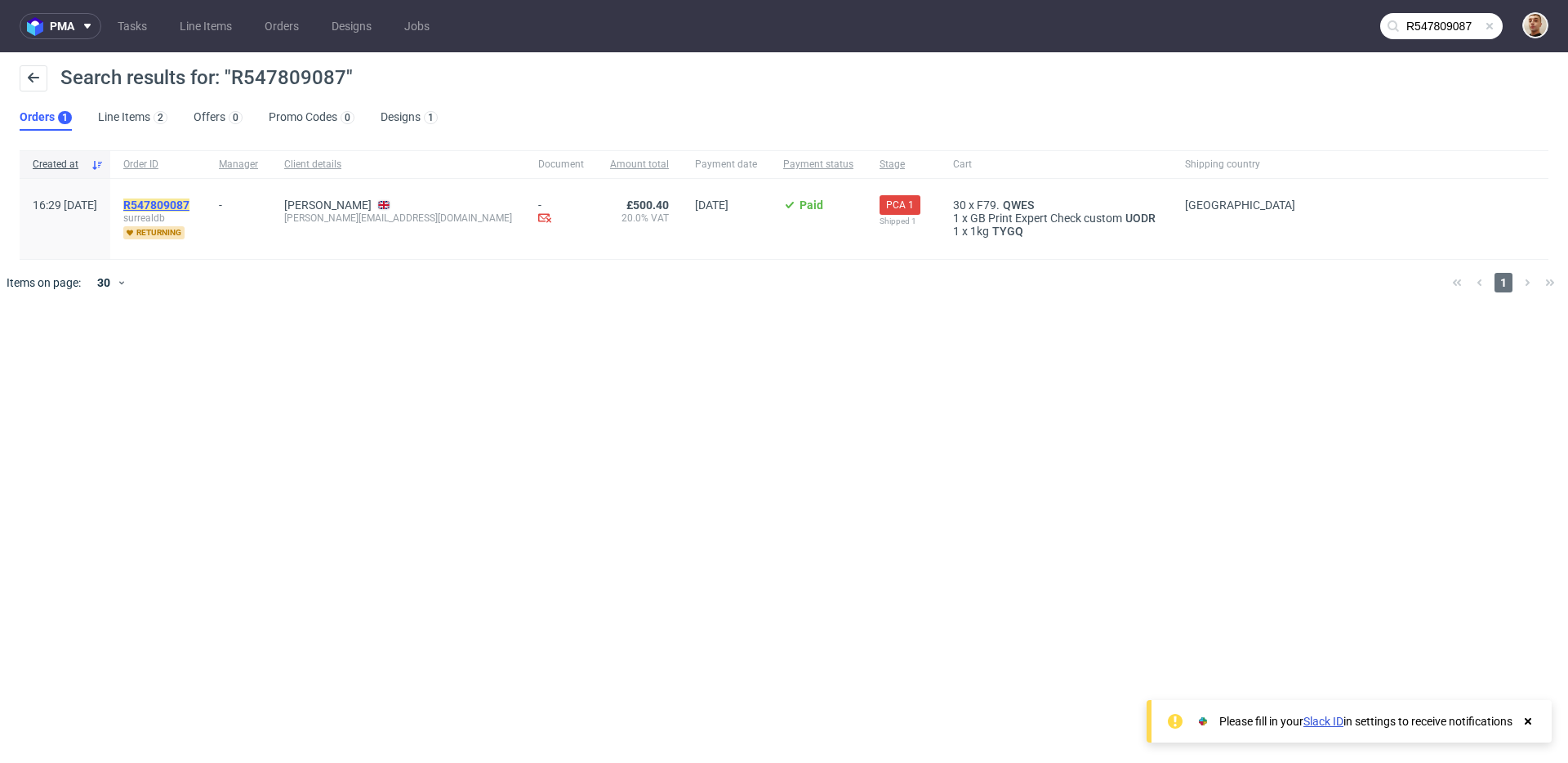
click at [188, 198] on mark "R547809087" at bounding box center [156, 204] width 66 height 13
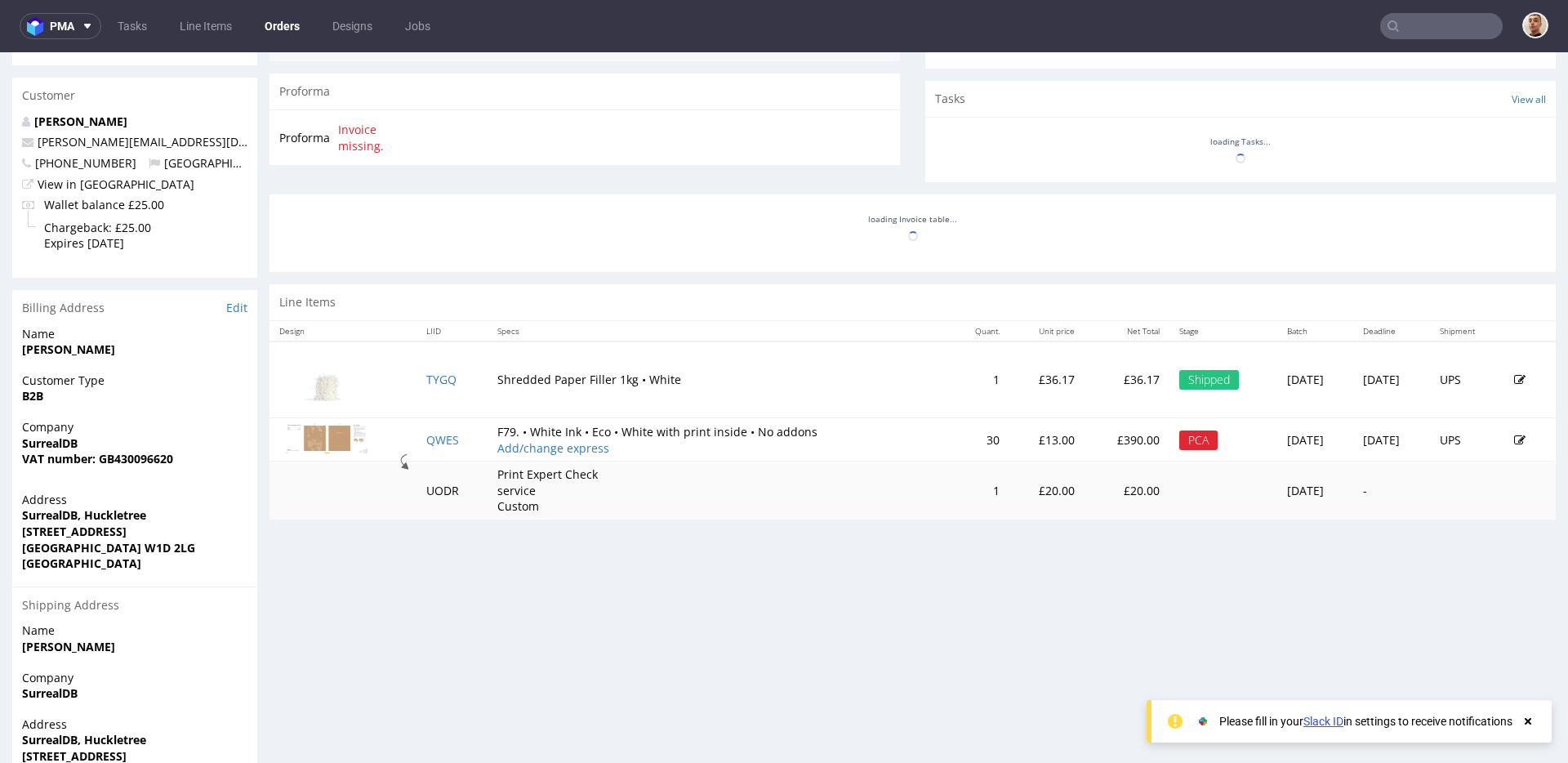
scroll to position [579, 0]
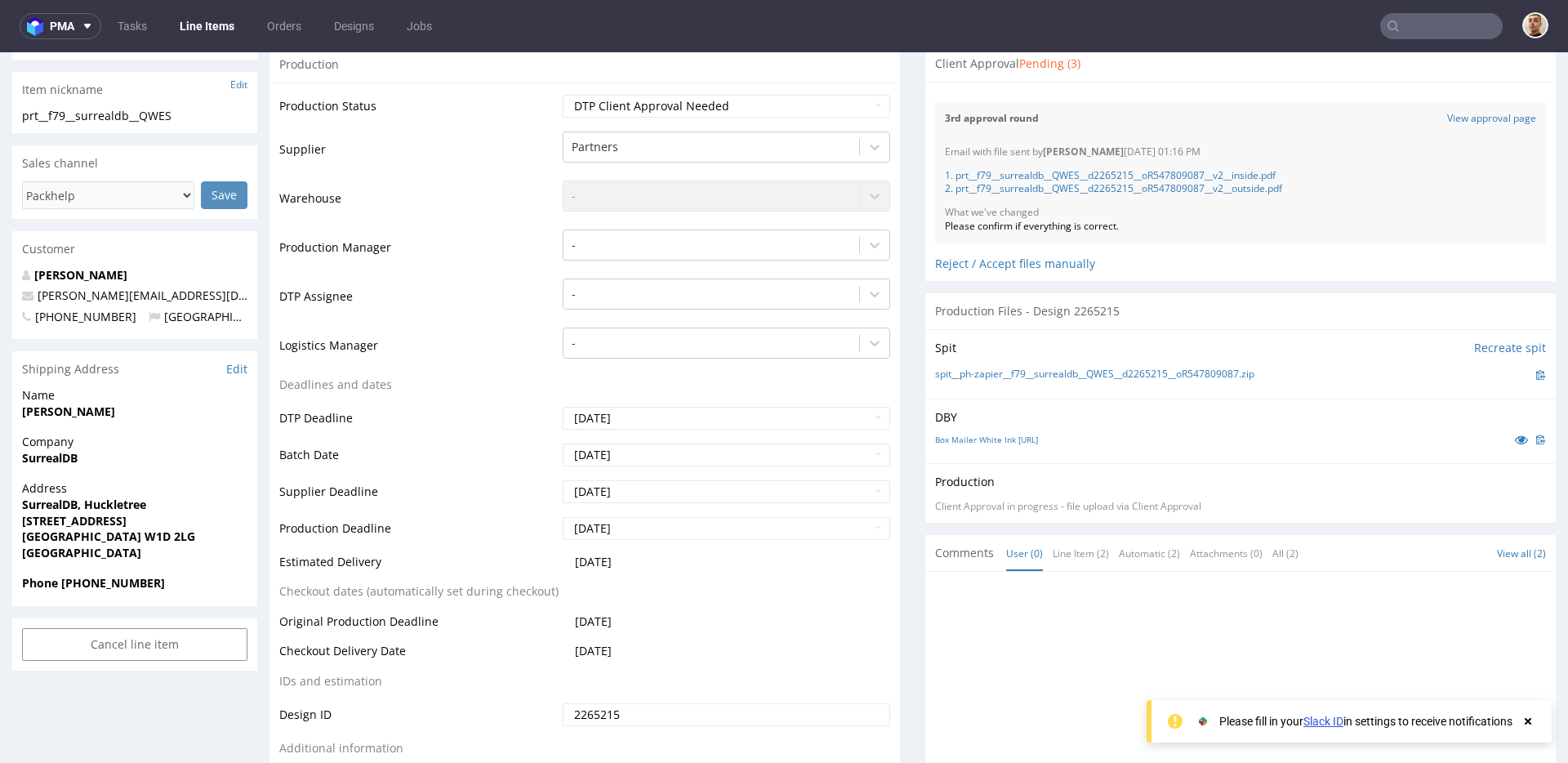
scroll to position [273, 0]
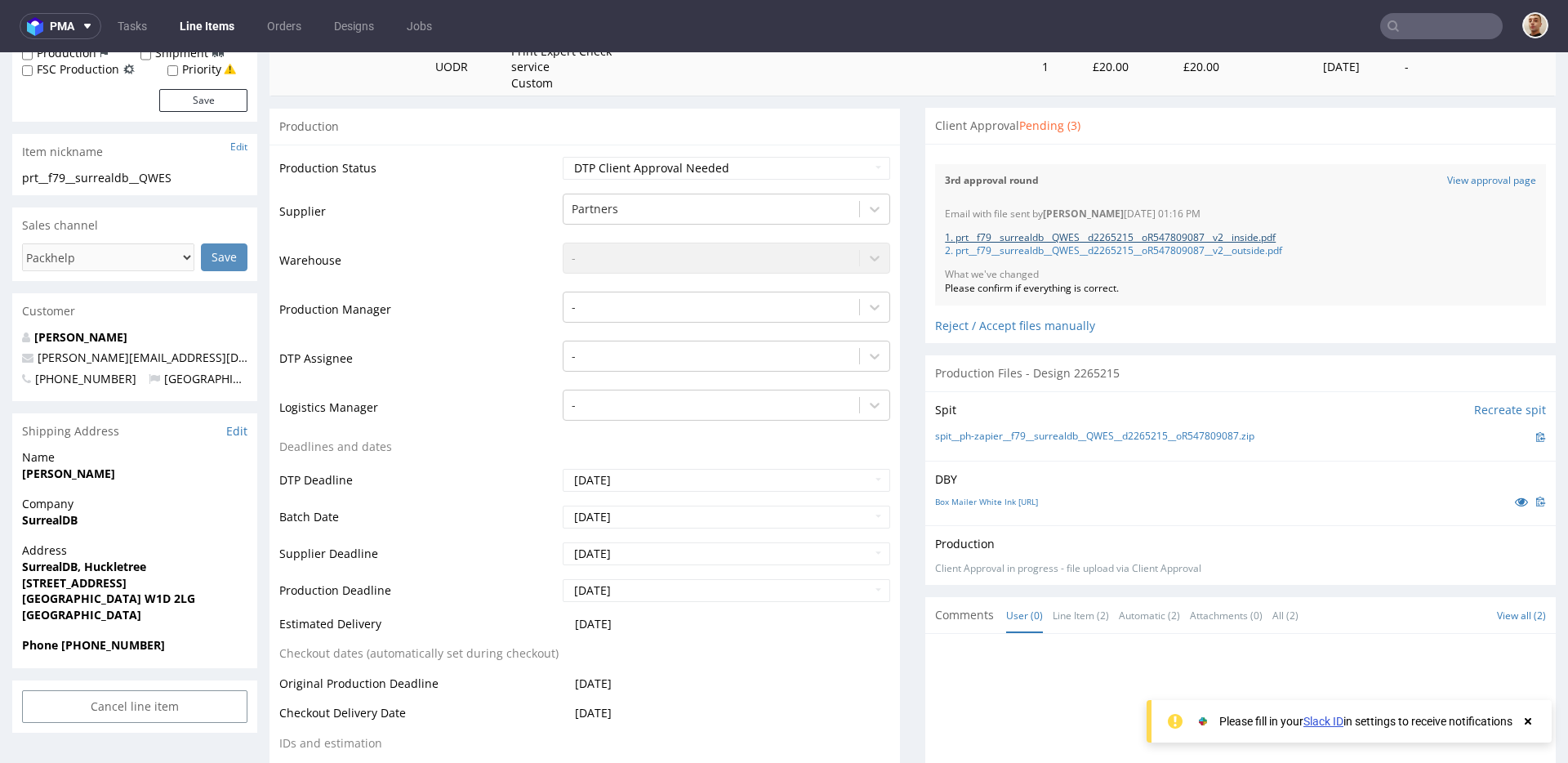
click at [1129, 233] on link "1. prt__f79__surrealdb__QWES__d2265215__oR547809087__v2__inside.pdf" at bounding box center [1110, 237] width 331 height 14
click at [996, 256] on link "2. prt__f79__surrealdb__QWES__d2265215__oR547809087__v2__outside.pdf" at bounding box center [1113, 250] width 337 height 14
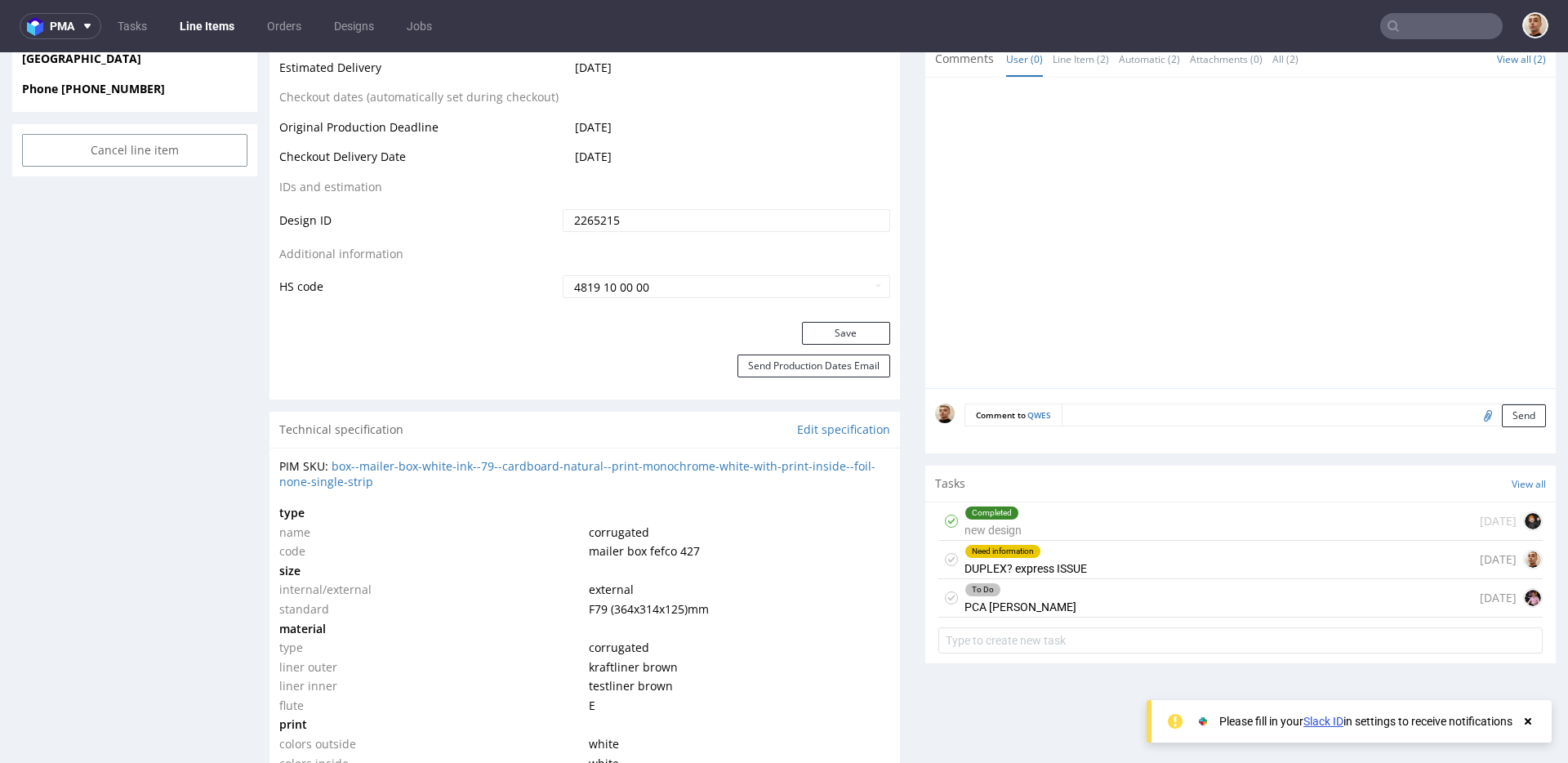
scroll to position [0, 0]
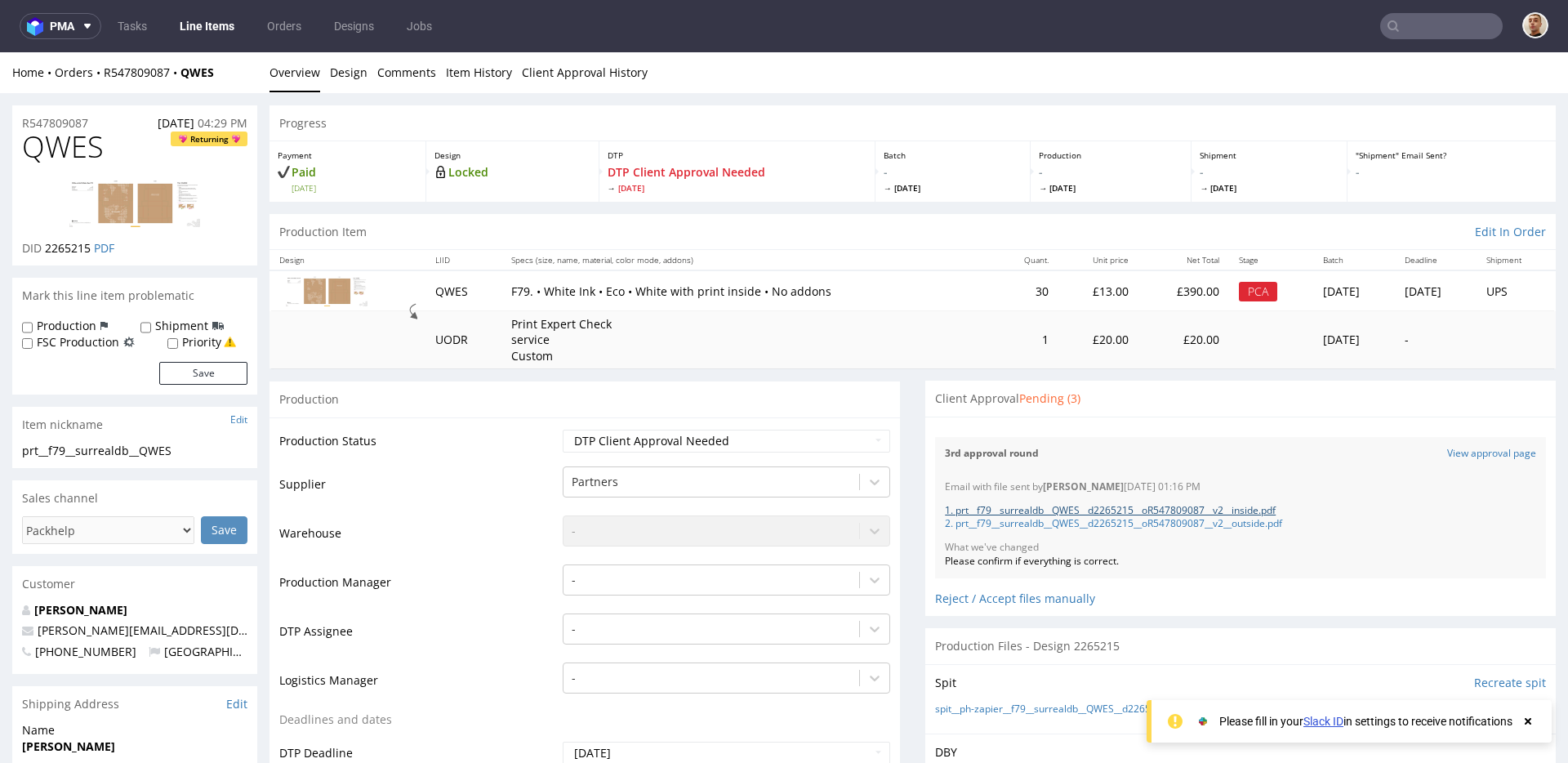
click at [1110, 507] on link "1. prt__f79__surrealdb__QWES__d2265215__oR547809087__v2__inside.pdf" at bounding box center [1110, 510] width 331 height 14
click at [1114, 523] on link "2. prt__f79__surrealdb__QWES__d2265215__oR547809087__v2__outside.pdf" at bounding box center [1113, 524] width 337 height 14
click at [1481, 459] on link "View approval page" at bounding box center [1491, 454] width 89 height 14
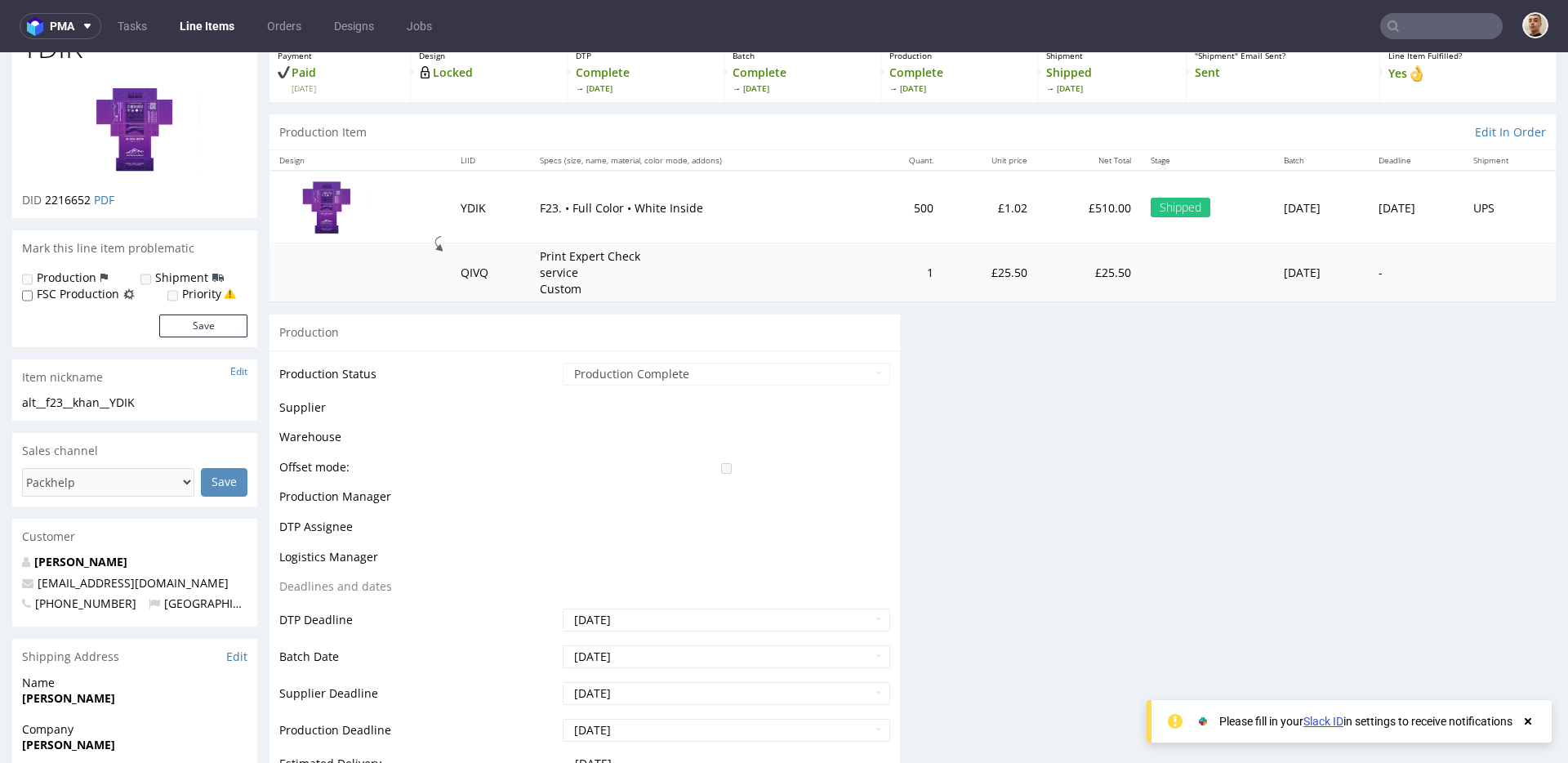
scroll to position [107, 0]
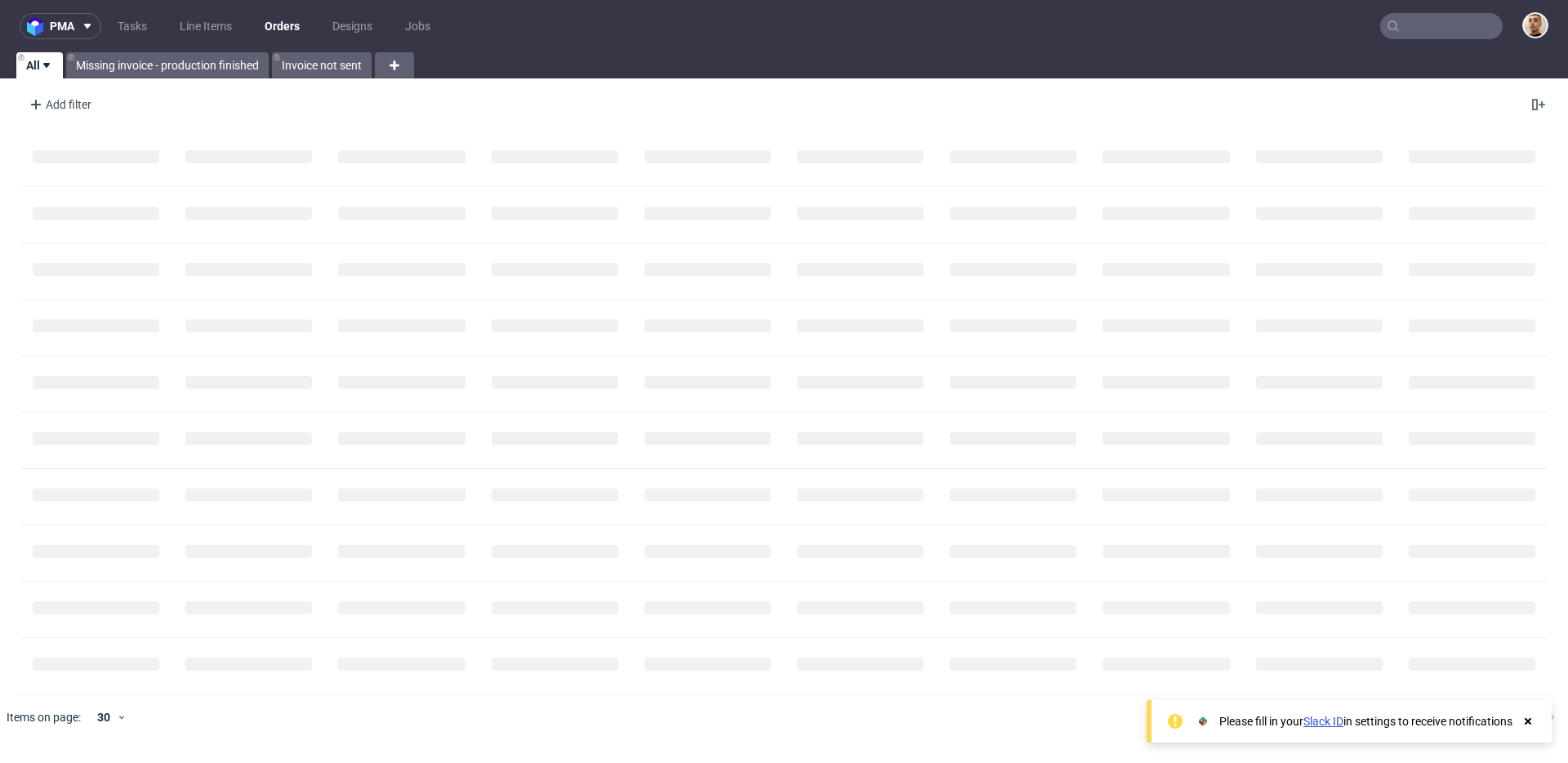
click at [1432, 36] on input "text" at bounding box center [1441, 25] width 122 height 26
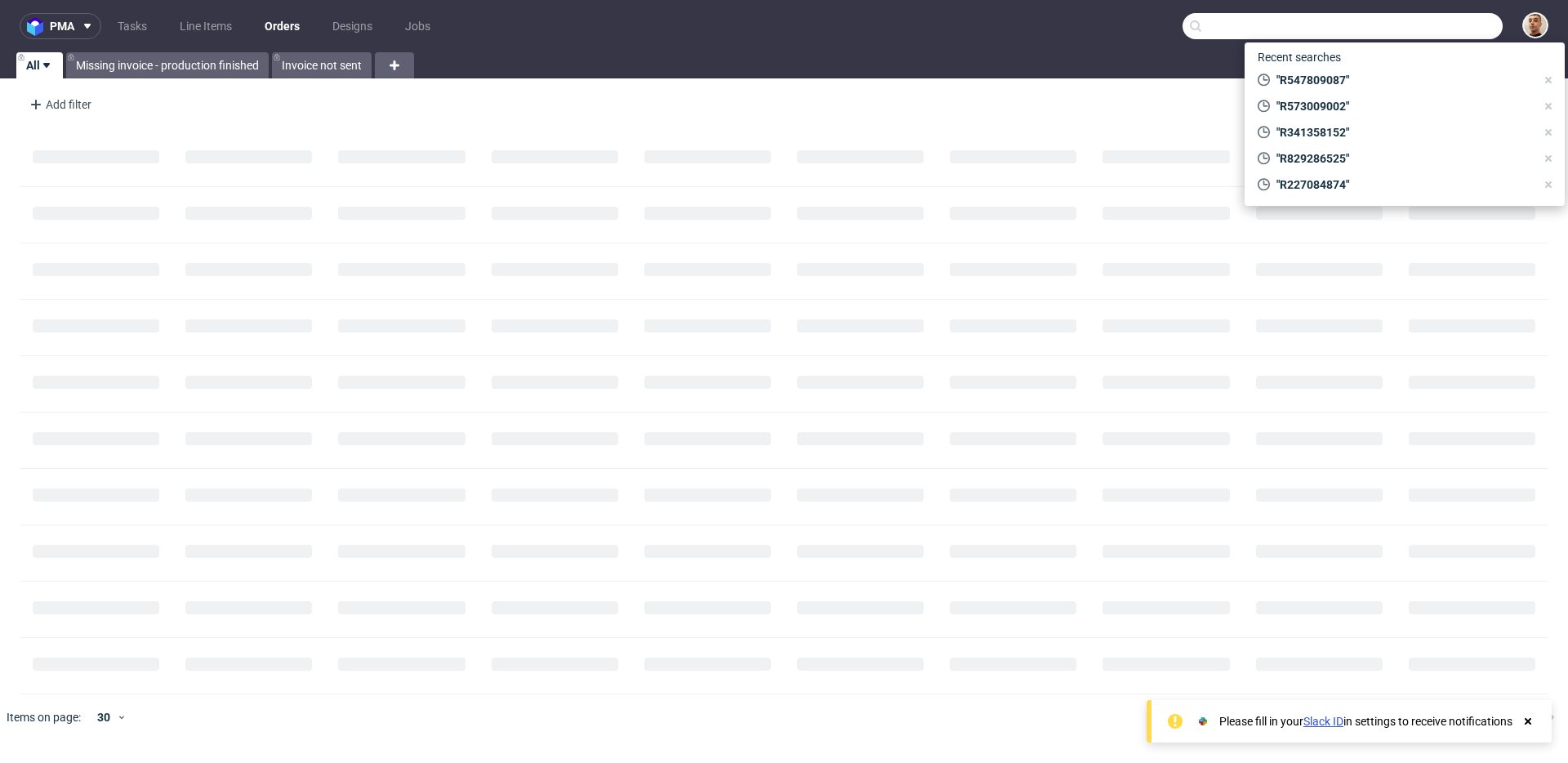
paste input "R829286525"
type input "R829286525"
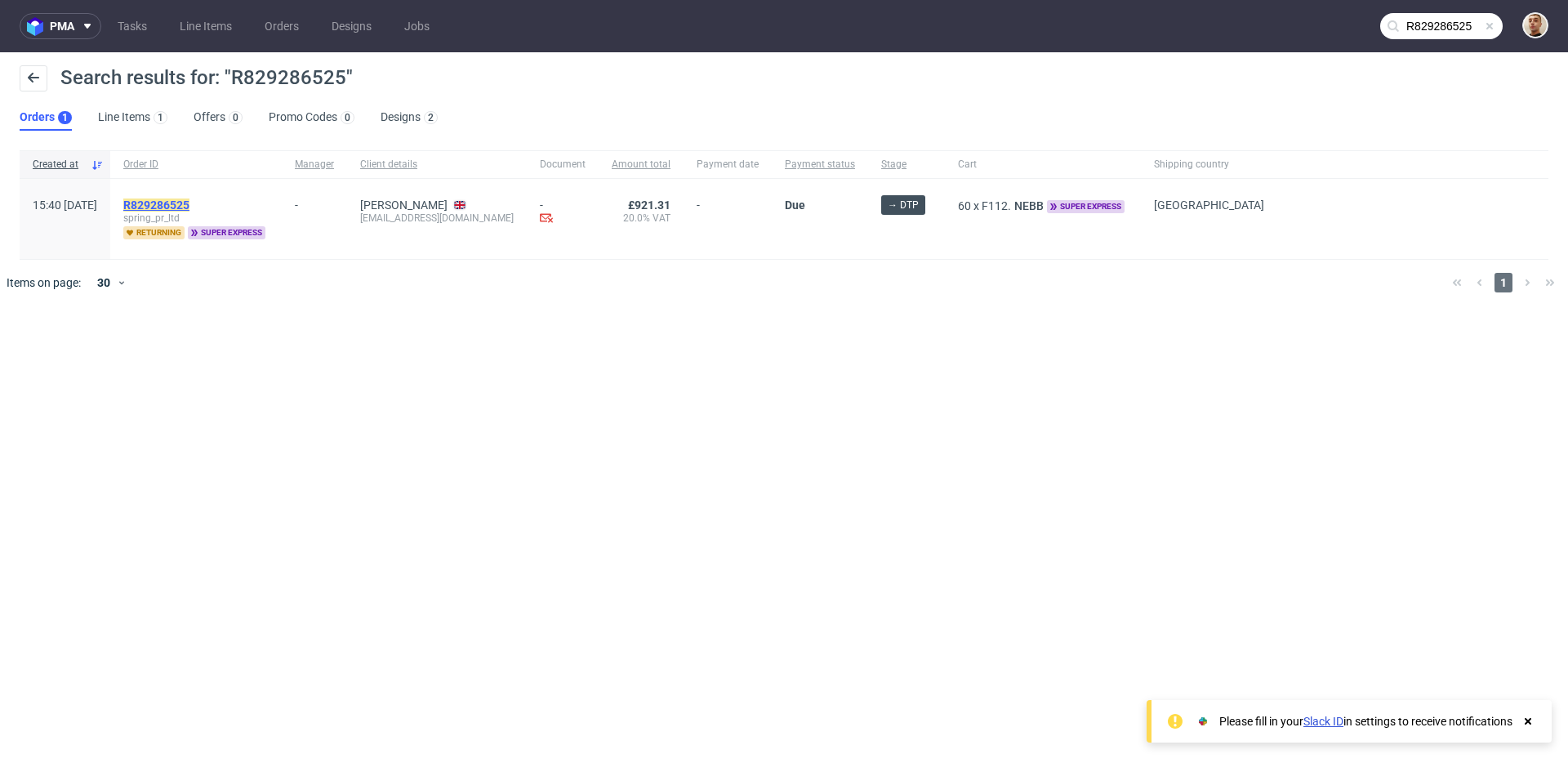
click at [189, 205] on mark "R829286525" at bounding box center [156, 204] width 66 height 13
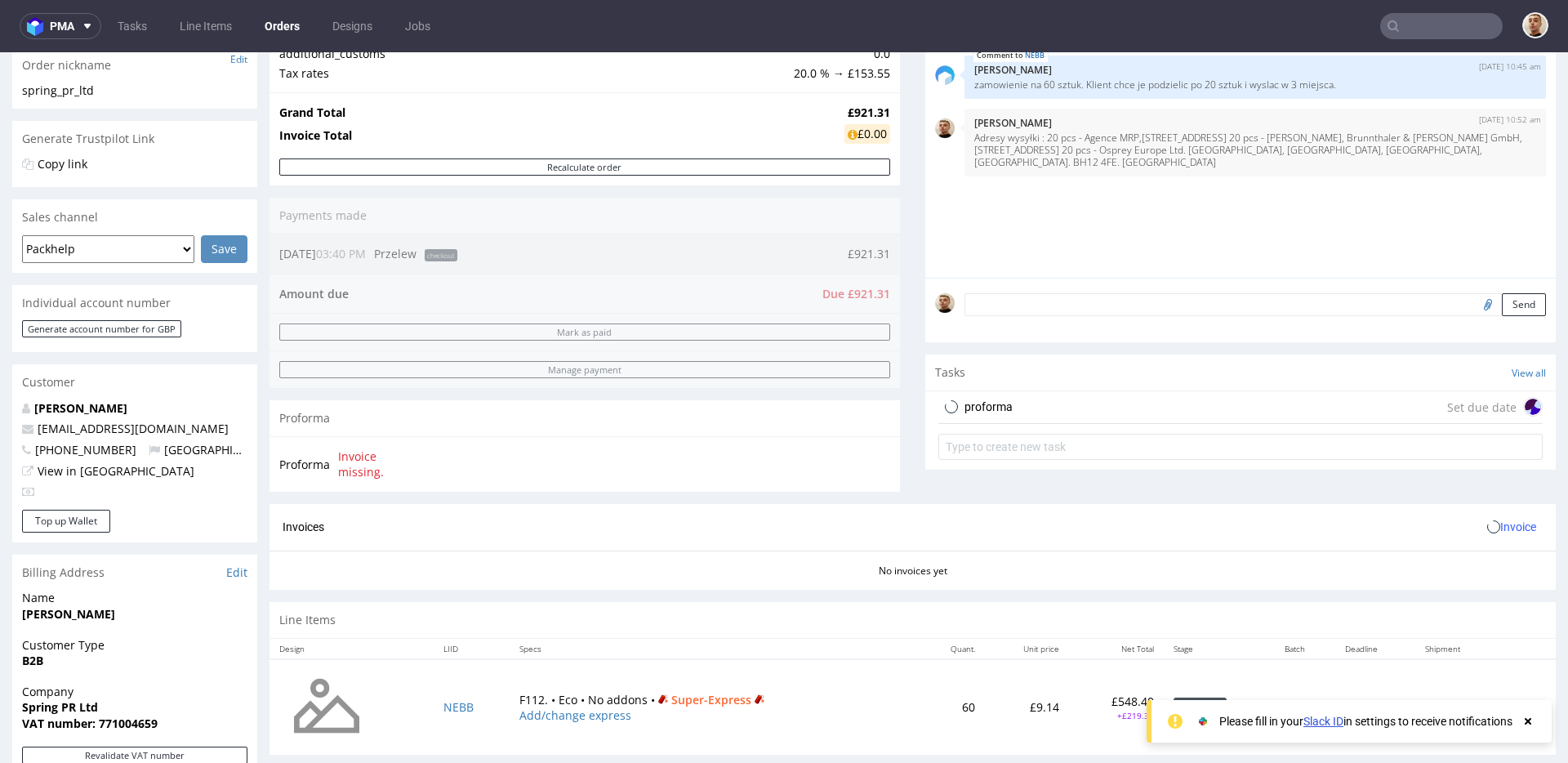
scroll to position [694, 0]
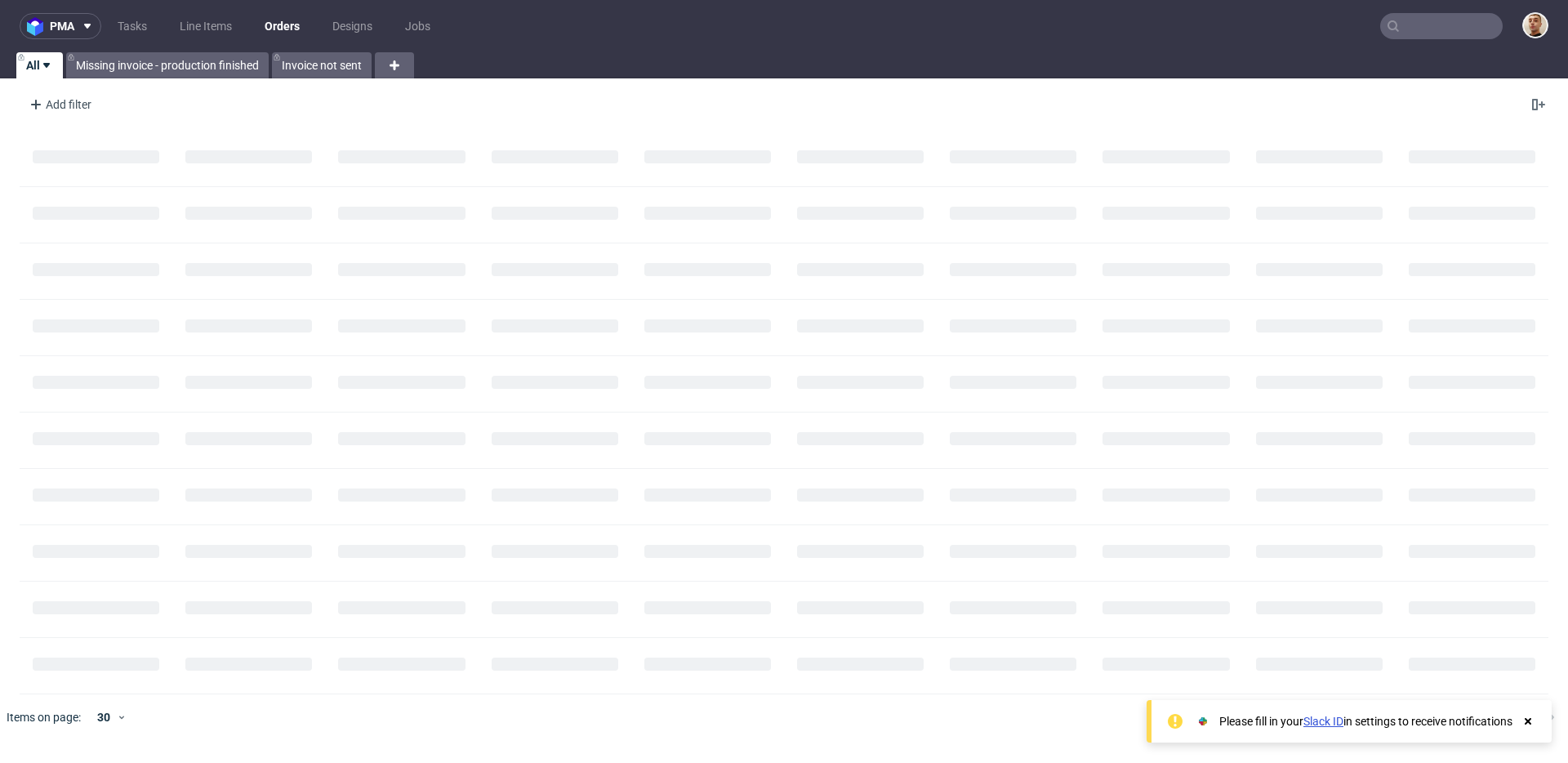
click at [1471, 27] on input "text" at bounding box center [1441, 25] width 122 height 26
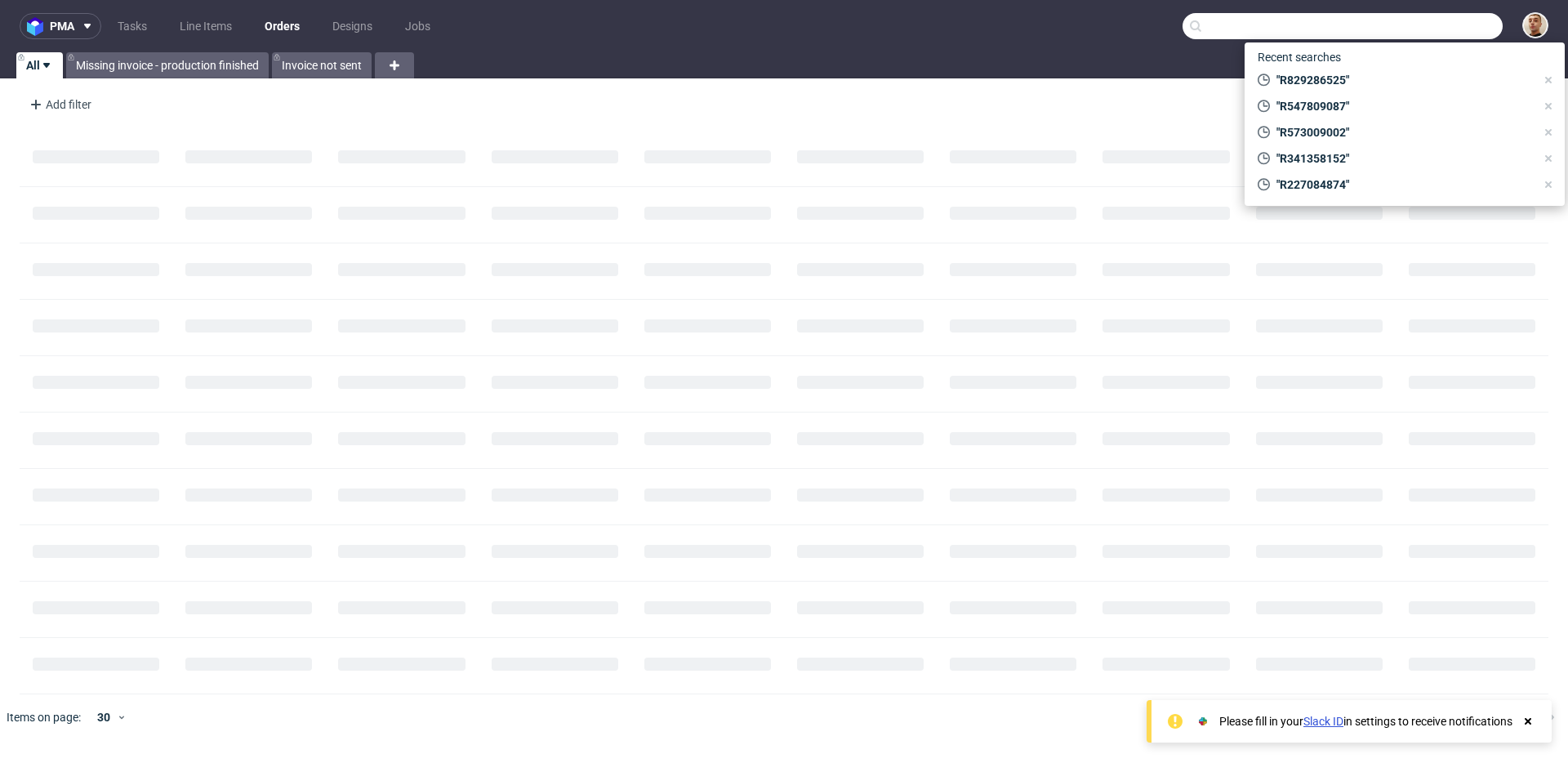
paste input "R252990214"
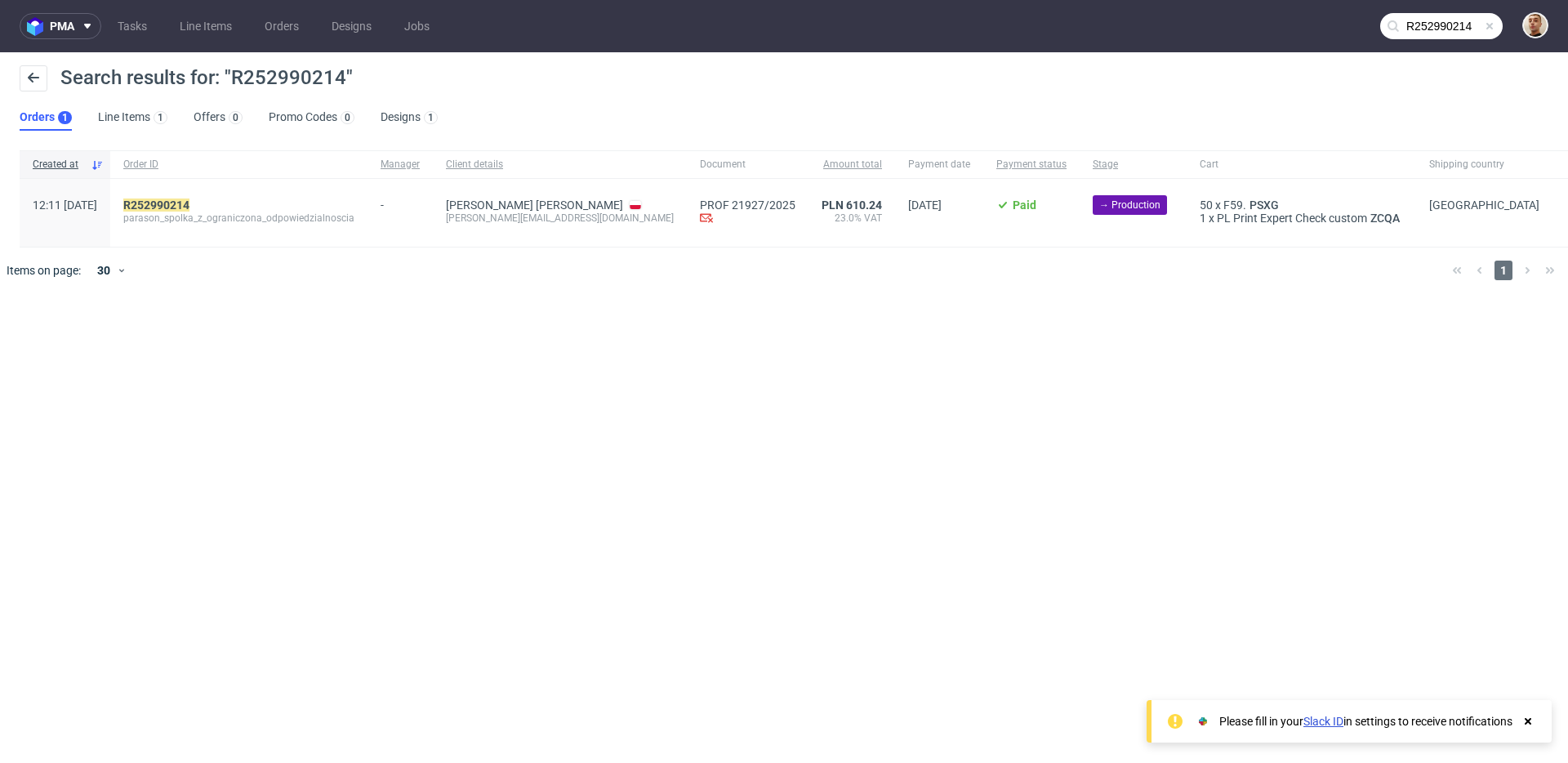
click at [1424, 40] on nav "pma Tasks Line Items Orders Designs Jobs R252990214" at bounding box center [784, 26] width 1568 height 53
click at [1424, 32] on input "R252990214" at bounding box center [1441, 25] width 122 height 26
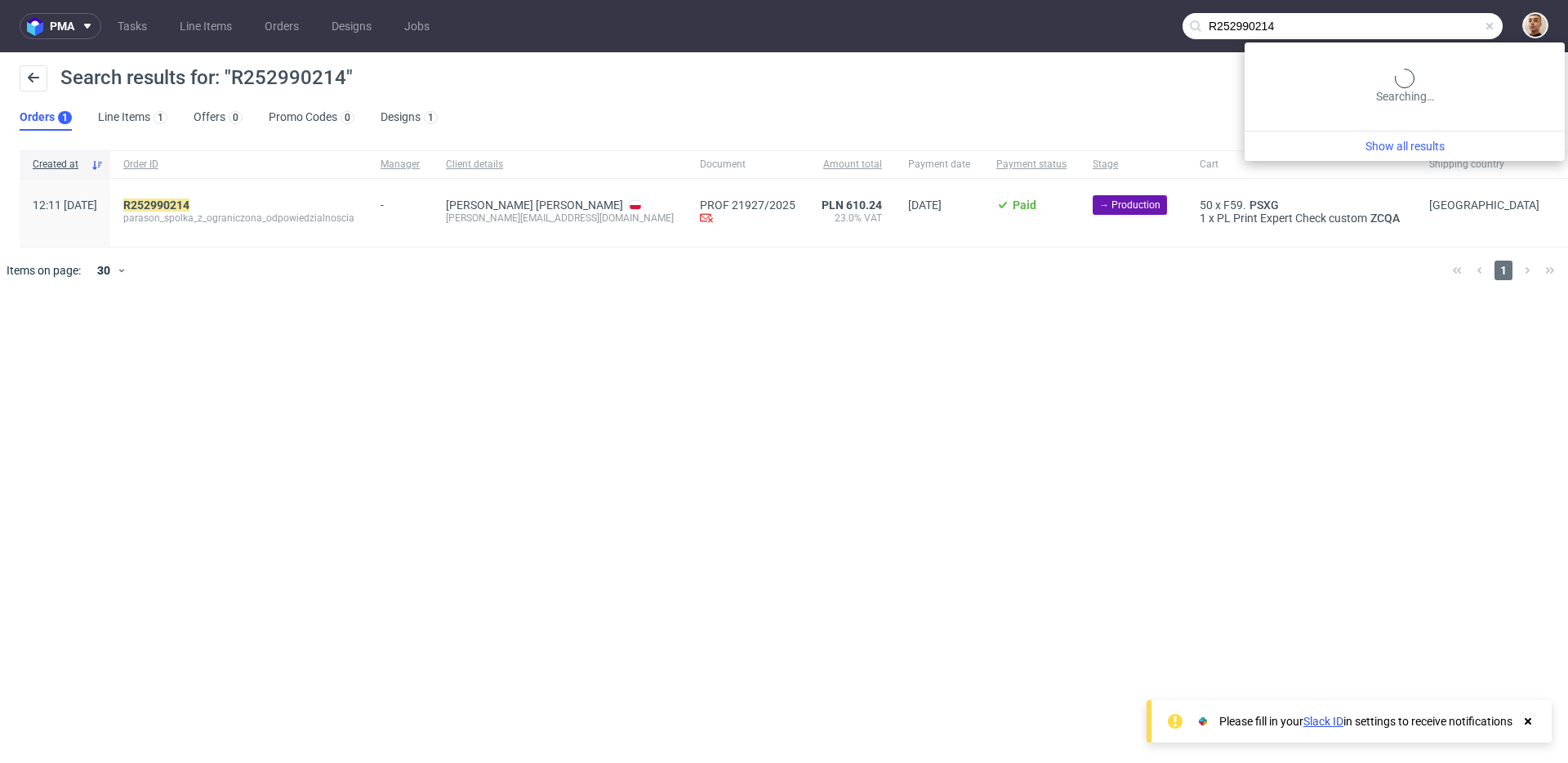
click at [1424, 32] on input "R252990214" at bounding box center [1342, 25] width 320 height 26
paste input "80578296"
type input "R805782964"
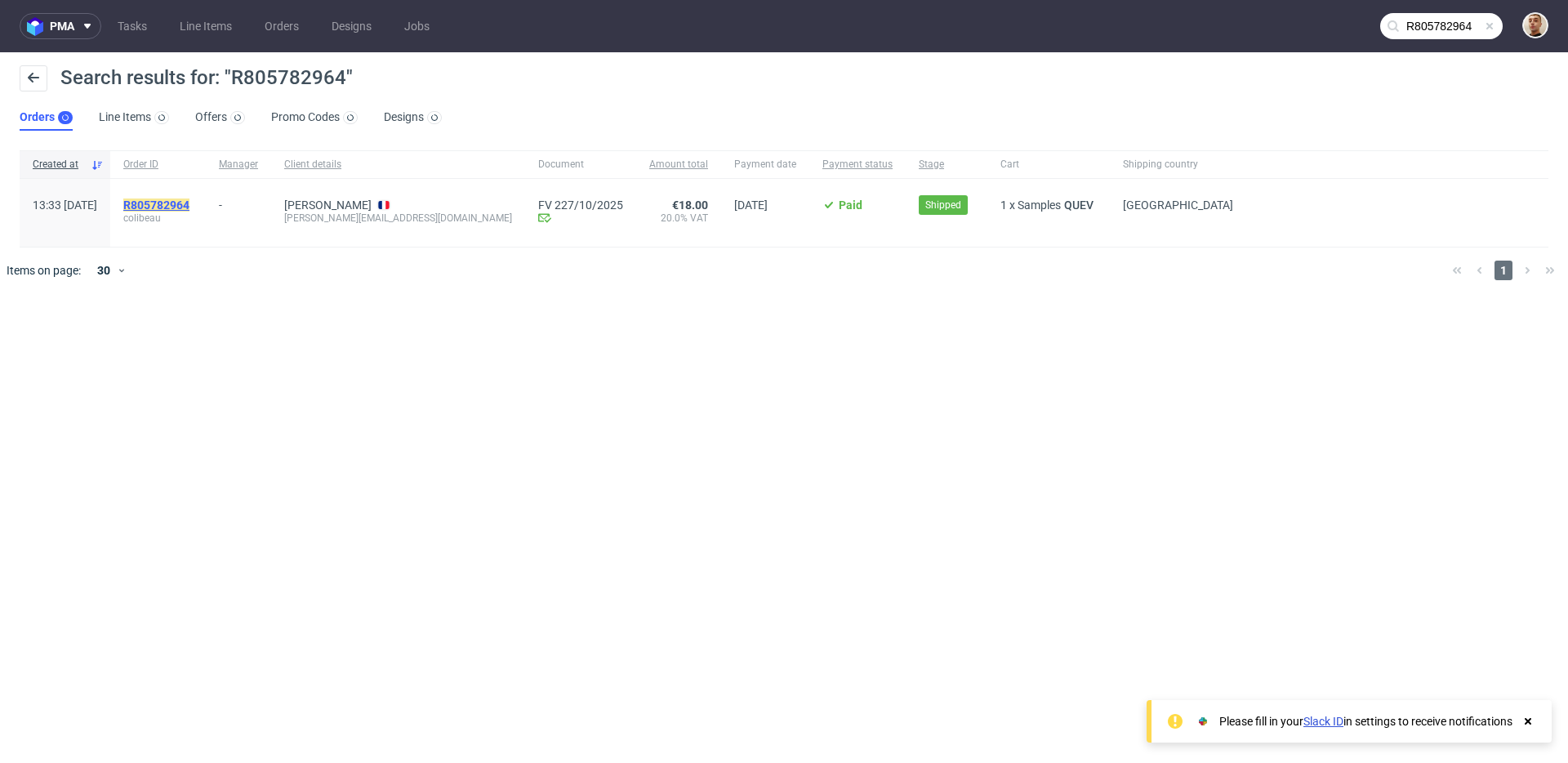
click at [189, 207] on mark "R805782964" at bounding box center [156, 204] width 66 height 13
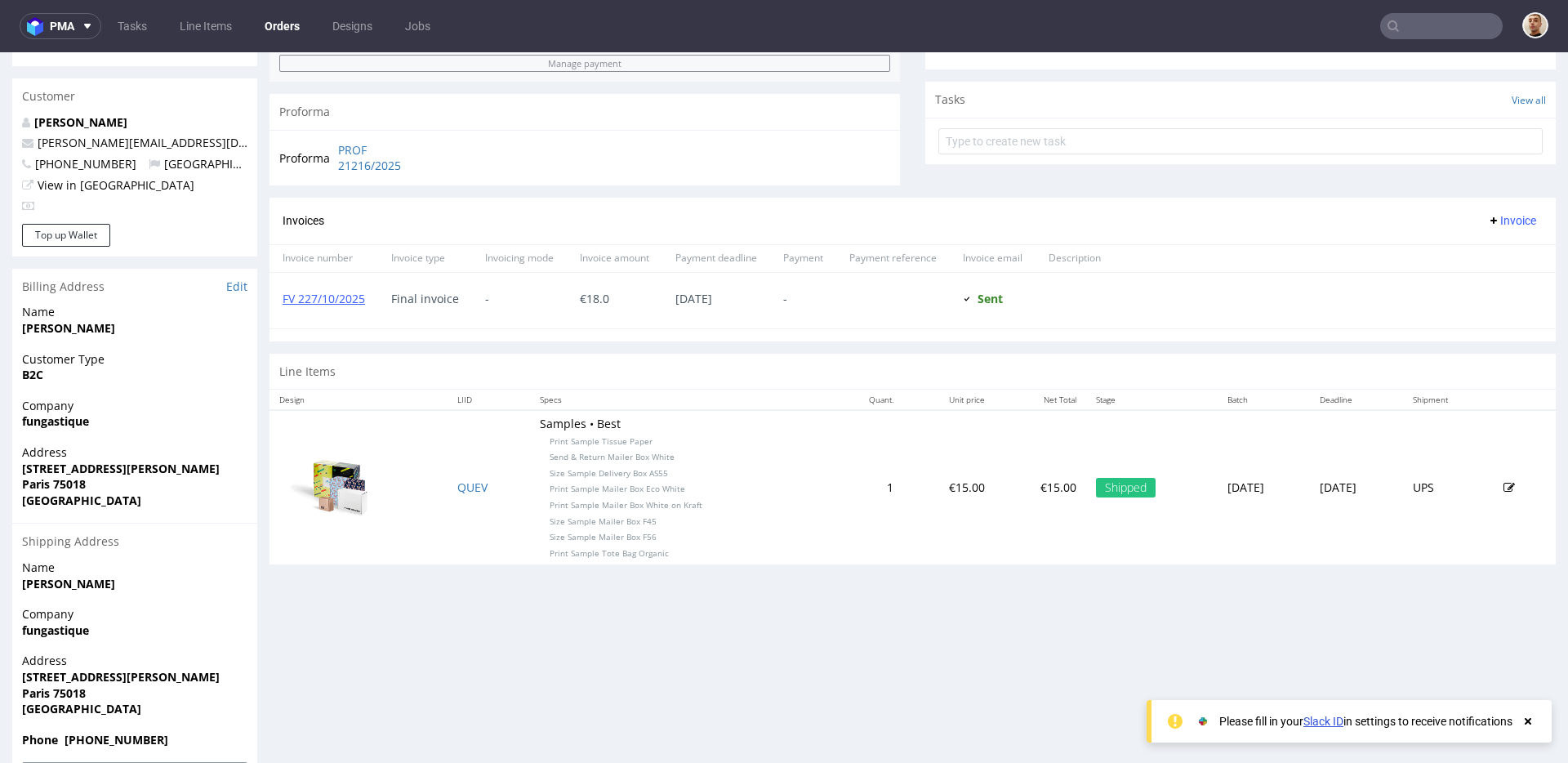
scroll to position [619, 0]
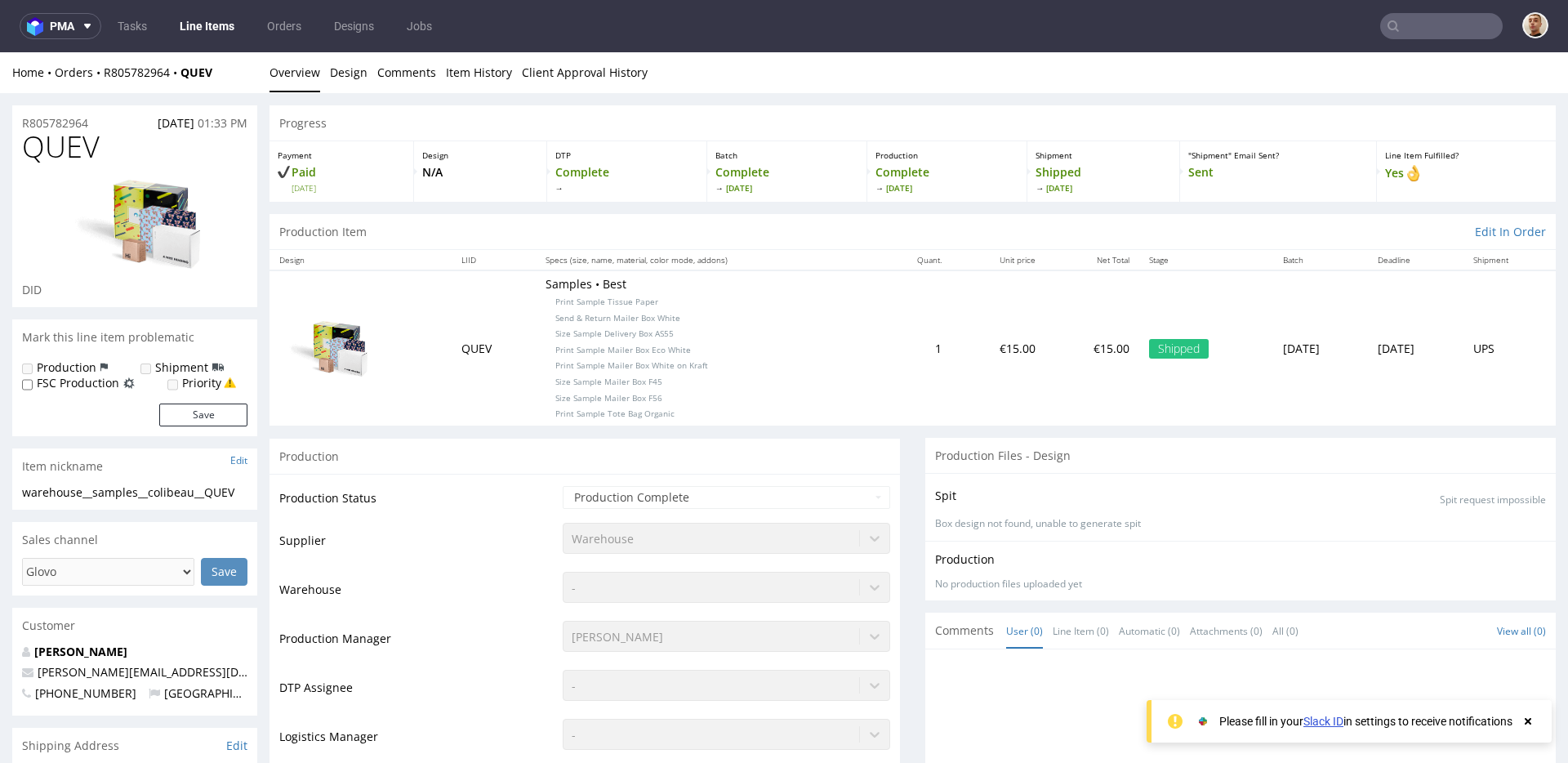
click at [160, 62] on div "Home Orders R805782964 QUEV Overview Design Comments Item History Client Approv…" at bounding box center [784, 73] width 1568 height 41
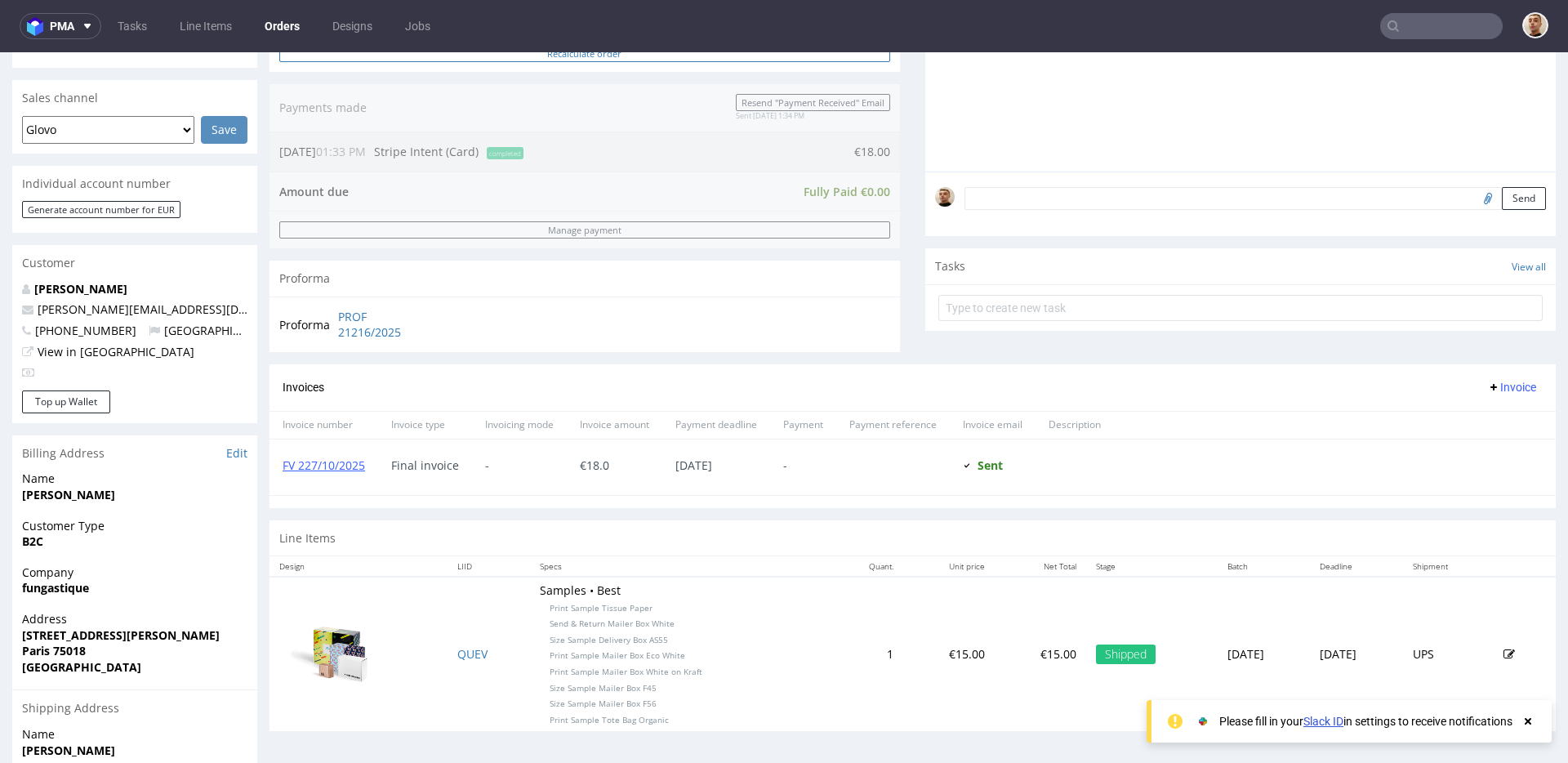
scroll to position [393, 0]
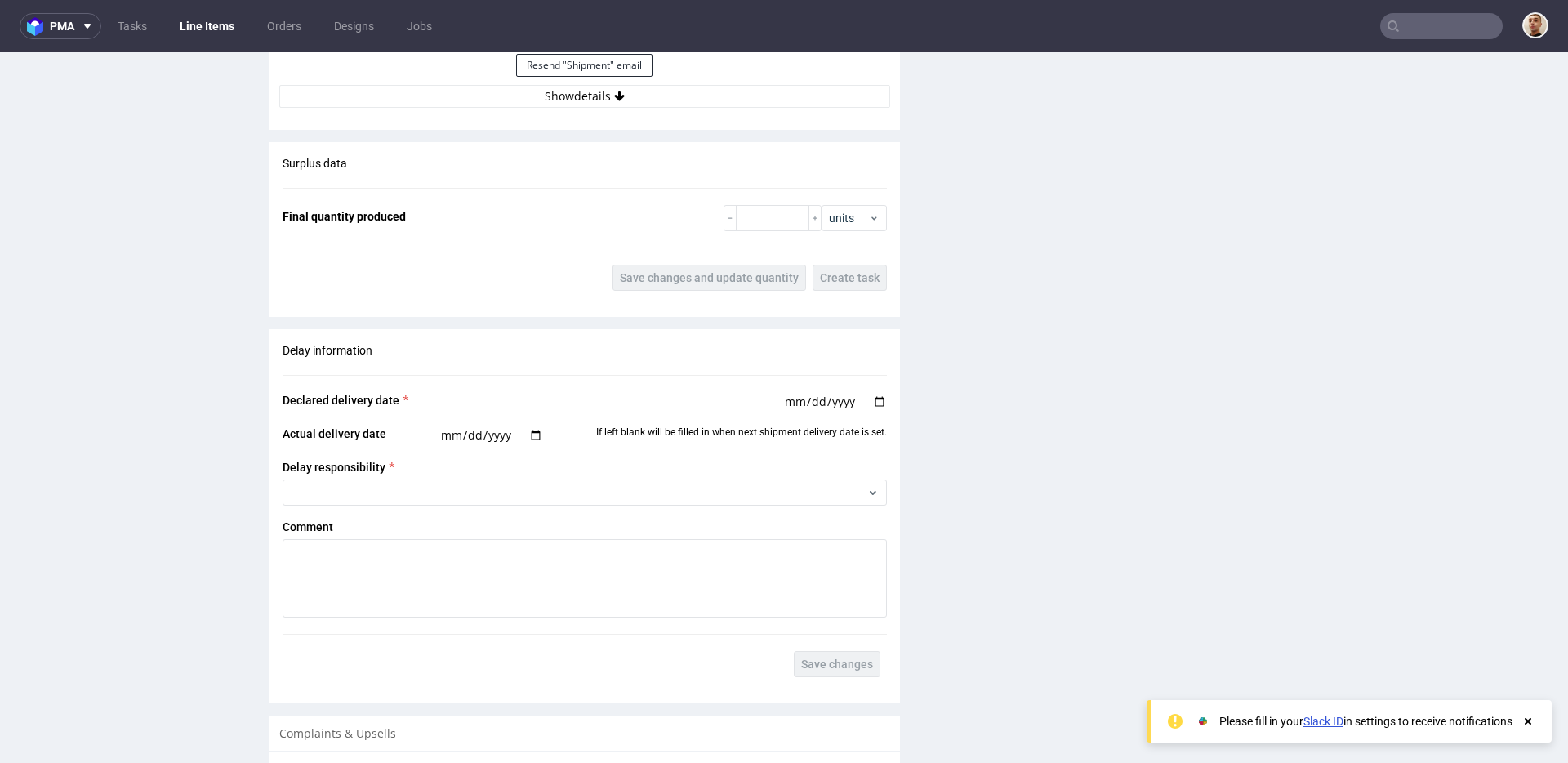
scroll to position [1604, 0]
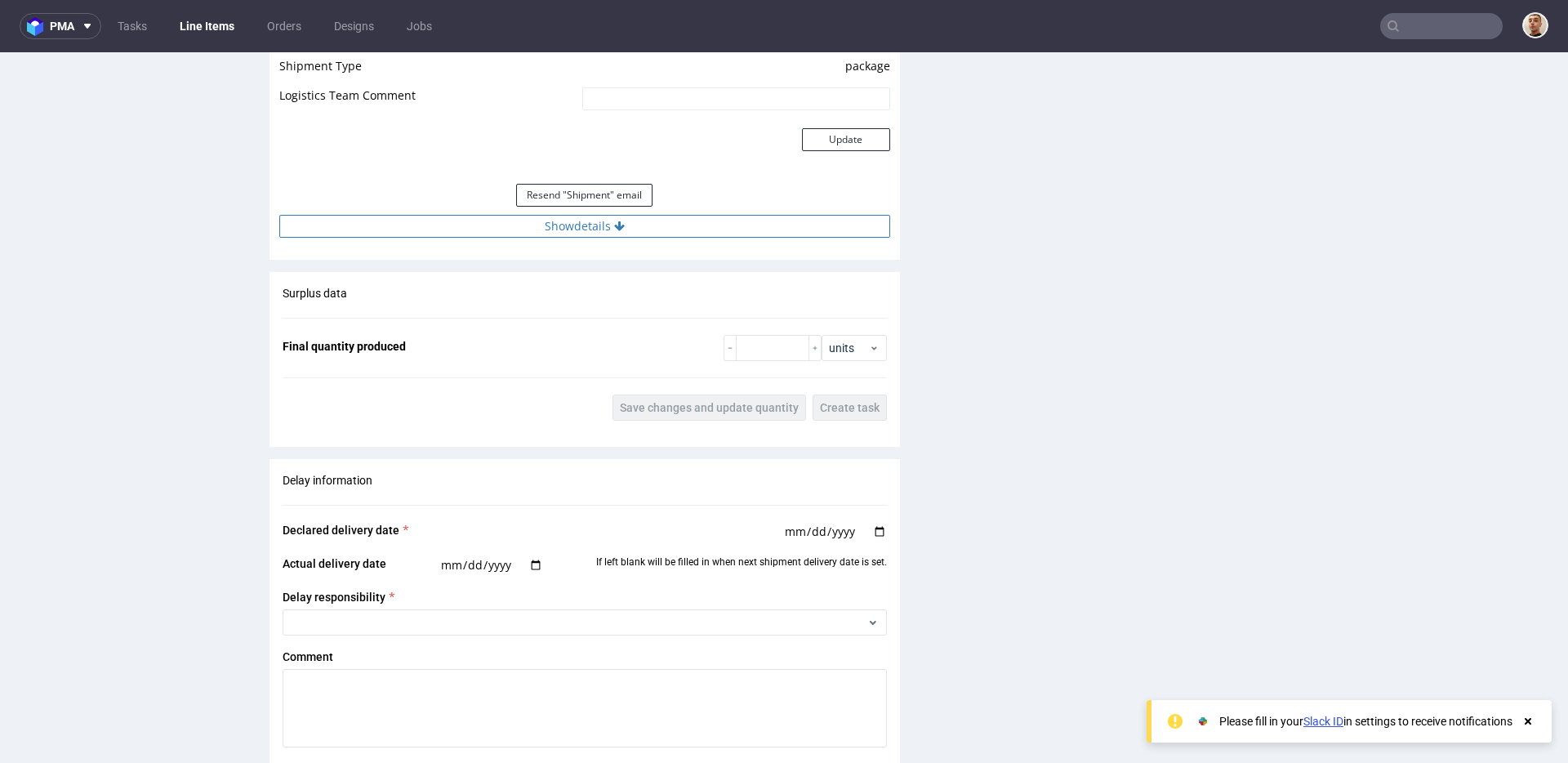
click at [575, 231] on button "Show details" at bounding box center [585, 226] width 611 height 22
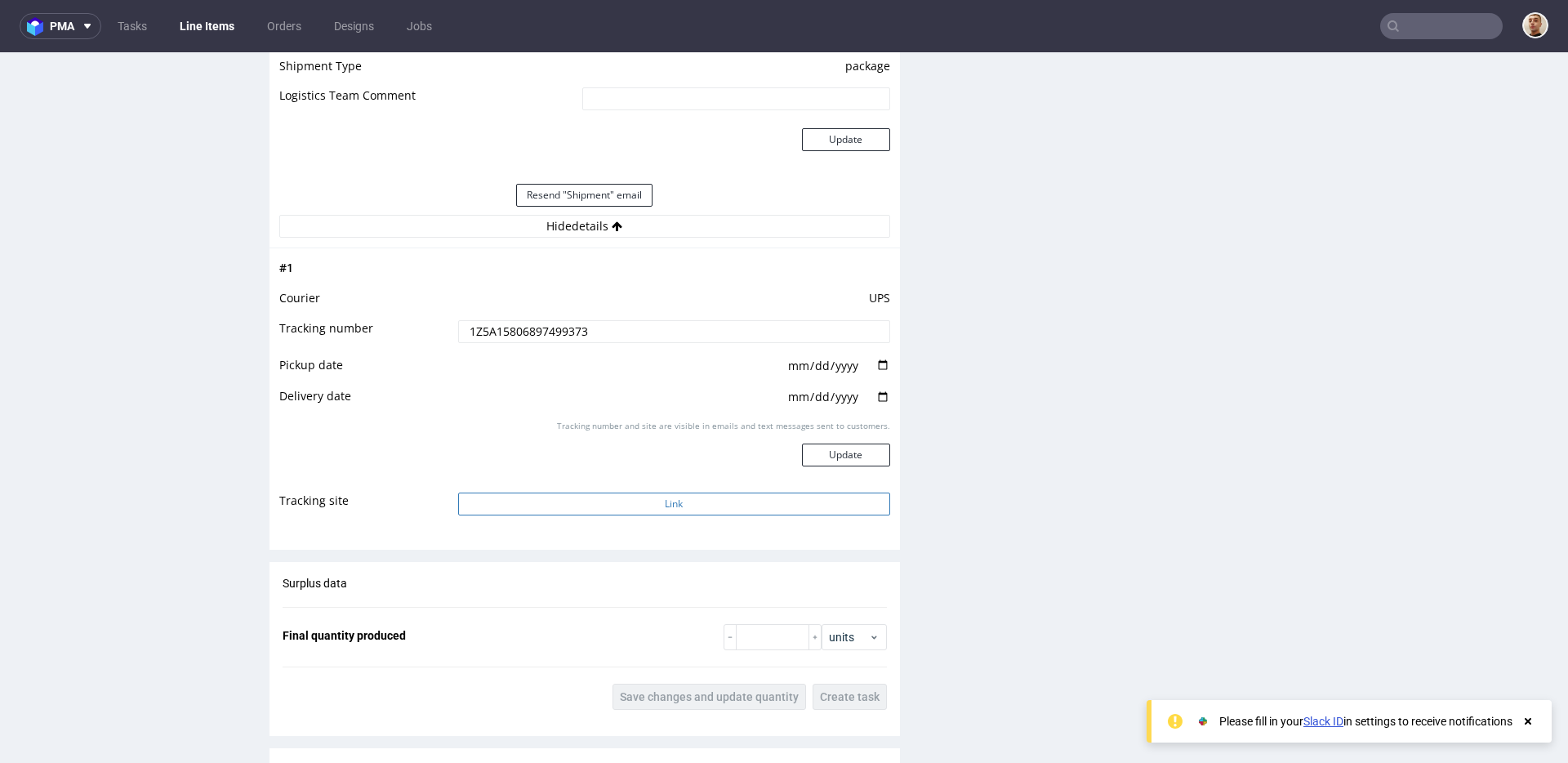
click at [605, 505] on button "Link" at bounding box center [674, 503] width 433 height 22
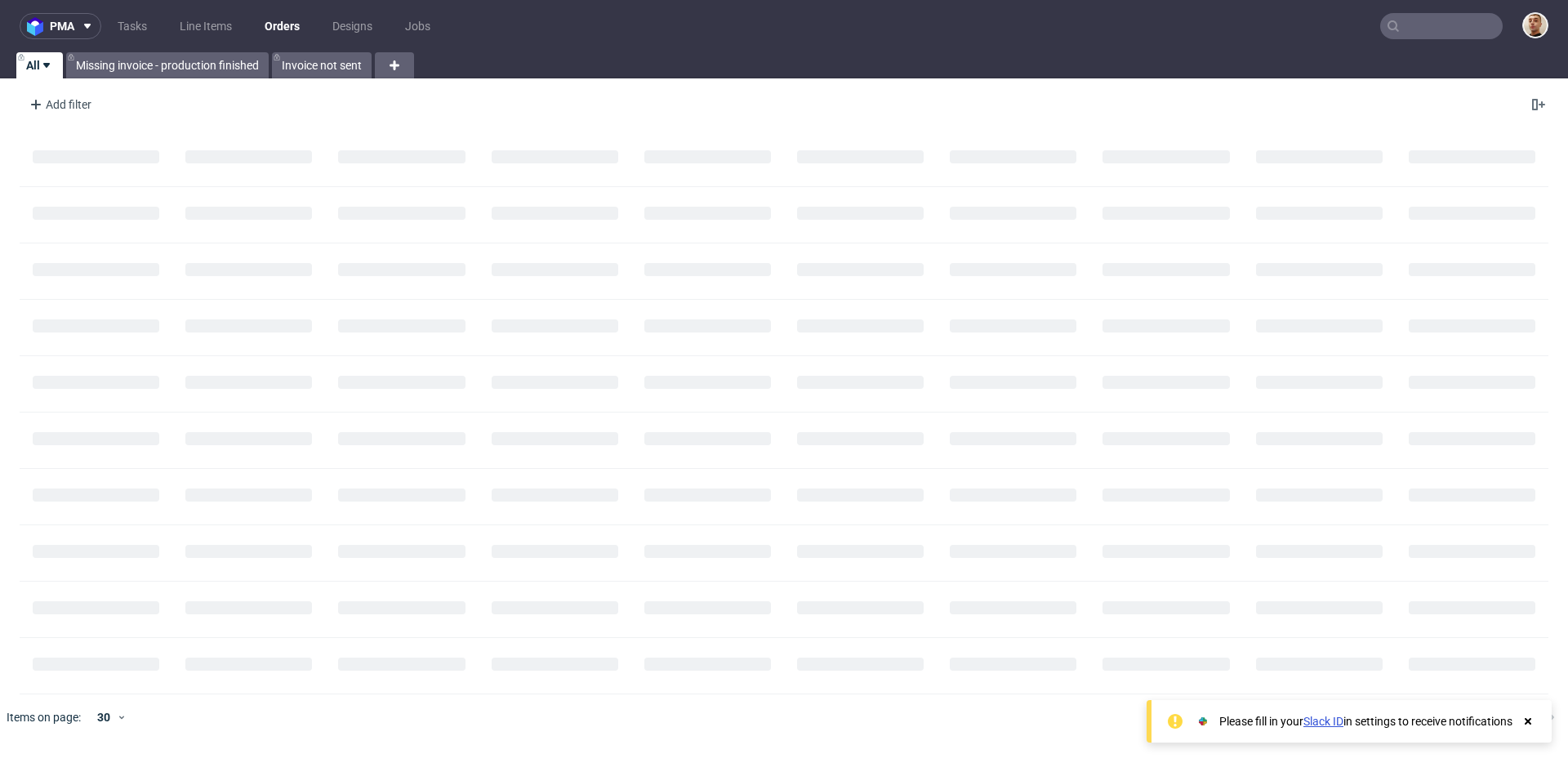
click at [1441, 27] on input "text" at bounding box center [1441, 25] width 122 height 26
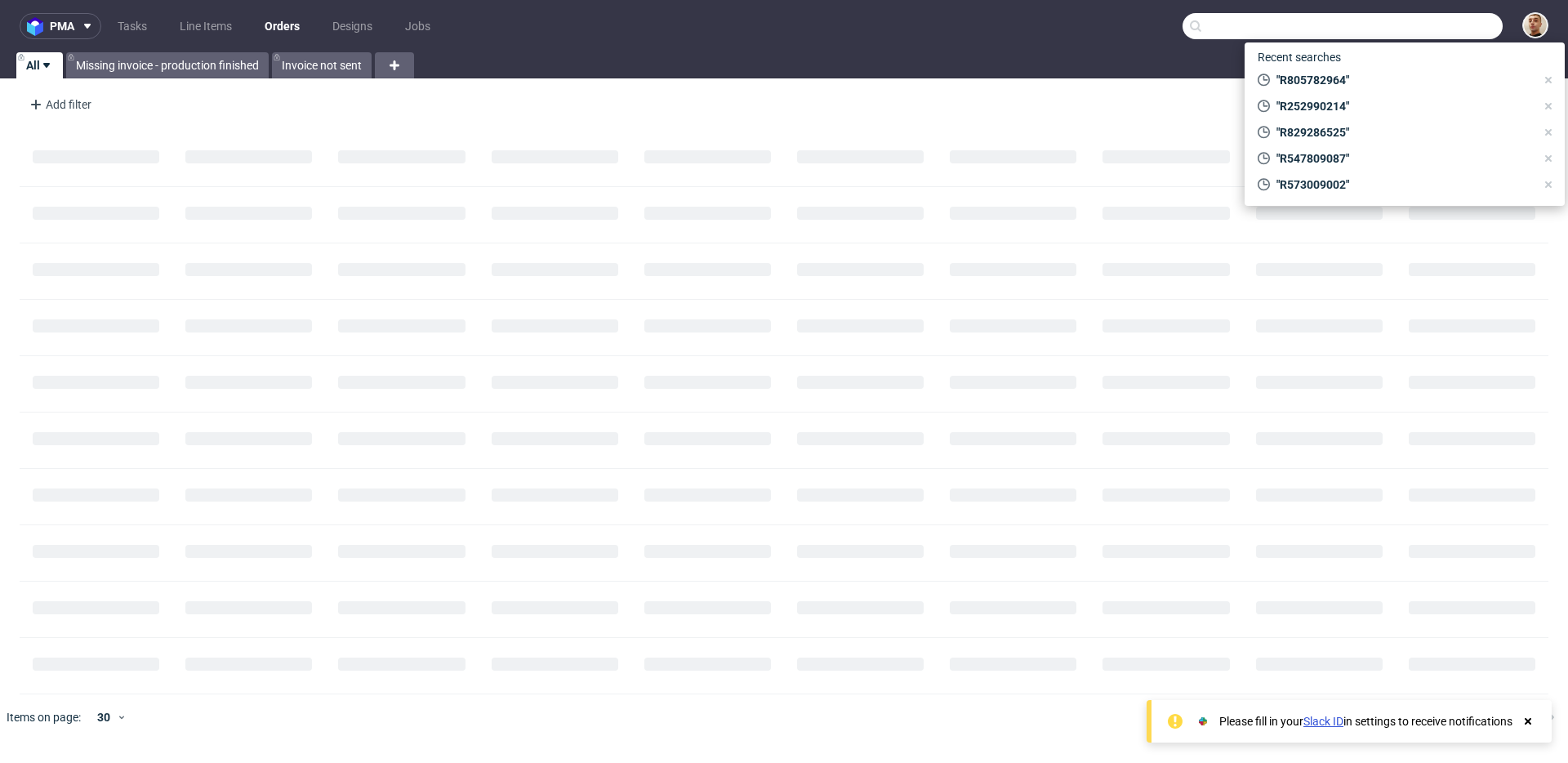
paste input "R326998267"
type input "R326998267"
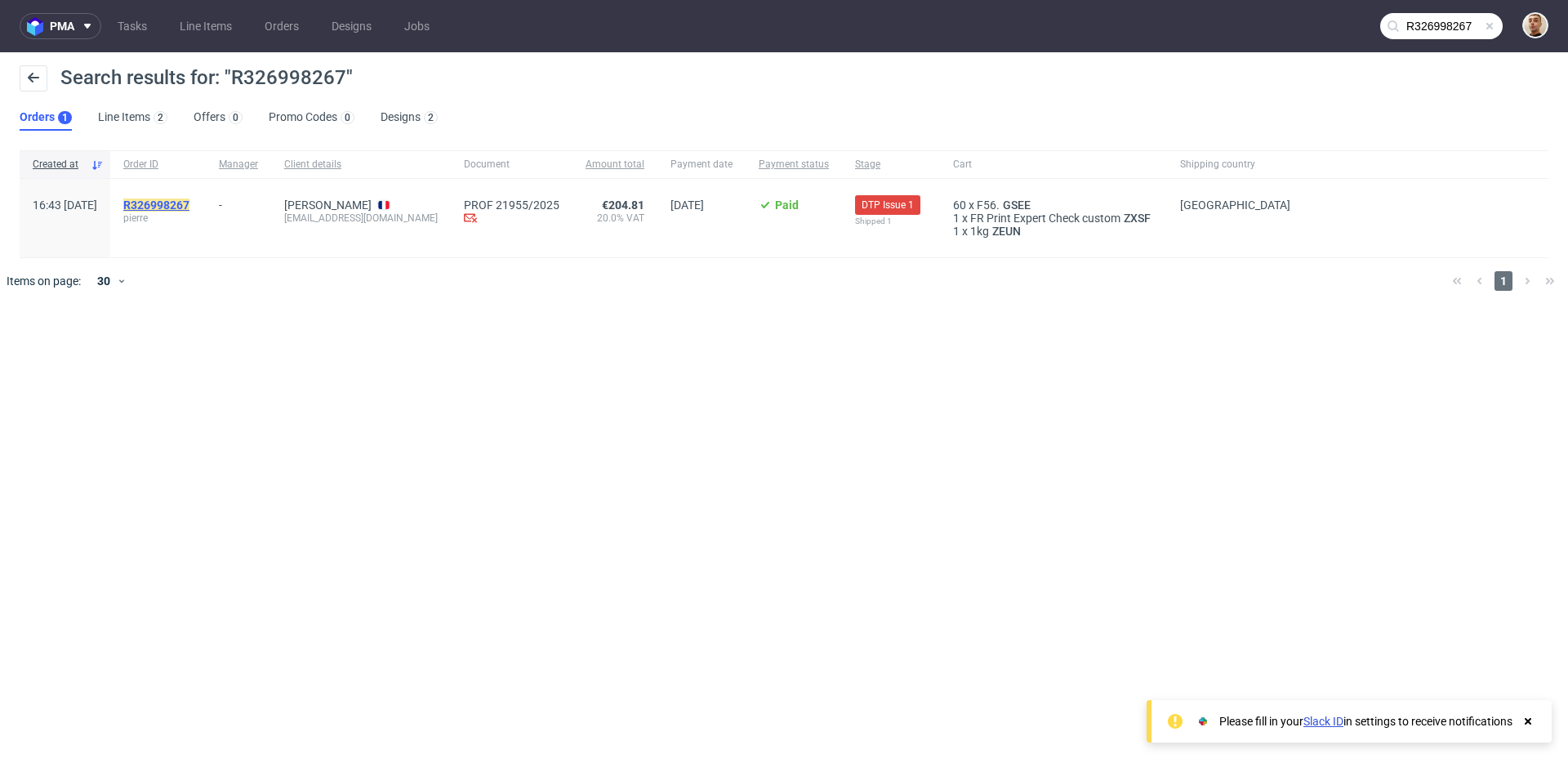
click at [186, 204] on mark "R326998267" at bounding box center [156, 204] width 66 height 13
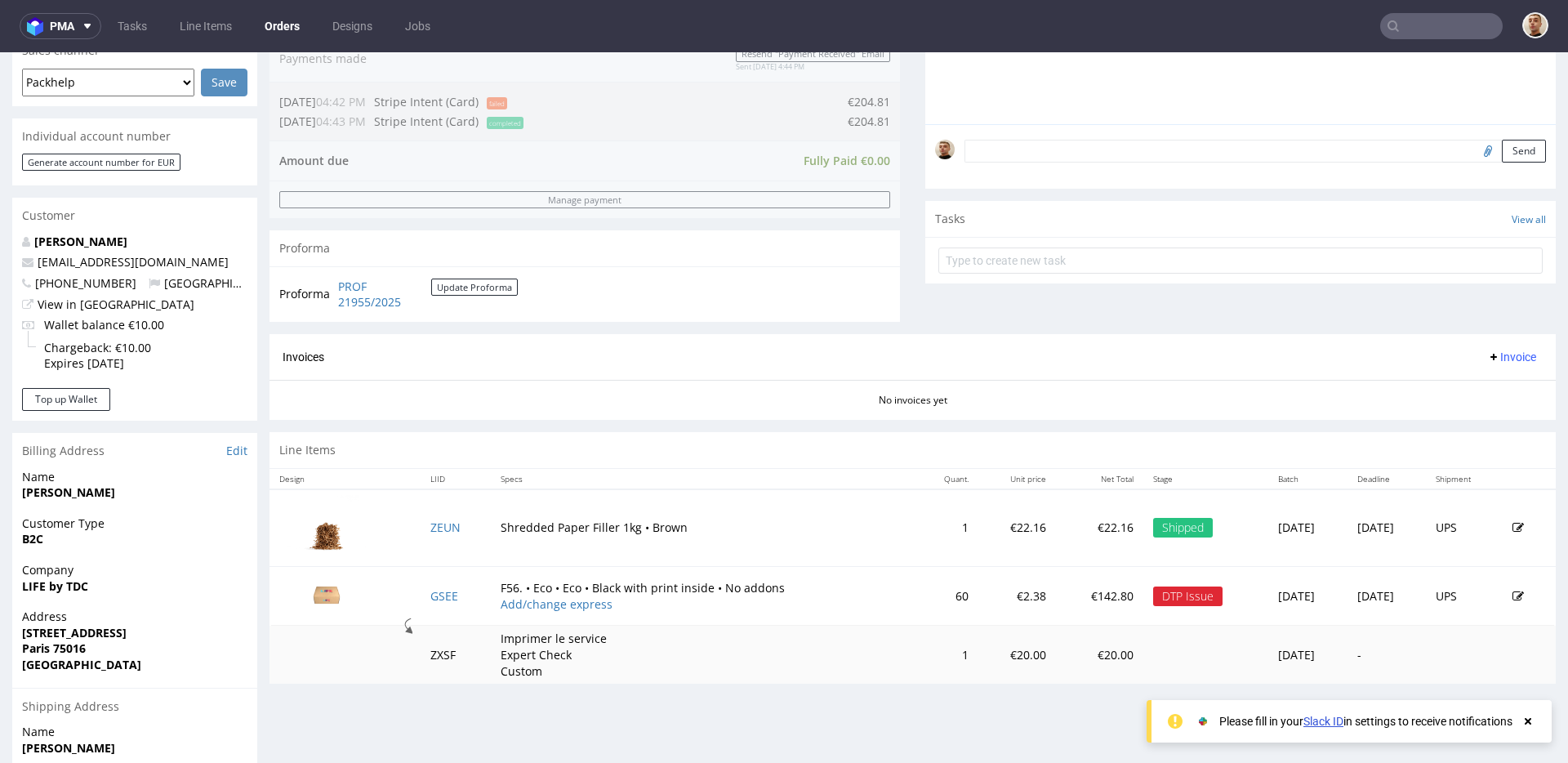
scroll to position [557, 0]
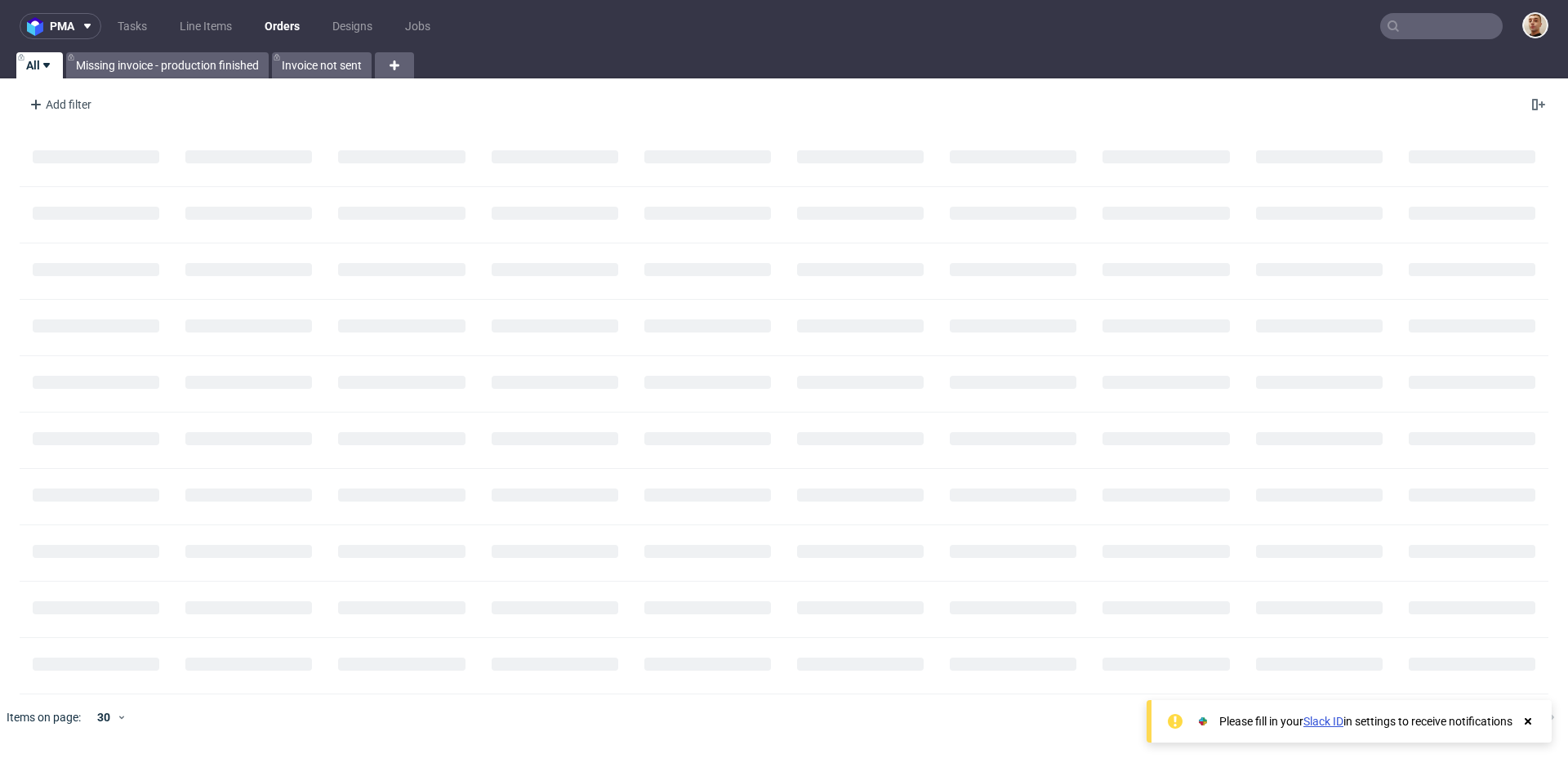
click at [1437, 21] on input "text" at bounding box center [1441, 25] width 122 height 26
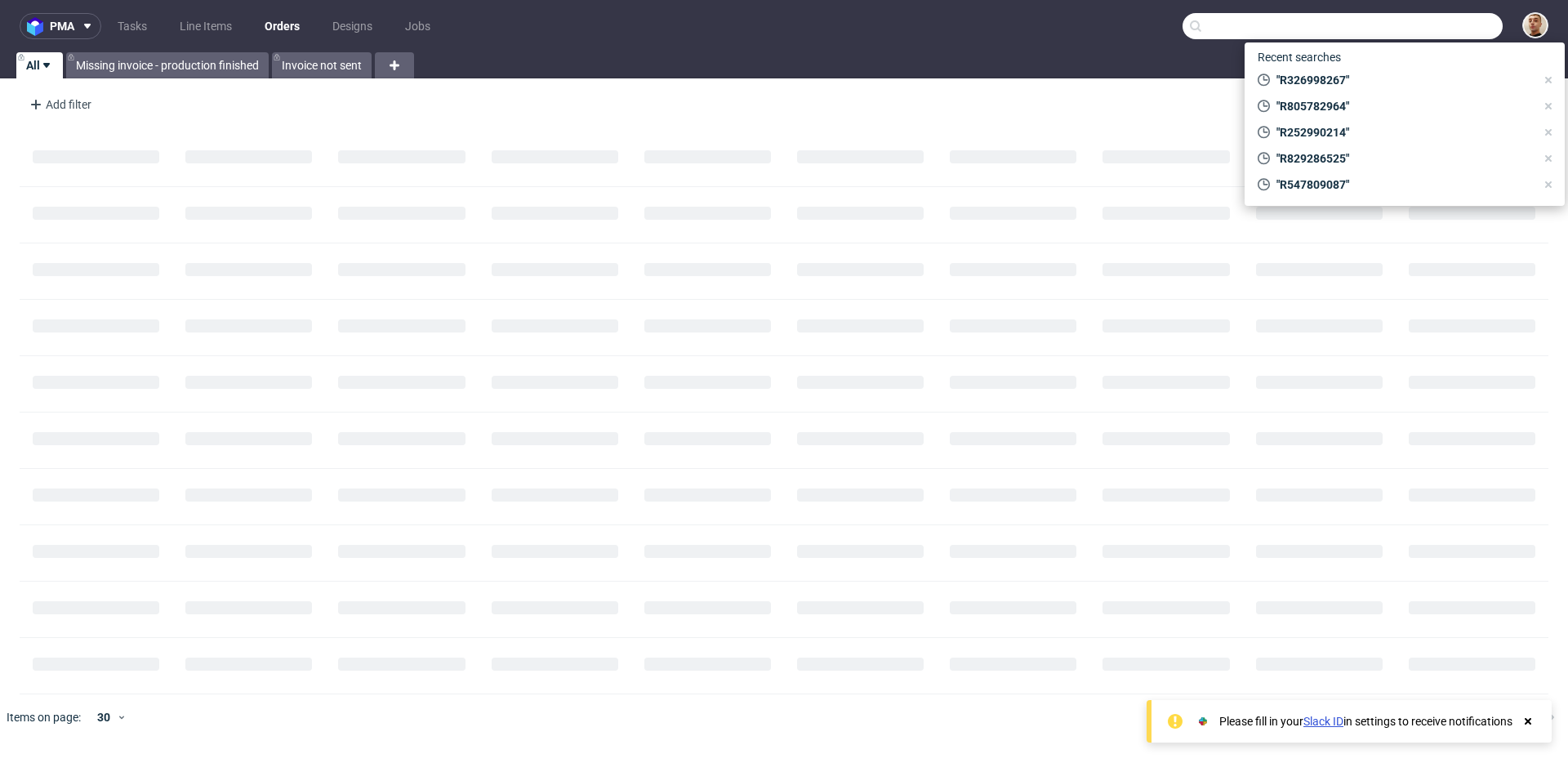
paste input "R829286525"
type input "R829286525"
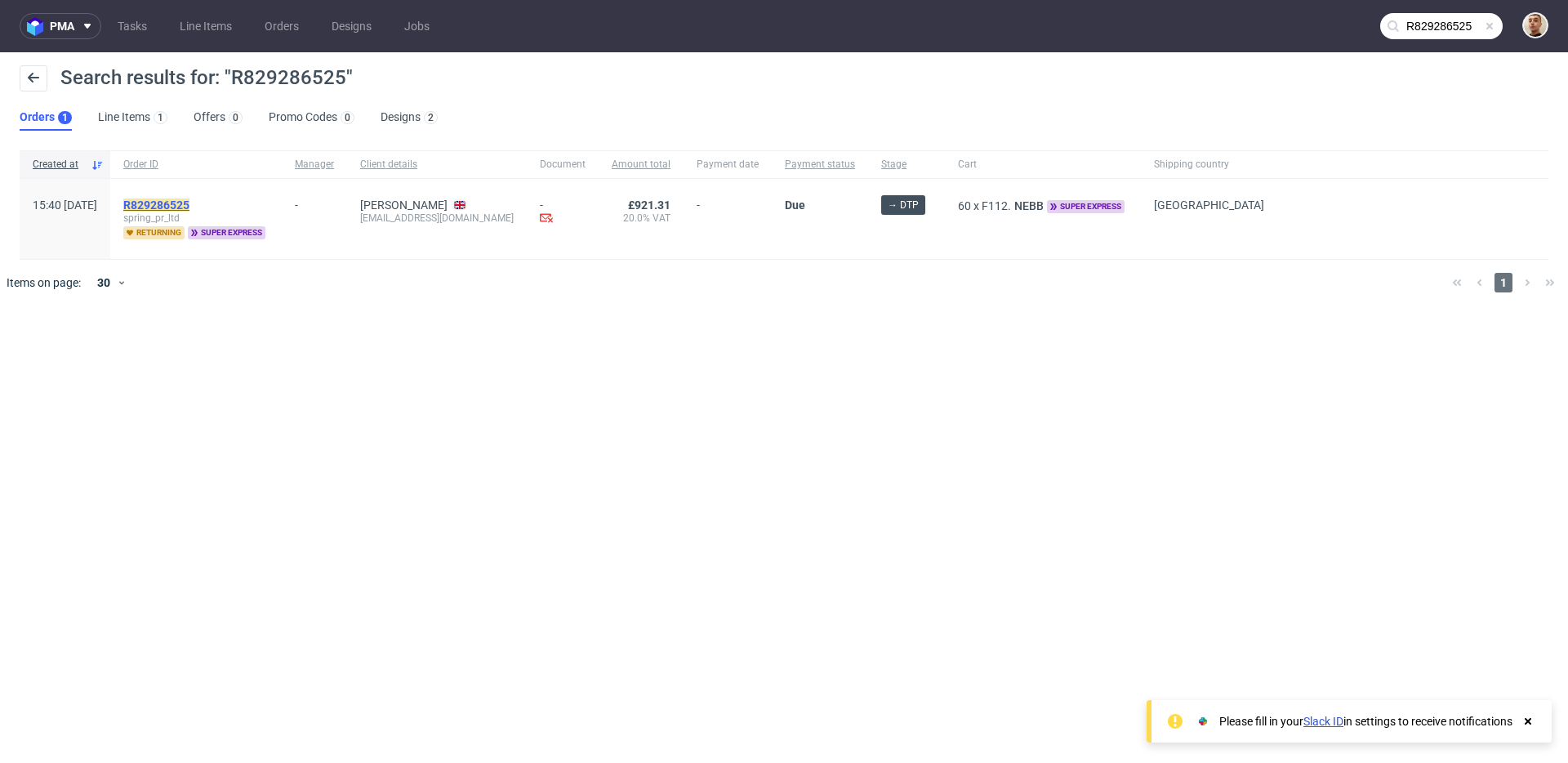
click at [189, 209] on mark "R829286525" at bounding box center [156, 204] width 66 height 13
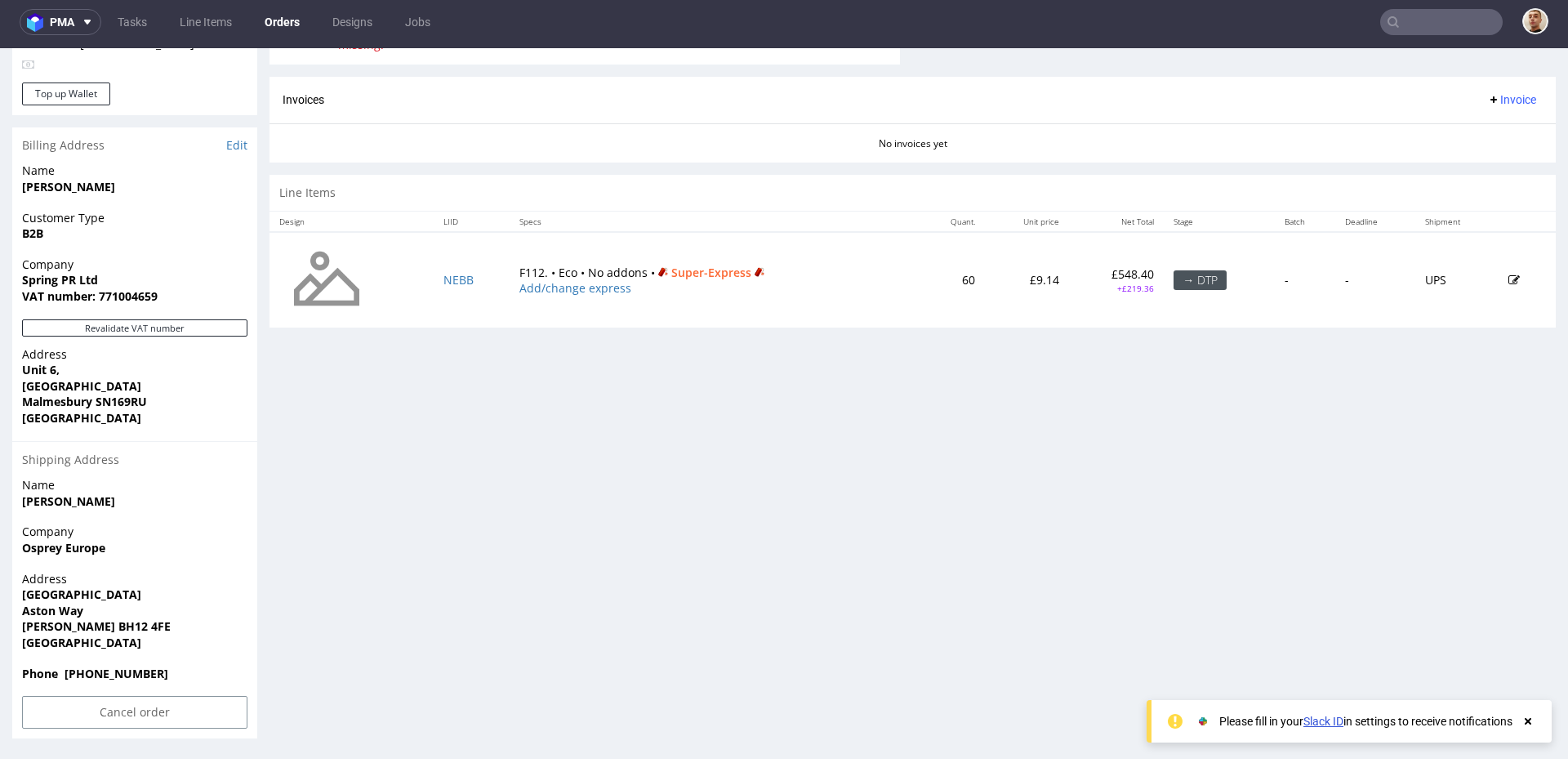
scroll to position [3, 0]
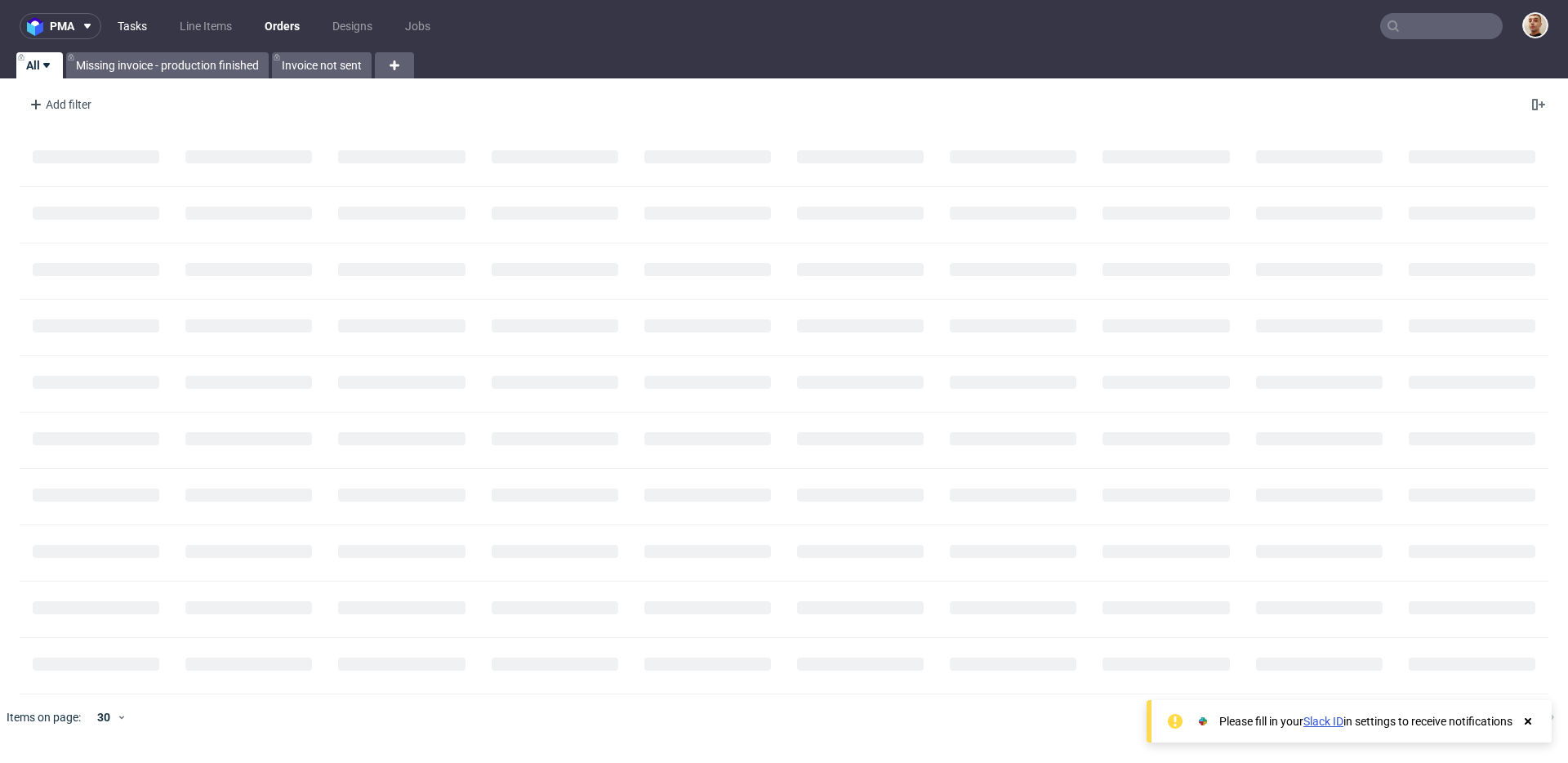
click at [136, 21] on link "Tasks" at bounding box center [132, 25] width 49 height 26
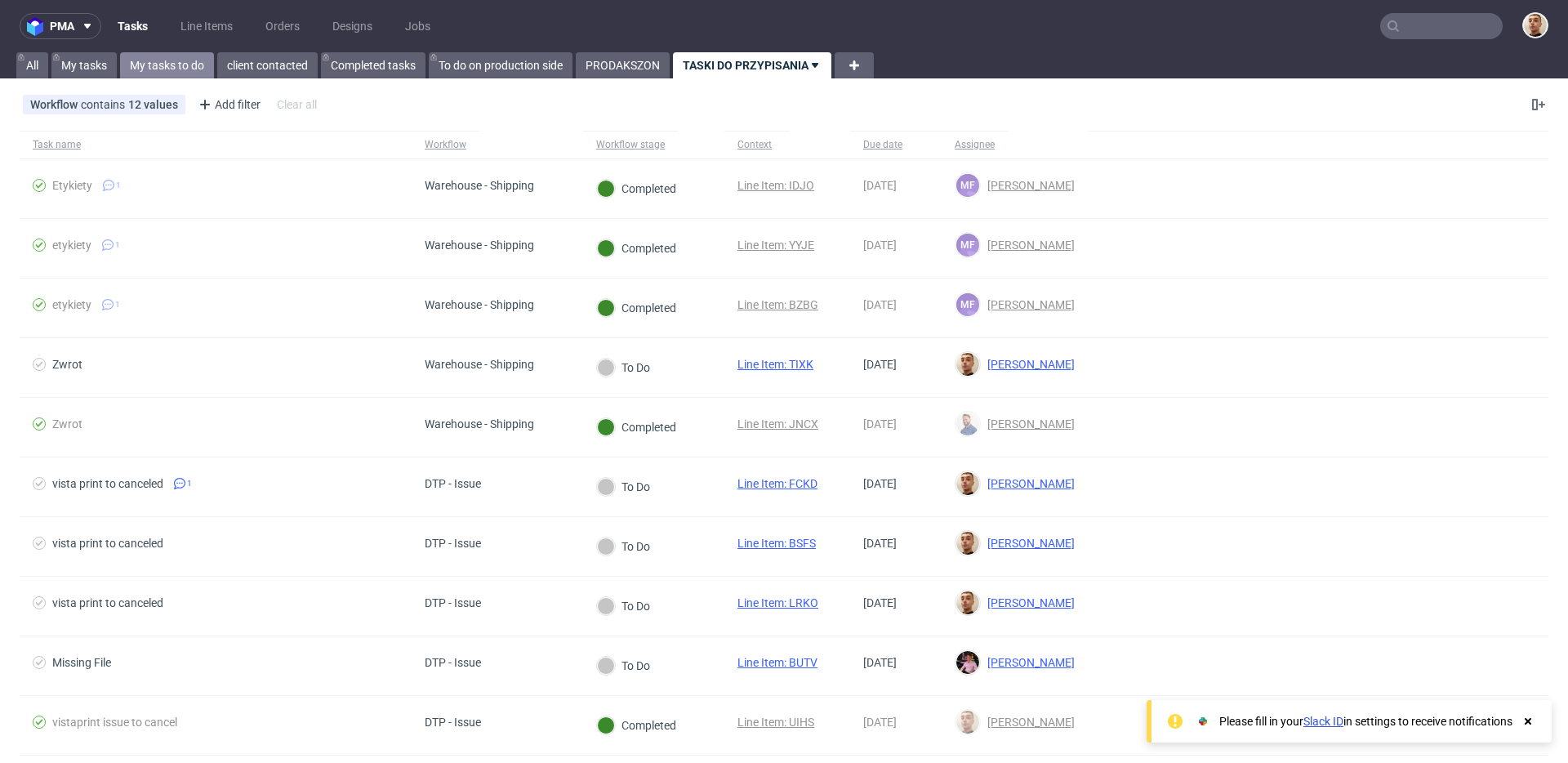
click at [163, 64] on link "My tasks to do" at bounding box center [167, 65] width 94 height 26
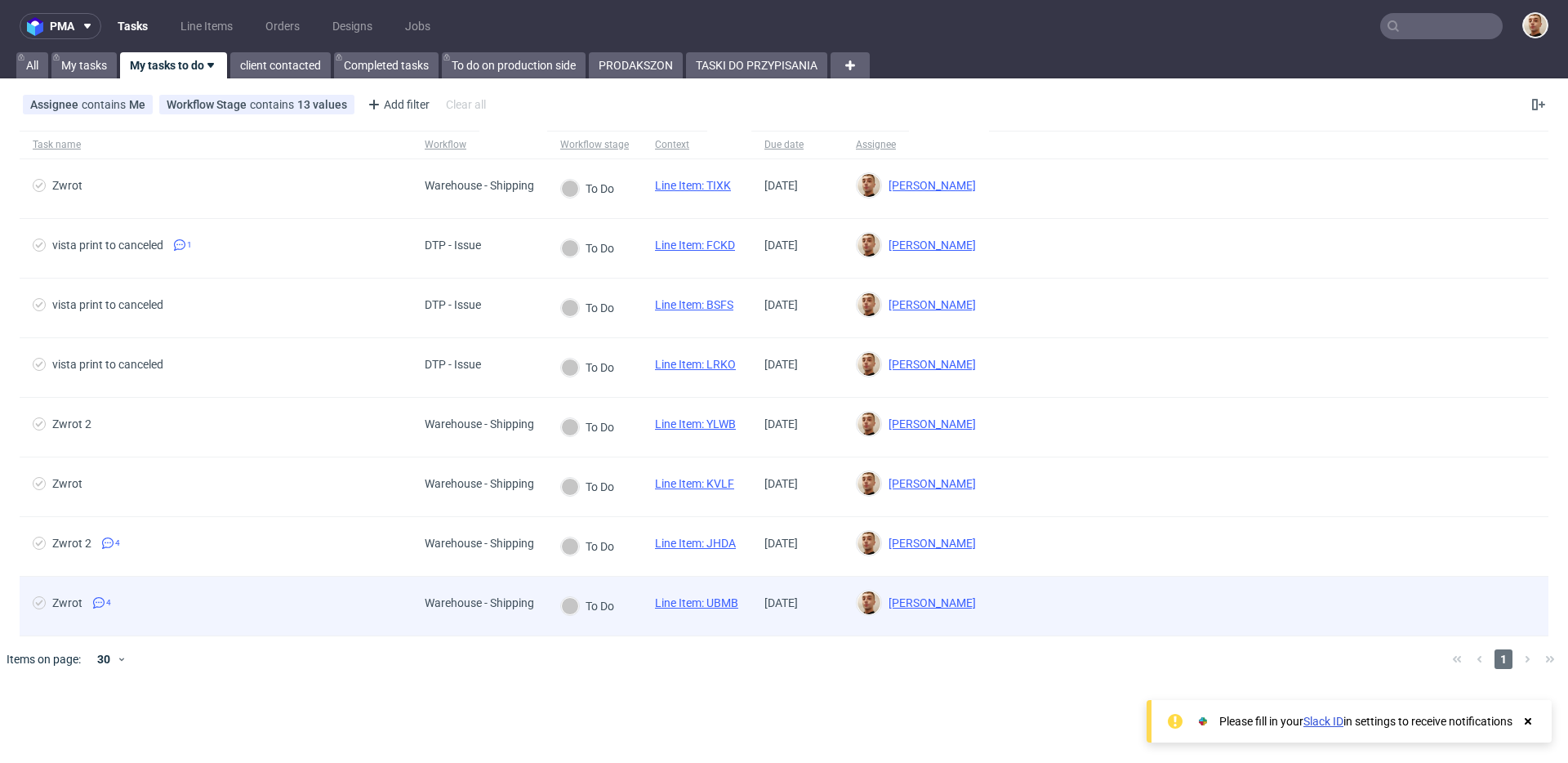
click at [241, 588] on div "Zwrot 4" at bounding box center [216, 607] width 392 height 59
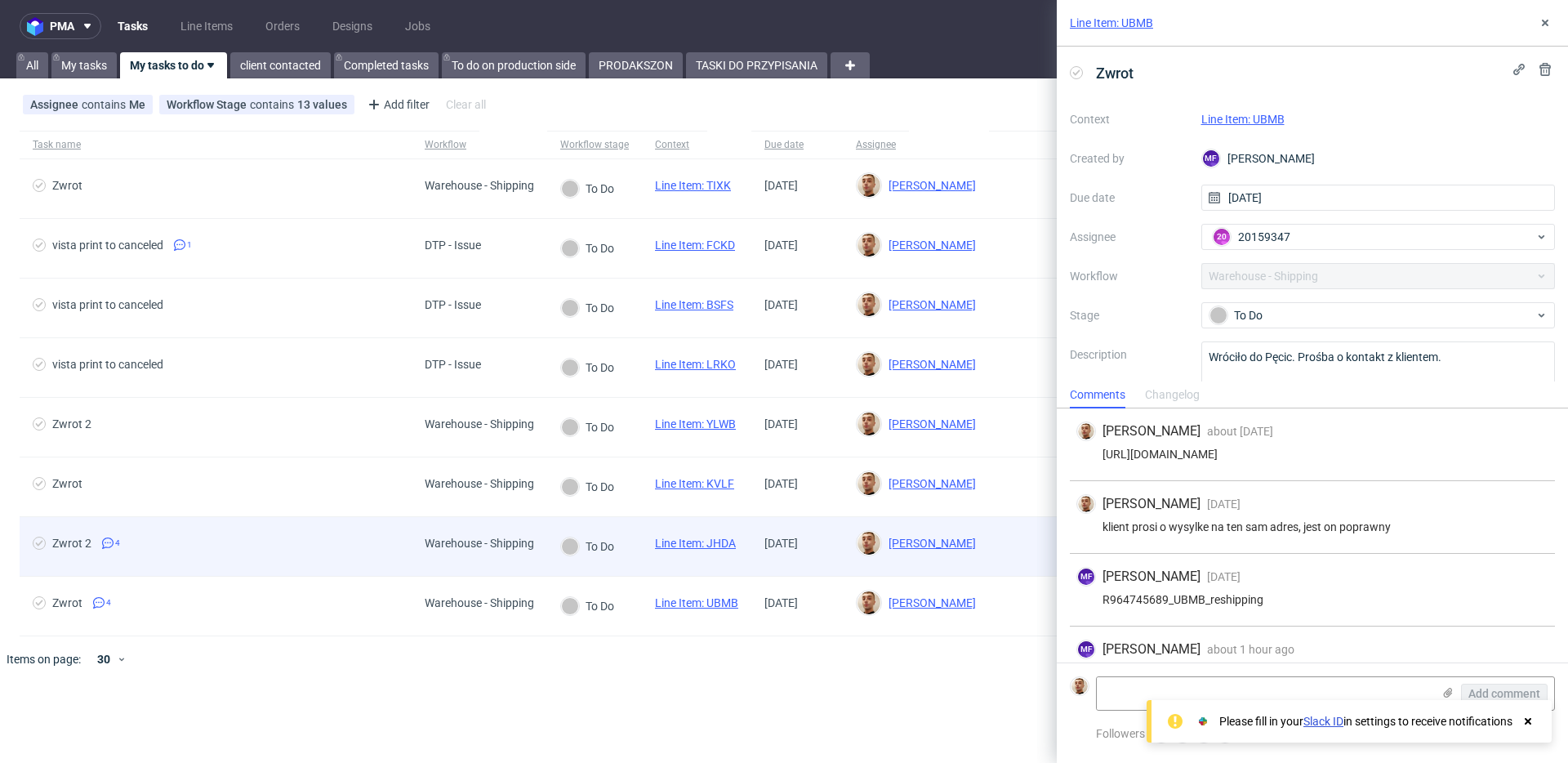
scroll to position [36, 0]
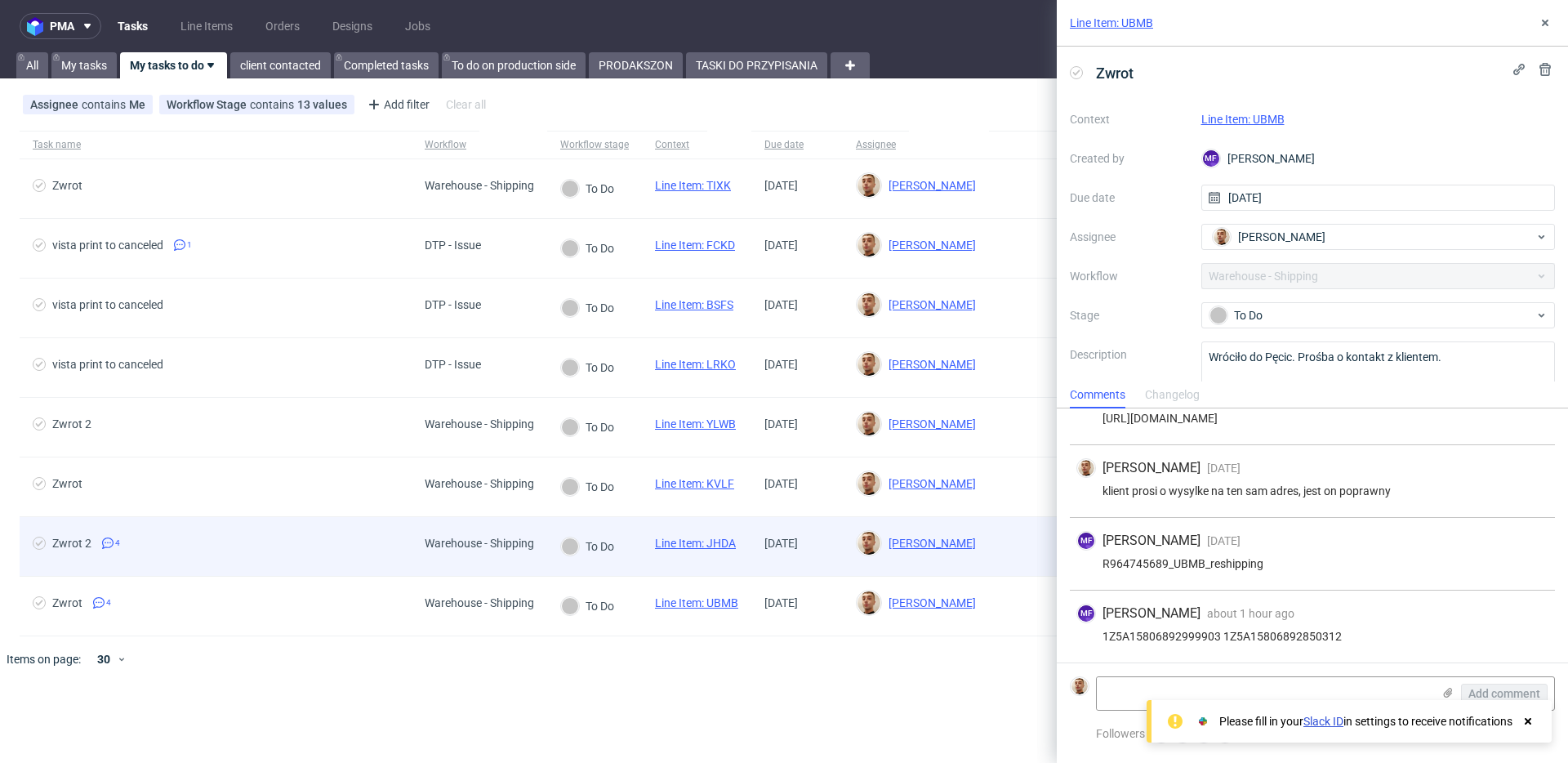
click at [245, 532] on div "Zwrot 2 4" at bounding box center [216, 547] width 392 height 59
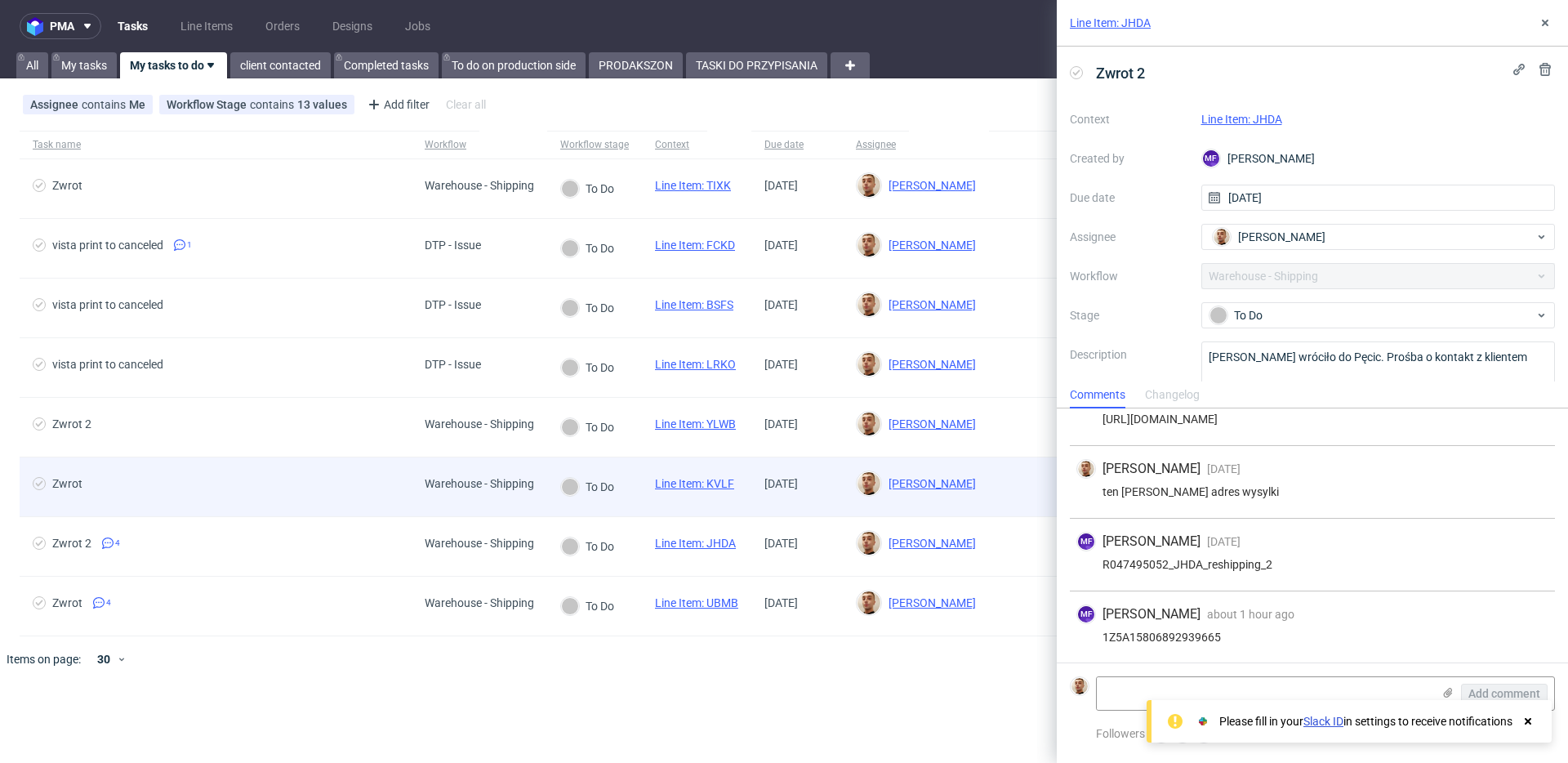
scroll to position [36, 0]
click at [247, 475] on div "Zwrot" at bounding box center [216, 487] width 392 height 59
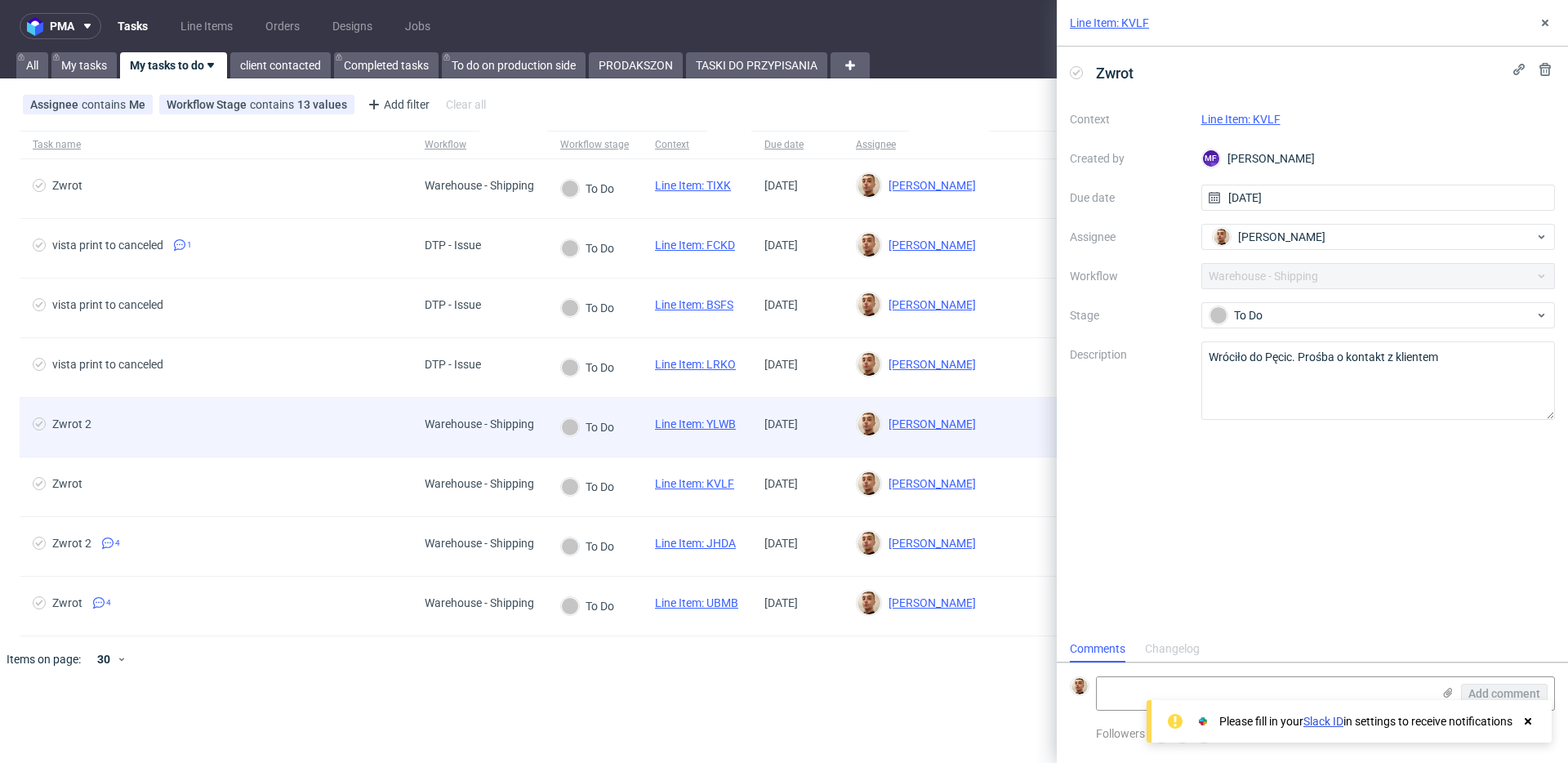
scroll to position [13, 0]
click at [259, 432] on span "Zwrot 2" at bounding box center [215, 427] width 366 height 20
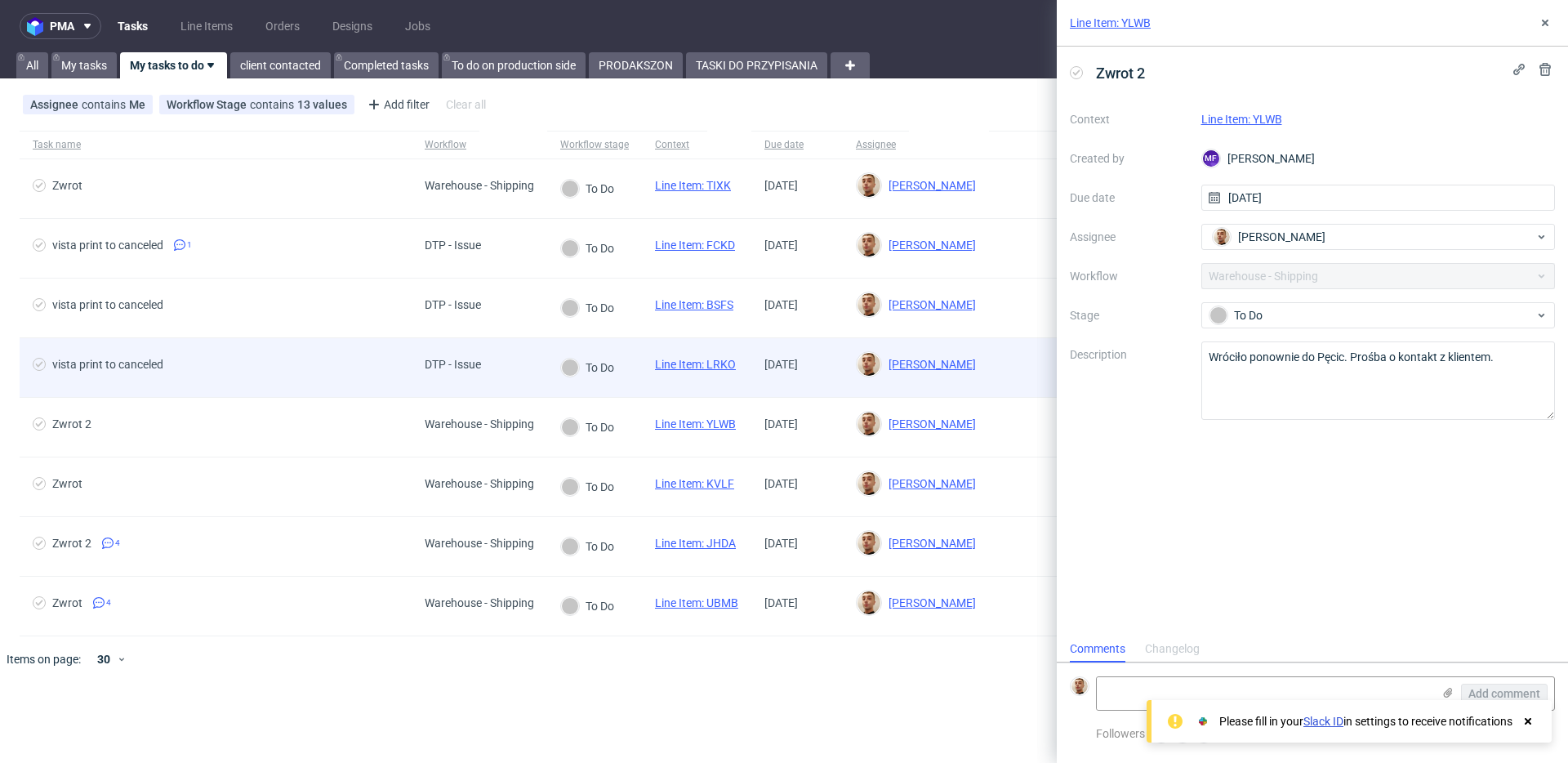
click at [264, 376] on span "vista print to canceled" at bounding box center [215, 367] width 366 height 20
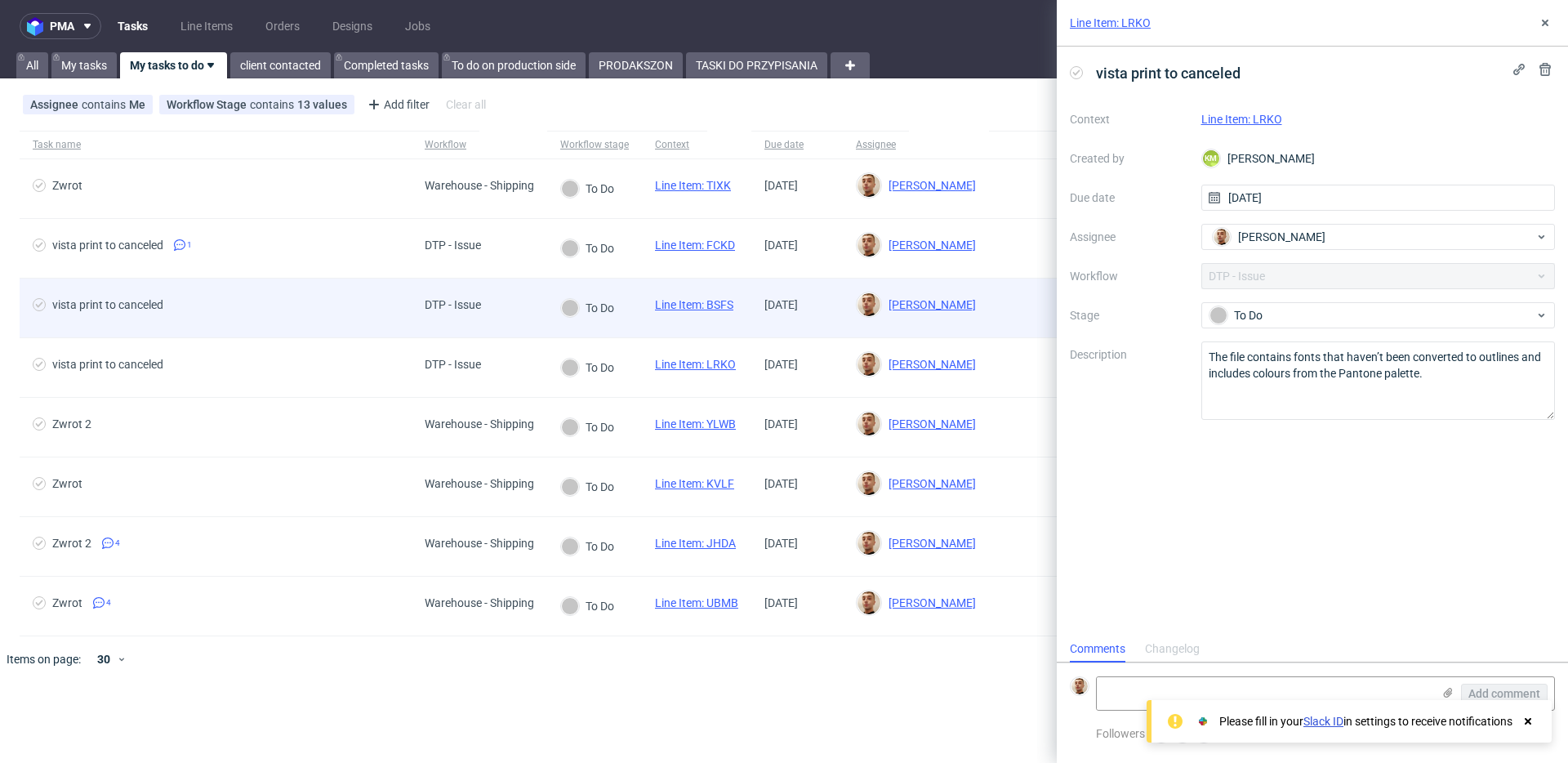
scroll to position [13, 0]
click at [262, 332] on div "vista print to canceled" at bounding box center [216, 308] width 392 height 59
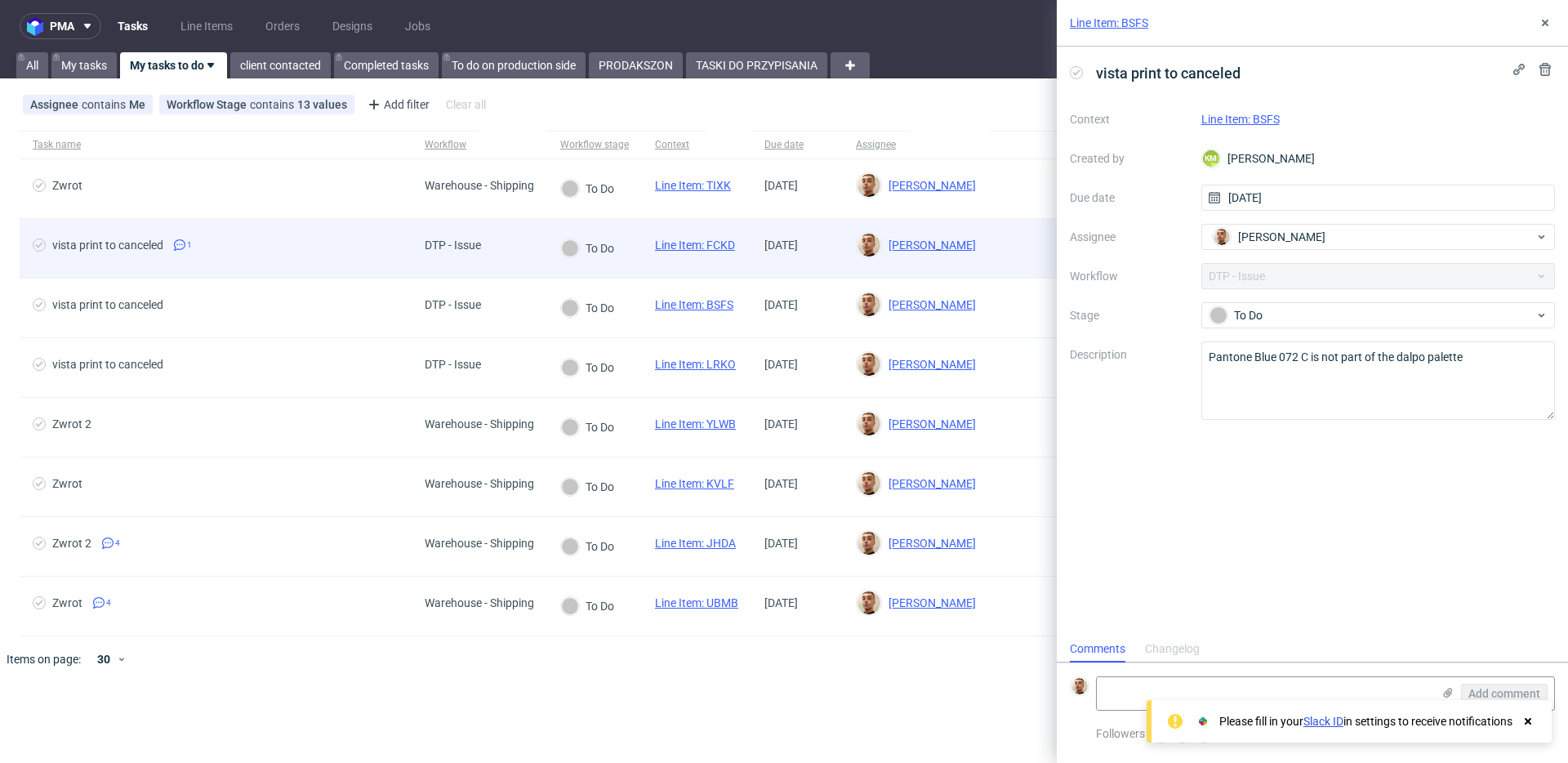
click at [257, 268] on div "vista print to canceled 1" at bounding box center [216, 248] width 392 height 59
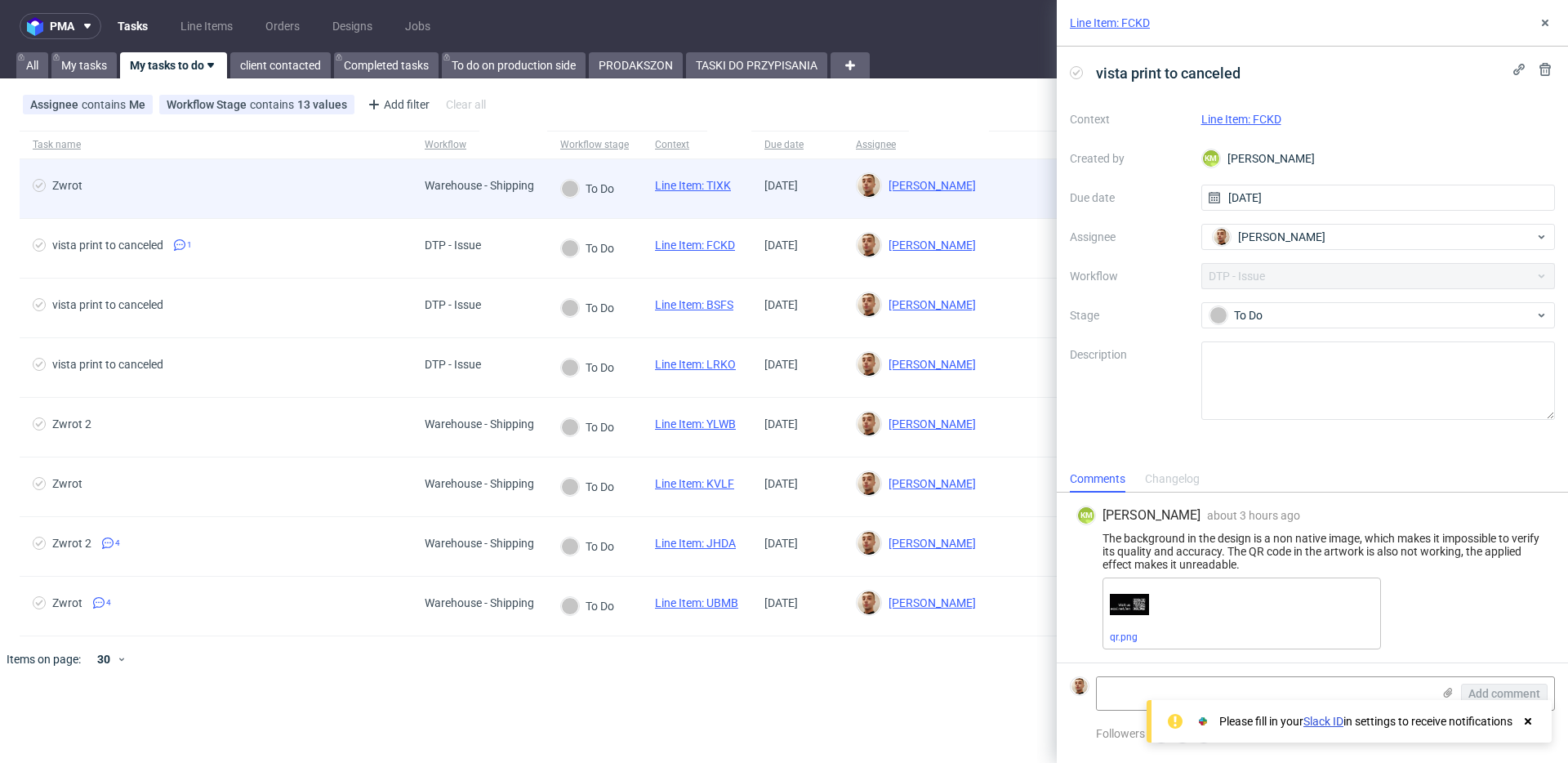
click at [242, 209] on div "Zwrot" at bounding box center [216, 189] width 392 height 59
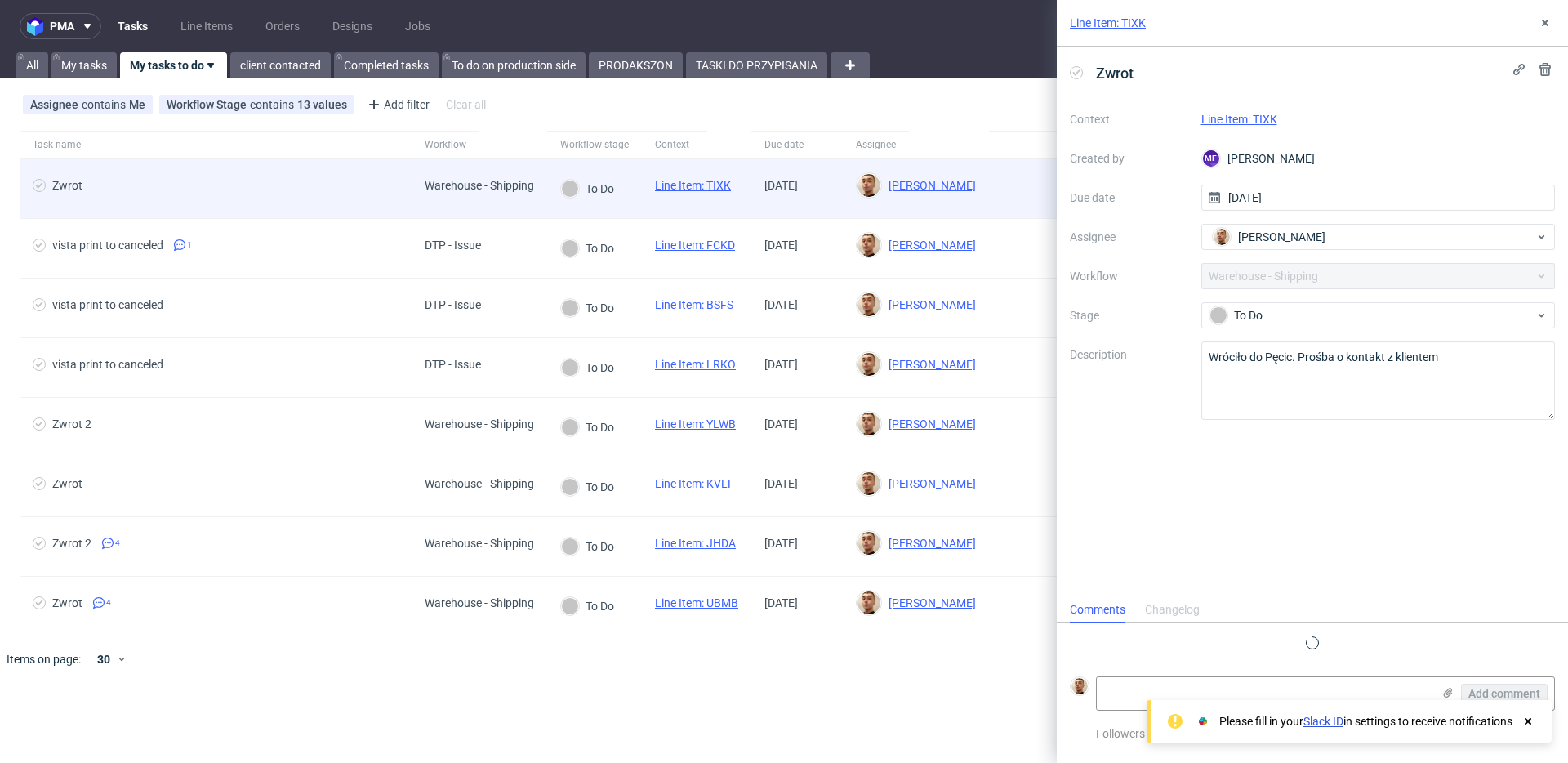
scroll to position [13, 0]
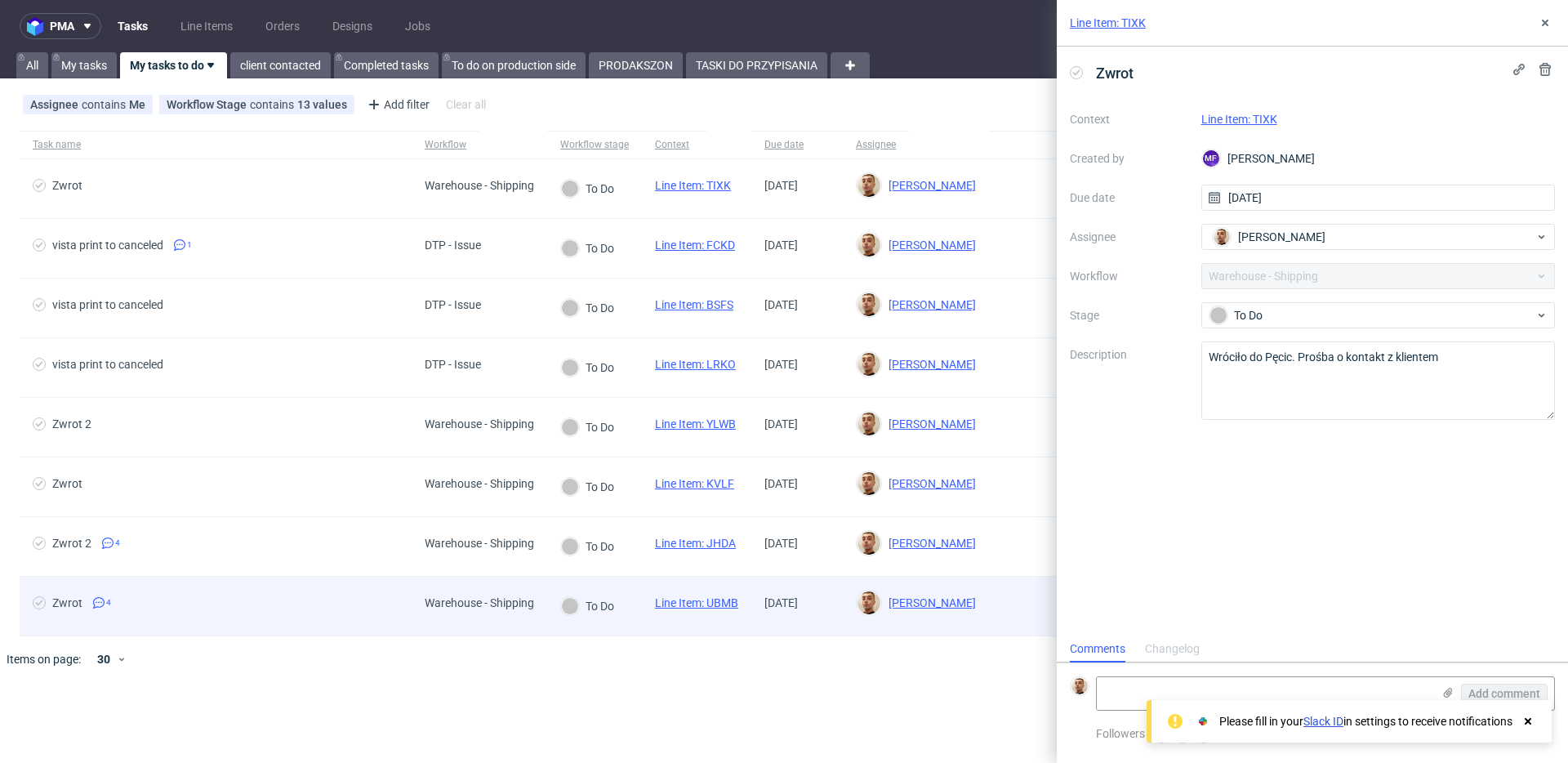
click at [303, 592] on div "Zwrot 4" at bounding box center [216, 607] width 392 height 59
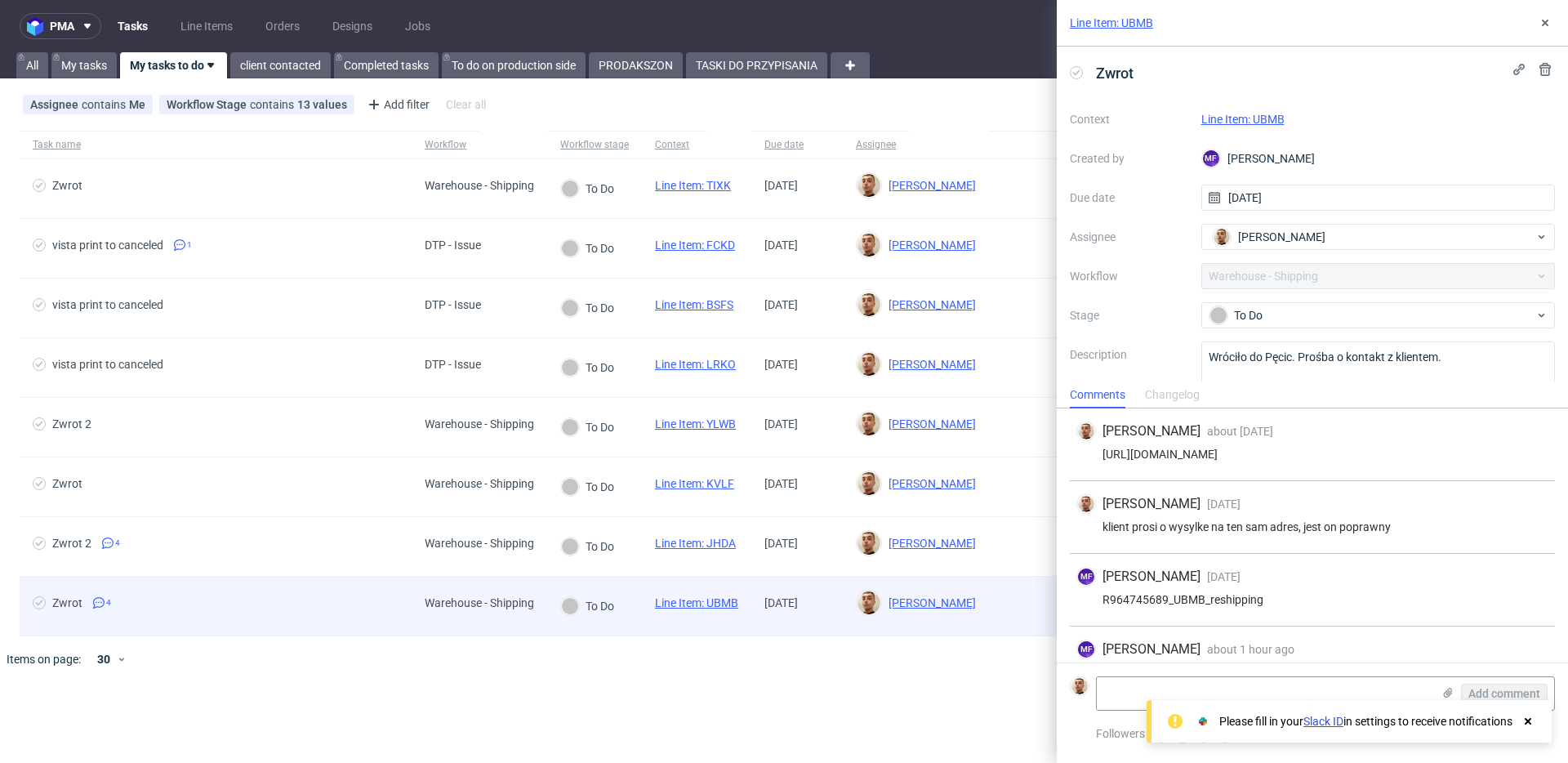
scroll to position [36, 0]
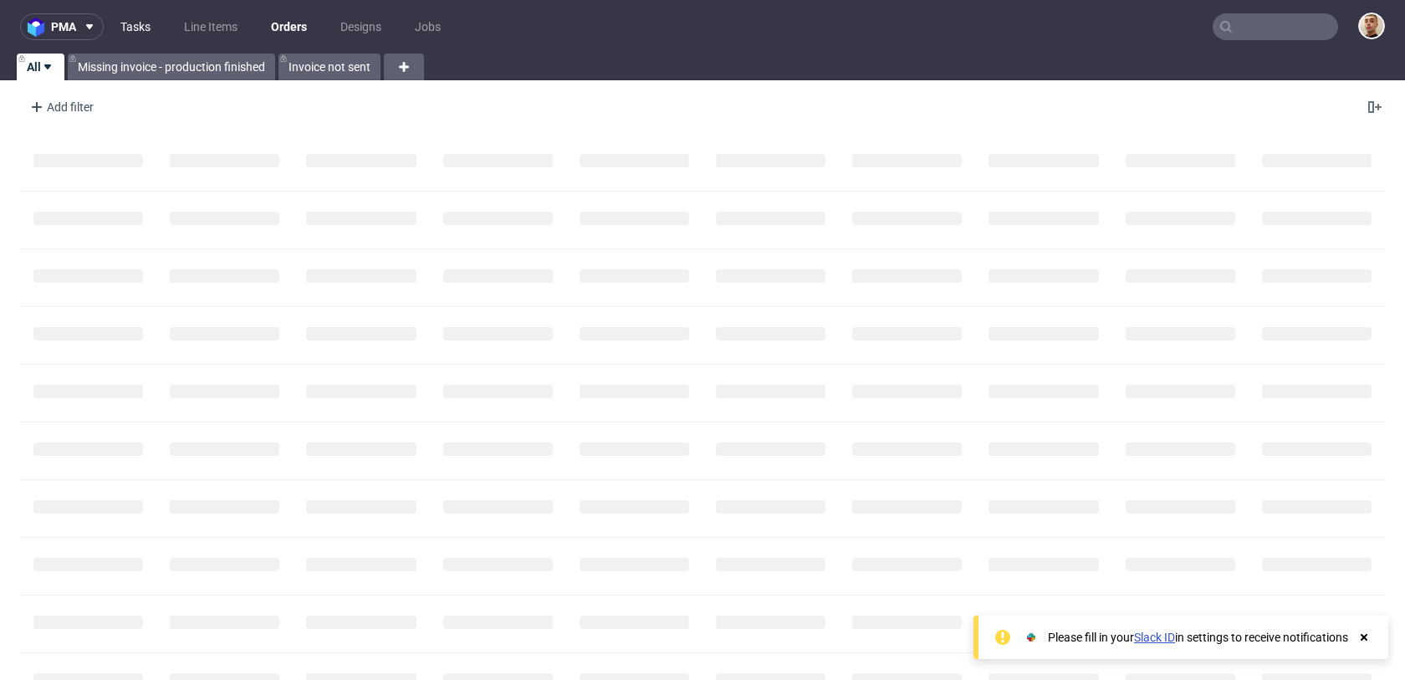
click at [119, 38] on link "Tasks" at bounding box center [135, 26] width 50 height 27
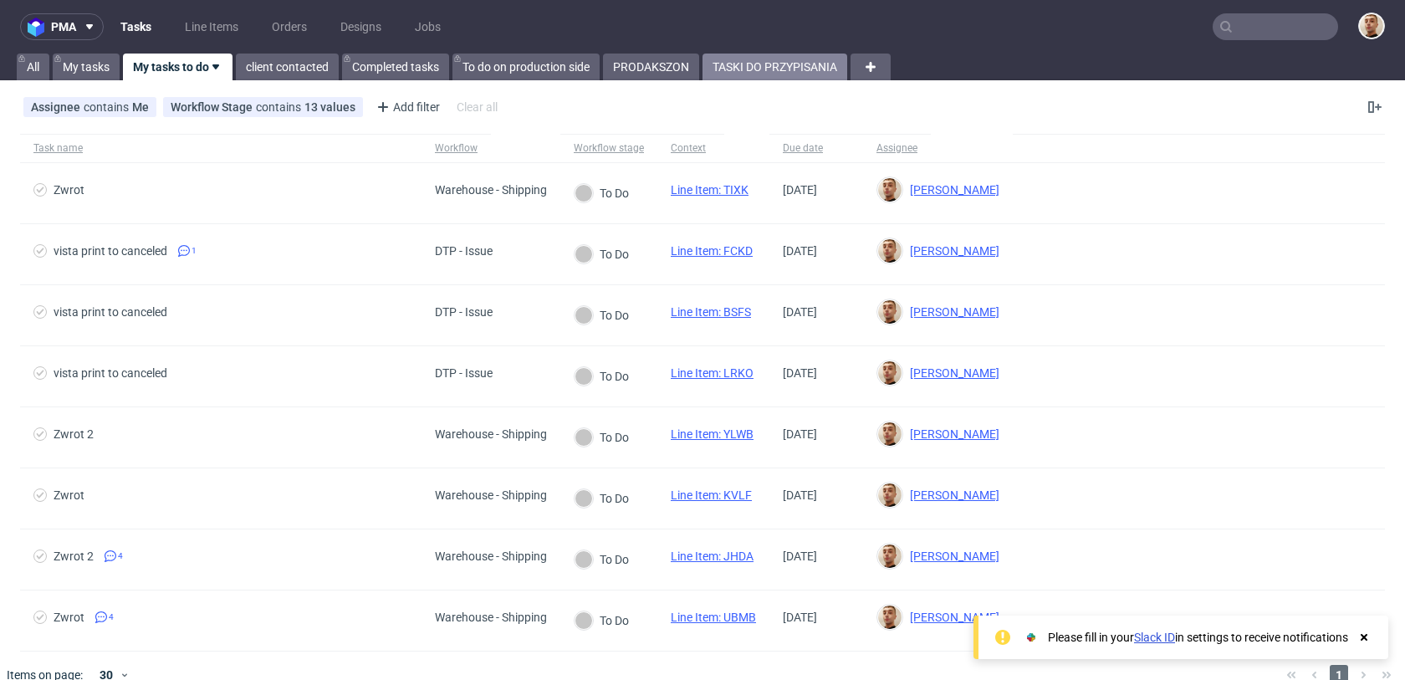
click at [770, 71] on link "TASKI DO PRZYPISANIA" at bounding box center [775, 67] width 145 height 27
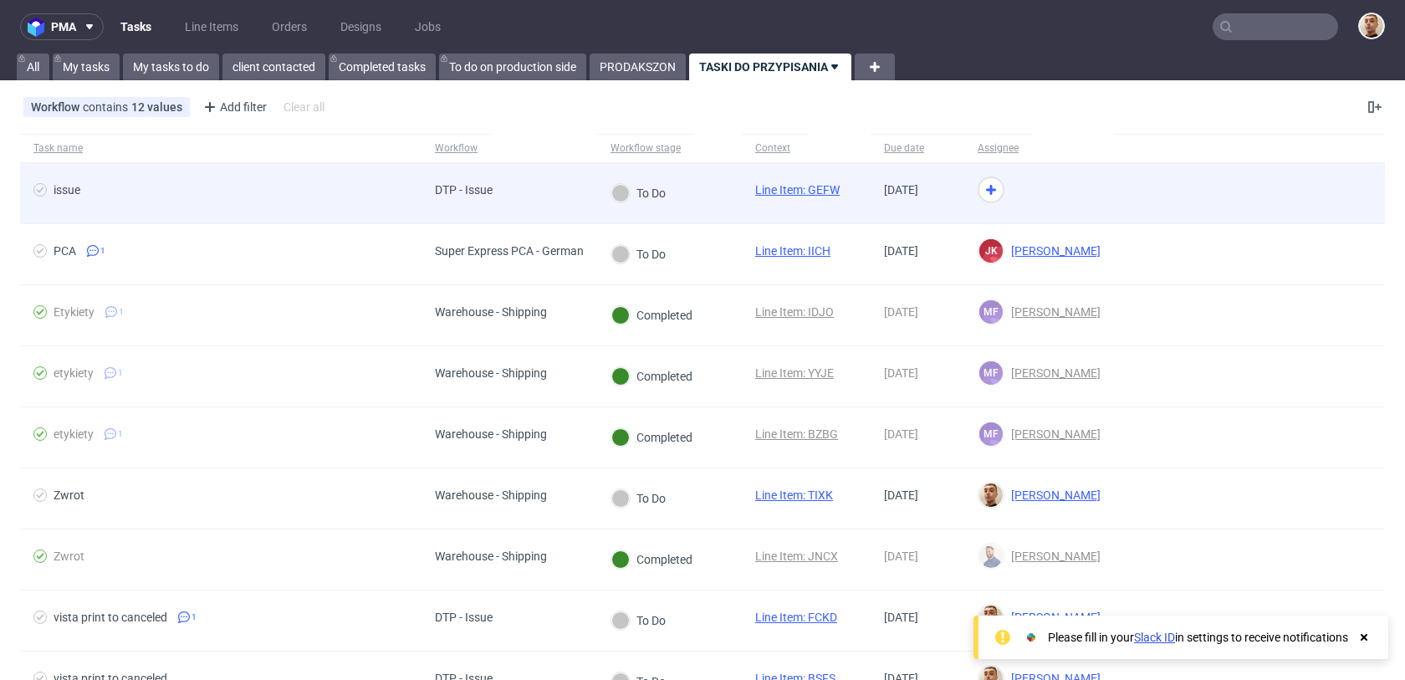
click at [724, 197] on div "To Do" at bounding box center [669, 193] width 145 height 61
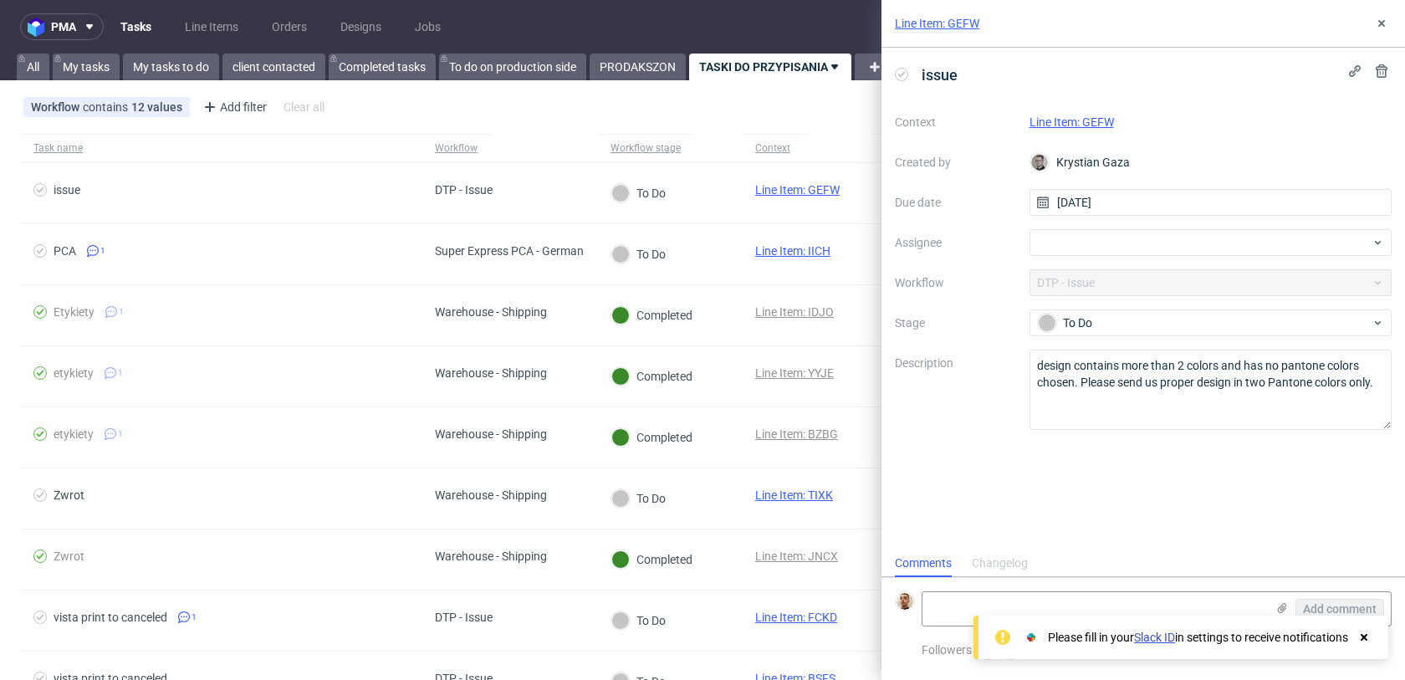
scroll to position [13, 0]
click at [1108, 125] on link "Line Item: GEFW" at bounding box center [1072, 121] width 84 height 13
click at [1163, 249] on div at bounding box center [1211, 242] width 363 height 27
type input "guill"
click at [1172, 279] on div "GL Guillaume Leroux" at bounding box center [1211, 279] width 350 height 27
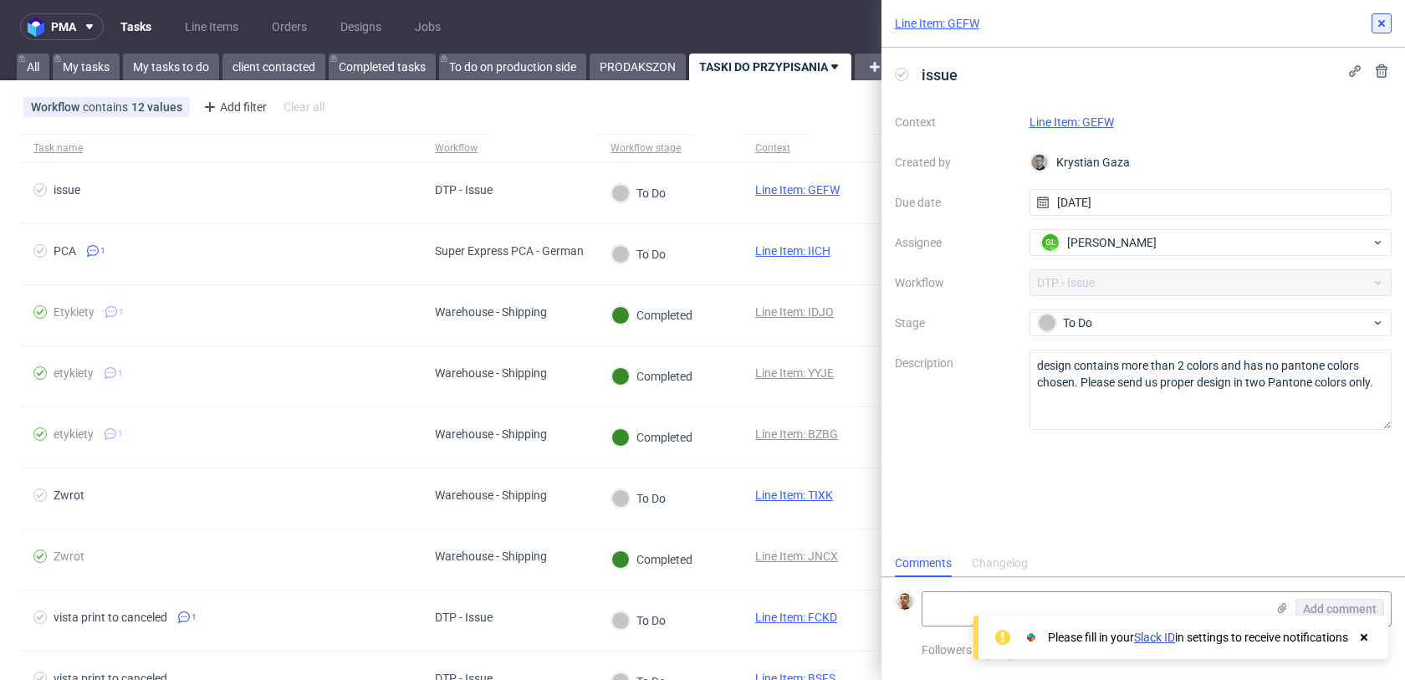
click at [1372, 27] on button at bounding box center [1382, 23] width 20 height 20
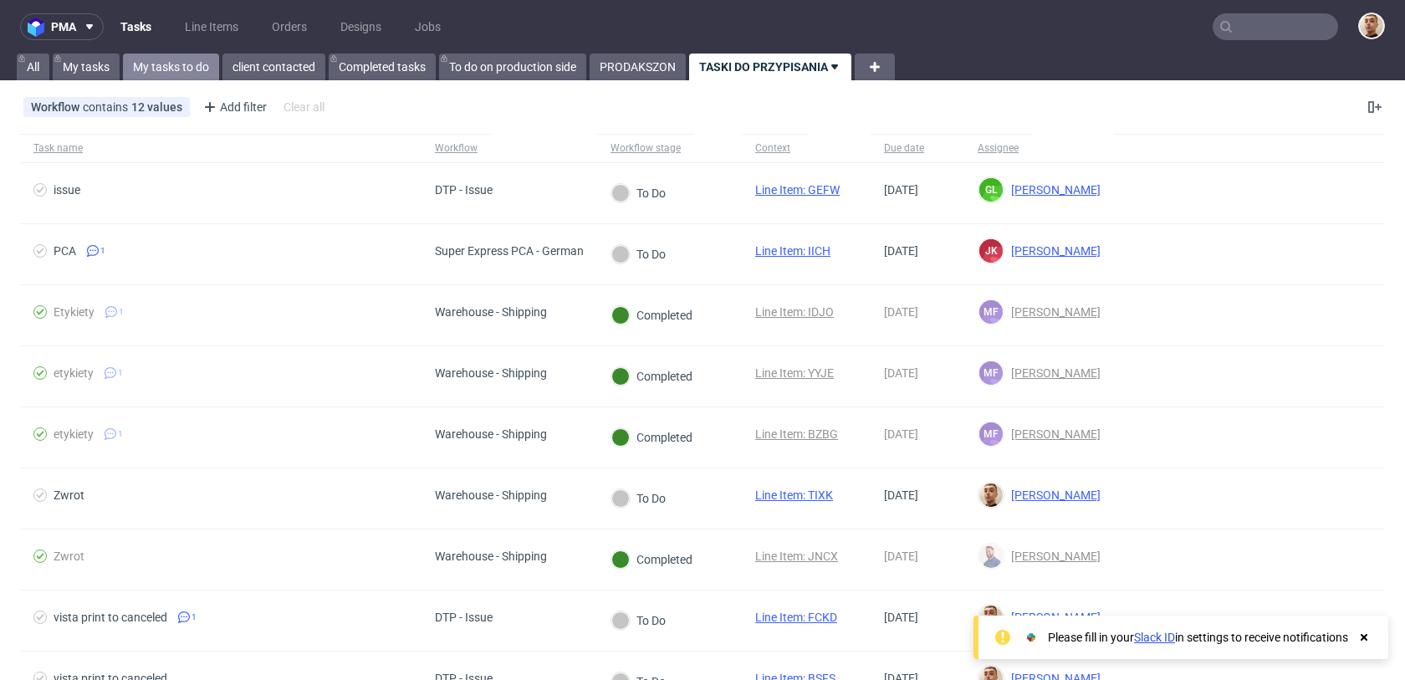
click at [196, 77] on link "My tasks to do" at bounding box center [171, 67] width 96 height 27
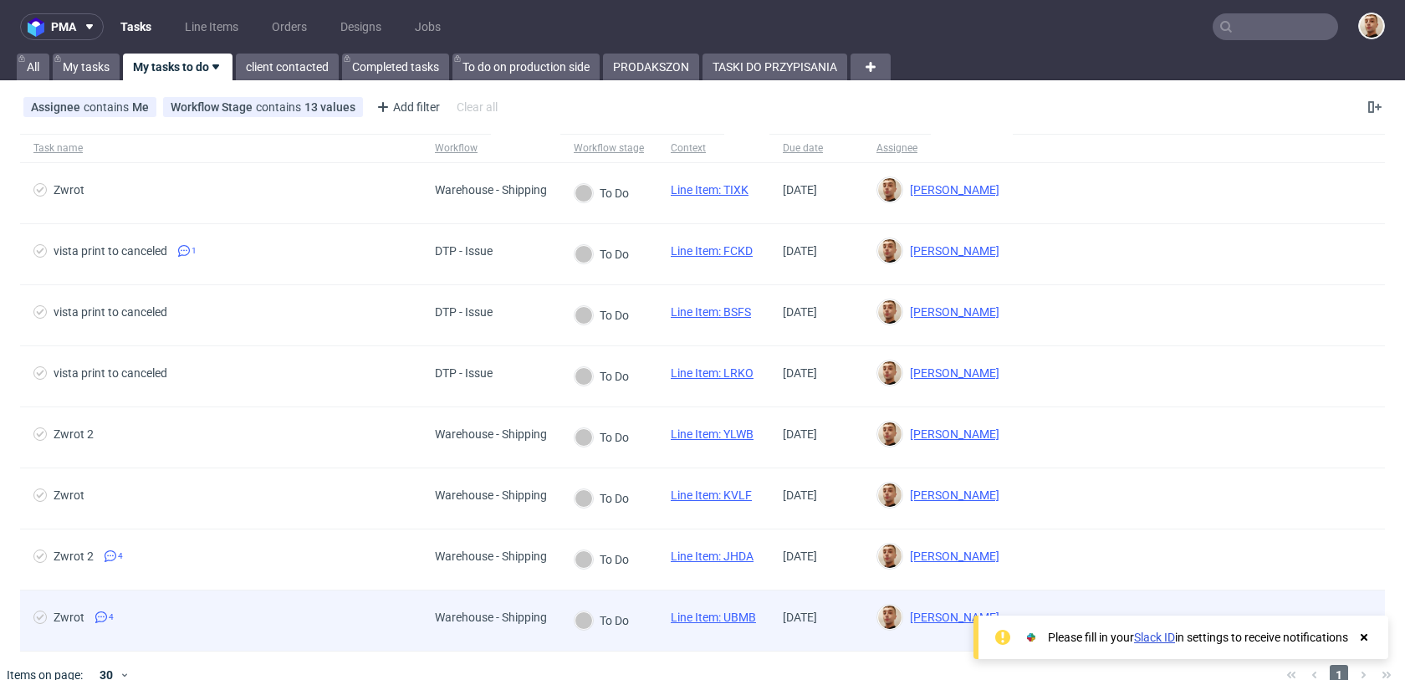
scroll to position [25, 0]
